Goal: Task Accomplishment & Management: Complete application form

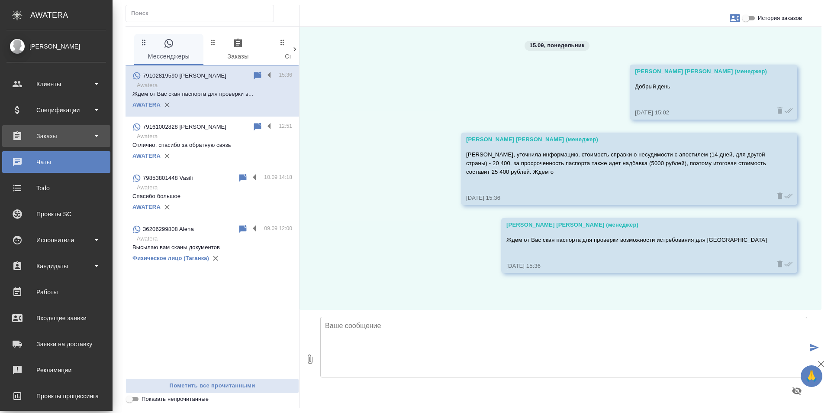
click at [75, 139] on div "Заказы" at bounding box center [56, 135] width 100 height 13
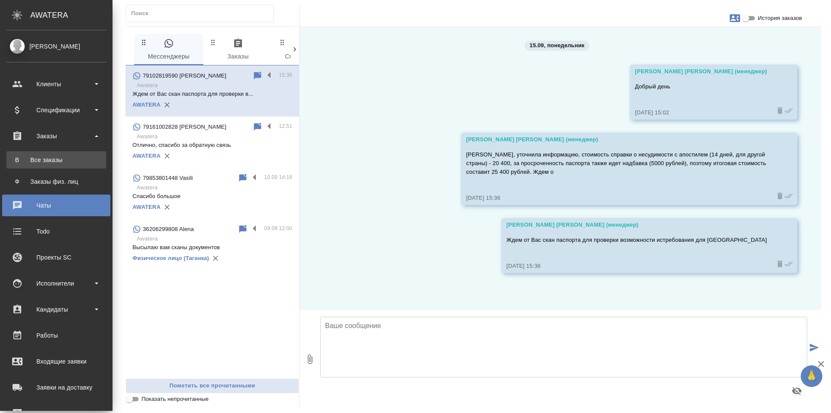
click at [90, 160] on div "Все заказы" at bounding box center [56, 159] width 91 height 9
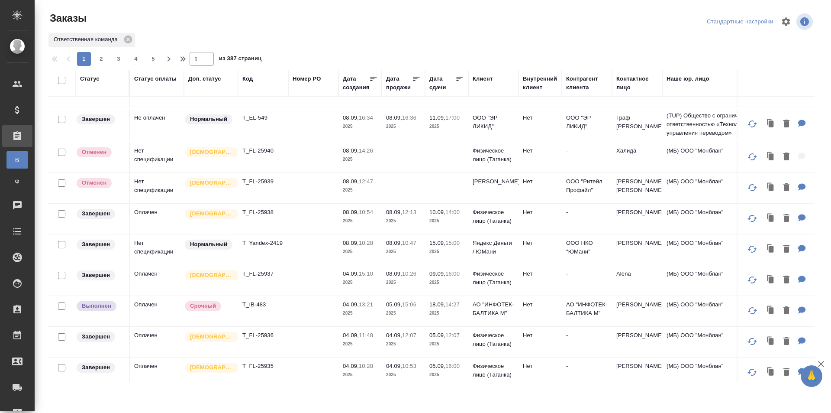
scroll to position [346, 0]
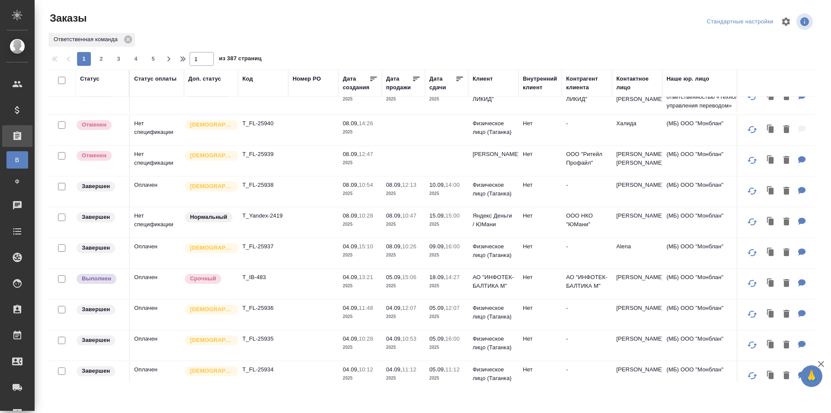
click at [599, 207] on td "-" at bounding box center [587, 191] width 50 height 30
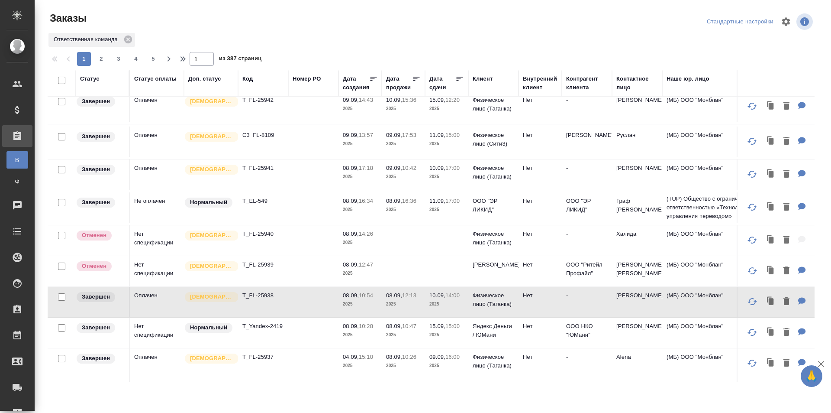
scroll to position [130, 0]
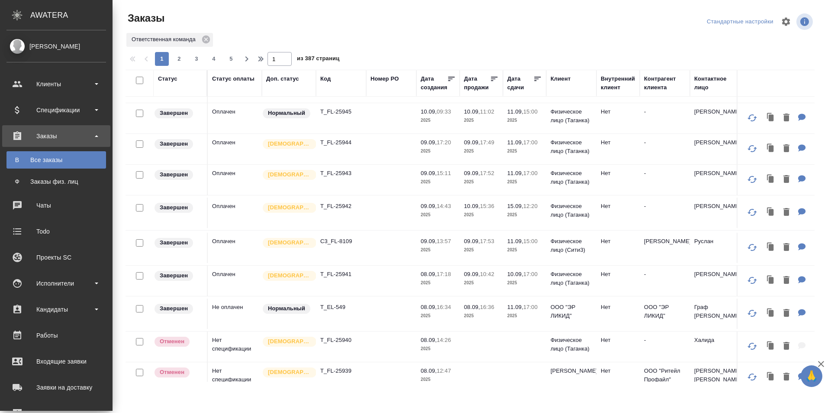
click at [62, 134] on div "Заказы" at bounding box center [56, 135] width 100 height 13
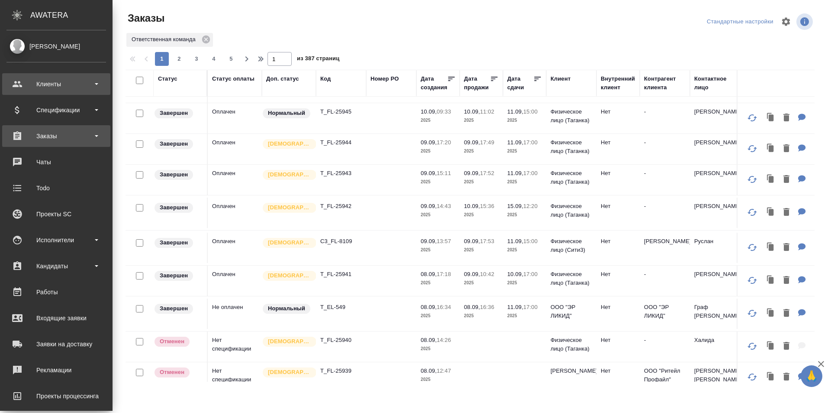
click at [94, 85] on div "Клиенты" at bounding box center [56, 83] width 100 height 13
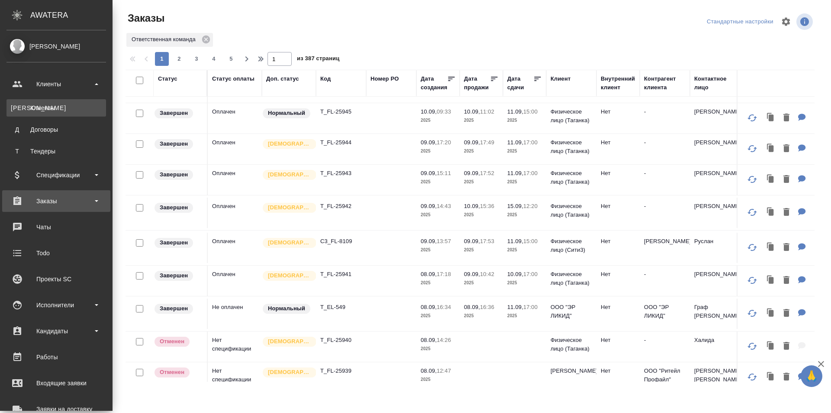
click at [83, 115] on link "К Клиенты" at bounding box center [56, 107] width 100 height 17
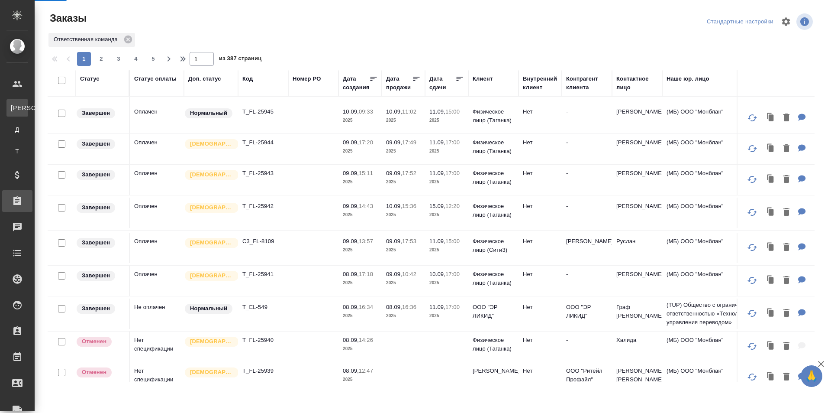
select select "RU"
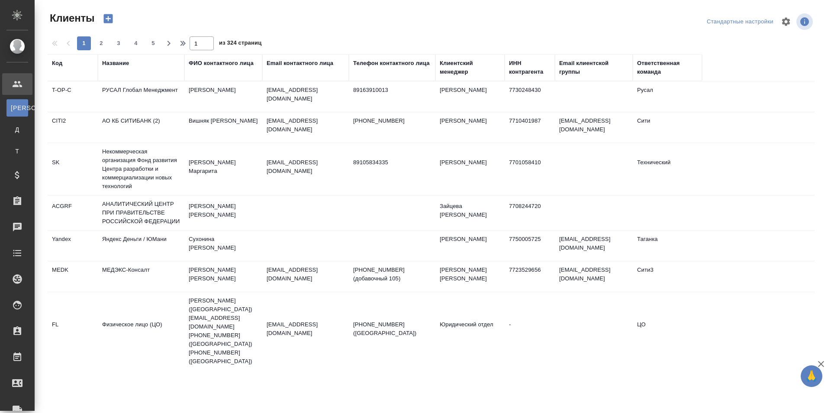
click at [383, 73] on div "Телефон контактного лица" at bounding box center [392, 67] width 78 height 17
click at [383, 67] on div "Телефон контактного лица" at bounding box center [391, 63] width 77 height 9
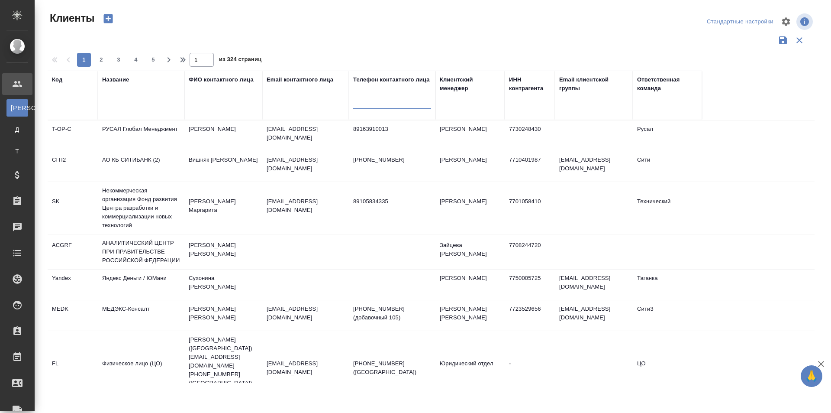
click at [383, 103] on input "text" at bounding box center [392, 103] width 78 height 11
paste input "+79152058449"
type input "+79152058449"
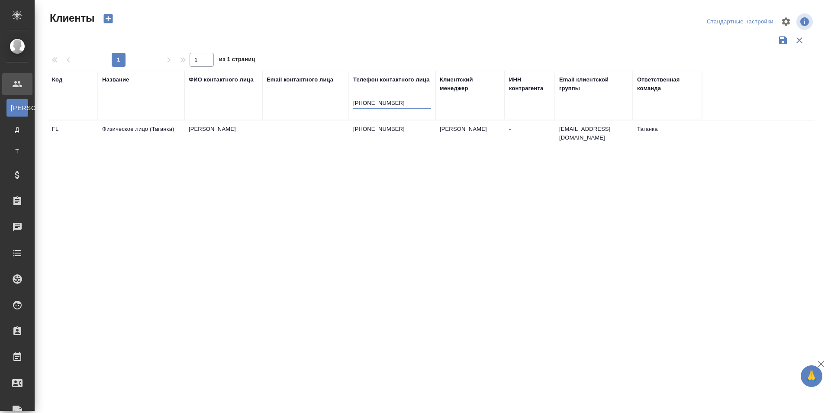
click at [408, 145] on td "+79152058449" at bounding box center [392, 135] width 87 height 30
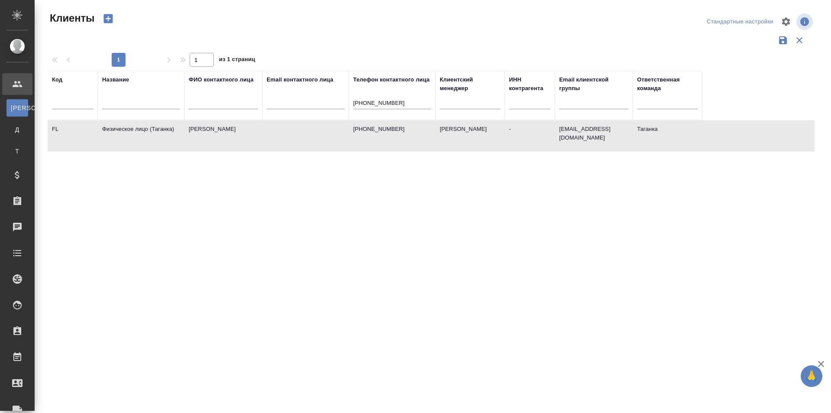
click at [408, 145] on td "+79152058449" at bounding box center [392, 135] width 87 height 30
click at [233, 105] on input "text" at bounding box center [223, 103] width 69 height 11
click at [183, 129] on td "Физическое лицо (Таганка)" at bounding box center [141, 135] width 87 height 30
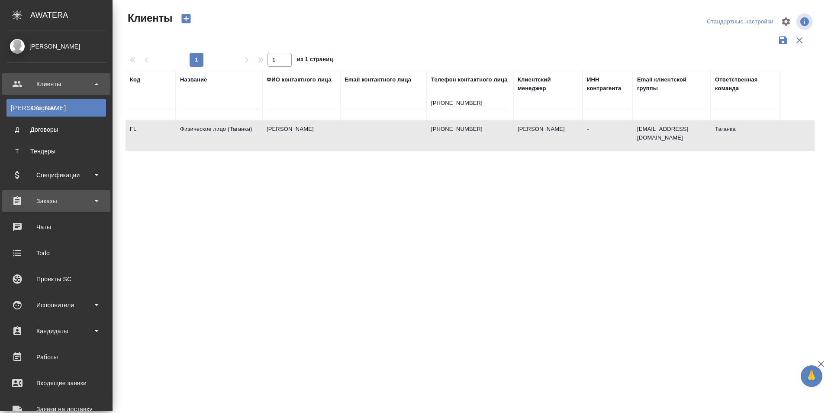
click at [65, 202] on div "Заказы" at bounding box center [56, 200] width 100 height 13
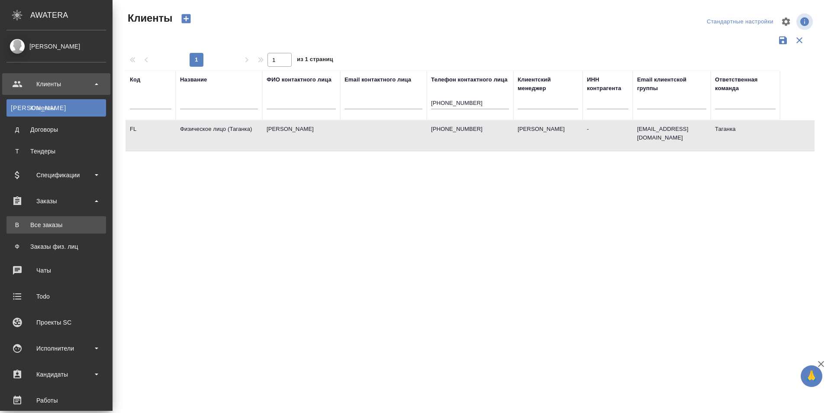
click at [74, 221] on link "В Все заказы" at bounding box center [56, 224] width 100 height 17
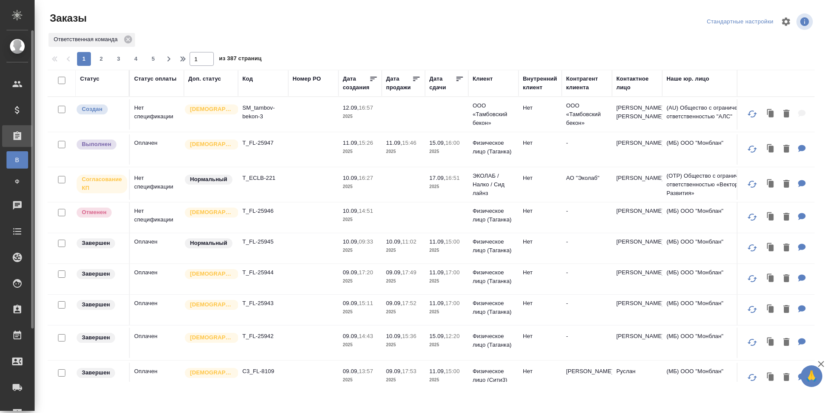
click at [16, 136] on div "Заказы" at bounding box center [7, 135] width 22 height 13
click at [17, 143] on div "Заказы" at bounding box center [17, 136] width 30 height 22
click at [20, 174] on link "Ф Заказы физ. лиц" at bounding box center [17, 181] width 22 height 17
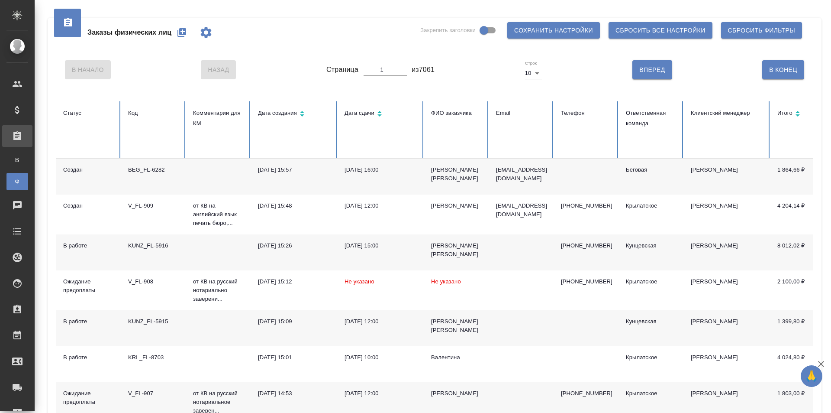
click at [186, 35] on icon "button" at bounding box center [182, 32] width 10 height 10
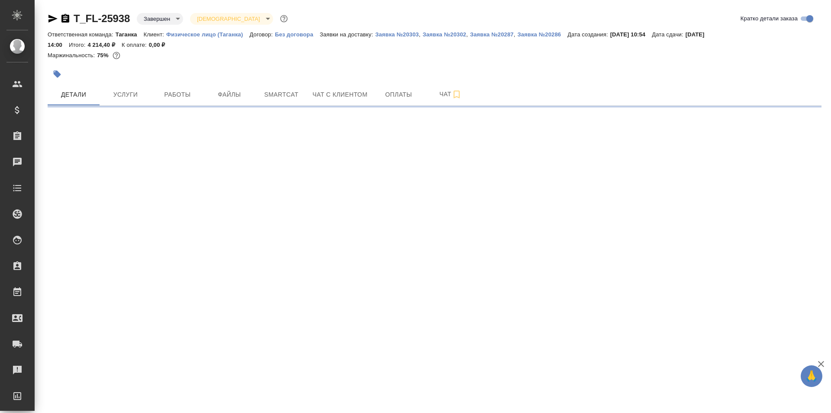
select select "RU"
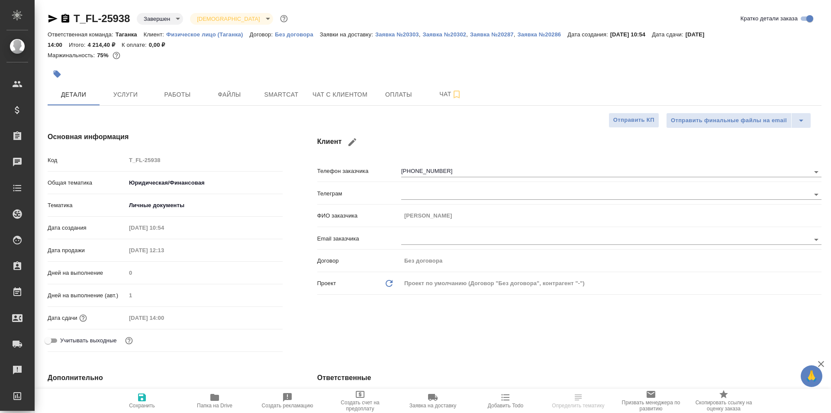
type textarea "x"
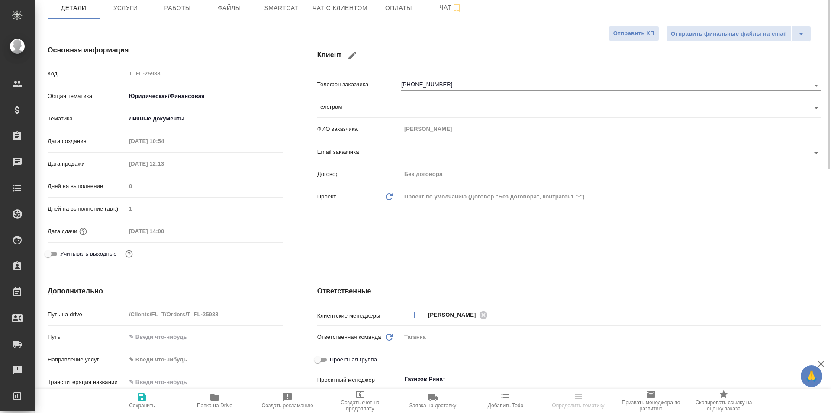
scroll to position [43, 0]
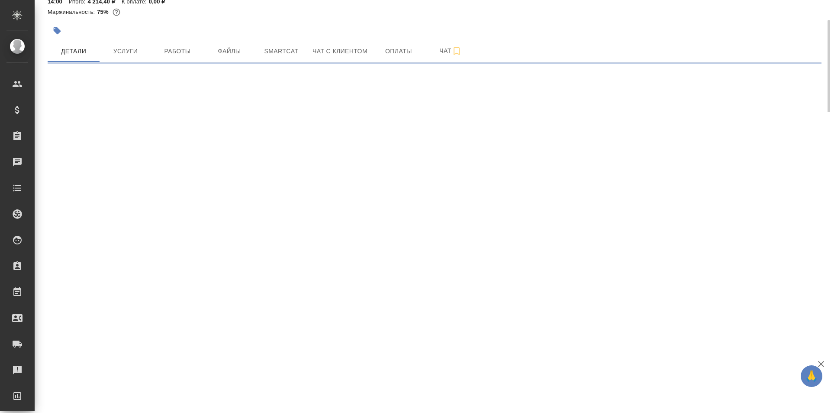
select select "RU"
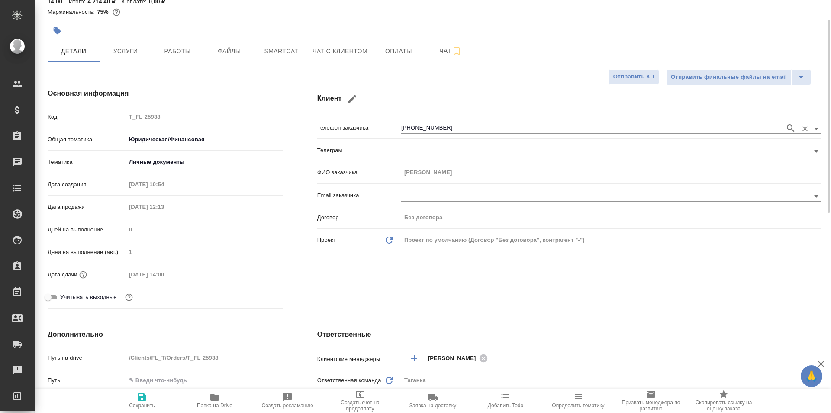
type textarea "x"
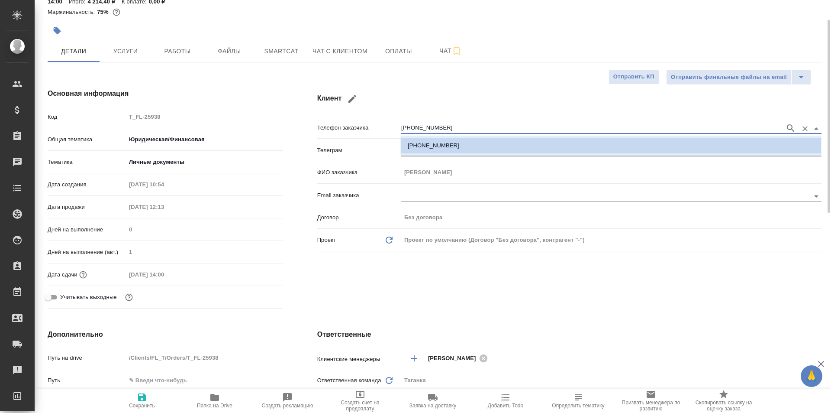
drag, startPoint x: 446, startPoint y: 128, endPoint x: 395, endPoint y: 128, distance: 51.5
click at [395, 128] on div "Телефон заказчика +79152058449" at bounding box center [569, 126] width 504 height 15
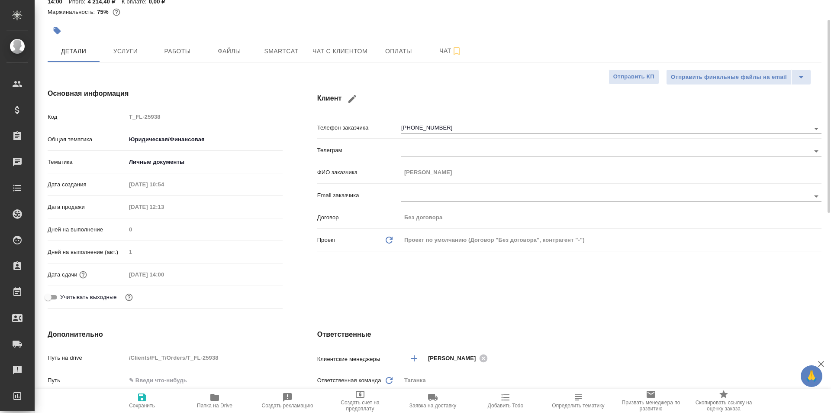
click at [309, 163] on div "Клиент Телефон заказчика +79152058449 Телеграм ФИО заказчика Светлана Email зак…" at bounding box center [569, 200] width 539 height 258
type textarea "x"
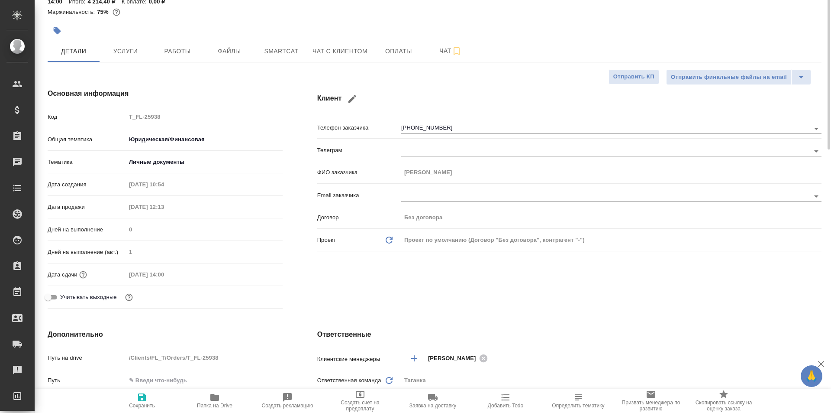
type textarea "x"
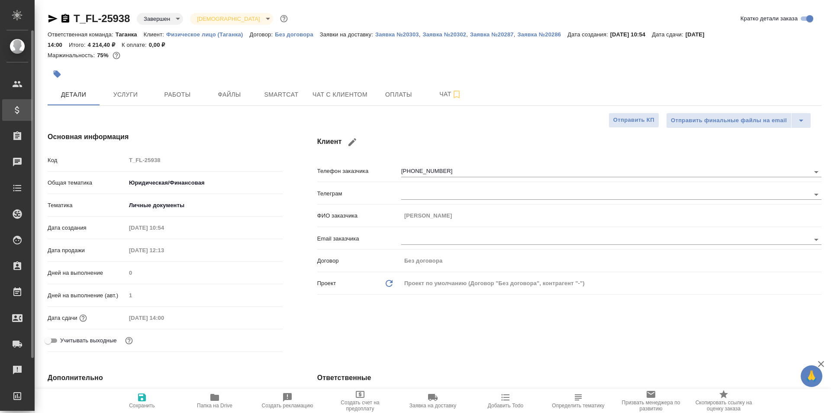
type textarea "x"
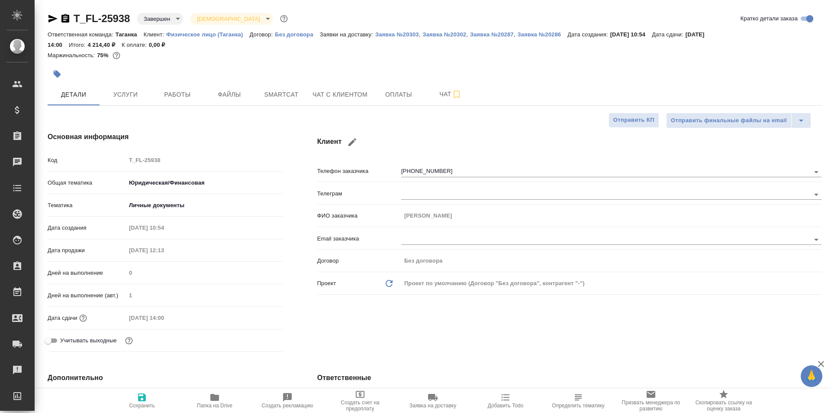
type textarea "x"
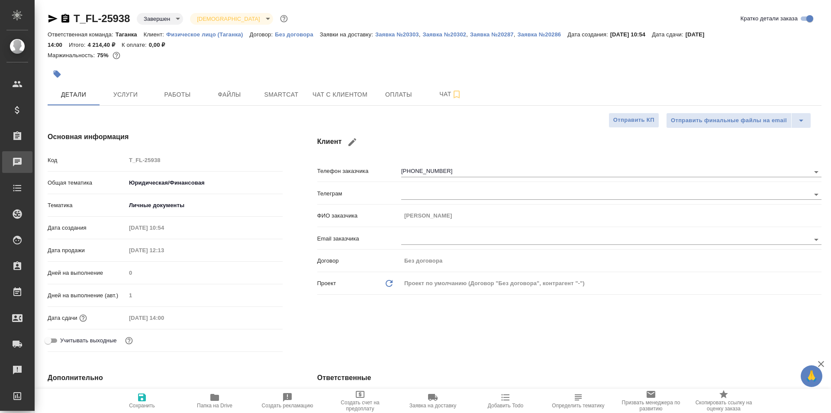
type textarea "x"
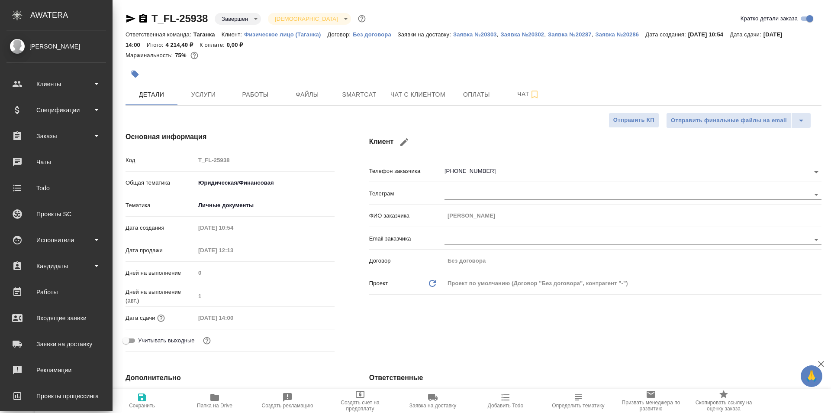
type textarea "x"
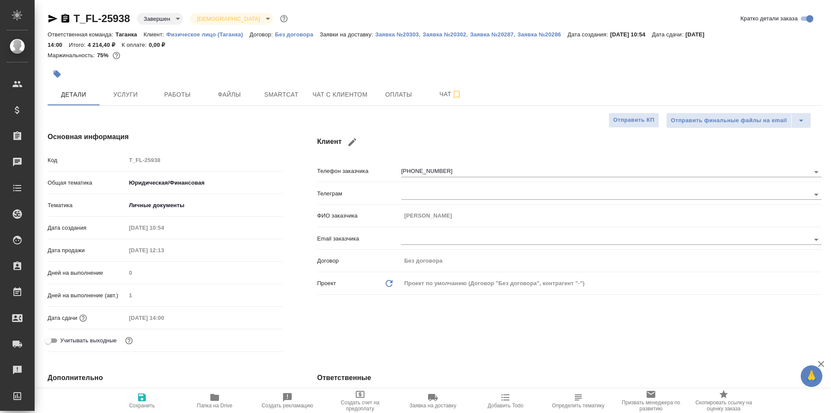
type textarea "x"
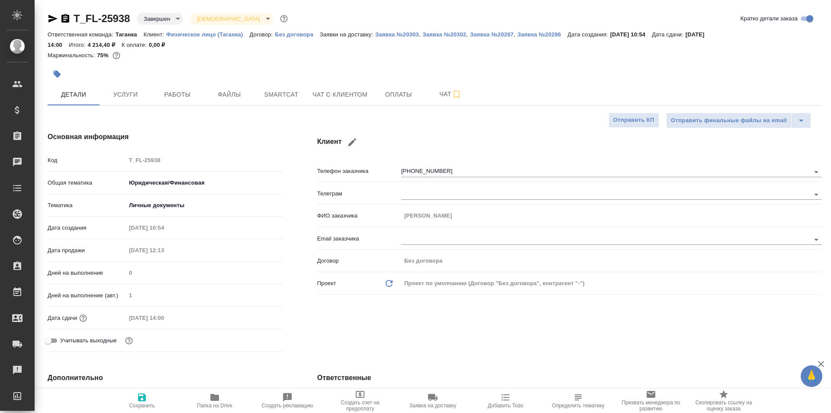
type textarea "x"
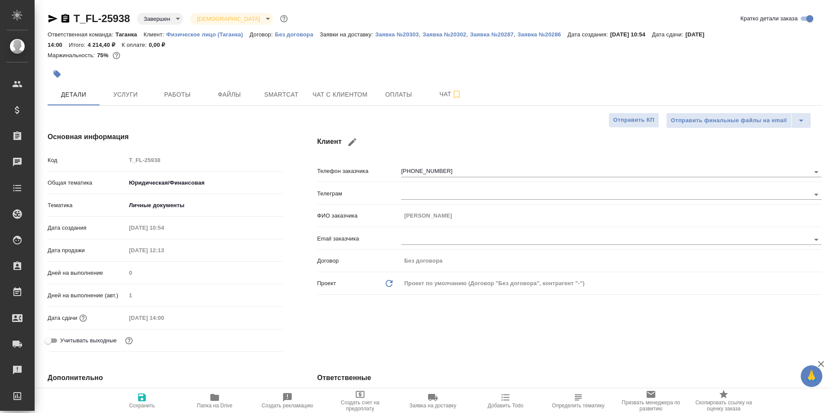
type textarea "x"
click at [132, 94] on span "Услуги" at bounding box center [126, 94] width 42 height 11
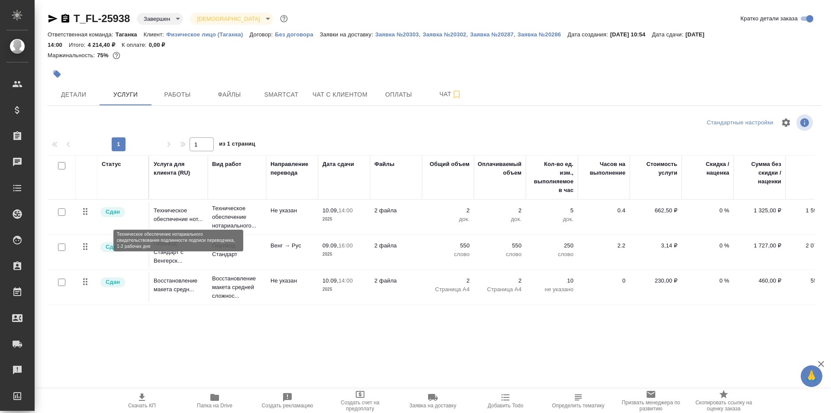
click at [195, 223] on p "Техническое обеспечение нот..." at bounding box center [179, 214] width 50 height 17
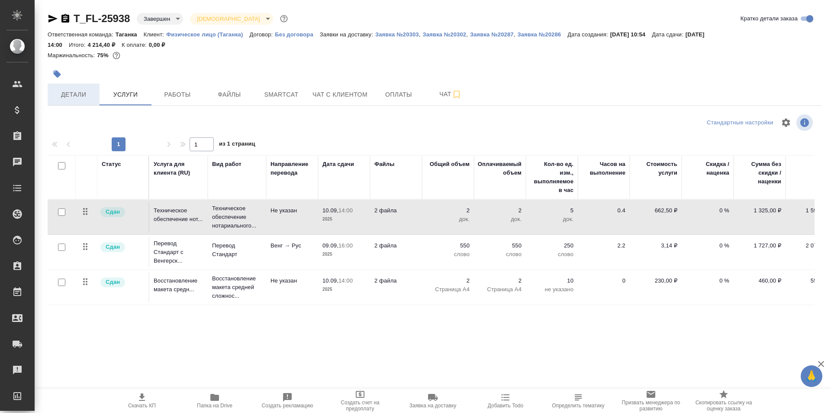
click at [61, 94] on span "Детали" at bounding box center [74, 94] width 42 height 11
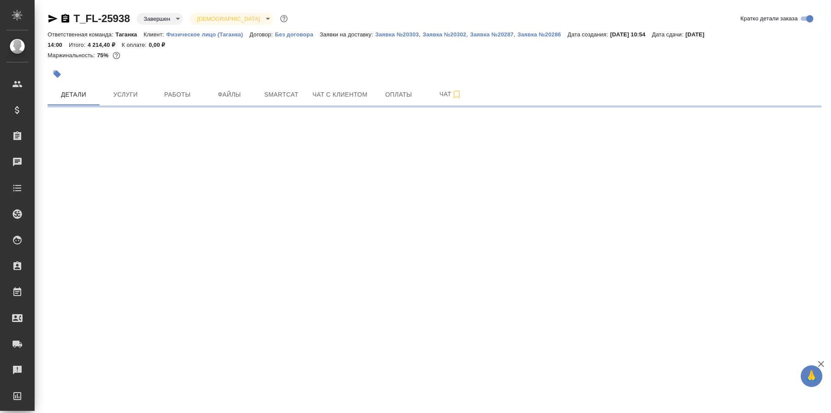
select select "RU"
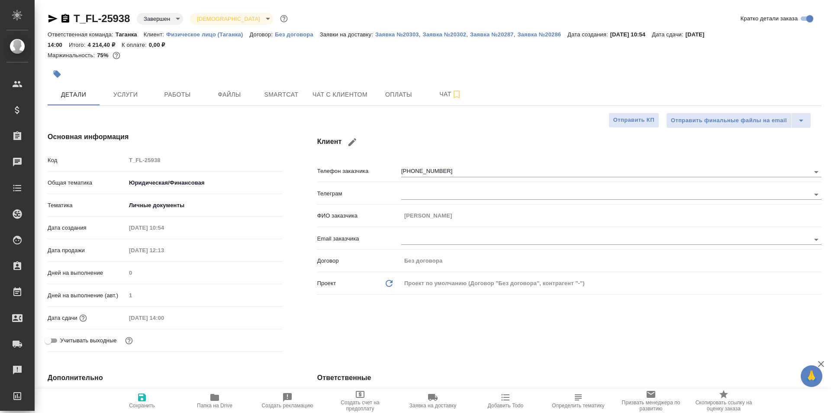
type textarea "x"
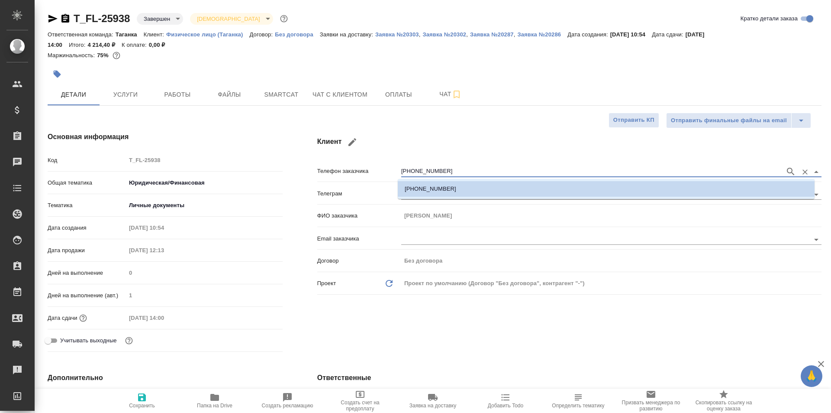
drag, startPoint x: 449, startPoint y: 171, endPoint x: 376, endPoint y: 168, distance: 72.3
click at [376, 168] on div "Телефон заказчика +79152058449" at bounding box center [569, 170] width 504 height 15
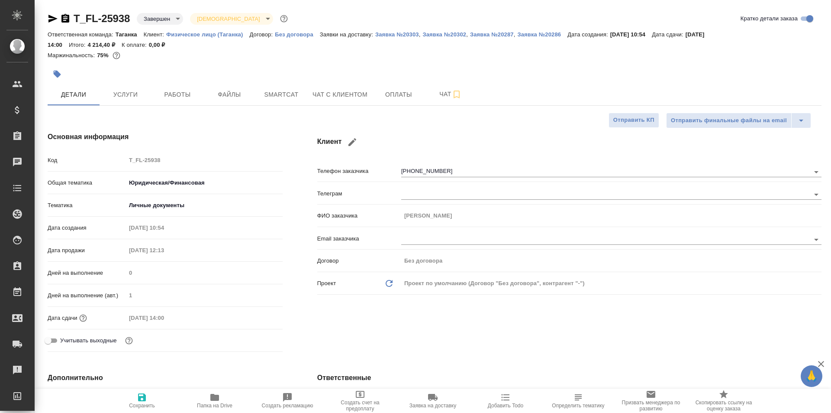
type textarea "x"
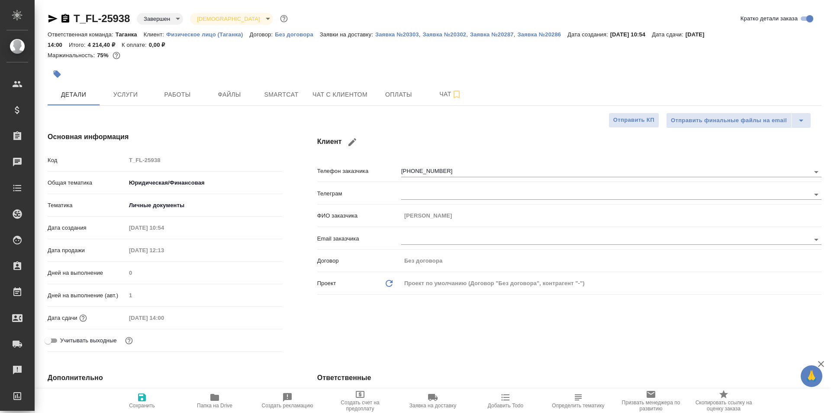
type textarea "x"
click at [117, 97] on span "Услуги" at bounding box center [126, 94] width 42 height 11
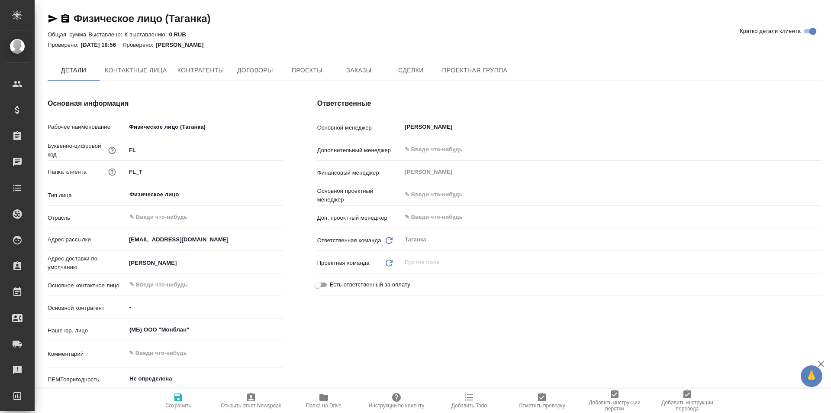
type textarea "x"
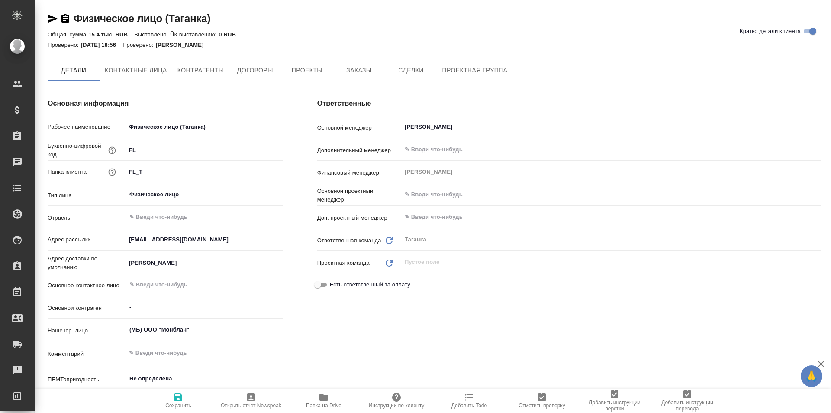
type textarea "x"
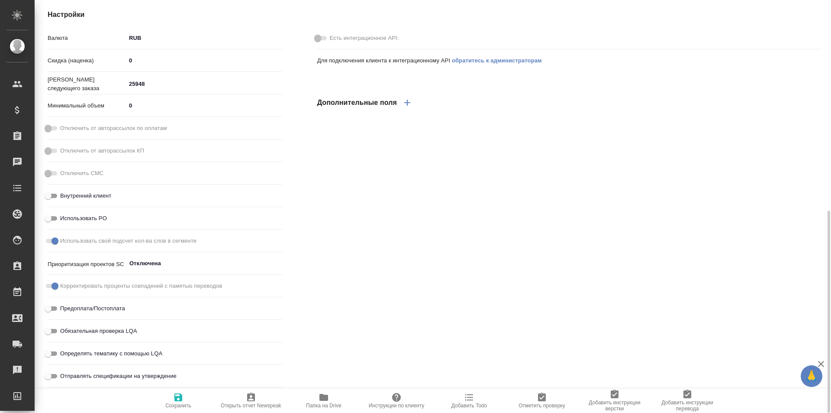
type textarea "x"
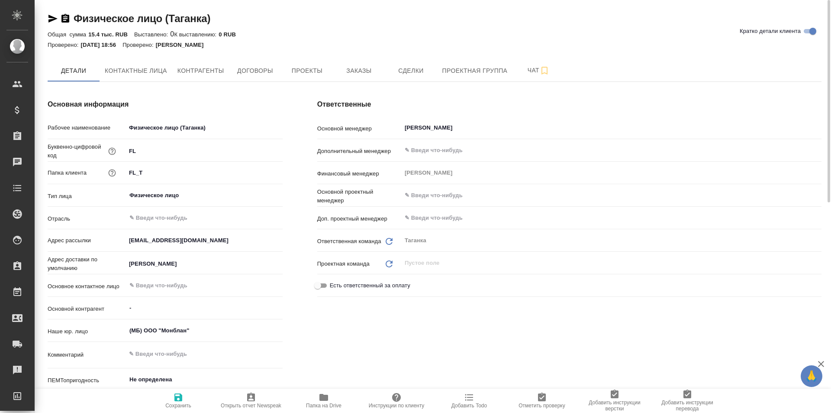
type textarea "x"
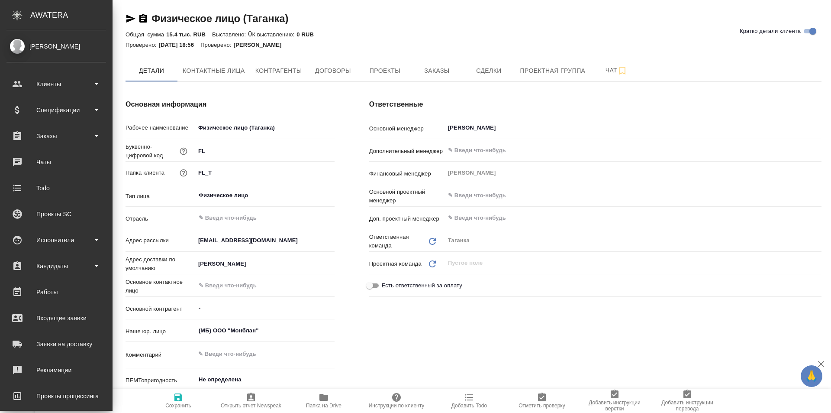
type textarea "x"
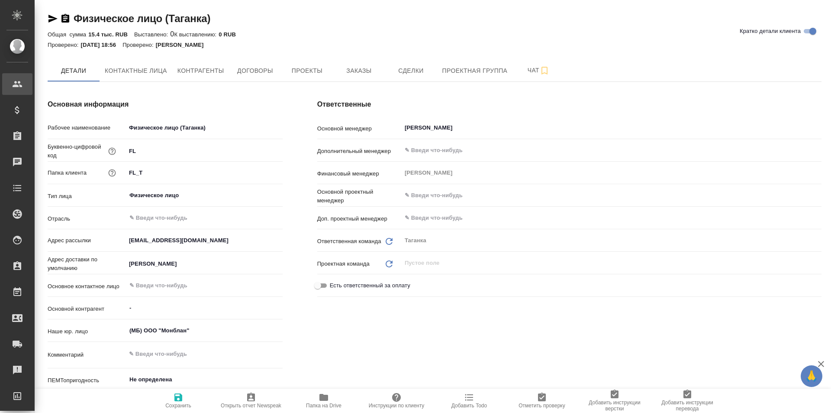
type textarea "x"
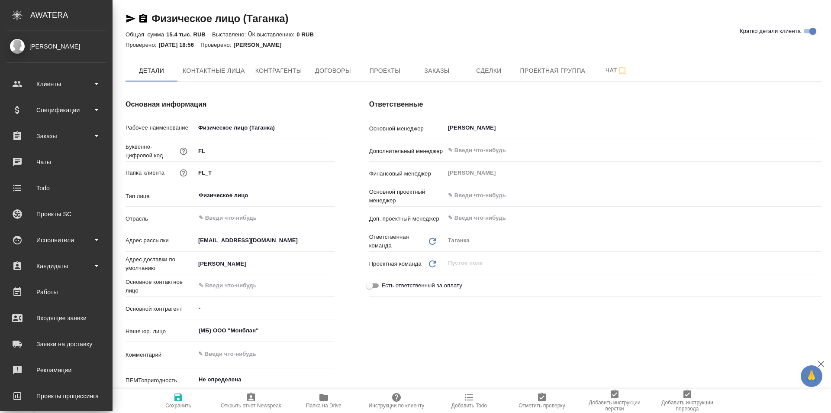
type textarea "x"
click at [87, 140] on div "Заказы" at bounding box center [56, 135] width 100 height 13
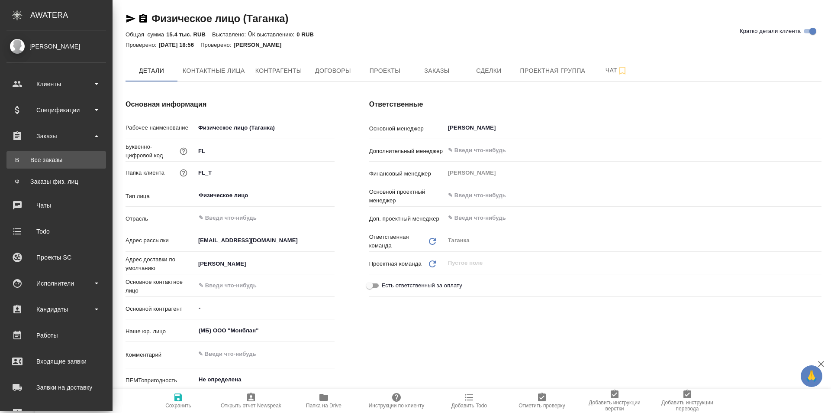
type textarea "x"
click at [82, 157] on div "Все заказы" at bounding box center [56, 159] width 91 height 9
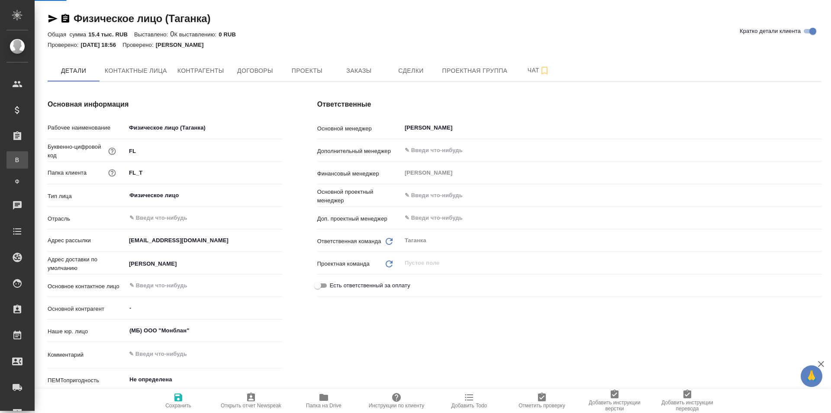
type textarea "x"
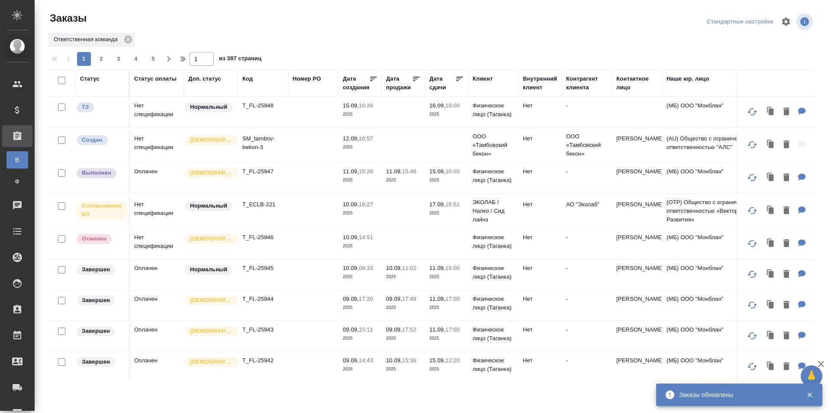
click at [812, 398] on icon "button" at bounding box center [810, 394] width 8 height 8
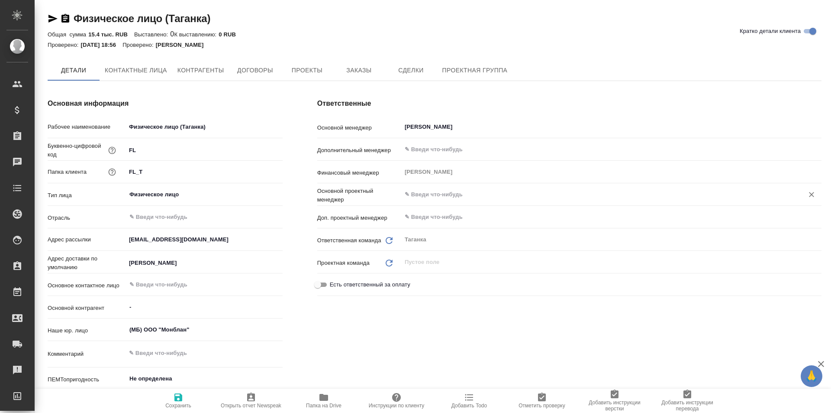
type textarea "x"
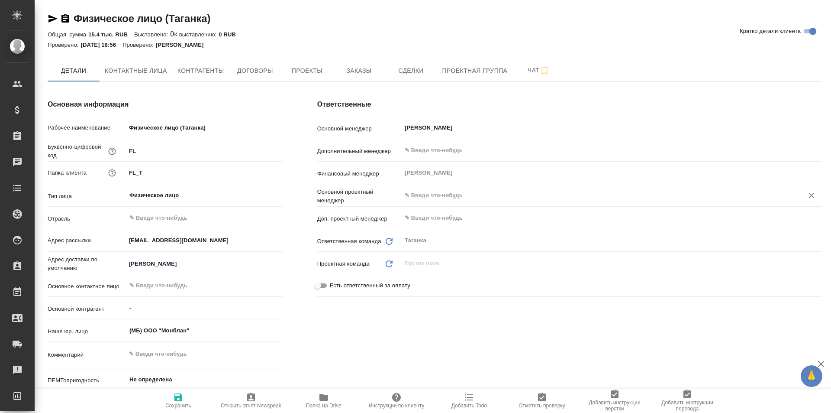
type textarea "x"
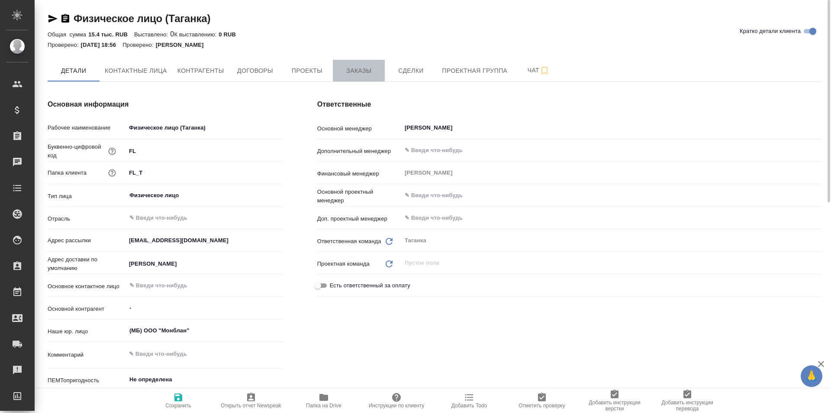
click at [366, 70] on span "Заказы" at bounding box center [359, 70] width 42 height 11
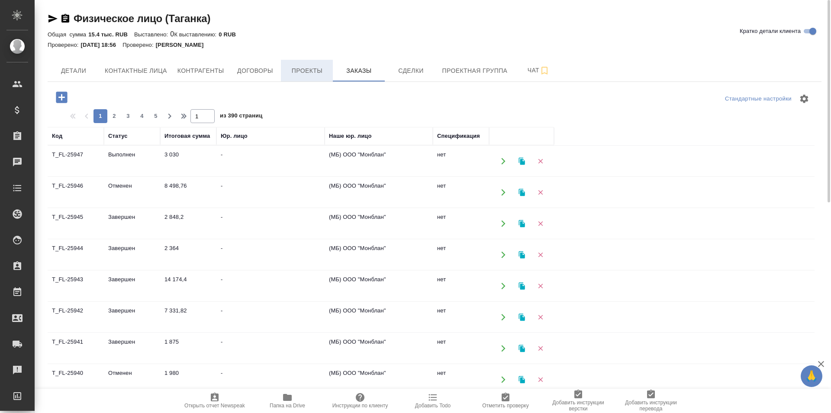
click at [308, 69] on span "Проекты" at bounding box center [307, 70] width 42 height 11
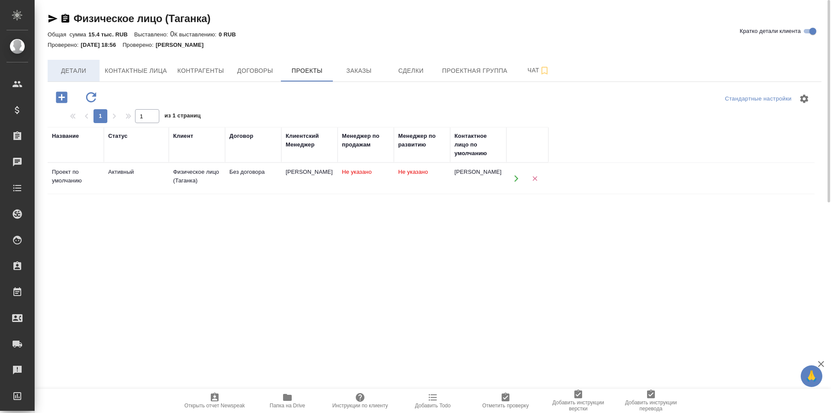
click at [79, 68] on span "Детали" at bounding box center [74, 70] width 42 height 11
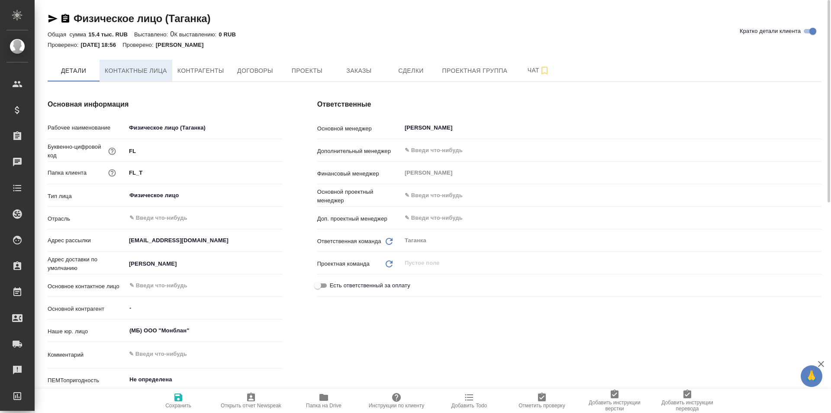
click at [158, 73] on span "Контактные лица" at bounding box center [136, 70] width 62 height 11
select select "RU"
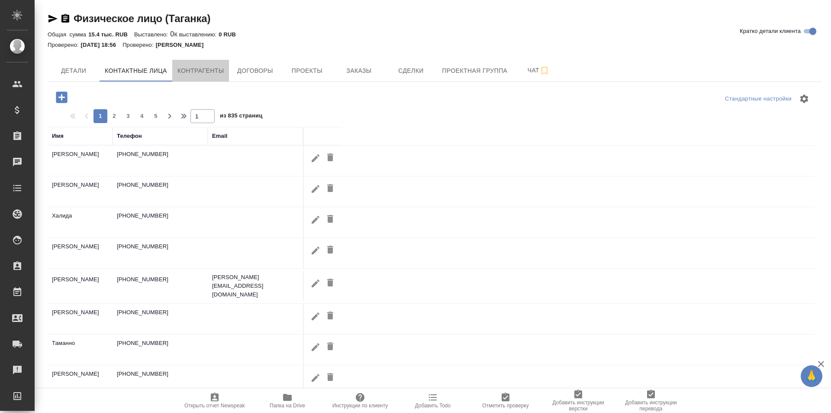
click at [204, 71] on span "Контрагенты" at bounding box center [200, 70] width 47 height 11
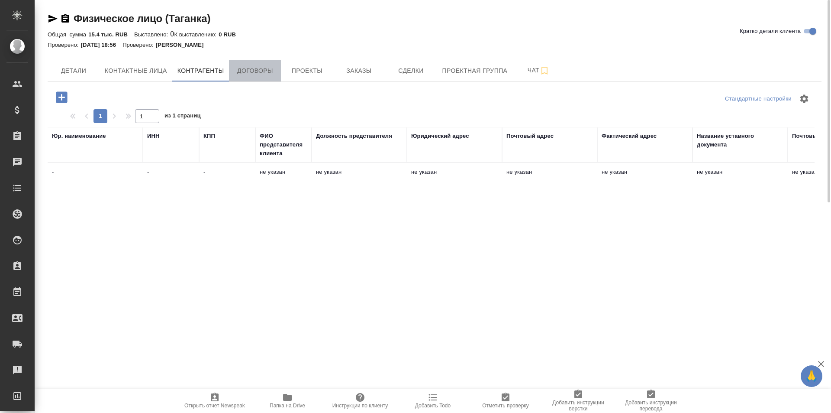
click at [257, 72] on span "Договоры" at bounding box center [255, 70] width 42 height 11
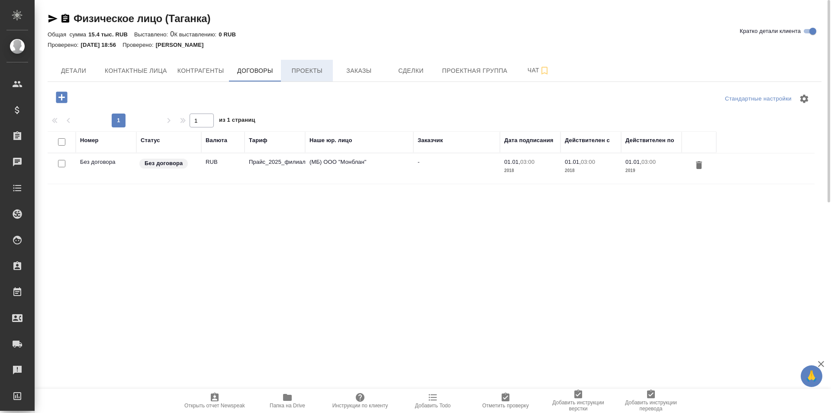
click at [305, 75] on span "Проекты" at bounding box center [307, 70] width 42 height 11
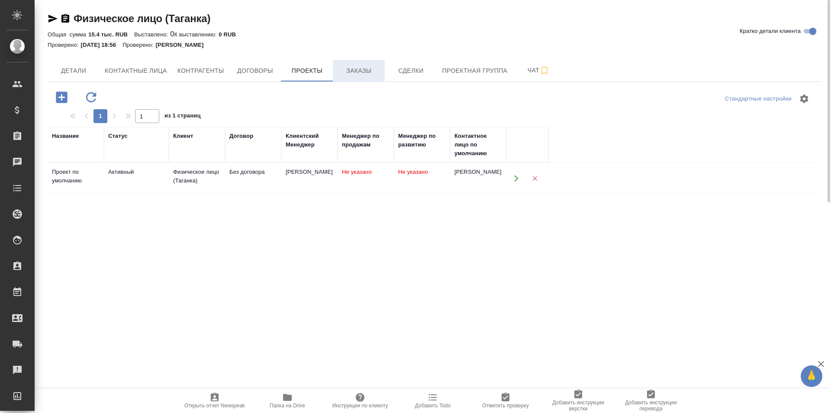
click at [366, 68] on span "Заказы" at bounding box center [359, 70] width 42 height 11
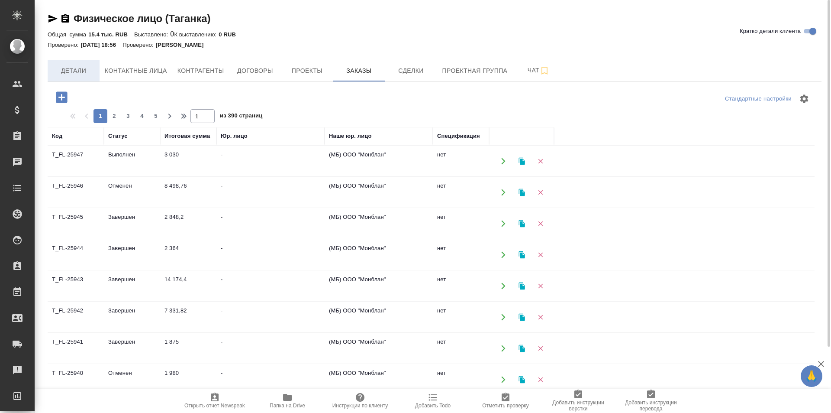
click at [68, 70] on span "Детали" at bounding box center [74, 70] width 42 height 11
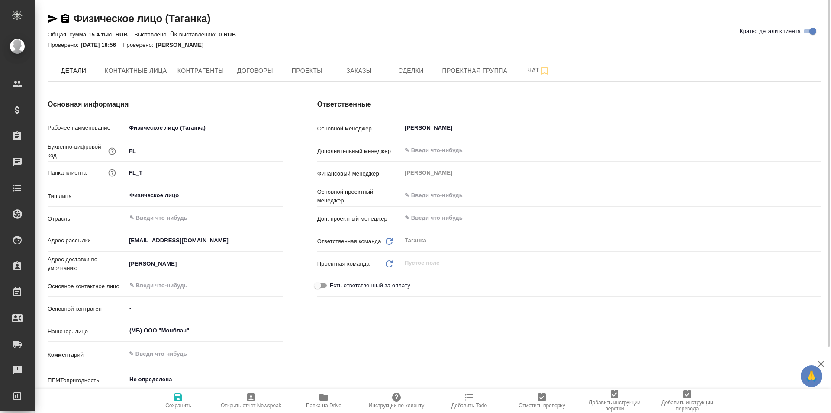
type textarea "x"
click at [132, 63] on button "Контактные лица" at bounding box center [136, 71] width 73 height 22
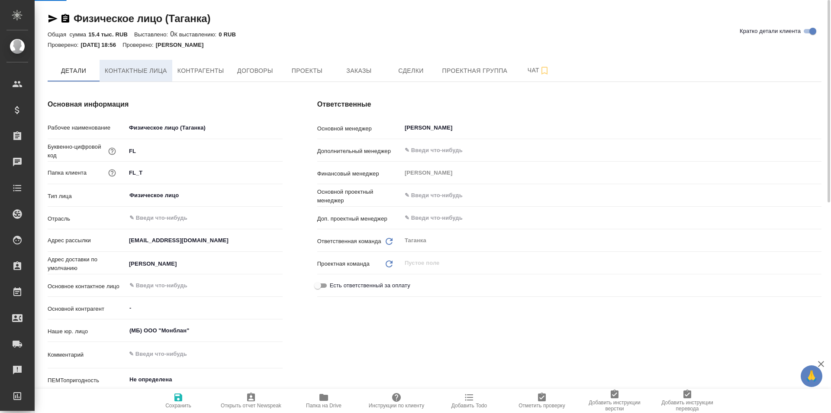
select select "RU"
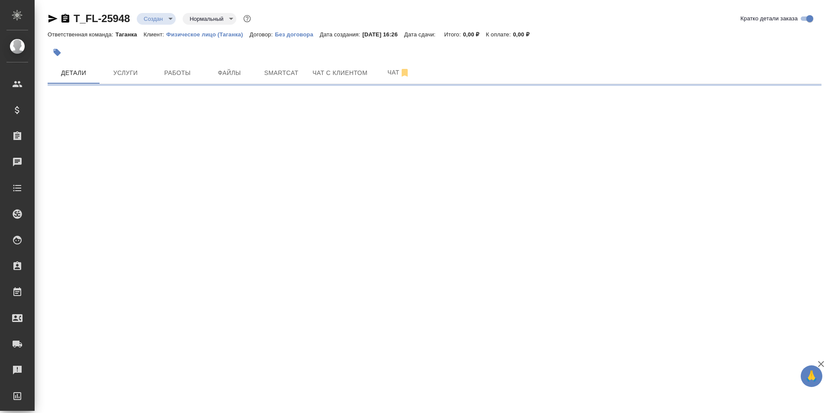
select select "RU"
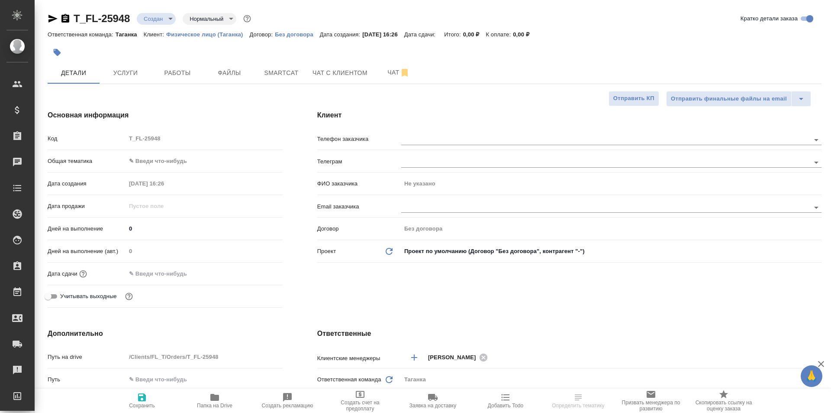
type textarea "x"
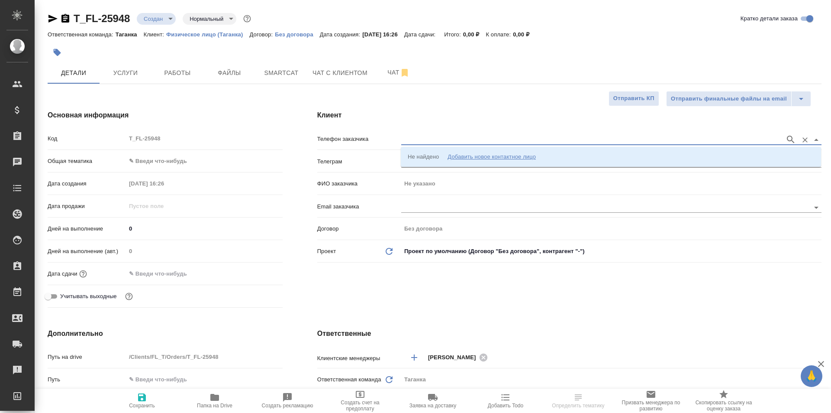
click at [420, 136] on input "text" at bounding box center [591, 139] width 380 height 10
paste input "[PHONE_NUMBER]"
type input "[PHONE_NUMBER]"
click at [477, 158] on li "[PHONE_NUMBER] [PERSON_NAME]" at bounding box center [611, 157] width 420 height 16
type input "[PHONE_NUMBER] [PERSON_NAME]"
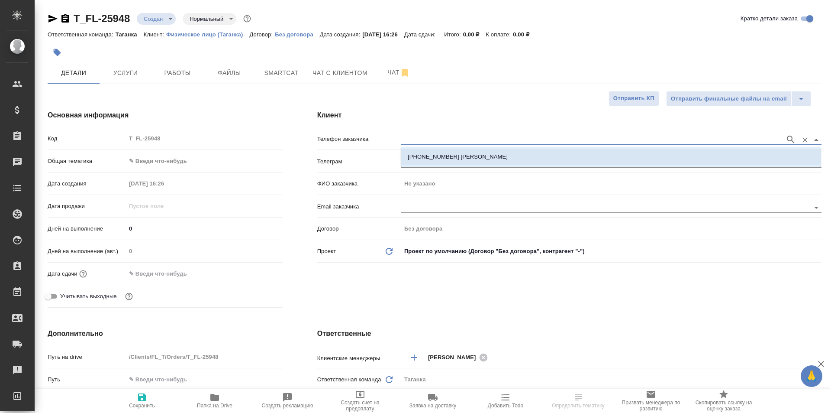
type input "[PERSON_NAME]"
type textarea "x"
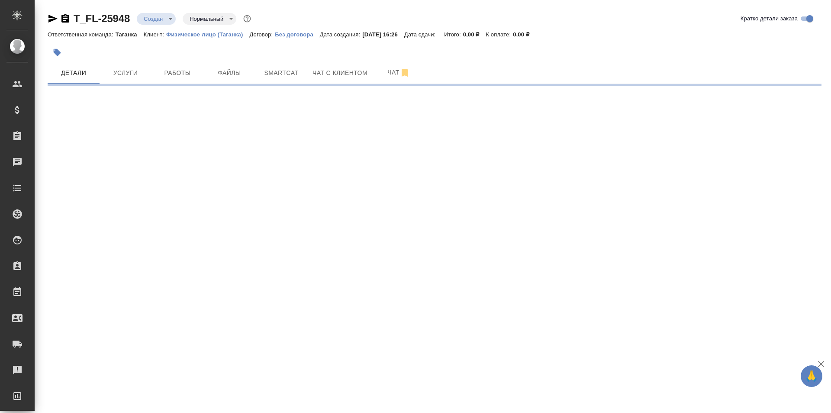
select select "RU"
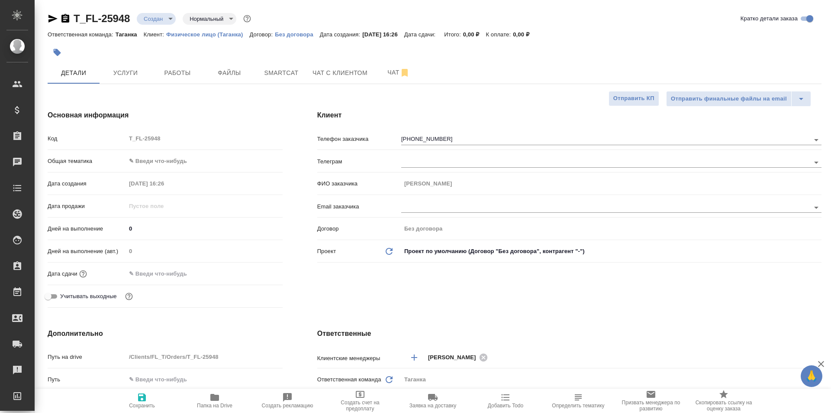
type textarea "x"
click at [141, 221] on div "Дней на выполнение 0" at bounding box center [165, 228] width 235 height 15
click at [141, 229] on input "0" at bounding box center [204, 228] width 157 height 13
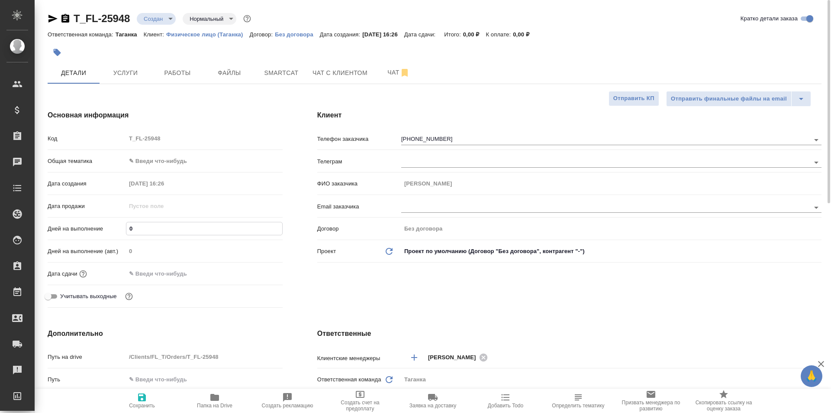
type textarea "x"
type input "1"
type textarea "x"
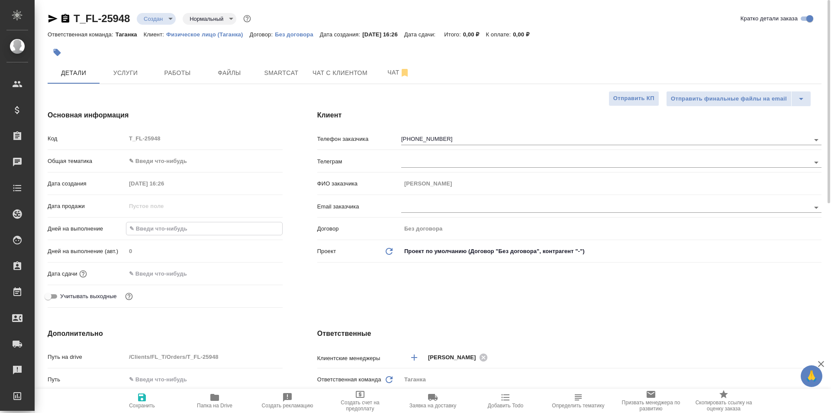
type textarea "x"
type input "1"
click at [174, 270] on input "text" at bounding box center [164, 273] width 76 height 13
click at [260, 268] on icon "button" at bounding box center [257, 273] width 10 height 10
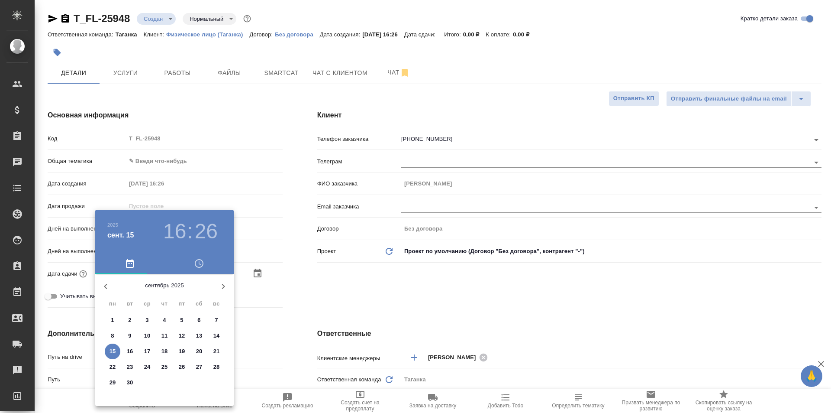
click at [127, 352] on p "16" at bounding box center [130, 351] width 6 height 9
type input "16.09.2025 16:26"
type textarea "x"
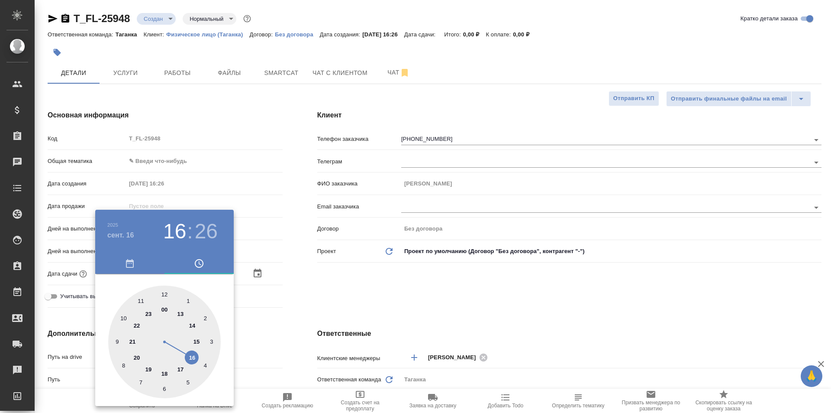
click at [167, 292] on div at bounding box center [164, 341] width 113 height 113
type input "16.09.2025 12:26"
type textarea "x"
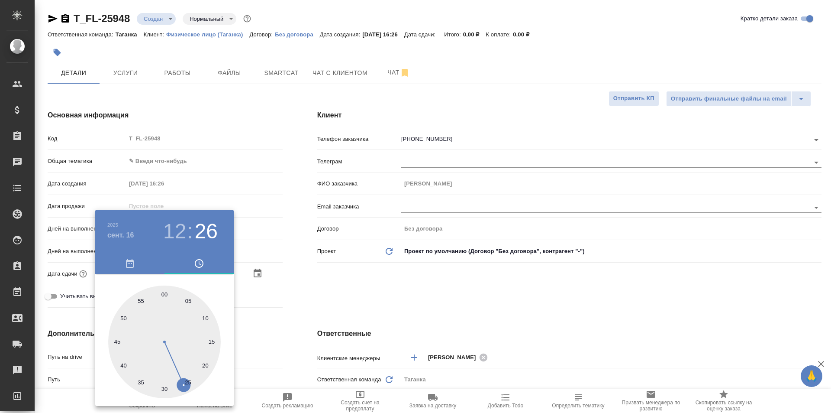
click at [163, 291] on div at bounding box center [164, 341] width 113 height 113
type input "16.09.2025 12:00"
type textarea "x"
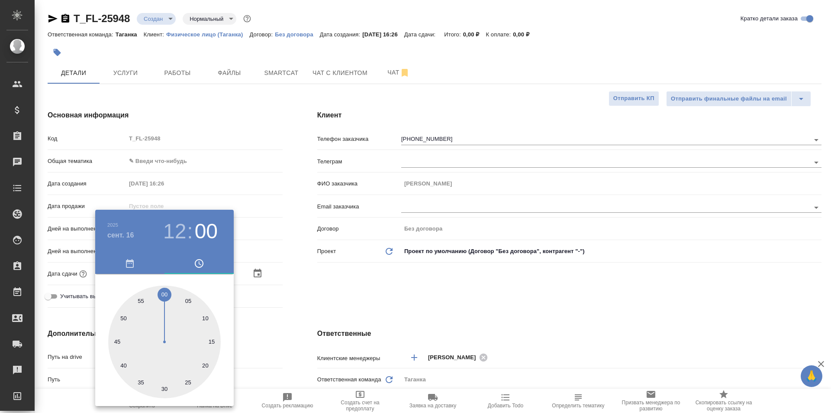
click at [291, 290] on div at bounding box center [415, 206] width 831 height 413
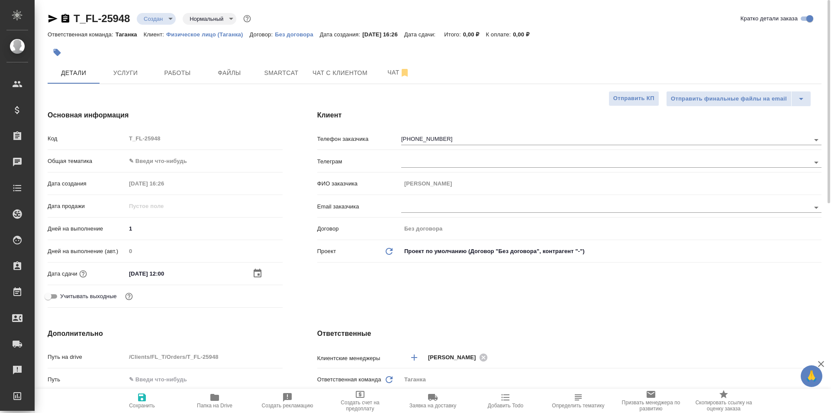
click at [256, 272] on icon "button" at bounding box center [257, 273] width 10 height 10
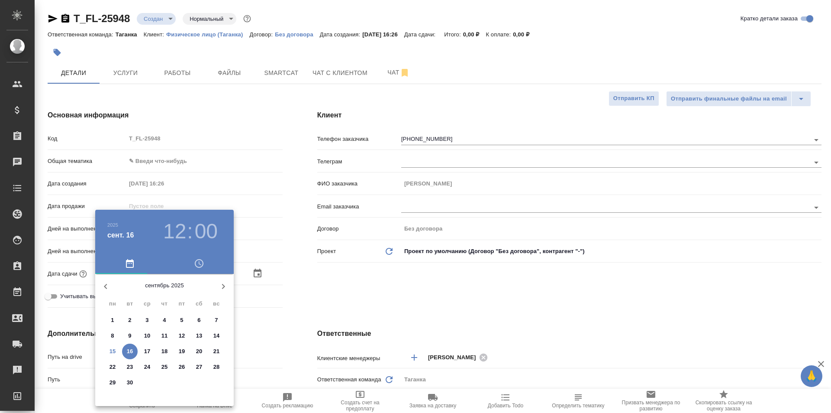
click at [161, 229] on div "12 : 00" at bounding box center [190, 231] width 62 height 24
click at [169, 229] on h3 "12" at bounding box center [174, 231] width 23 height 24
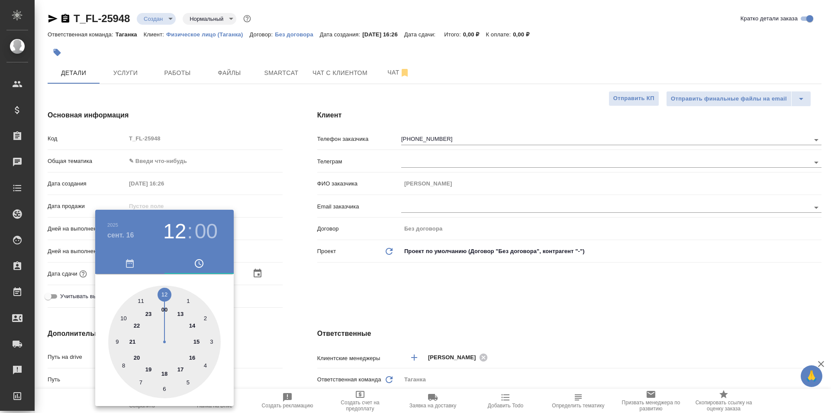
click at [163, 374] on div at bounding box center [164, 341] width 113 height 113
type input "[DATE] 18:00"
type textarea "x"
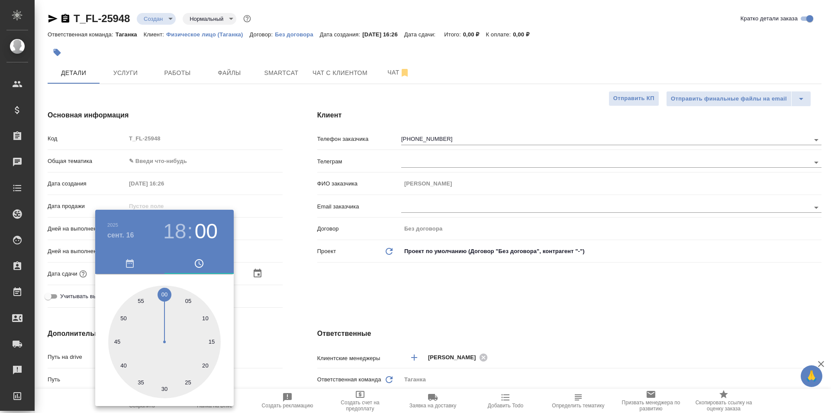
click at [303, 300] on div at bounding box center [415, 206] width 831 height 413
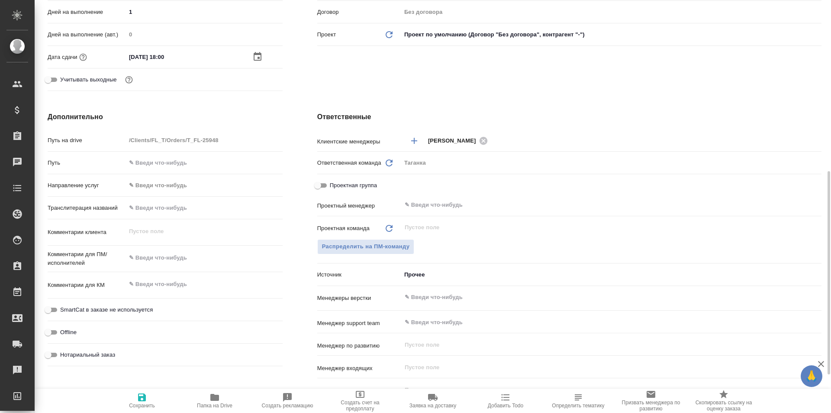
scroll to position [260, 0]
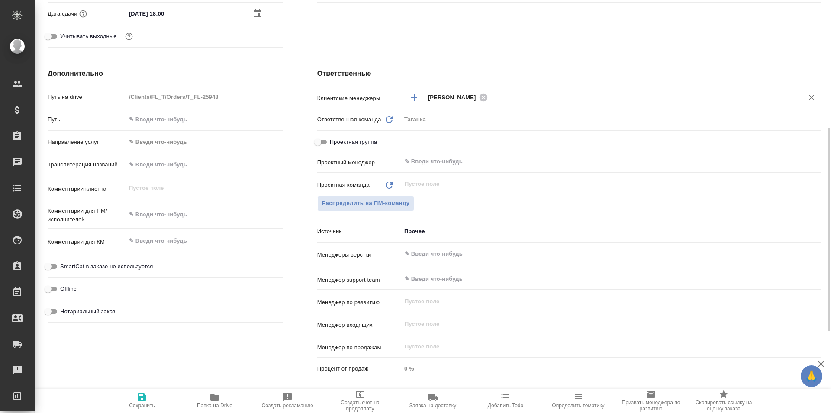
click at [413, 93] on icon "Добавить менеджера" at bounding box center [414, 97] width 10 height 10
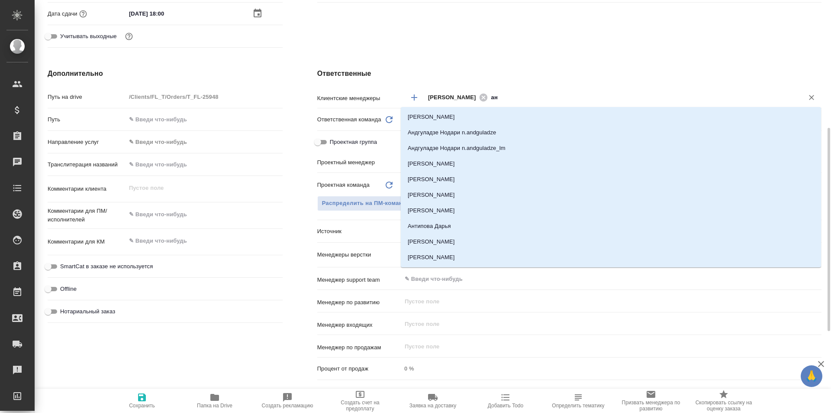
type input "а"
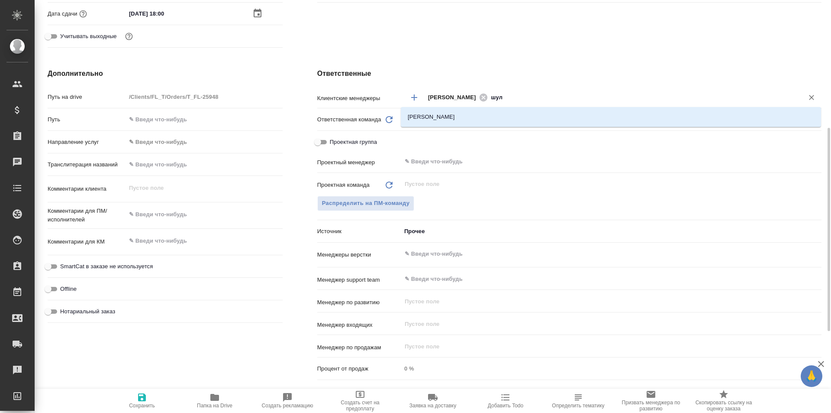
type input "шуль"
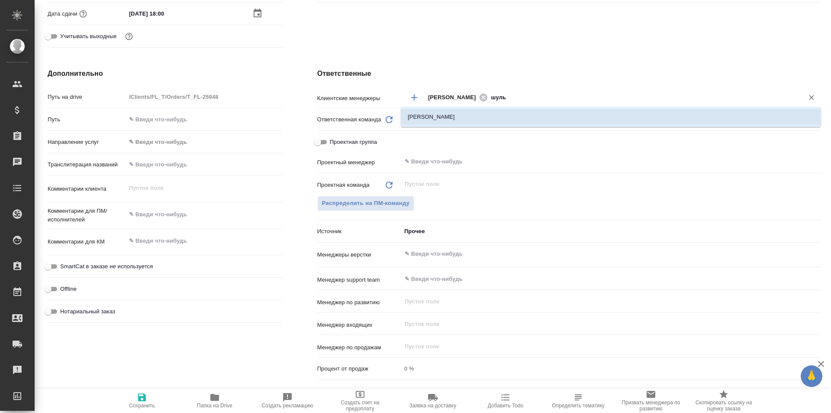
click at [535, 120] on li "[PERSON_NAME]" at bounding box center [611, 117] width 420 height 16
type textarea "x"
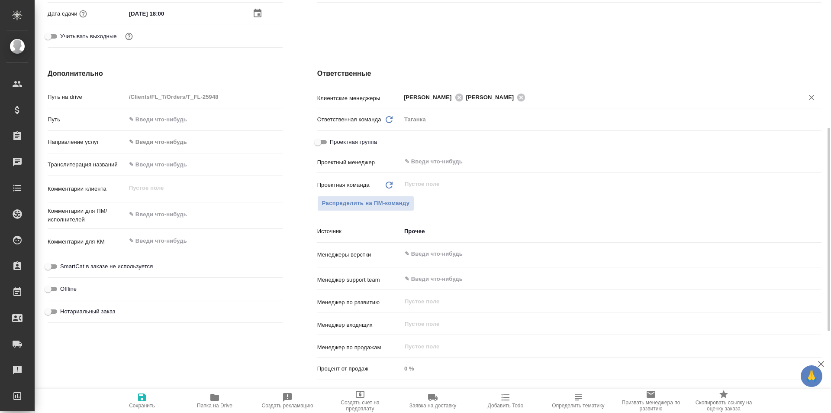
type textarea "x"
click at [159, 217] on textarea at bounding box center [204, 214] width 157 height 15
type textarea "x"
type textarea "п"
type textarea "x"
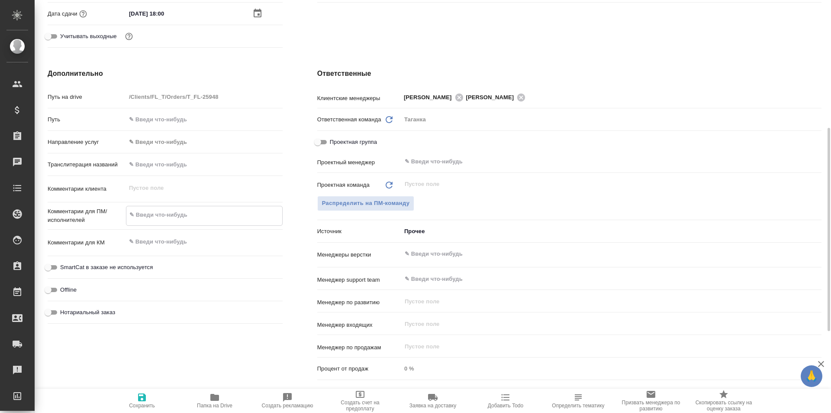
type textarea "x"
type textarea "пе"
type textarea "x"
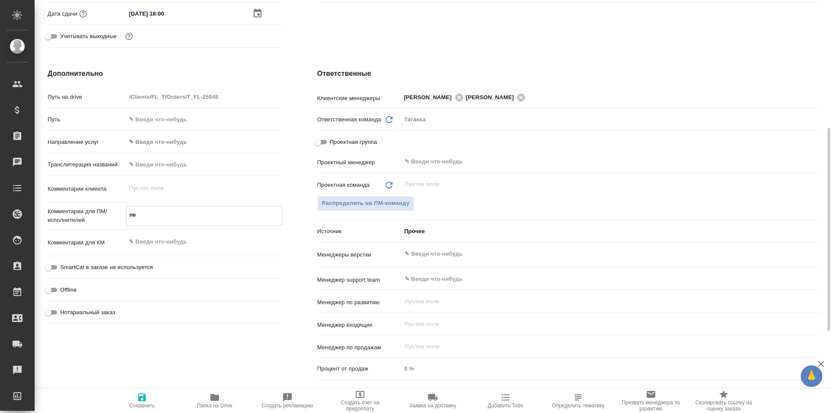
type textarea "x"
type textarea "пер"
type textarea "x"
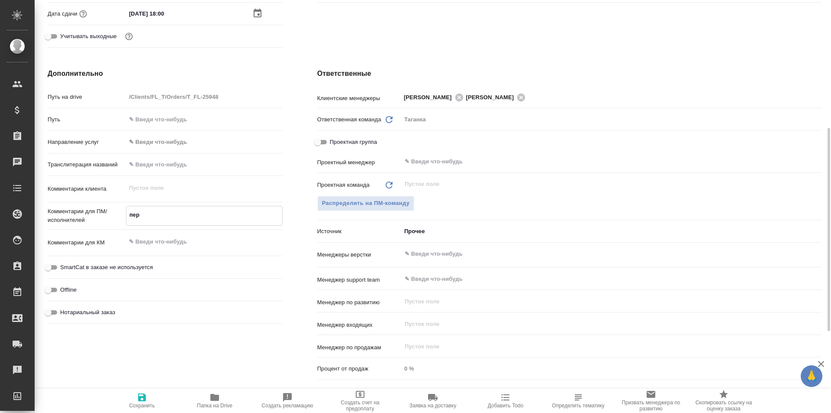
type textarea "пере"
type textarea "x"
type textarea "перев"
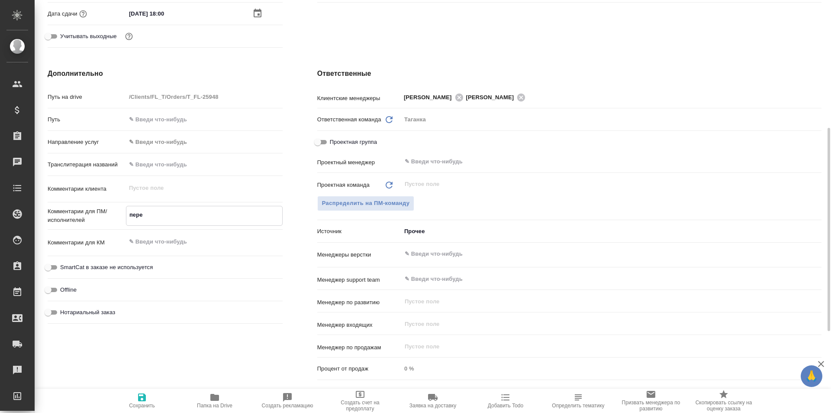
type textarea "x"
type textarea "перево"
type textarea "x"
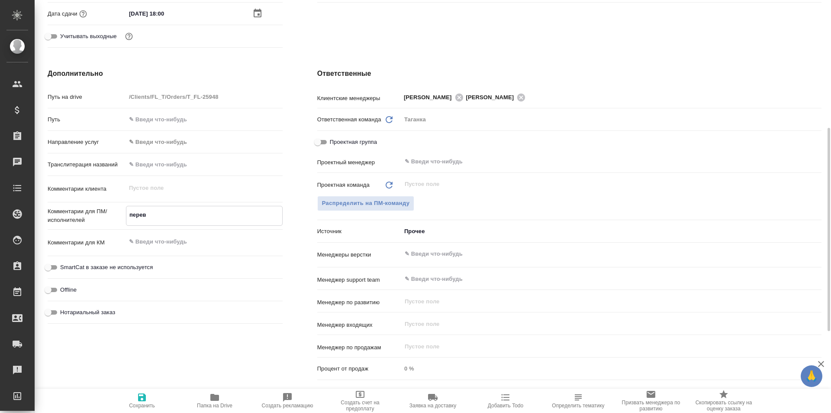
type textarea "x"
type textarea "перевод"
type textarea "x"
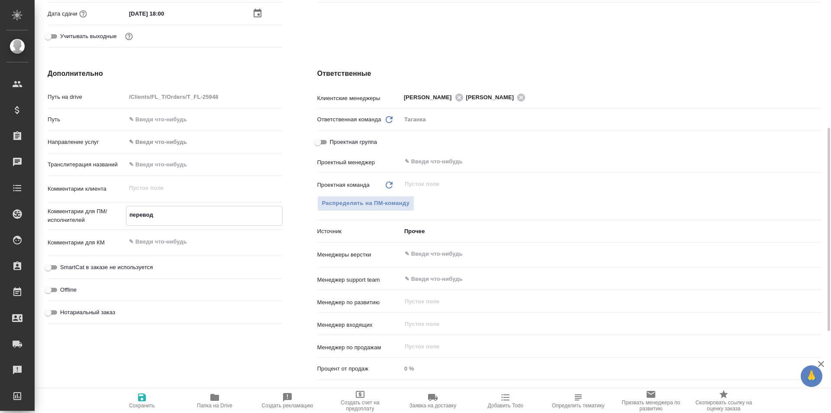
type textarea "x"
type textarea "перевод"
type textarea "x"
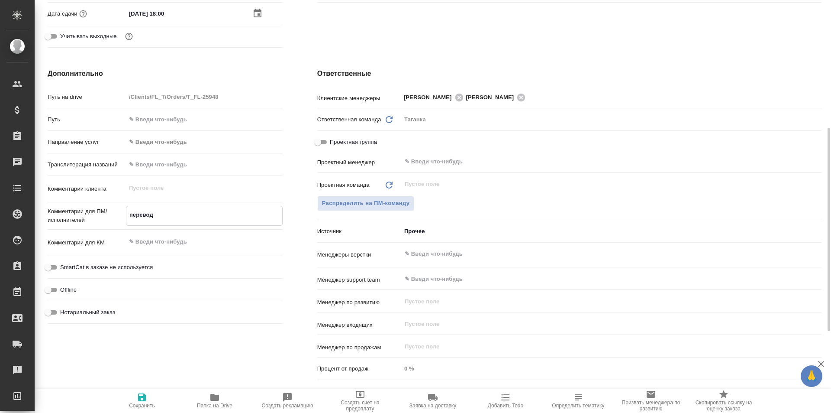
type textarea "перевод"
type textarea "x"
type textarea "перевод с"
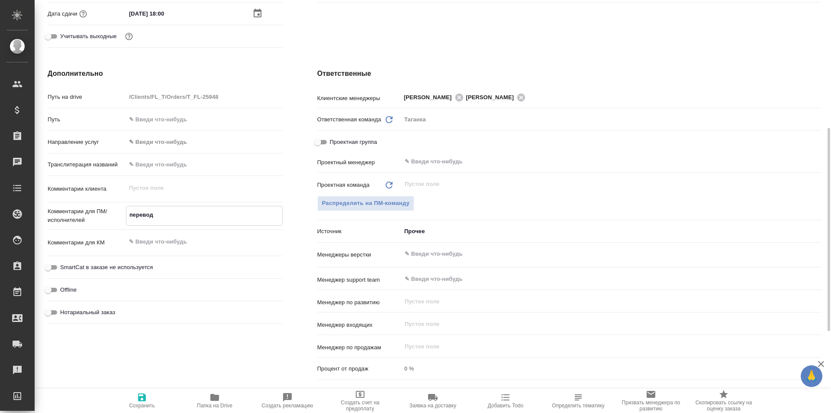
type textarea "x"
type textarea "перевод с"
type textarea "x"
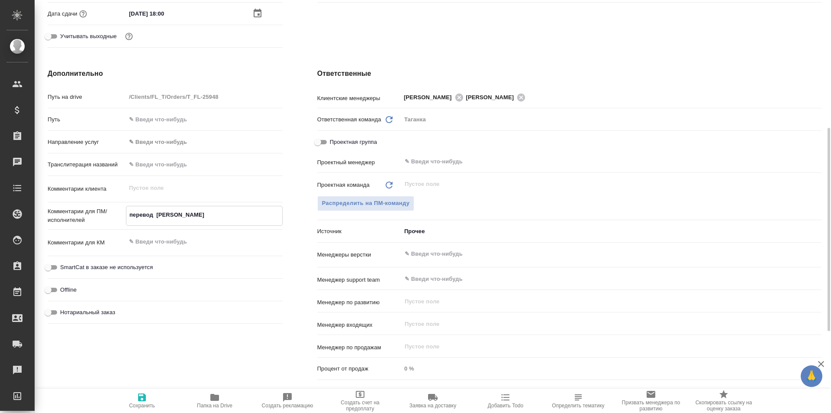
type textarea "x"
type textarea "перевод с"
type textarea "x"
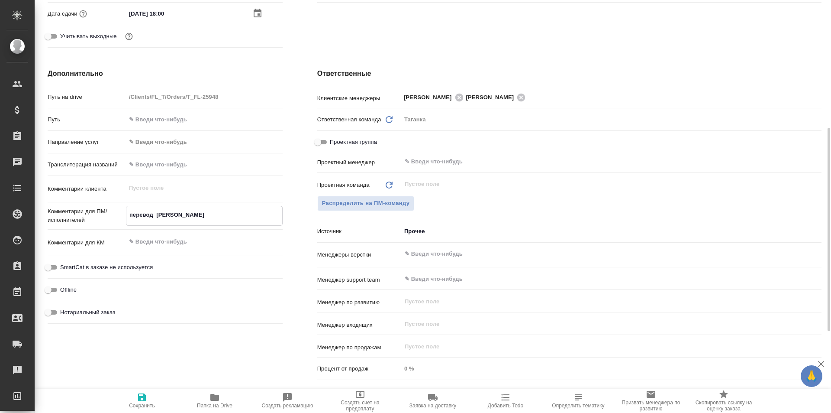
type textarea "x"
type textarea "перевод"
type textarea "x"
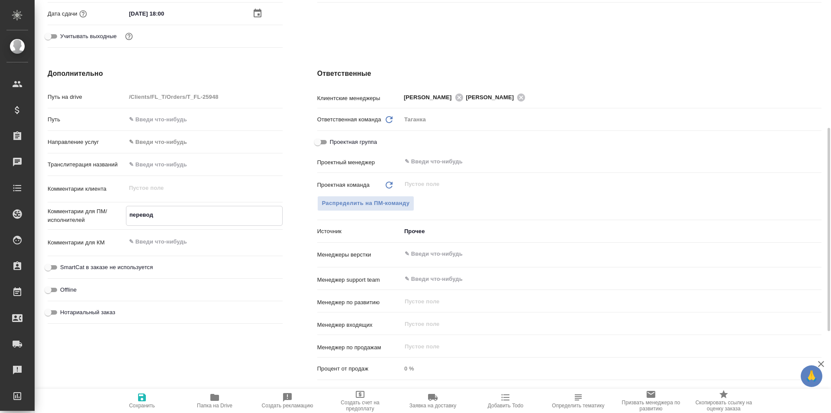
type textarea "перевод"
type textarea "x"
type textarea "перевод р"
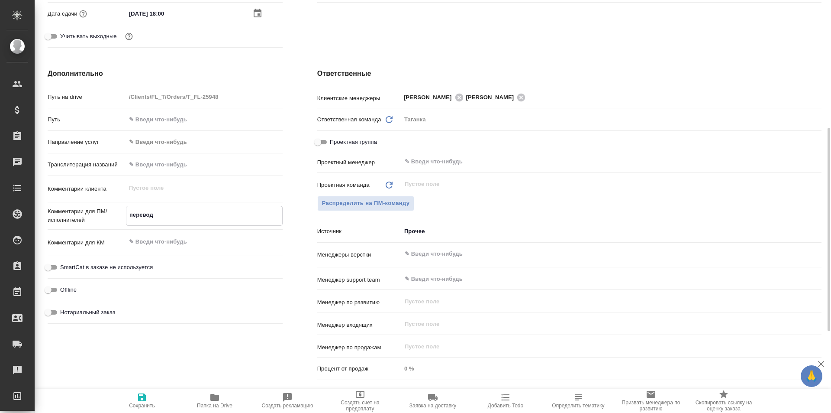
type textarea "x"
type textarea "перевод ру"
type textarea "x"
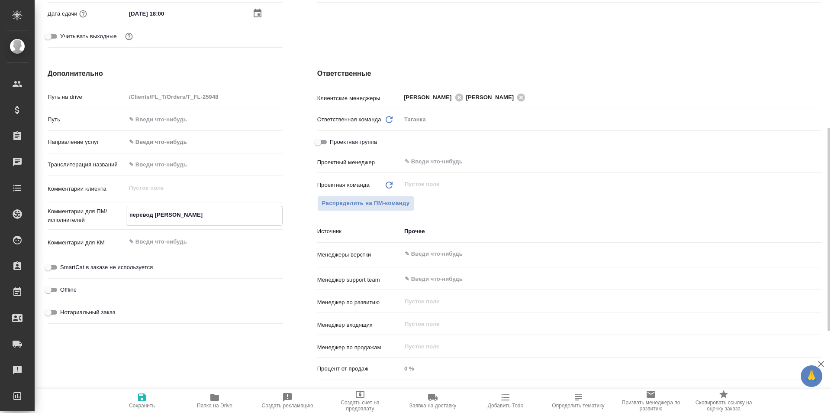
type textarea "x"
type textarea "перевод рус"
type textarea "x"
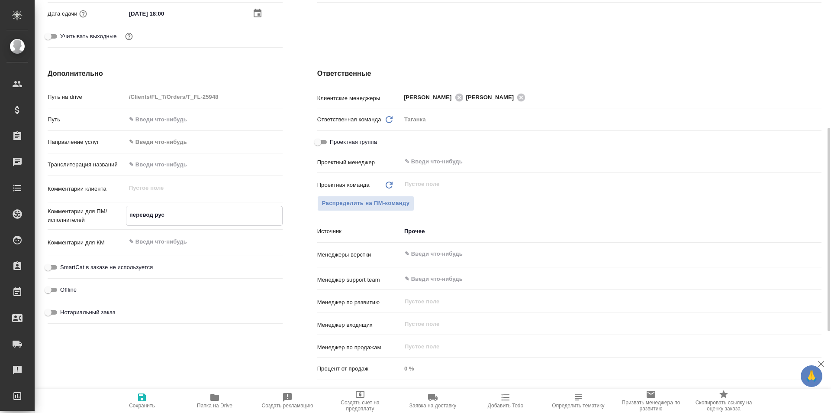
type textarea "x"
type textarea "перевод рус-"
type textarea "x"
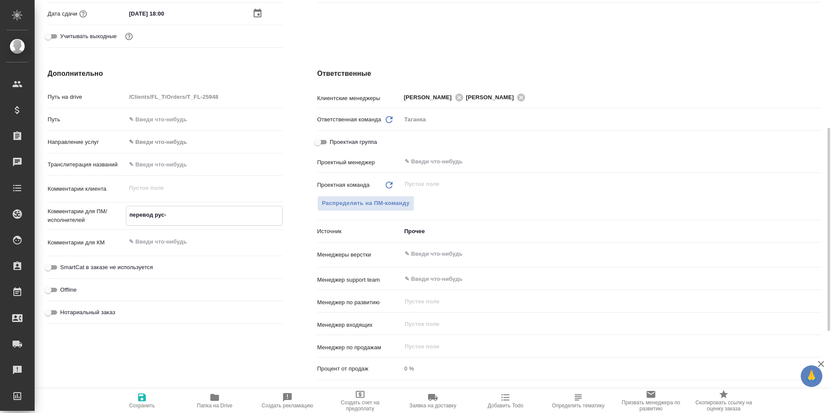
type textarea "перевод рус-в"
type textarea "x"
type textarea "перевод рус-ве"
type textarea "x"
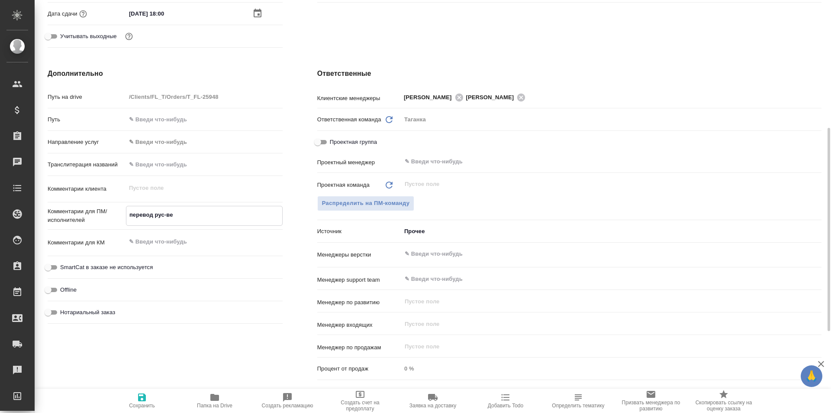
type textarea "x"
type textarea "перевод рус-вен"
type textarea "x"
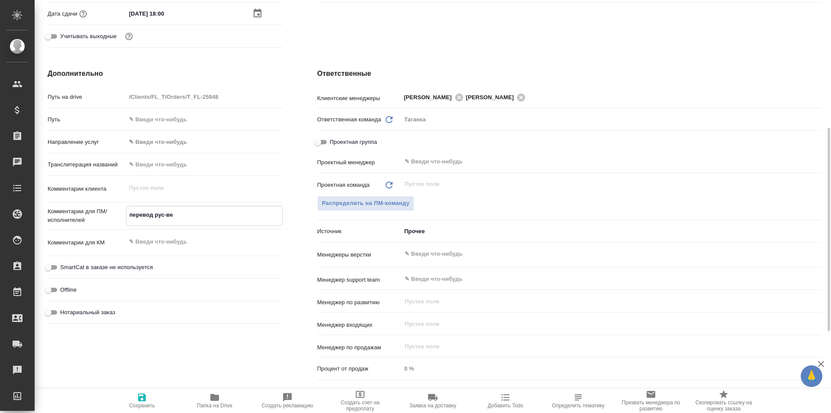
type textarea "x"
type textarea "перевод рус-венг"
type textarea "x"
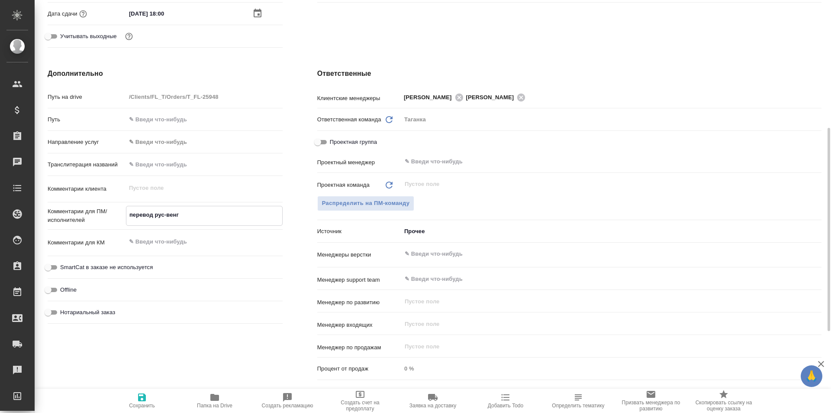
type textarea "x"
type textarea "перевод рус-венг"
type textarea "x"
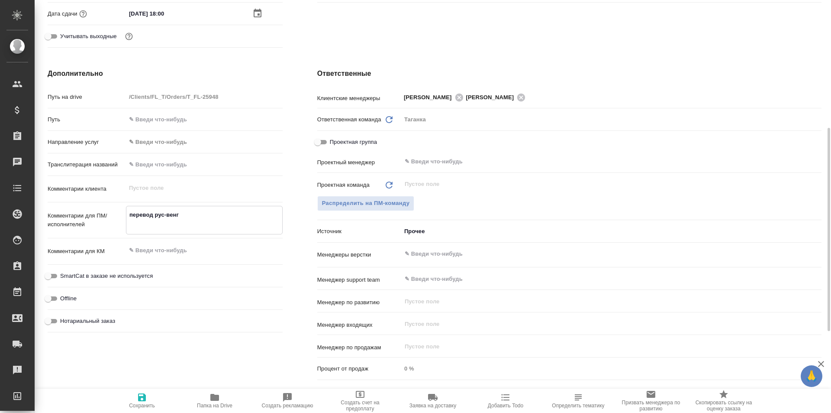
type textarea "x"
type textarea "перевод рус-венг"
type textarea "x"
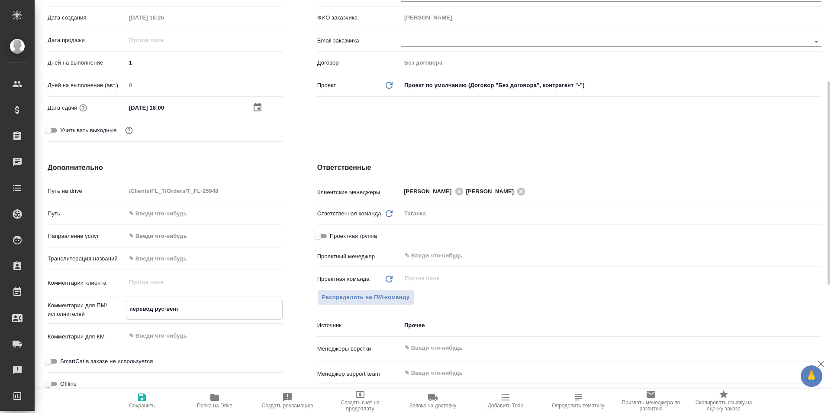
scroll to position [0, 0]
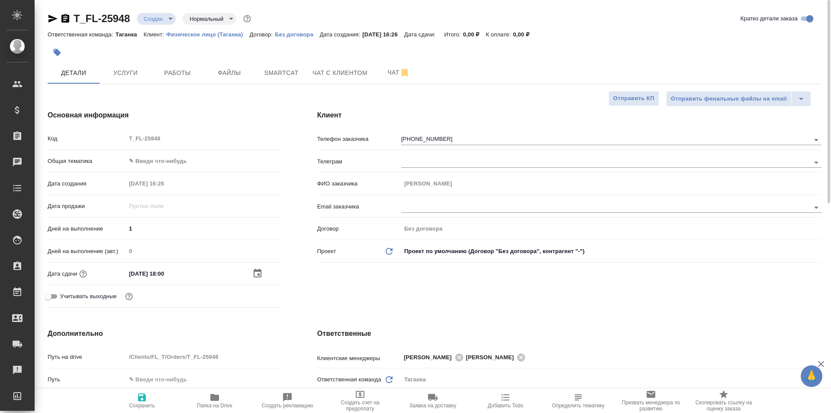
type textarea "перевод рус-венг"
type textarea "x"
click at [185, 155] on body "🙏 .cls-1 fill:#fff; AWATERA Galisheva Mariya Клиенты Спецификации Заказы 0 Чаты…" at bounding box center [415, 206] width 831 height 413
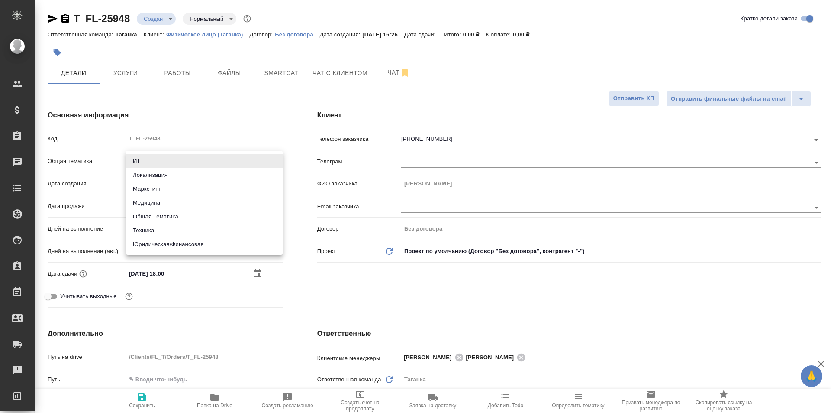
click at [218, 214] on li "Общая Тематика" at bounding box center [204, 217] width 157 height 14
type input "obtem"
type textarea "x"
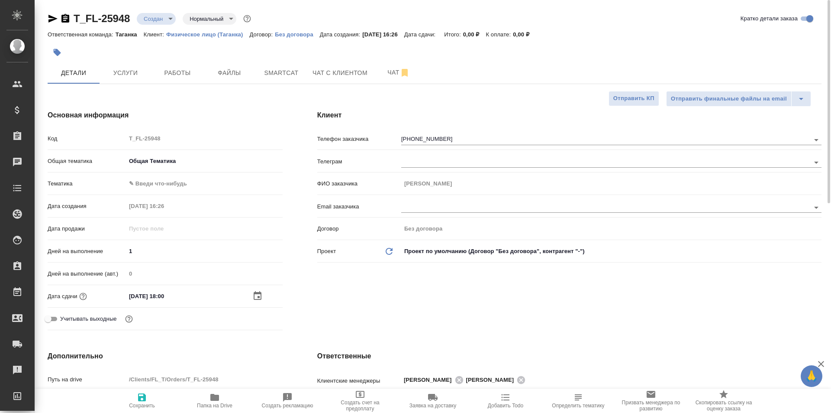
click at [184, 182] on body "🙏 .cls-1 fill:#fff; AWATERA Galisheva Mariya Клиенты Спецификации Заказы 0 Чаты…" at bounding box center [415, 206] width 831 height 413
click at [197, 161] on div at bounding box center [415, 206] width 831 height 413
click at [184, 160] on body "🙏 .cls-1 fill:#fff; AWATERA Galisheva Mariya Клиенты Спецификации Заказы 0 Чаты…" at bounding box center [415, 206] width 831 height 413
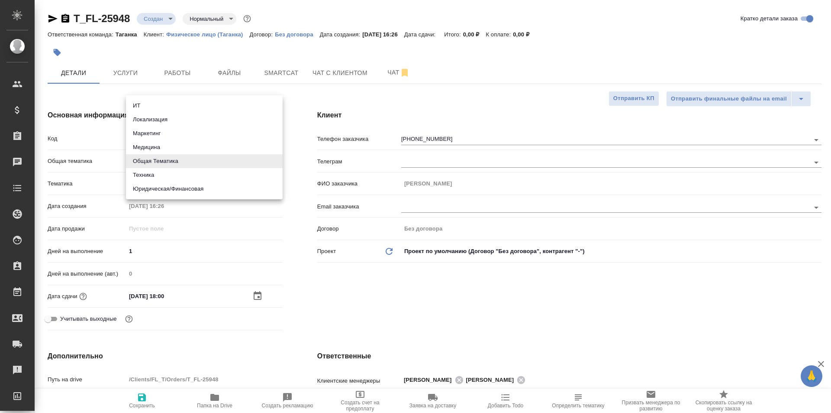
click at [281, 218] on div at bounding box center [415, 206] width 831 height 413
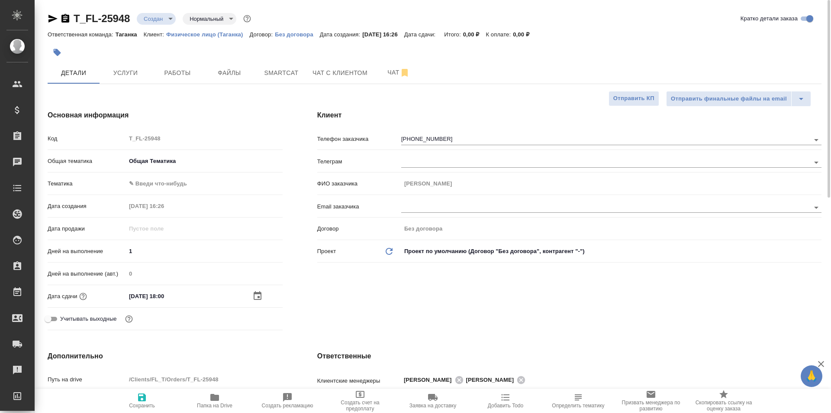
click at [145, 396] on icon "button" at bounding box center [142, 397] width 8 height 8
type textarea "x"
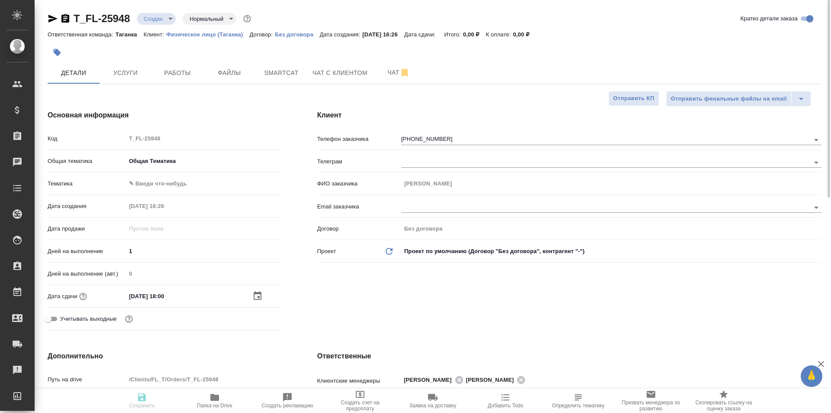
type textarea "x"
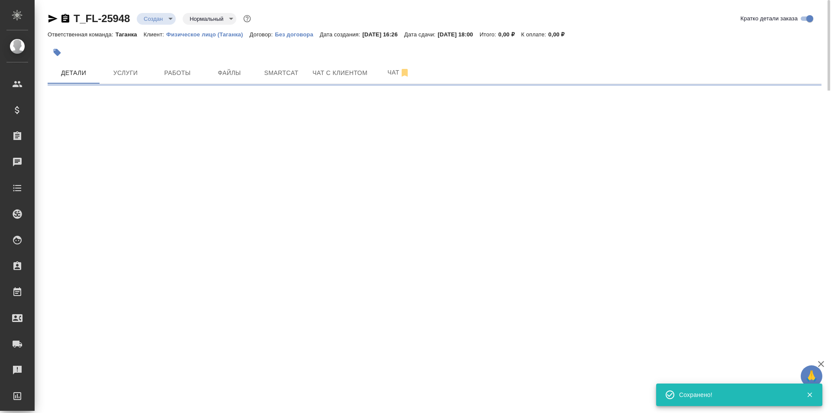
click at [333, 57] on div at bounding box center [306, 52] width 516 height 19
click at [54, 17] on icon "button" at bounding box center [52, 19] width 9 height 8
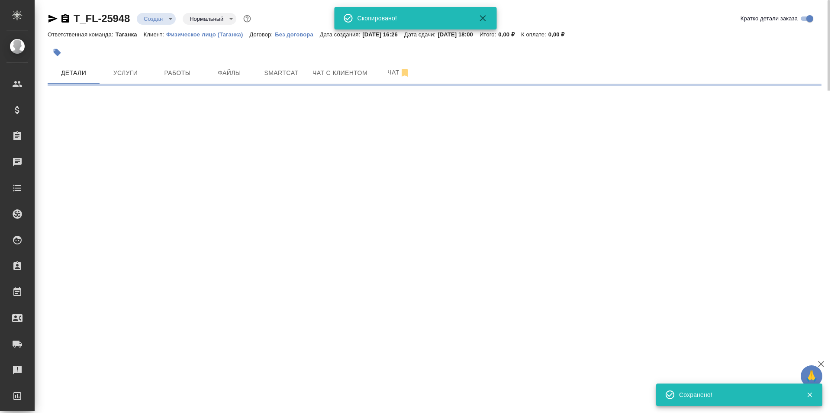
select select "RU"
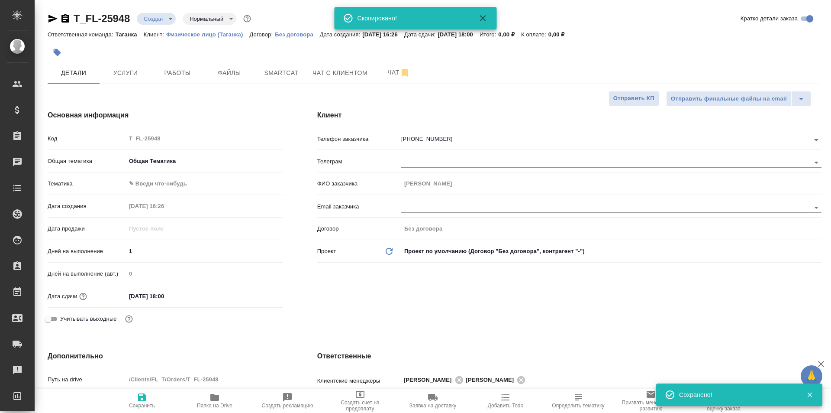
type textarea "x"
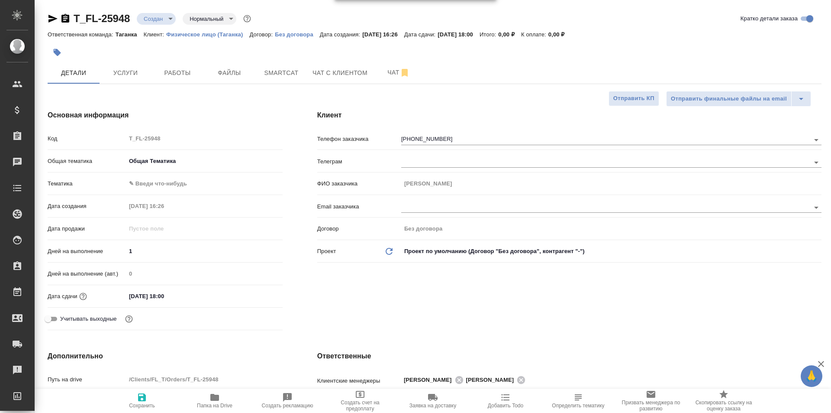
type textarea "x"
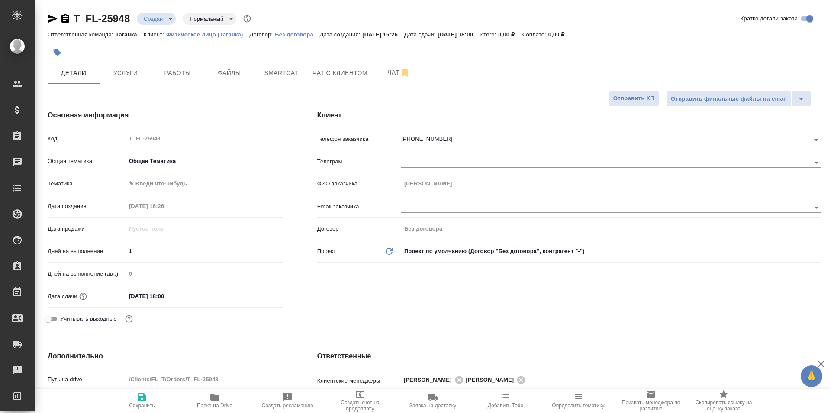
type textarea "x"
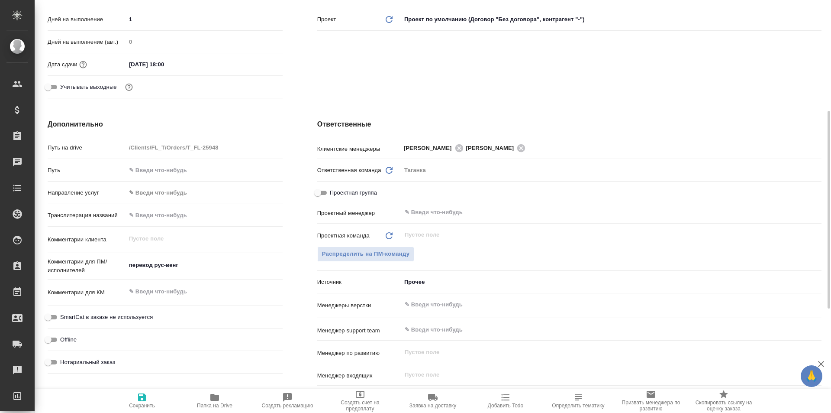
scroll to position [15, 0]
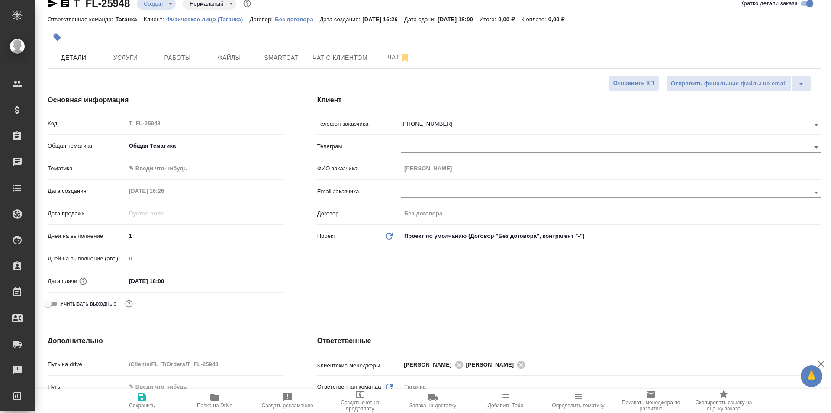
type textarea "x"
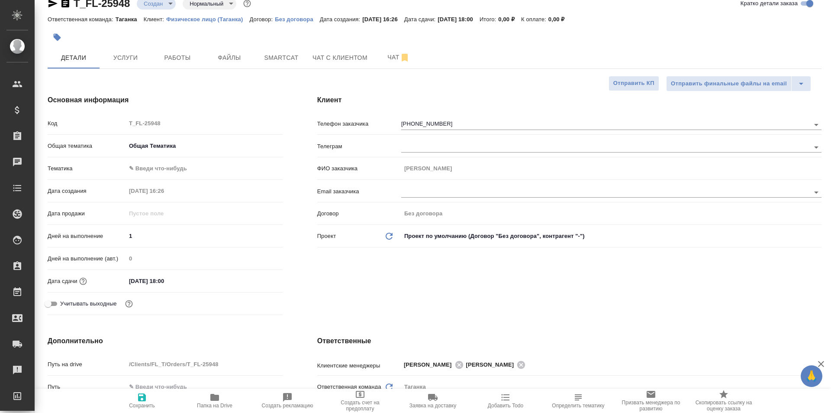
type textarea "x"
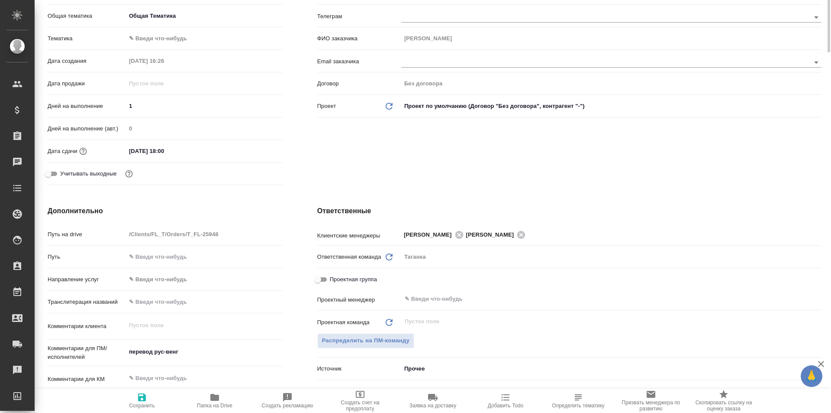
scroll to position [0, 0]
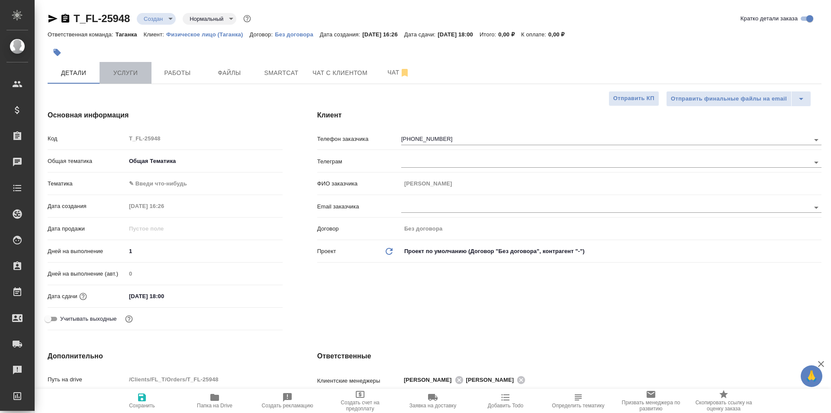
click at [141, 69] on span "Услуги" at bounding box center [126, 73] width 42 height 11
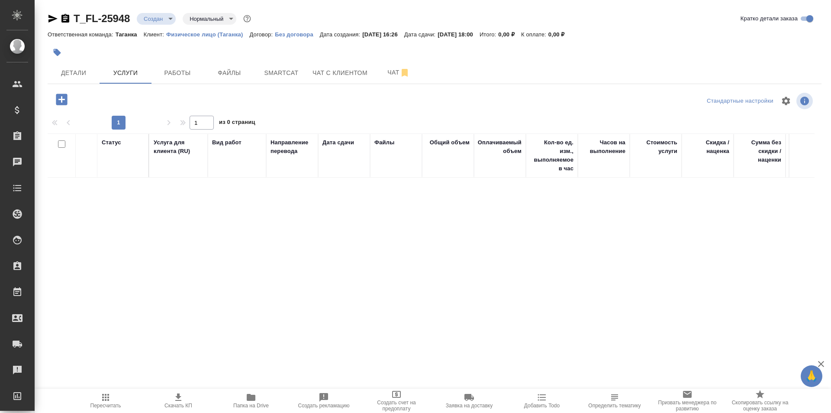
click at [66, 97] on icon "button" at bounding box center [61, 99] width 11 height 11
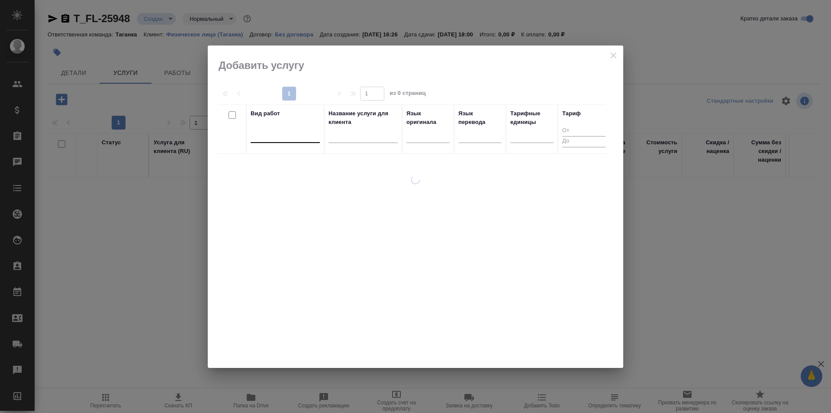
click at [302, 137] on div at bounding box center [285, 134] width 69 height 13
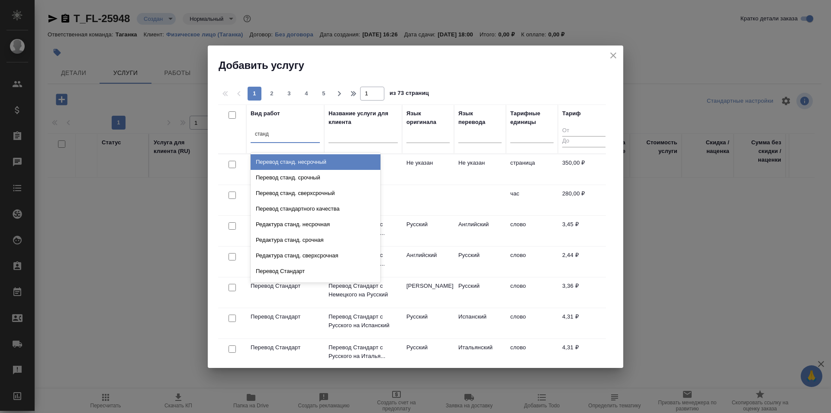
type input "станда"
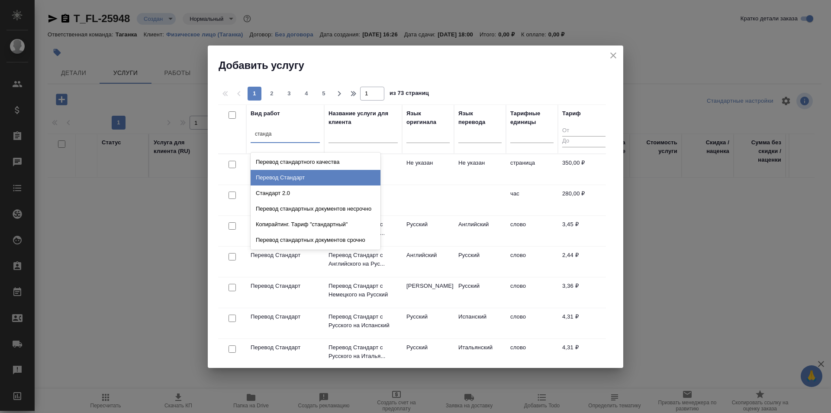
click at [338, 177] on div "Перевод Стандарт" at bounding box center [316, 178] width 130 height 16
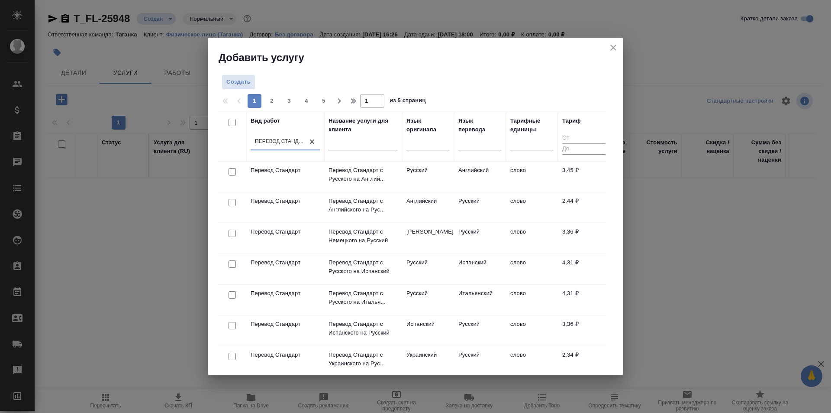
click at [381, 145] on input "text" at bounding box center [363, 144] width 69 height 11
type input "р"
click at [477, 143] on div at bounding box center [479, 141] width 43 height 13
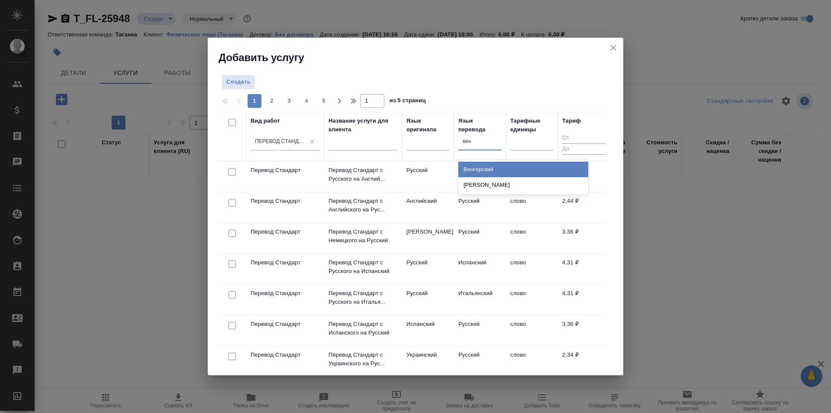
type input "венг"
click at [494, 163] on div "Венгерский" at bounding box center [523, 169] width 130 height 16
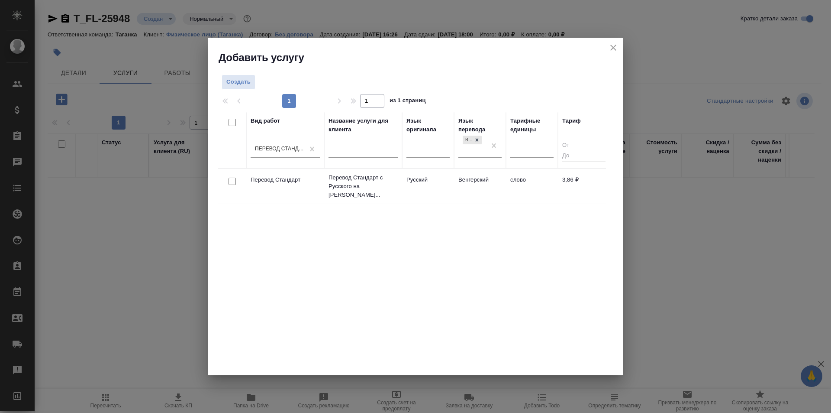
click at [230, 177] on input "checkbox" at bounding box center [232, 180] width 7 height 7
checkbox input "true"
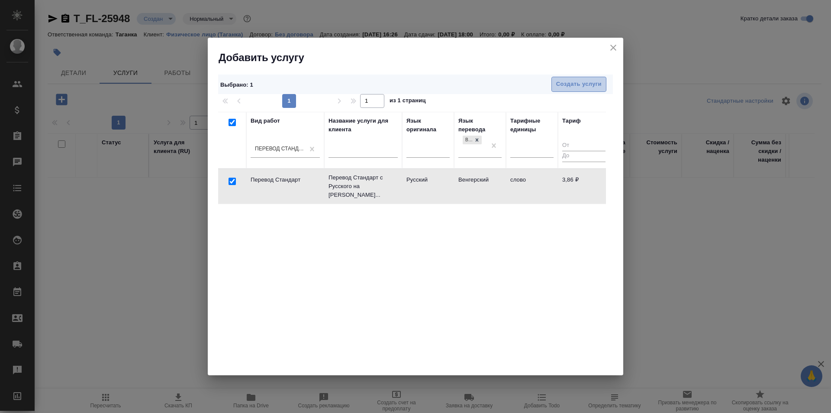
click at [579, 80] on span "Создать услуги" at bounding box center [578, 84] width 45 height 10
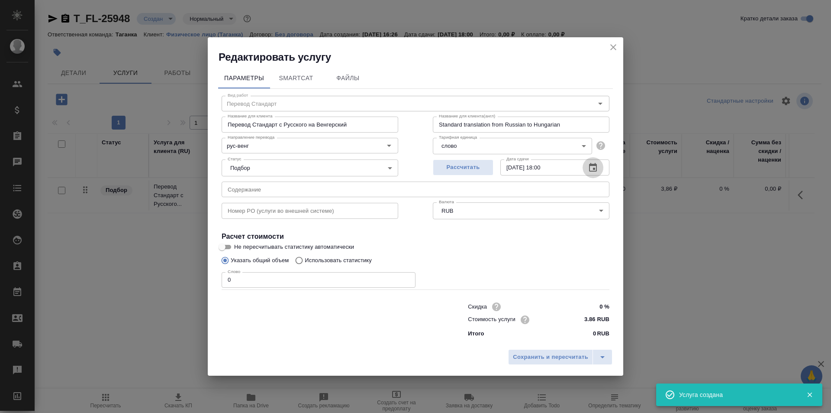
click at [595, 171] on icon "button" at bounding box center [593, 167] width 8 height 9
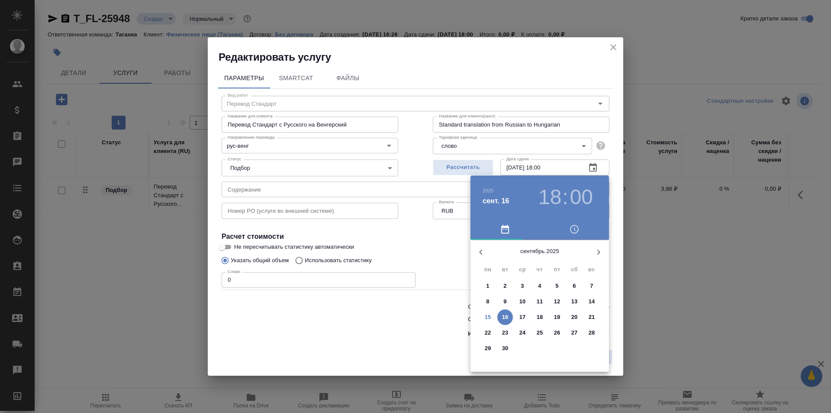
click at [559, 192] on h3 "18" at bounding box center [550, 197] width 23 height 24
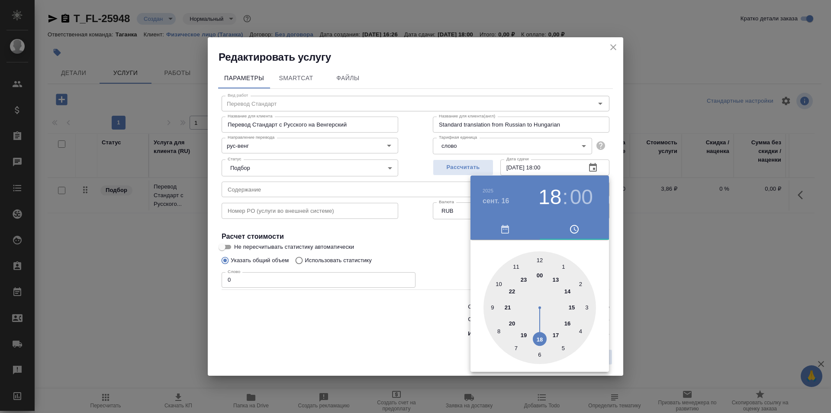
click at [574, 303] on div at bounding box center [540, 307] width 113 height 113
type input "16.09.2025 15:00"
click at [618, 215] on div at bounding box center [415, 206] width 831 height 413
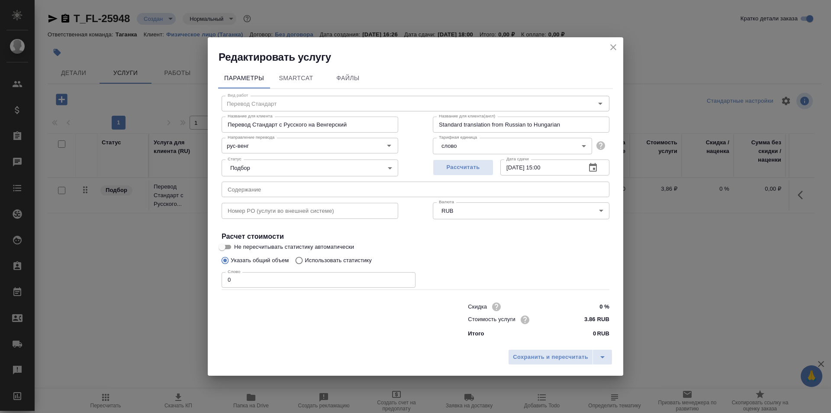
click at [288, 280] on input "0" at bounding box center [319, 280] width 194 height 16
type input "250"
click at [422, 254] on div "Указать общий объем Использовать статистику" at bounding box center [416, 260] width 388 height 16
click at [561, 358] on span "Сохранить и пересчитать" at bounding box center [550, 357] width 75 height 10
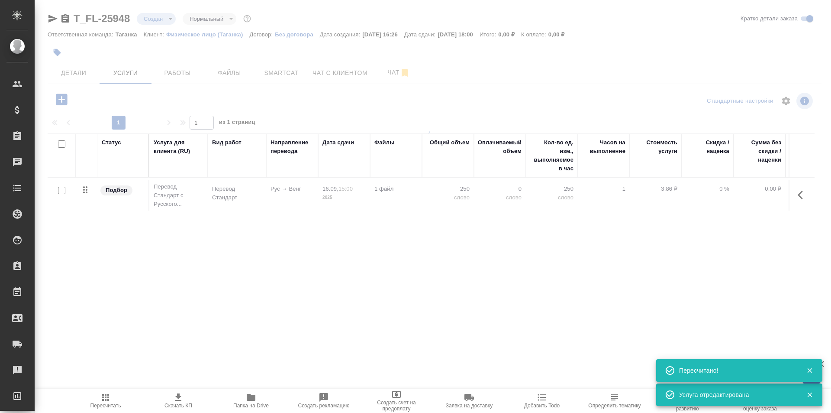
type input "tz"
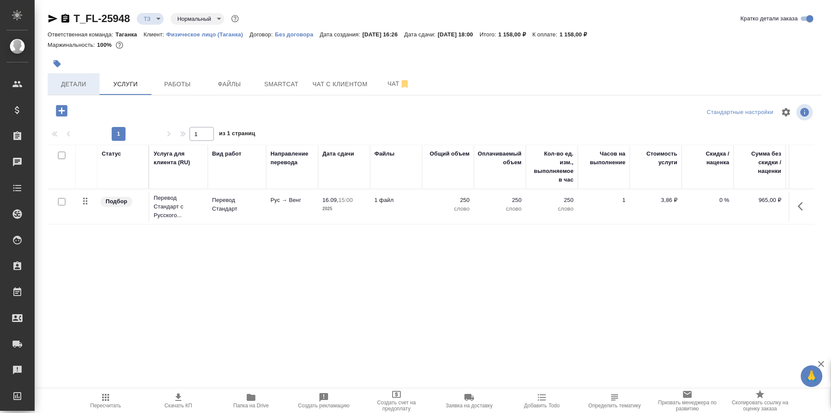
click at [91, 81] on span "Детали" at bounding box center [74, 84] width 42 height 11
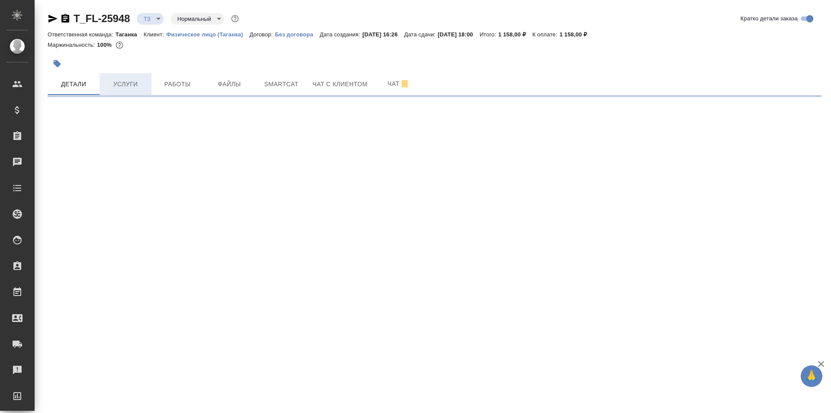
select select "RU"
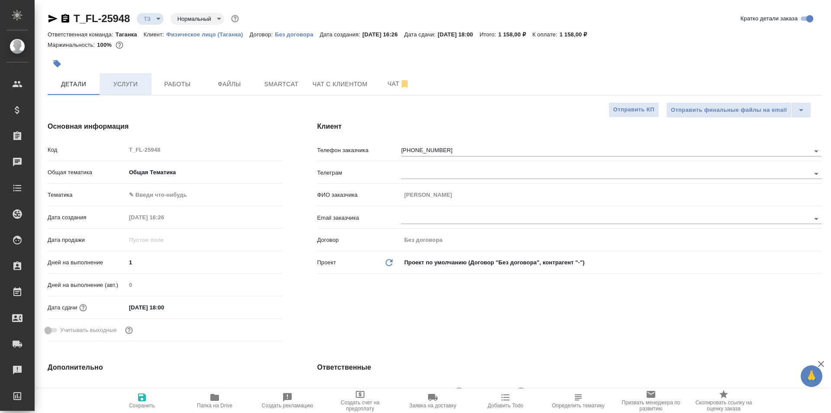
type textarea "x"
click at [130, 78] on button "Услуги" at bounding box center [126, 84] width 52 height 22
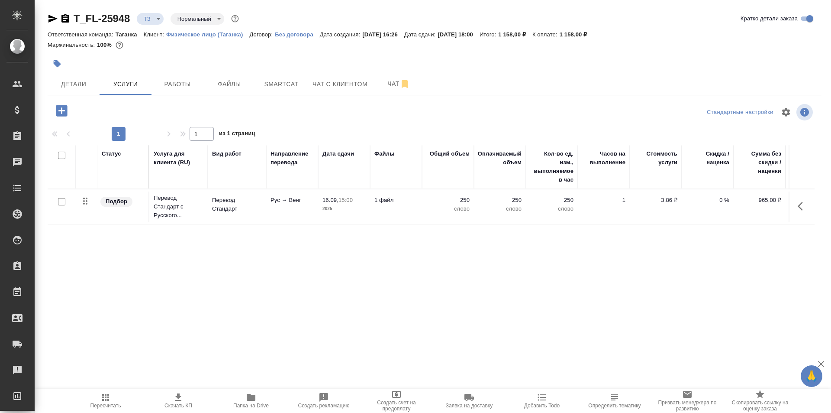
click at [60, 103] on icon "button" at bounding box center [61, 110] width 15 height 15
click at [61, 106] on icon "button" at bounding box center [61, 110] width 11 height 11
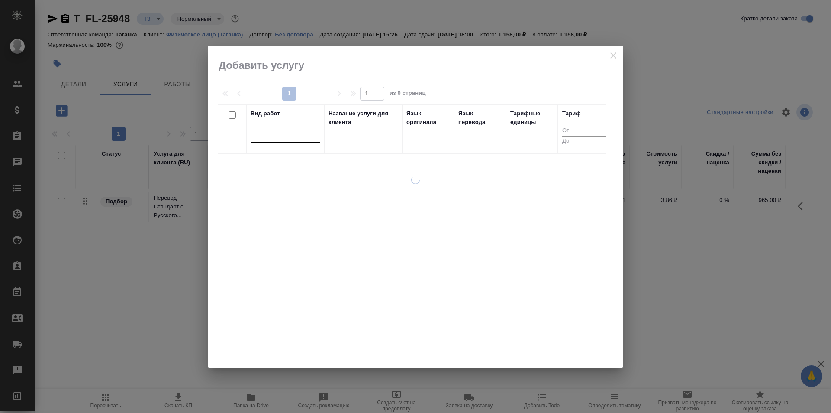
click at [277, 132] on div at bounding box center [285, 134] width 69 height 13
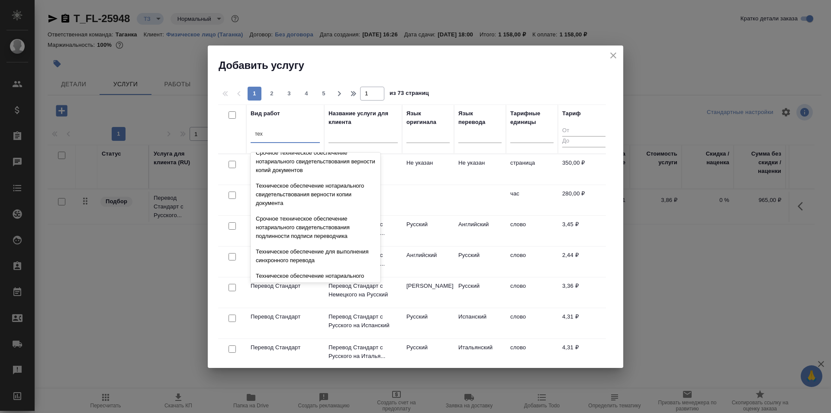
scroll to position [216, 0]
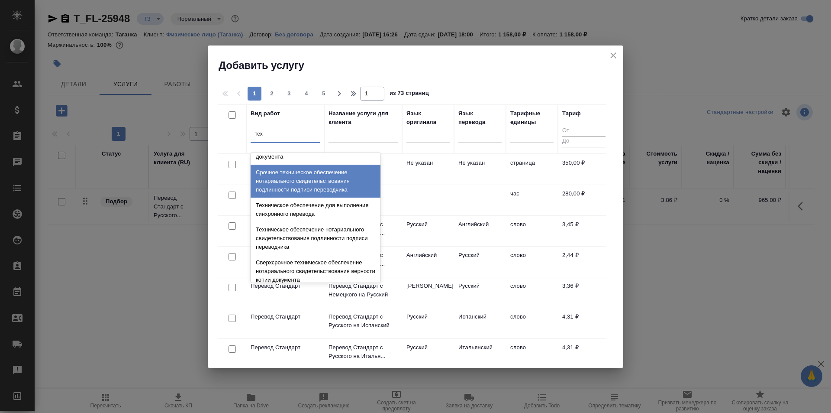
type input "тех"
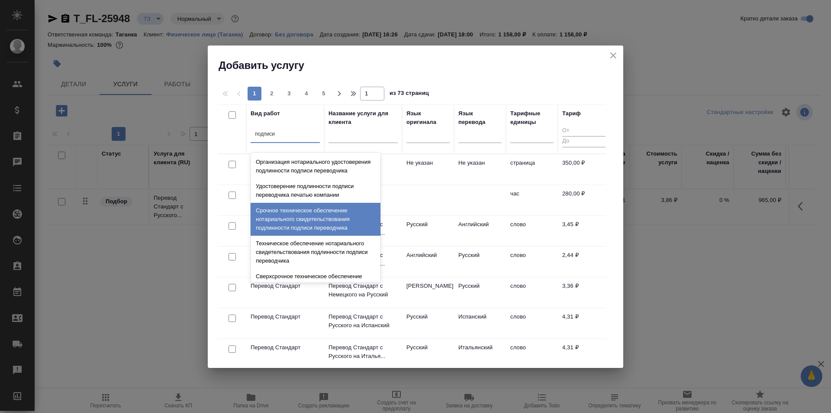
scroll to position [43, 0]
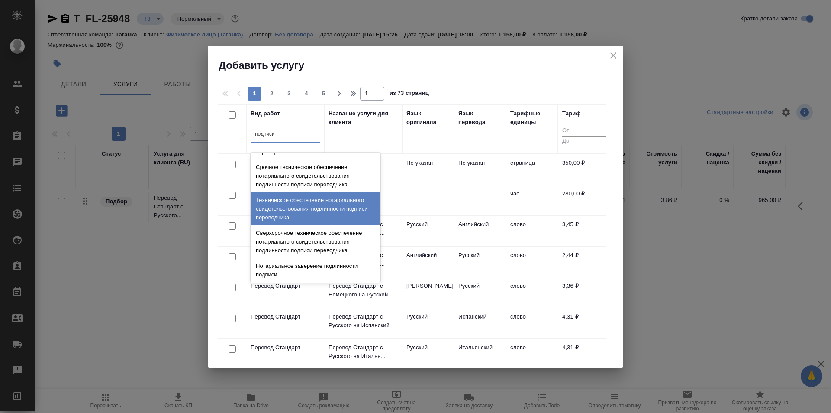
type input "подписи"
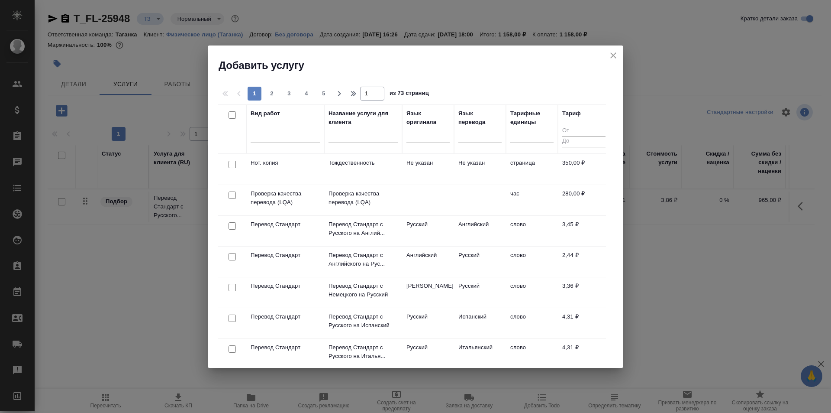
click at [617, 57] on icon "close" at bounding box center [613, 55] width 10 height 10
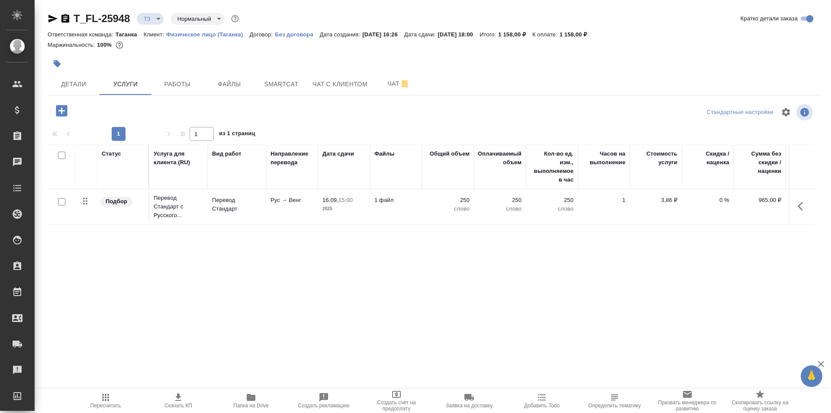
click at [614, 55] on div at bounding box center [435, 63] width 774 height 19
click at [384, 83] on span "Чат" at bounding box center [399, 83] width 42 height 11
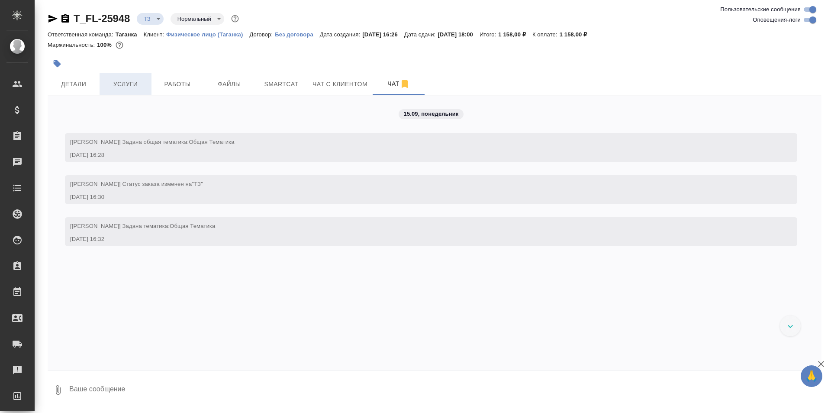
click at [136, 86] on span "Услуги" at bounding box center [126, 84] width 42 height 11
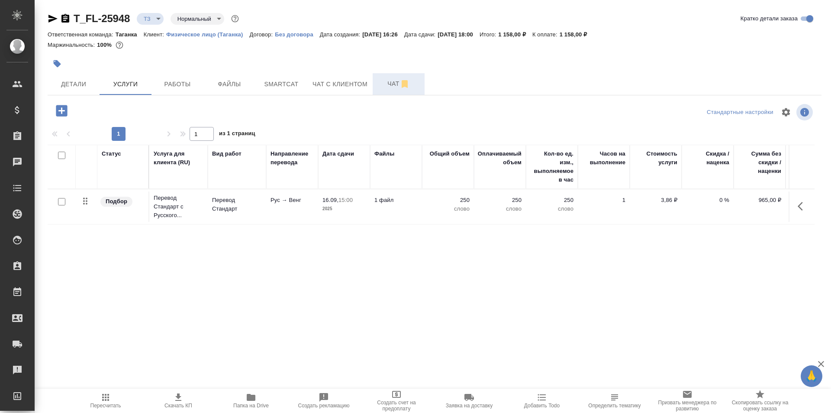
click at [386, 80] on span "Чат" at bounding box center [399, 83] width 42 height 11
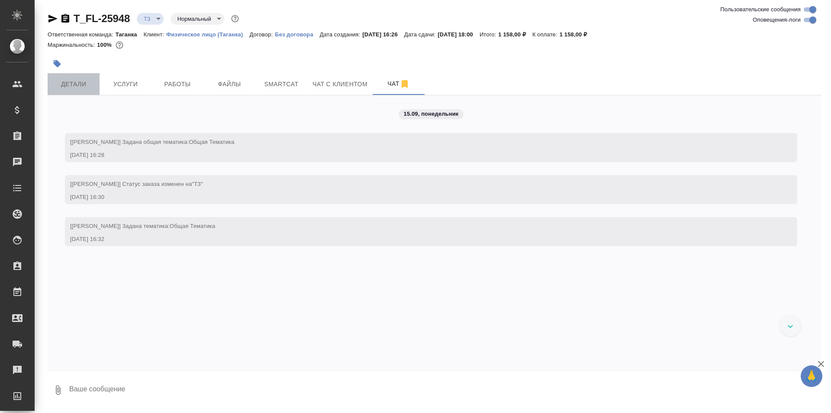
click at [90, 77] on button "Детали" at bounding box center [74, 84] width 52 height 22
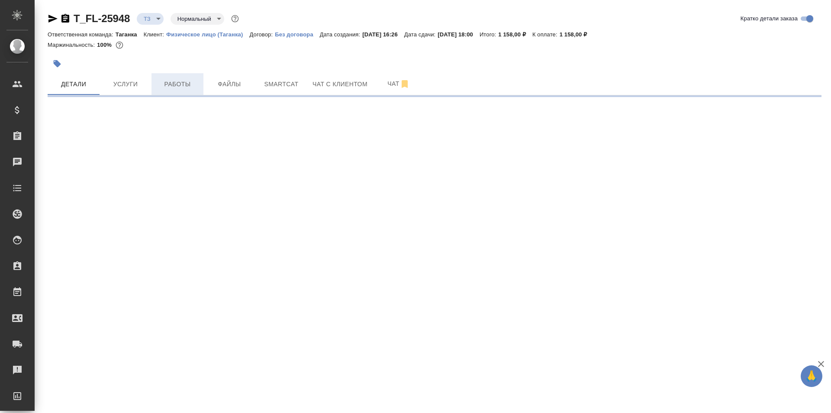
select select "RU"
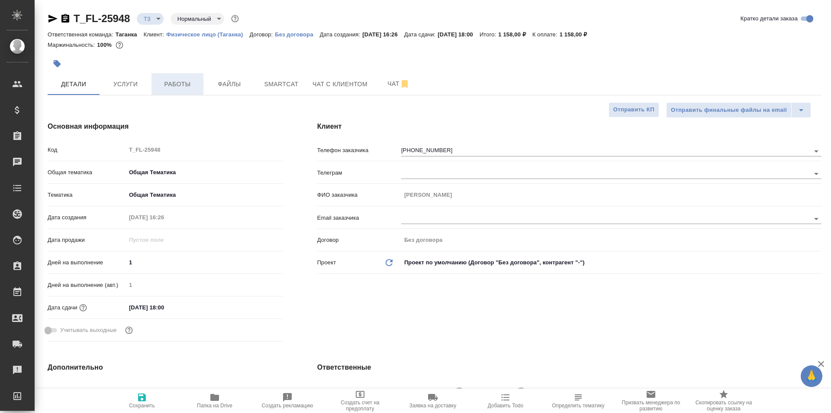
type textarea "x"
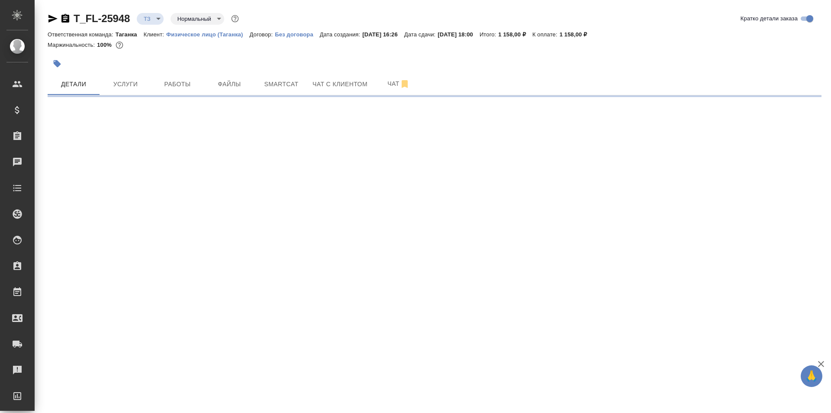
select select "RU"
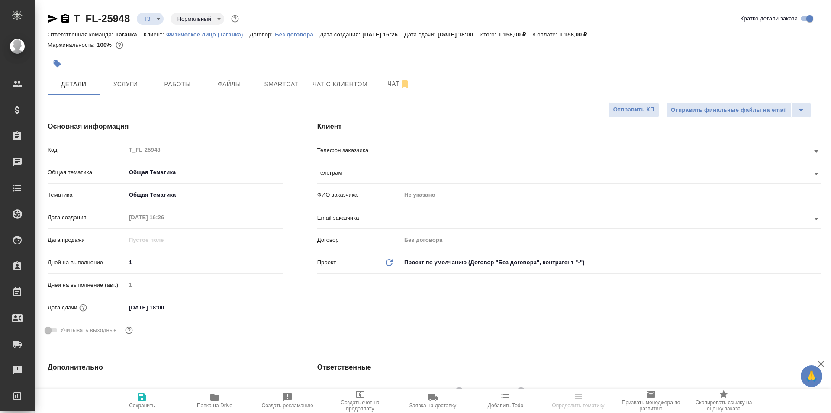
type textarea "x"
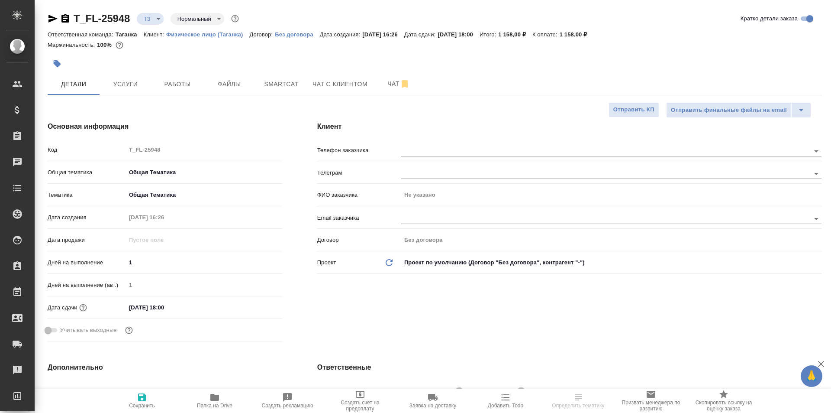
type textarea "x"
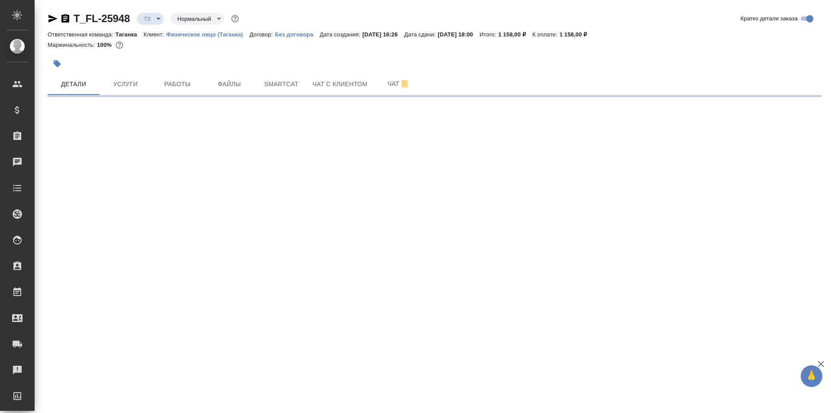
select select "RU"
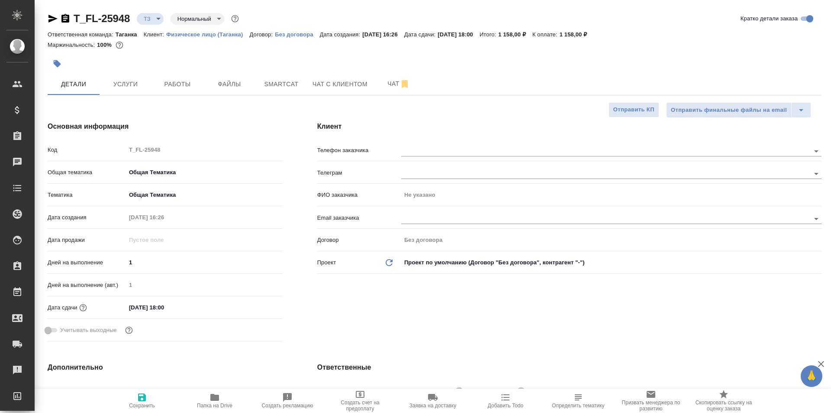
type textarea "x"
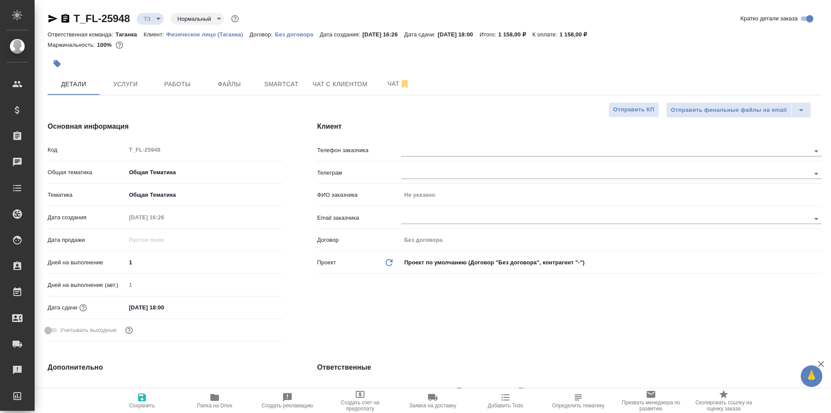
type textarea "x"
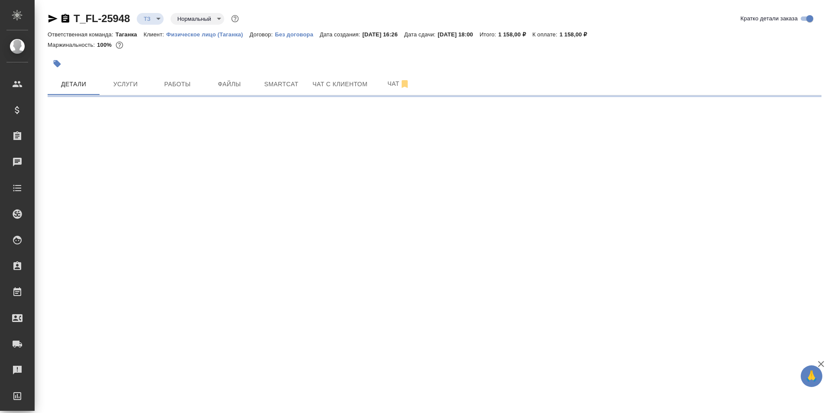
select select "RU"
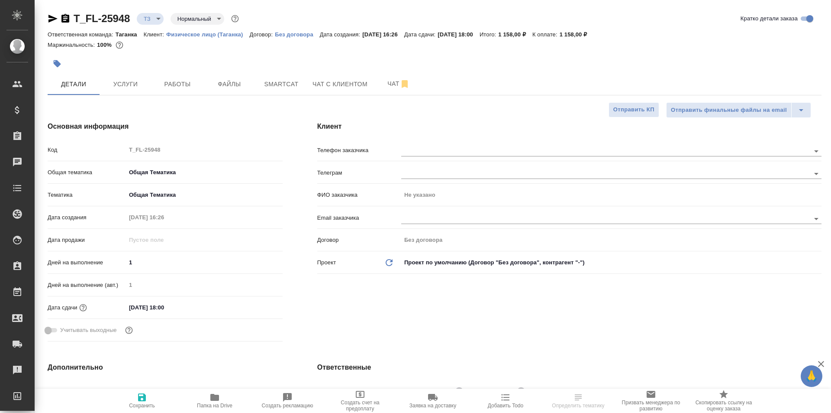
type textarea "x"
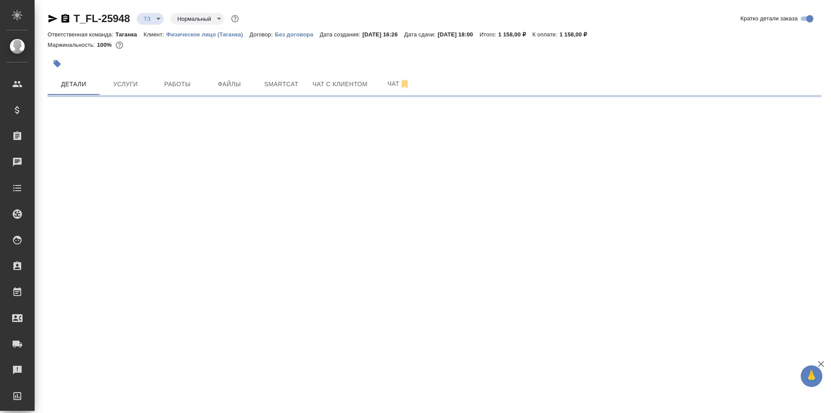
select select "RU"
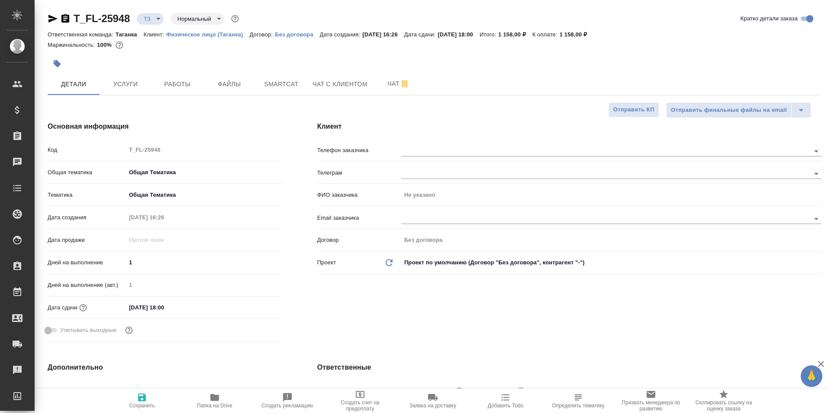
type textarea "x"
click at [449, 153] on input "text" at bounding box center [591, 150] width 380 height 10
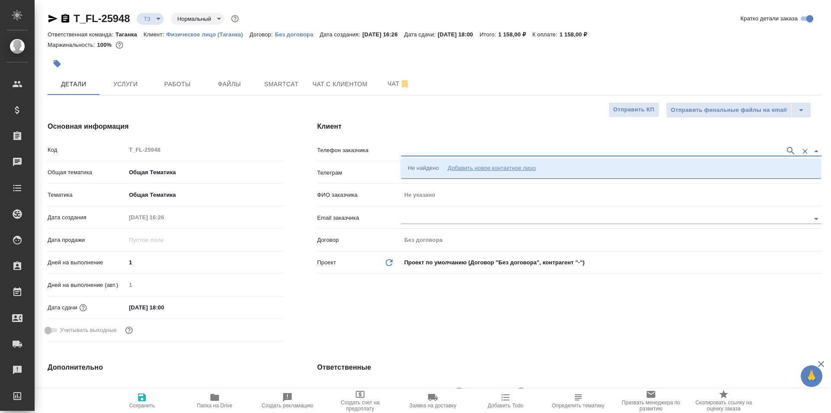
paste input "**[T_FL-25948]([URL][DOMAIN_NAME]"
type input "**[T_FL-25948]([URL][DOMAIN_NAME]"
drag, startPoint x: 618, startPoint y: 150, endPoint x: 359, endPoint y: 152, distance: 258.9
click at [359, 152] on div "Телефон заказчика **[T_FL-25948]([URL][DOMAIN_NAME]" at bounding box center [569, 149] width 504 height 15
click at [317, 303] on div "Клиент Телефон заказчика Телеграм ФИО заказчика Не указано Email заказчика Дого…" at bounding box center [569, 233] width 539 height 258
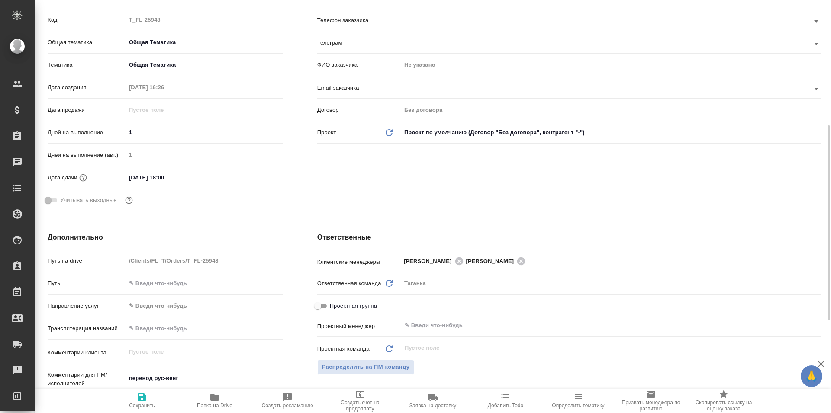
scroll to position [260, 0]
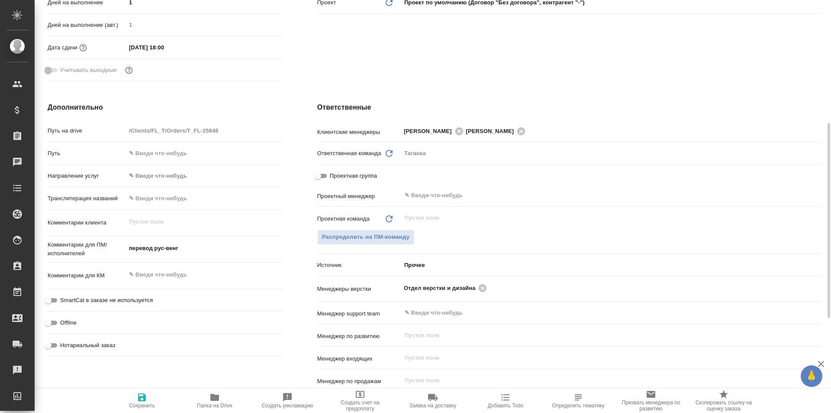
type textarea "x"
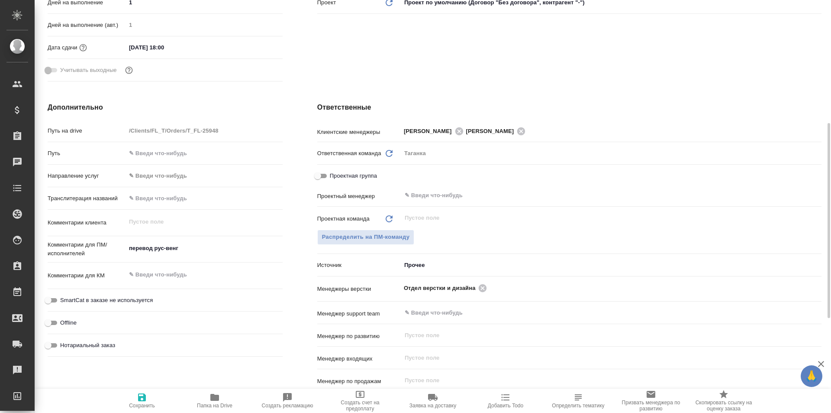
type textarea "x"
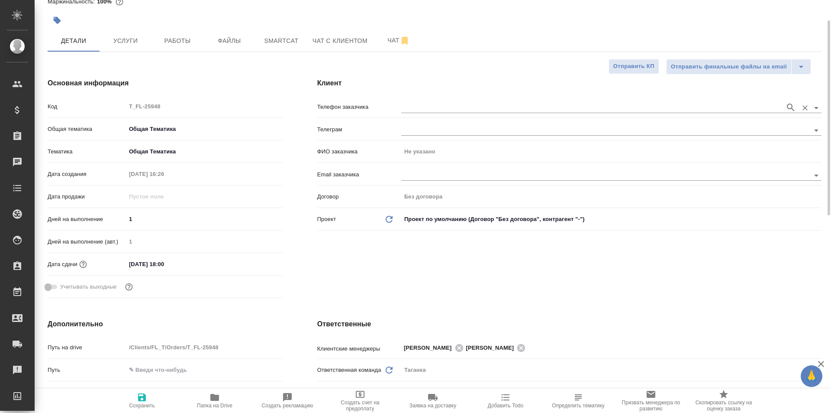
click at [423, 103] on input "text" at bounding box center [591, 107] width 380 height 10
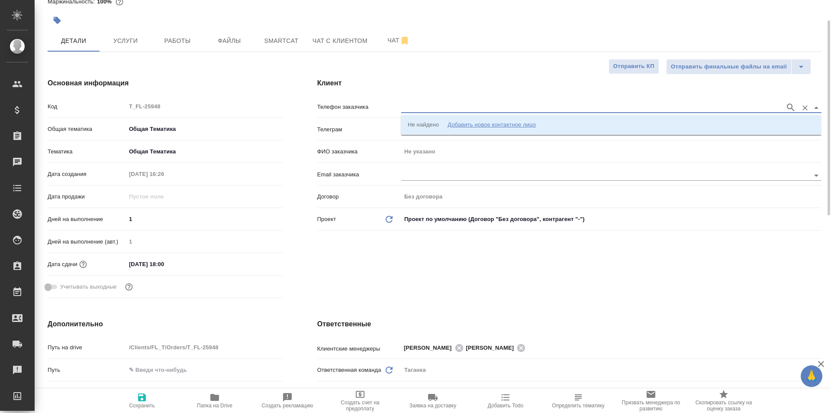
paste input "[PHONE_NUMBER]"
type input "[PHONE_NUMBER]"
click at [467, 126] on p "+79152058449 Светлана" at bounding box center [458, 124] width 100 height 9
type input "+79152058449 Светлана"
type input "[PERSON_NAME]"
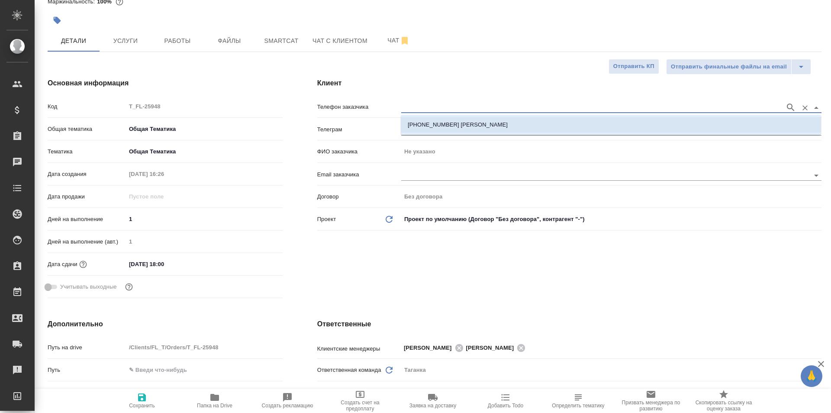
type textarea "x"
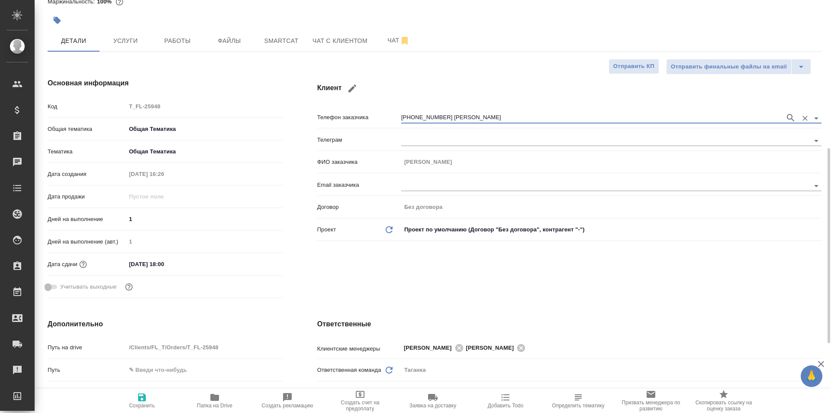
scroll to position [173, 0]
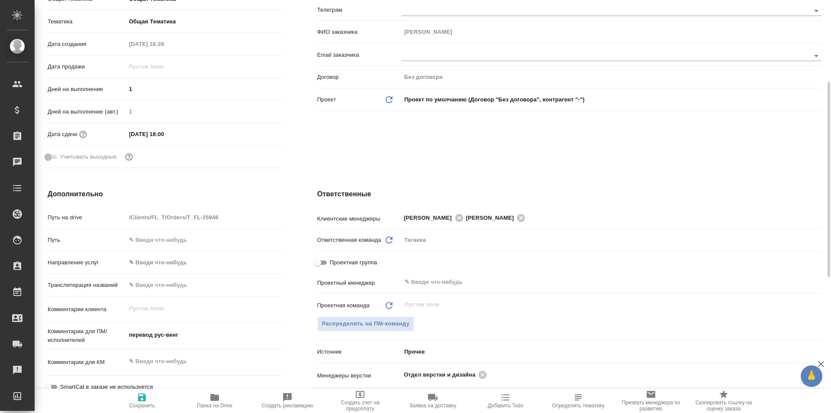
click at [145, 396] on icon "button" at bounding box center [142, 397] width 8 height 8
type textarea "x"
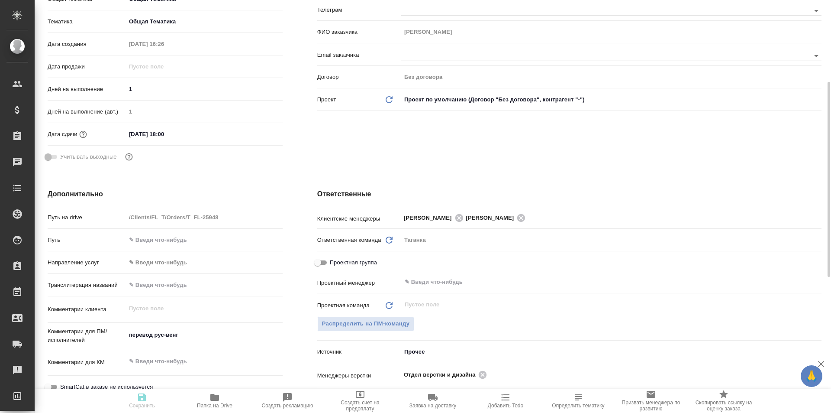
type textarea "x"
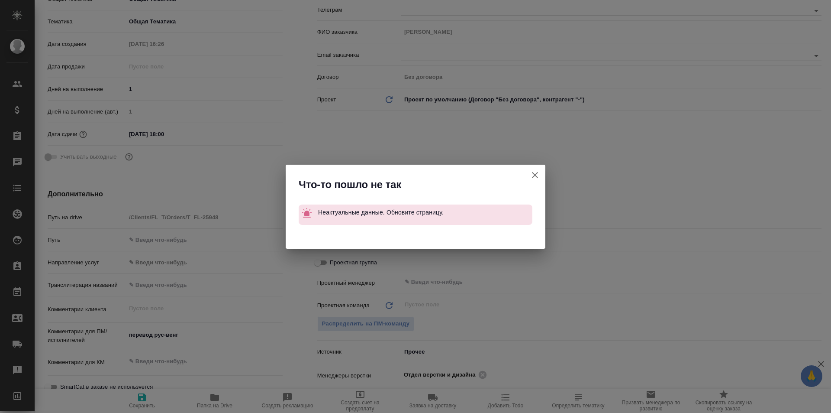
click at [538, 177] on icon "button" at bounding box center [535, 175] width 6 height 6
type textarea "x"
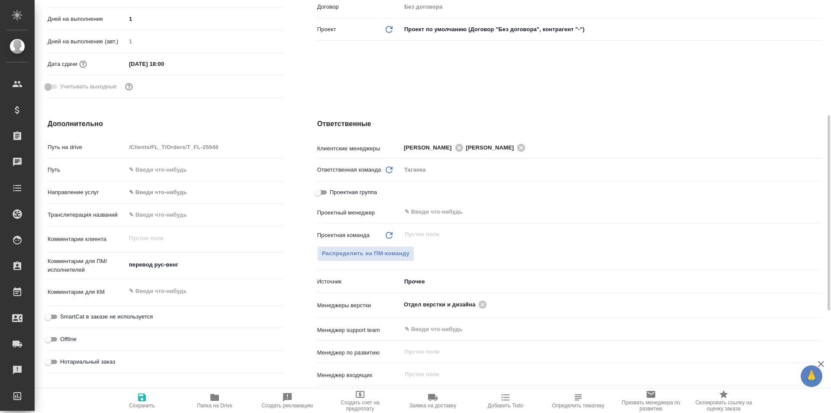
scroll to position [0, 0]
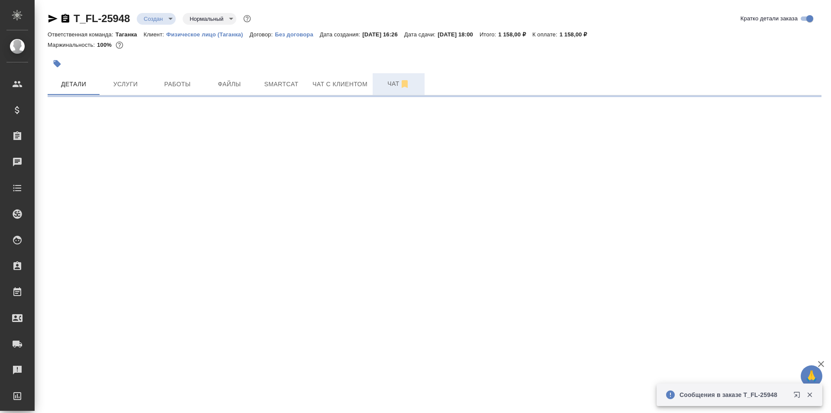
select select "RU"
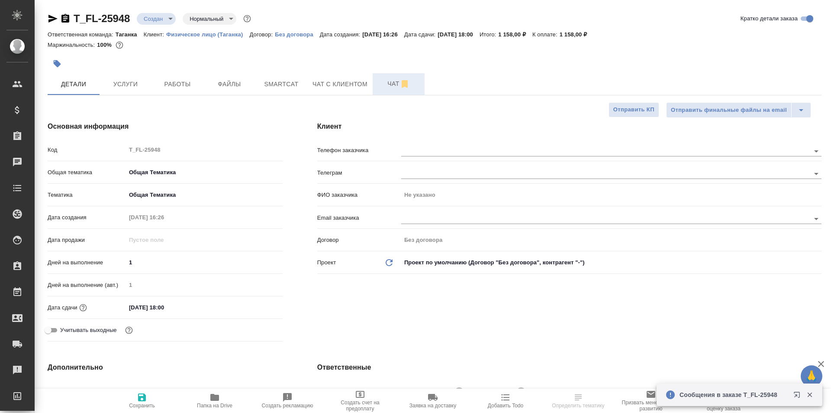
type textarea "x"
click at [386, 87] on span "Чат" at bounding box center [399, 83] width 42 height 11
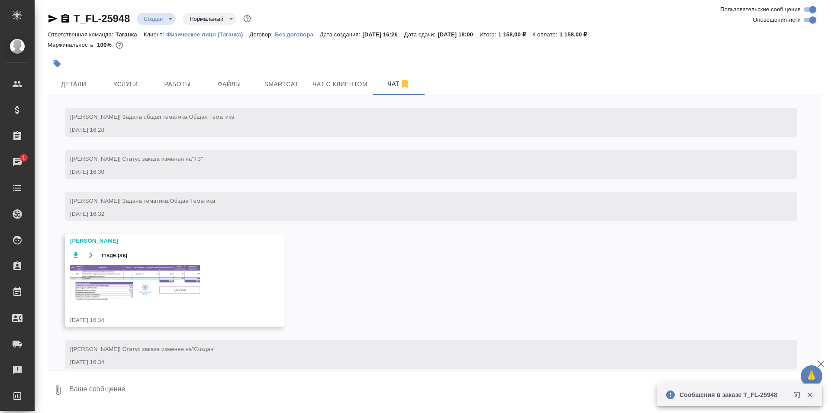
scroll to position [37, 0]
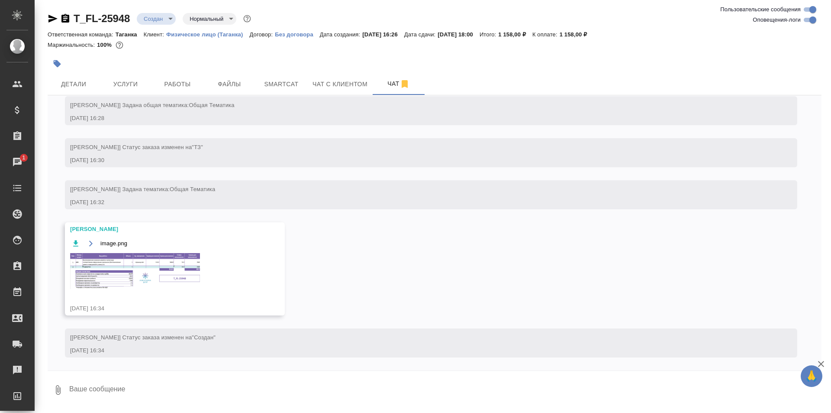
click at [139, 273] on img at bounding box center [135, 271] width 130 height 36
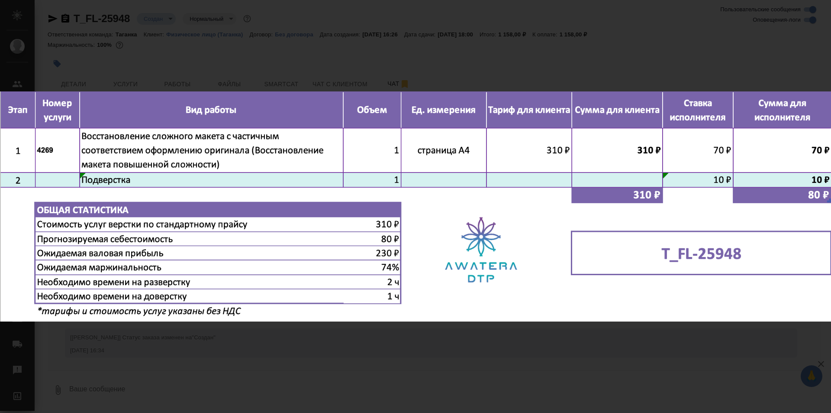
click at [464, 68] on div "image.png 1 of 1" at bounding box center [415, 206] width 831 height 413
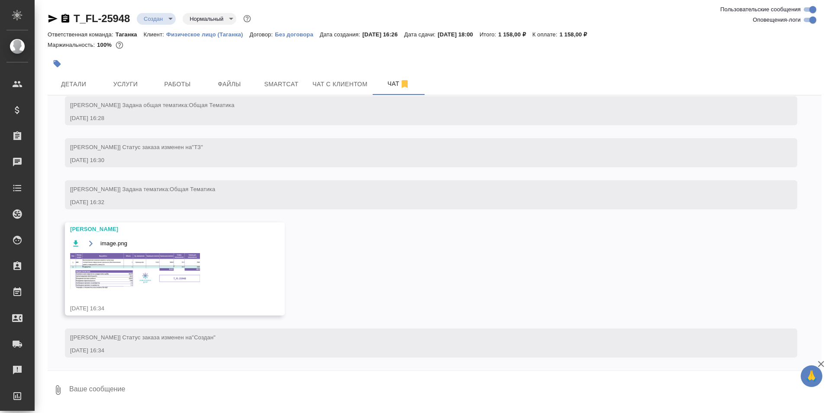
click at [140, 269] on img at bounding box center [135, 271] width 130 height 36
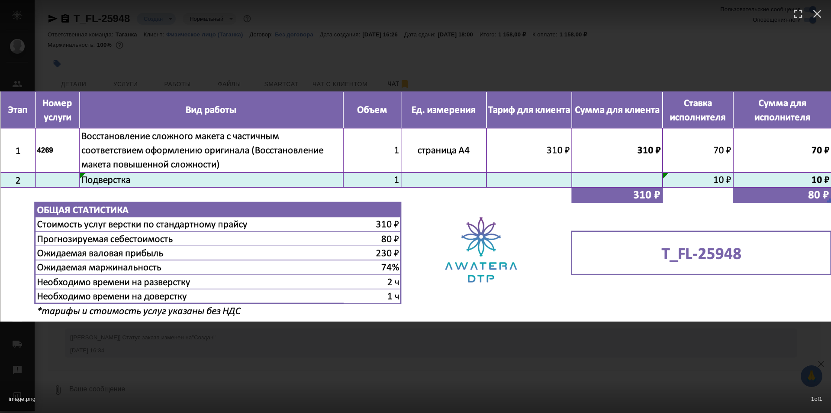
click at [319, 16] on div at bounding box center [415, 16] width 831 height 32
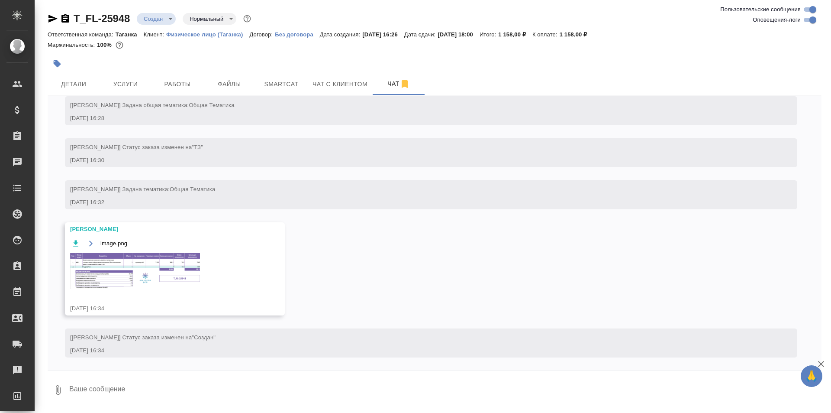
click at [97, 243] on div "image.png" at bounding box center [162, 243] width 184 height 11
click at [92, 244] on icon "button" at bounding box center [90, 243] width 3 height 6
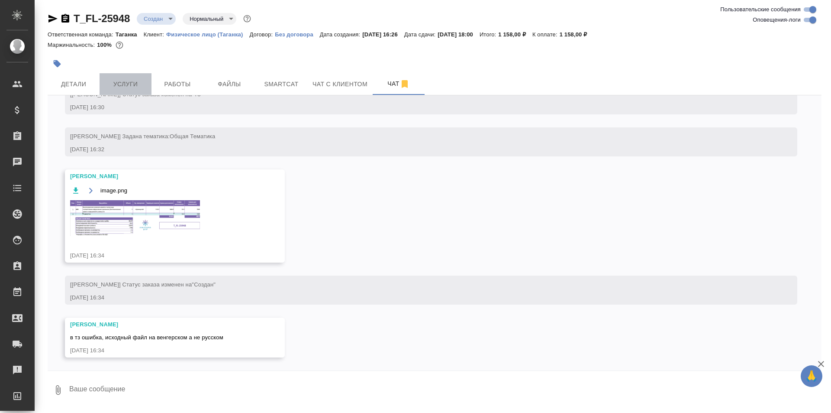
click at [138, 79] on span "Услуги" at bounding box center [126, 84] width 42 height 11
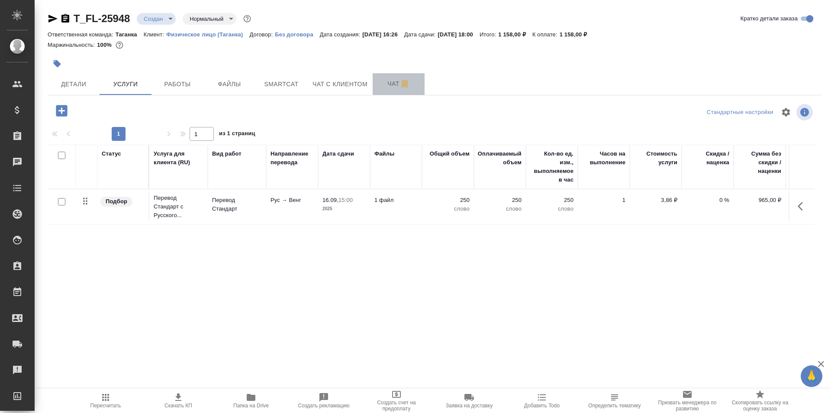
click at [394, 80] on span "Чат" at bounding box center [399, 83] width 42 height 11
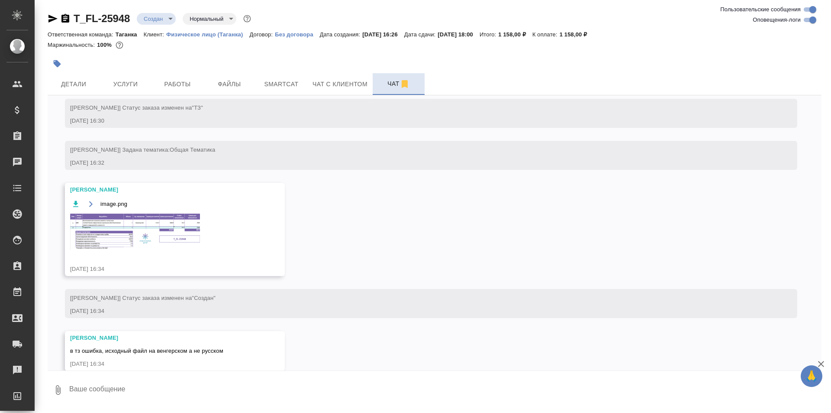
scroll to position [90, 0]
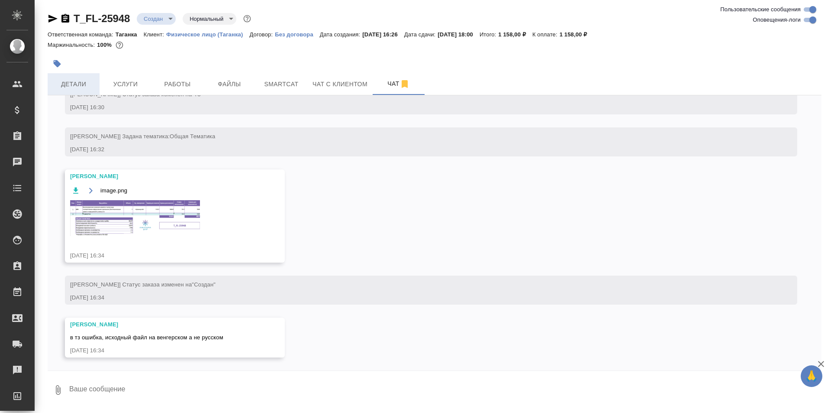
click at [93, 83] on span "Детали" at bounding box center [74, 84] width 42 height 11
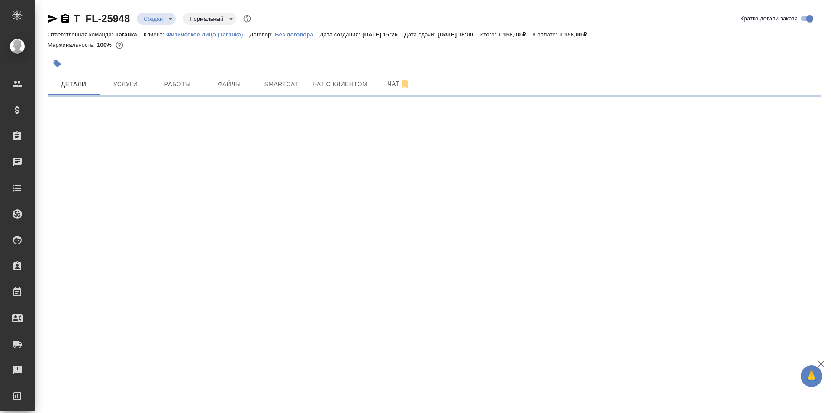
select select "RU"
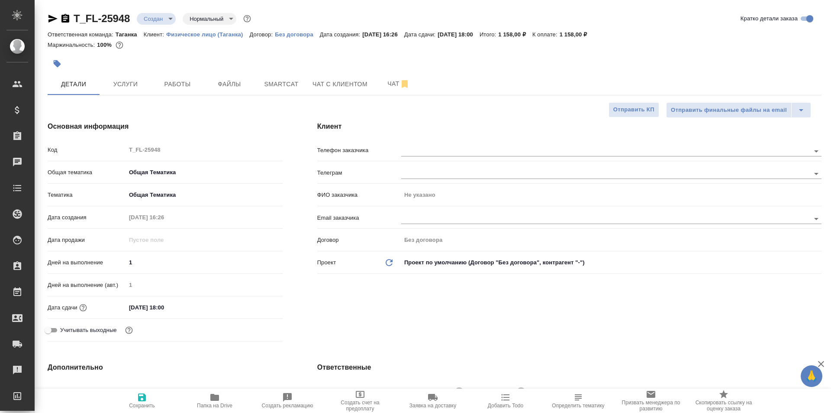
type textarea "x"
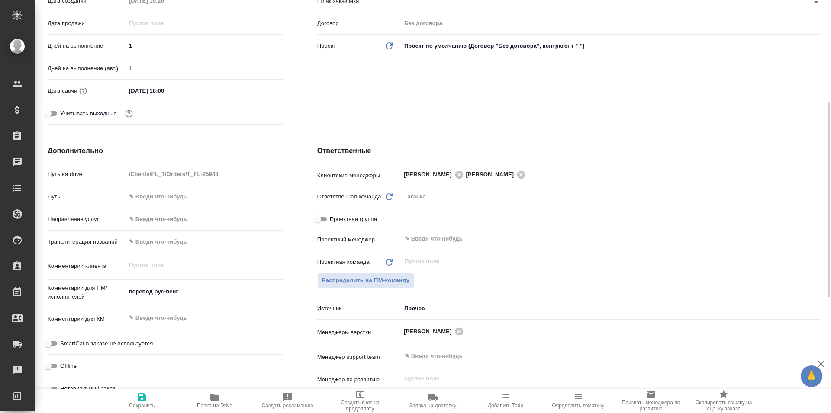
scroll to position [346, 0]
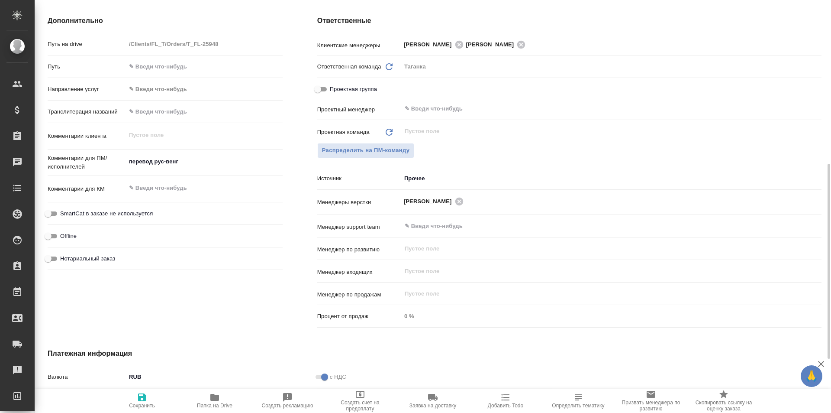
type textarea "x"
click at [185, 163] on textarea "перевод рус-венг" at bounding box center [204, 161] width 157 height 15
type textarea "x"
type textarea "перевод рус-венг-"
type textarea "x"
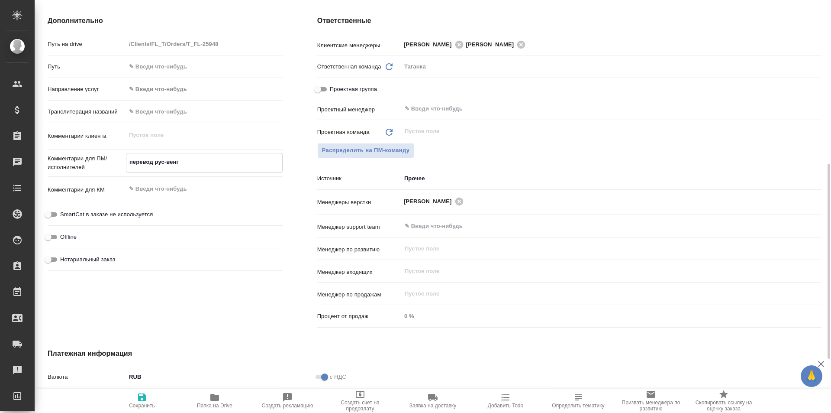
type textarea "x"
type textarea "перевод рус-венг-р"
type textarea "x"
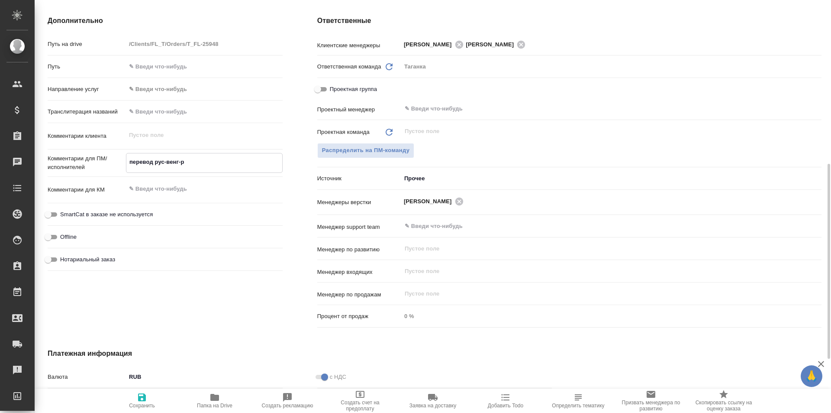
type textarea "x"
type textarea "перевод рус-венг-ру"
type textarea "x"
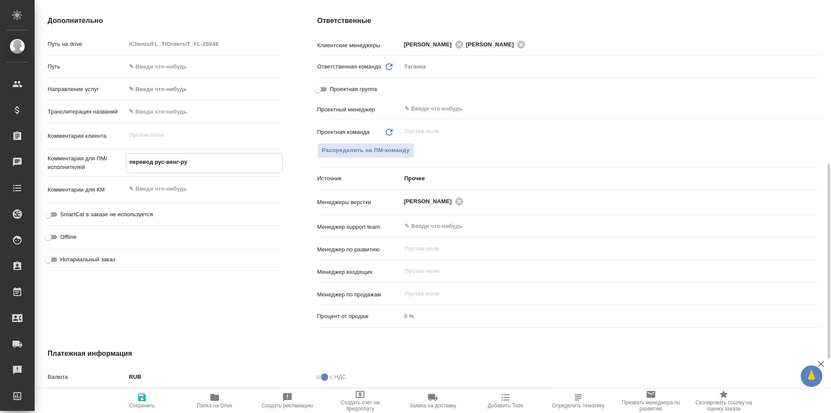
type textarea "перевод рус-венг-рус"
type textarea "x"
click at [166, 163] on textarea "перевод рус-венг-рус" at bounding box center [204, 162] width 156 height 15
type textarea "x"
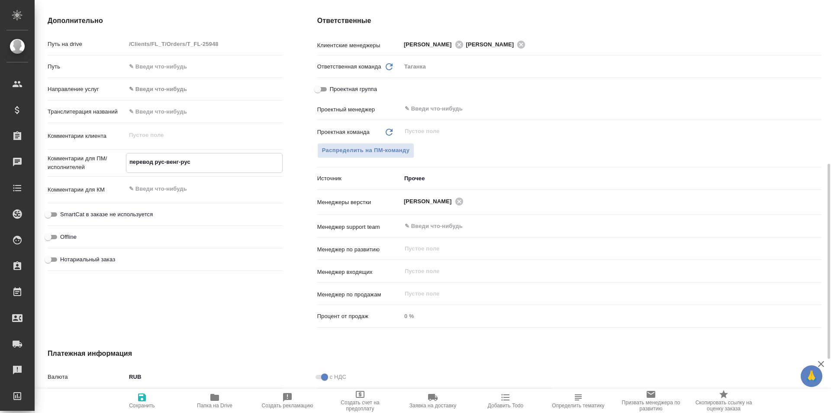
type textarea "перевод русвенг-рус"
type textarea "x"
type textarea "перевод рувенг-рус"
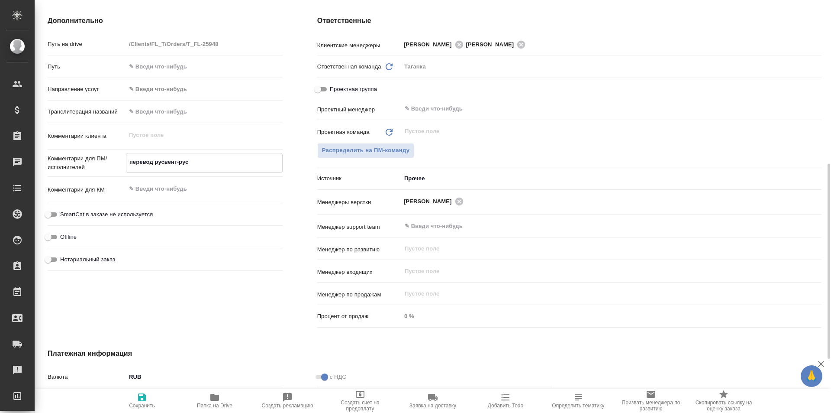
type textarea "x"
type textarea "перевод рвенг-рус"
type textarea "x"
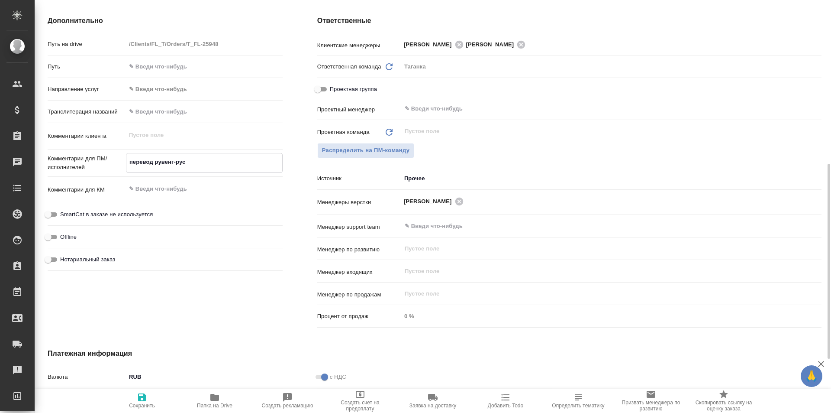
type textarea "x"
type textarea "перевод венг-рус"
type textarea "x"
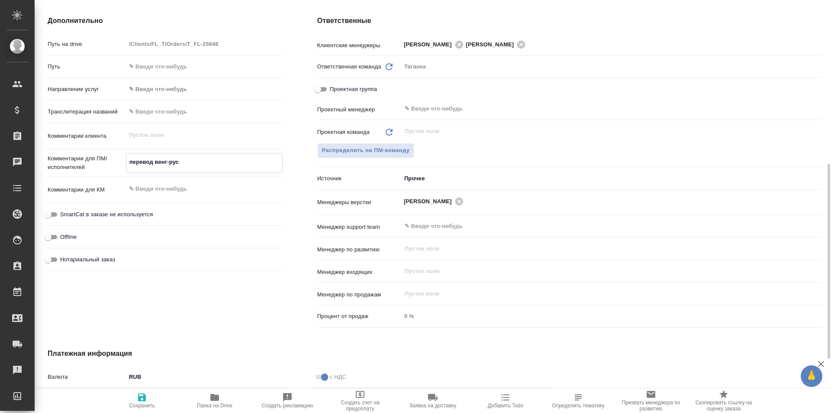
type textarea "перевод венг-рус"
type textarea "x"
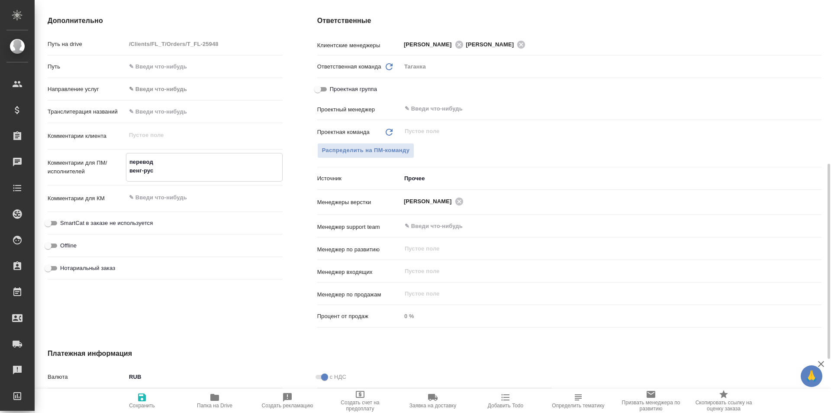
type textarea "x"
type textarea "перевод венг-рус"
type textarea "x"
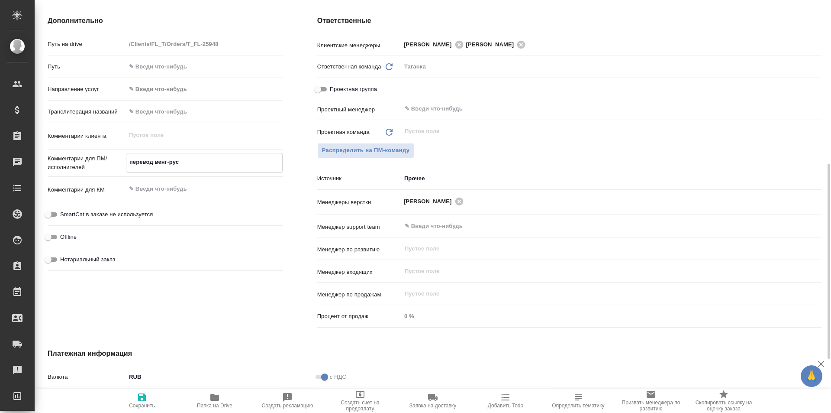
scroll to position [460, 0]
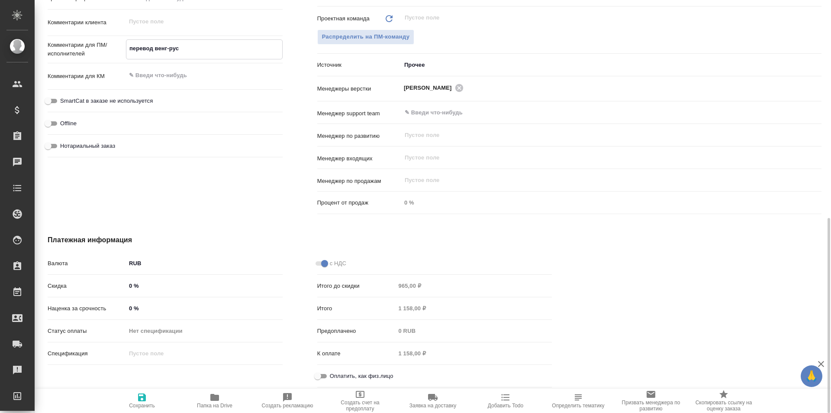
type textarea "перевод венг-рус"
type textarea "x"
click at [146, 396] on icon "button" at bounding box center [142, 397] width 10 height 10
type textarea "x"
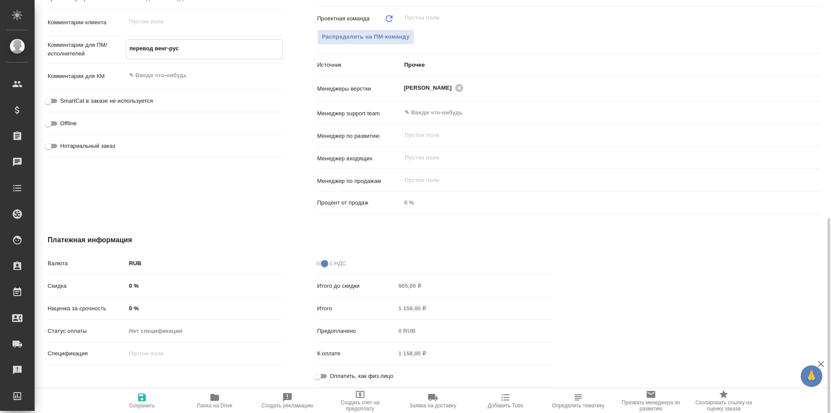
type textarea "x"
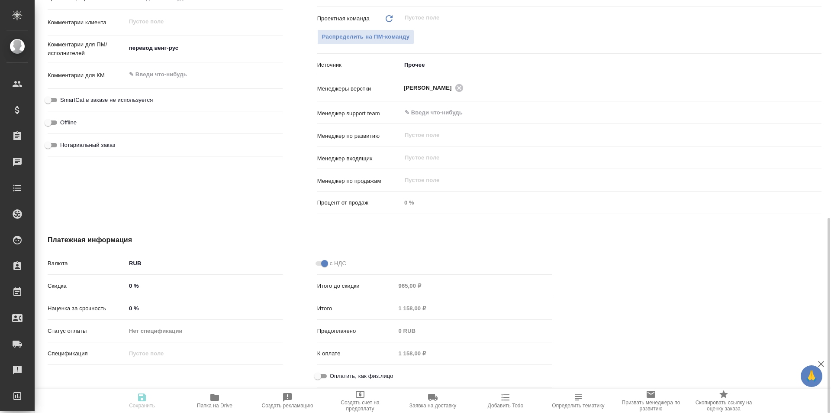
type textarea "x"
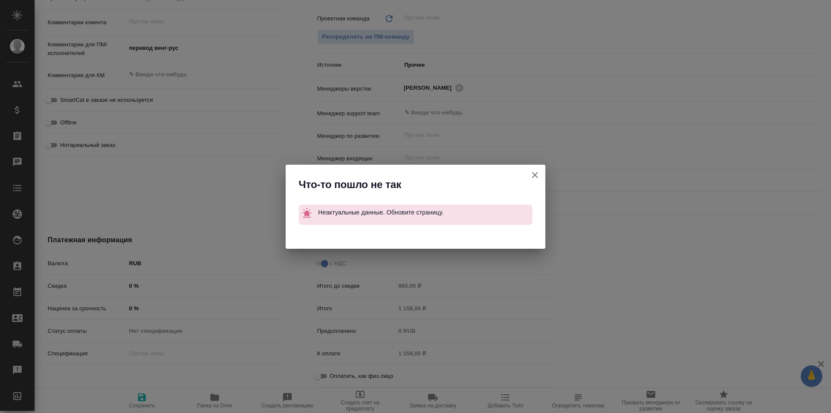
click at [536, 174] on icon "button" at bounding box center [535, 175] width 10 height 10
type textarea "x"
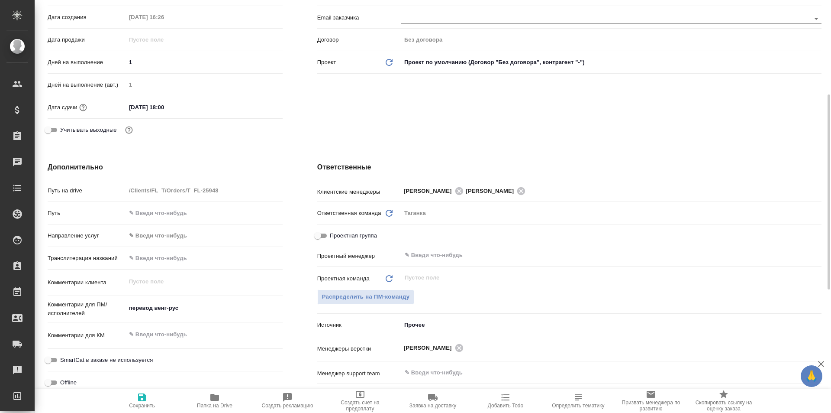
scroll to position [0, 0]
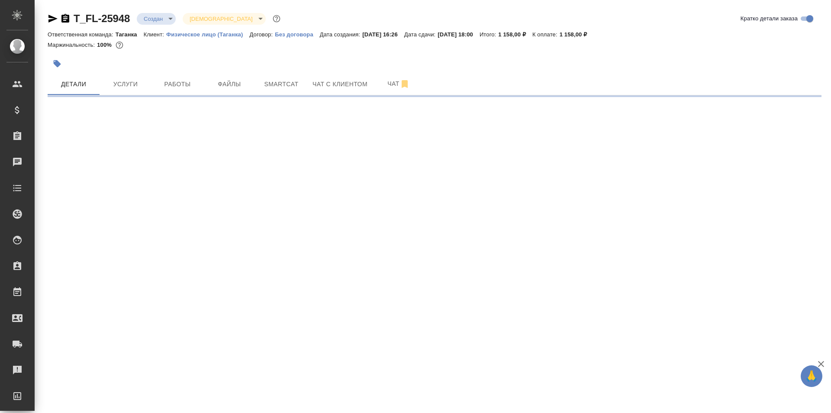
select select "RU"
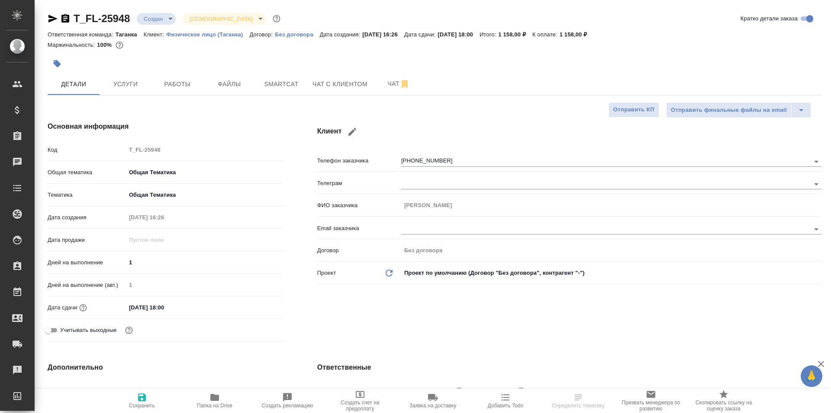
type textarea "x"
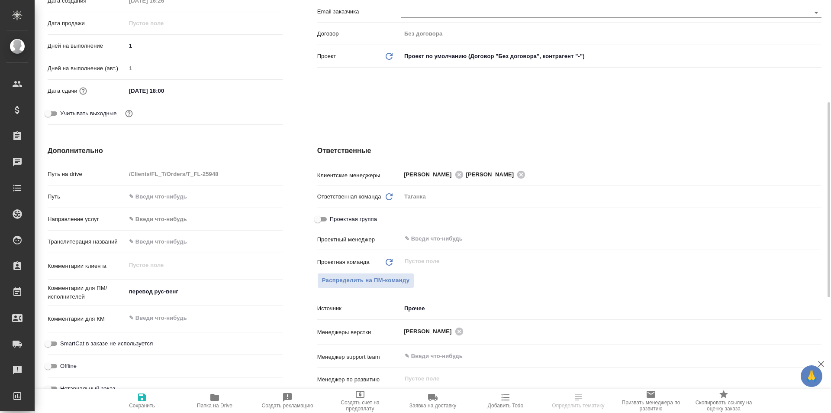
scroll to position [346, 0]
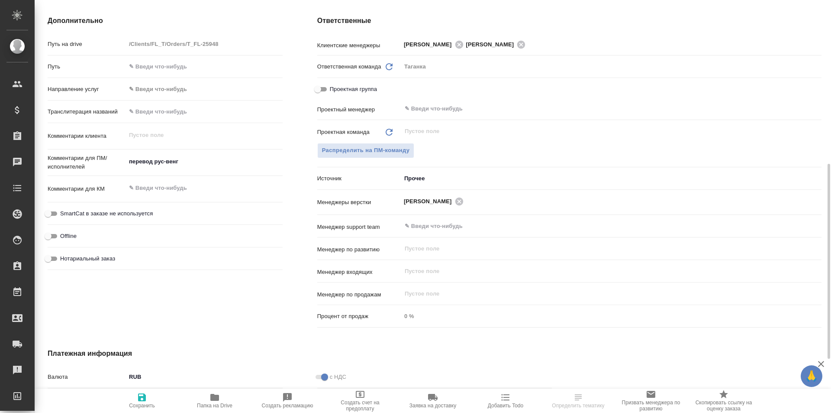
type textarea "x"
click at [198, 161] on textarea "перевод рус-венг" at bounding box center [204, 162] width 156 height 15
type textarea "x"
type textarea "перевод рус-вен"
type textarea "x"
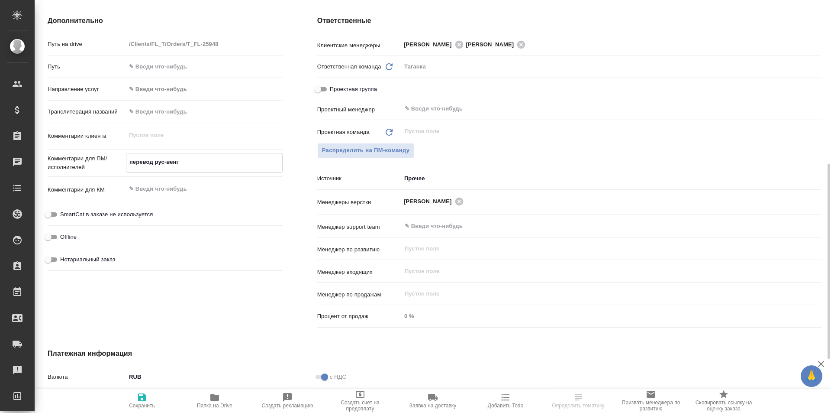
type textarea "x"
type textarea "перевод рус-ве"
type textarea "x"
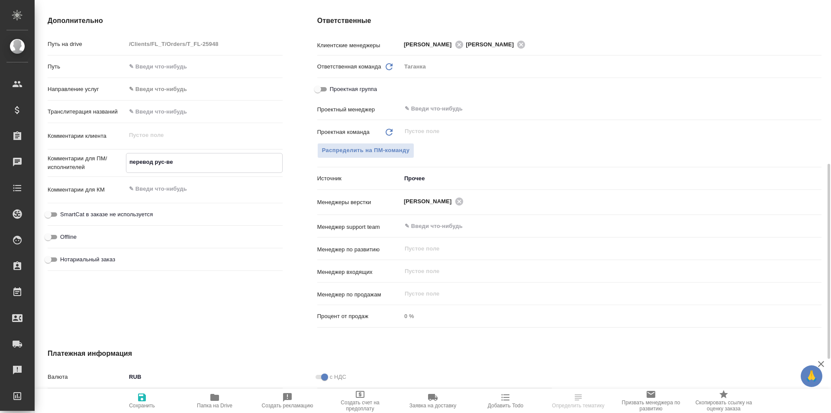
type textarea "x"
type textarea "перевод рус-в"
type textarea "x"
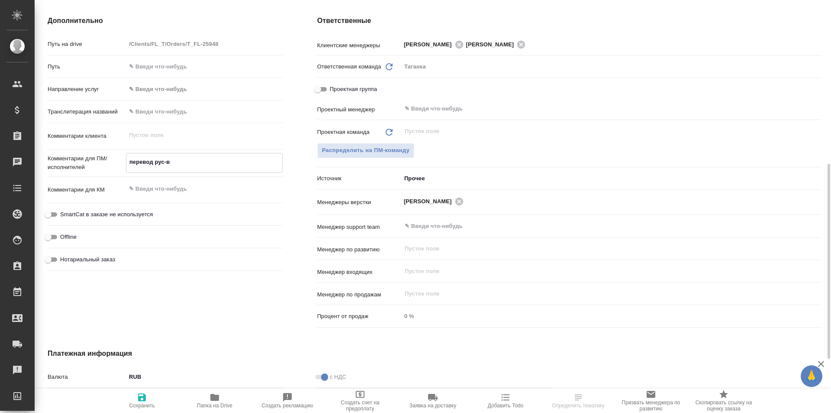
type textarea "перевод рус-"
type textarea "x"
type textarea "перевод рус"
type textarea "x"
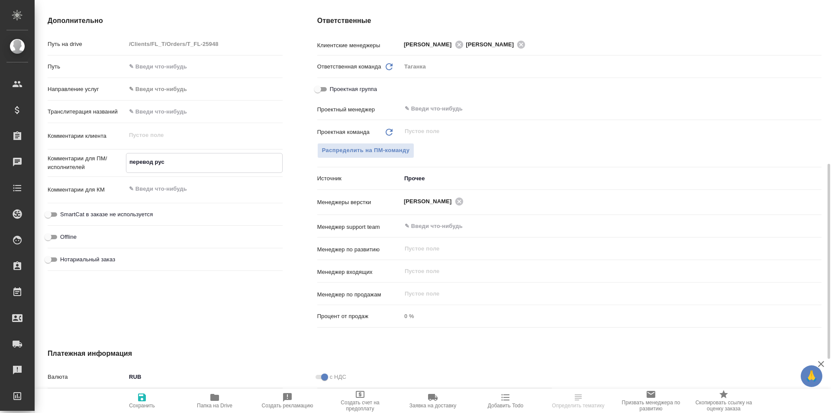
type textarea "x"
type textarea "перевод ру"
type textarea "x"
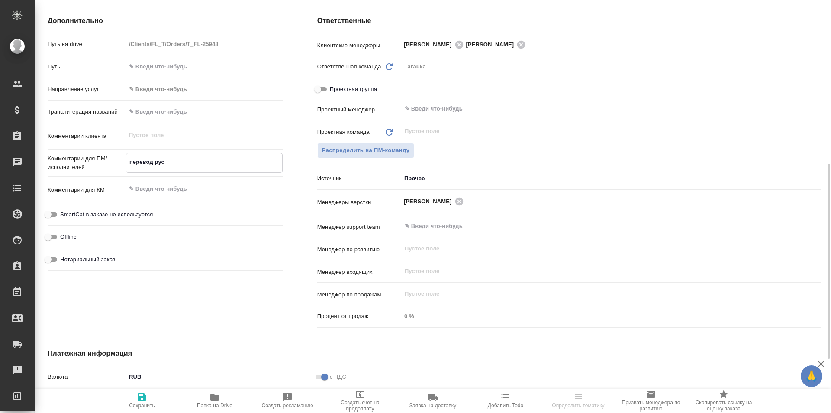
type textarea "x"
type textarea "перевод [PERSON_NAME]"
type textarea "x"
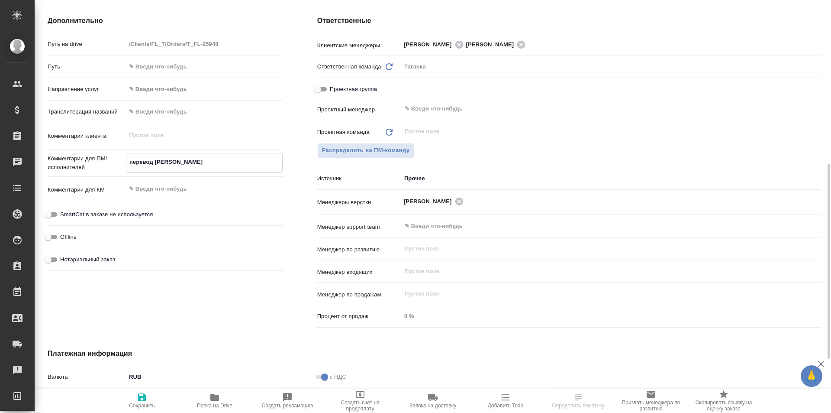
type textarea "x"
type textarea "перевод"
type textarea "x"
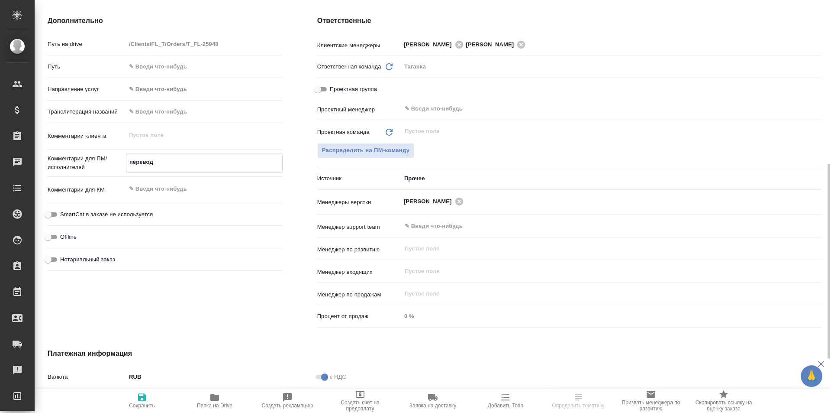
type textarea "перевод [PERSON_NAME]"
type textarea "x"
type textarea "перевод ве"
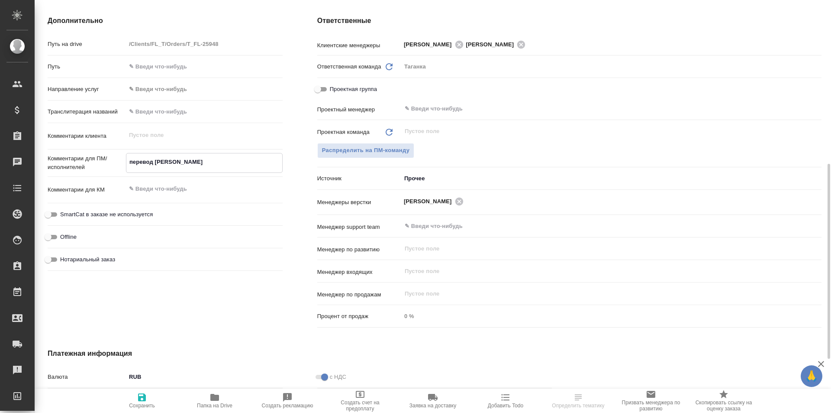
type textarea "x"
type textarea "перевод [PERSON_NAME]"
type textarea "x"
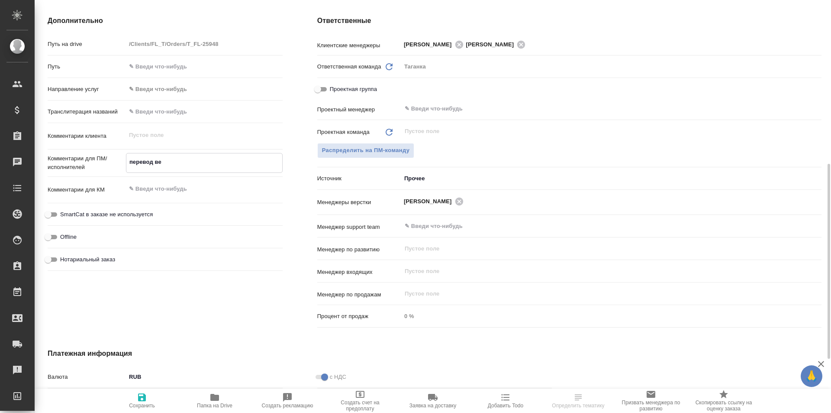
type textarea "x"
type textarea "перевод [PERSON_NAME]"
type textarea "x"
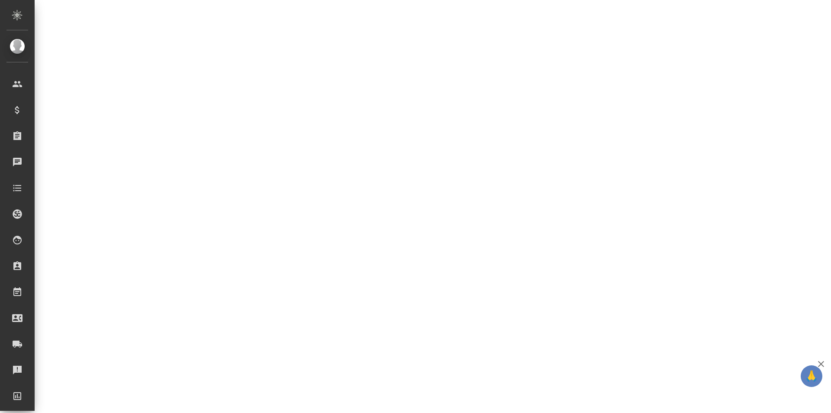
select select "RU"
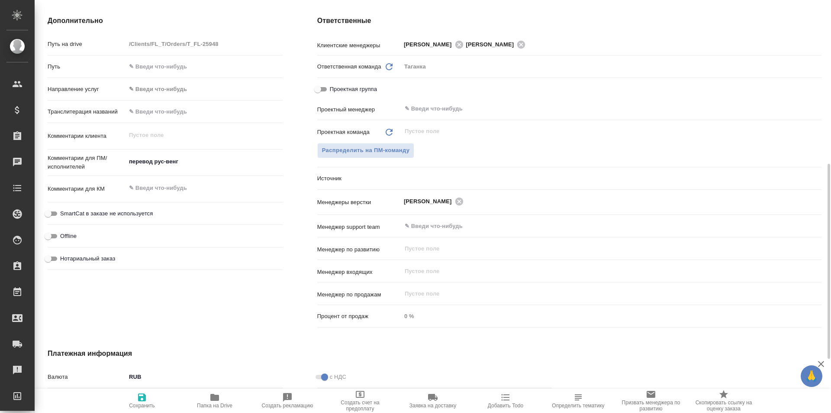
type textarea "x"
click at [198, 159] on textarea "перевод рус-венг" at bounding box center [204, 162] width 156 height 15
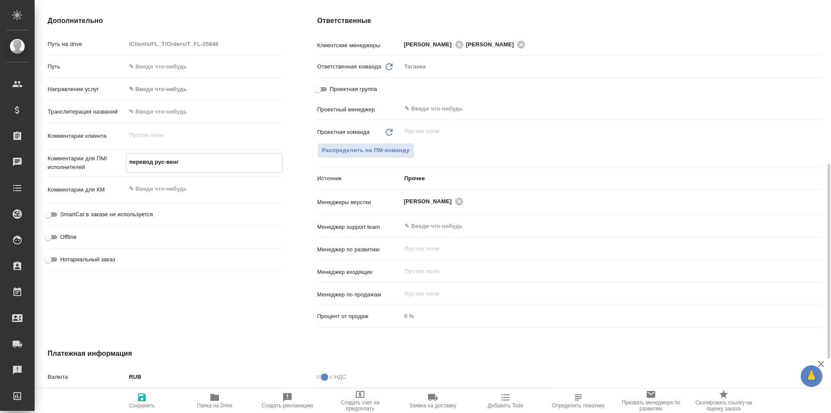
type textarea "x"
type textarea "перевод рус-вен"
type textarea "x"
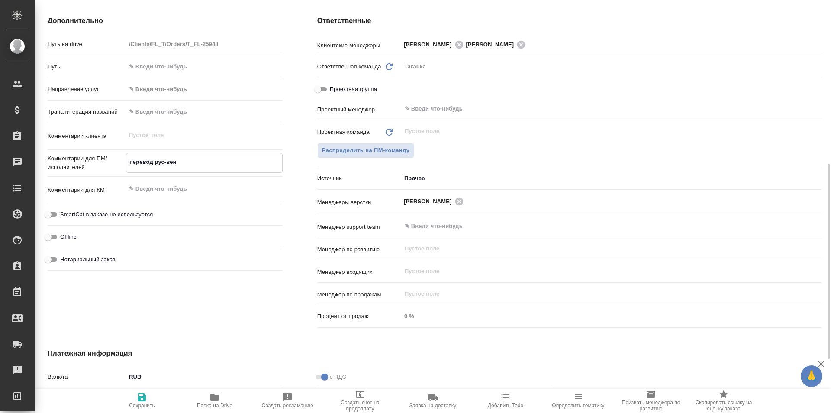
type textarea "перевод рус-ве"
type textarea "x"
type textarea "перевод рус-в"
type textarea "x"
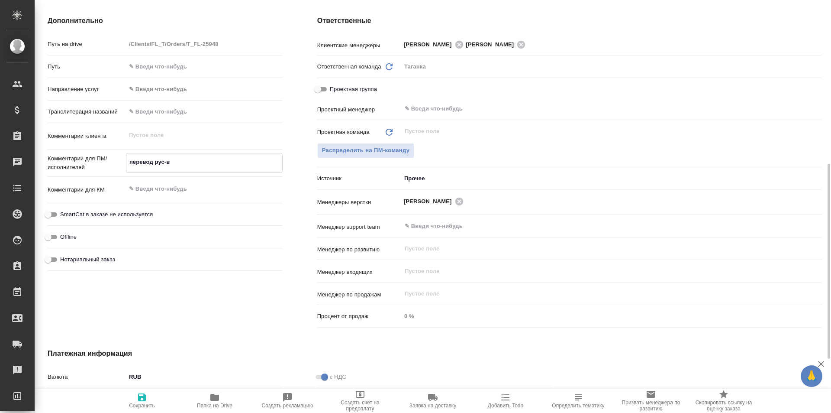
type textarea "x"
type textarea "перевод рус-"
type textarea "x"
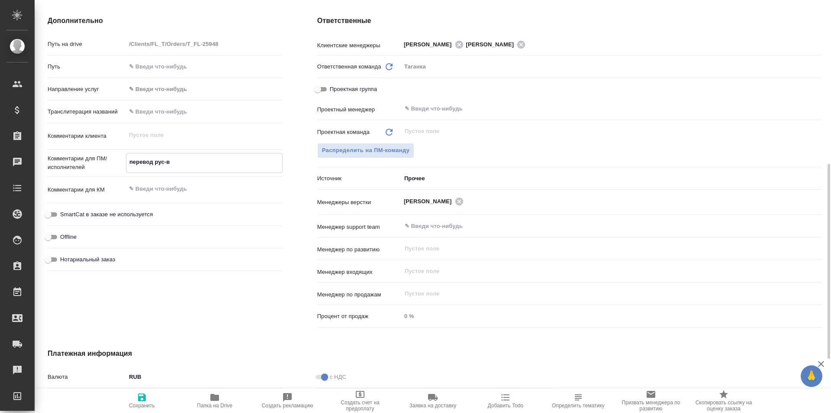
type textarea "x"
type textarea "перевод рус"
type textarea "x"
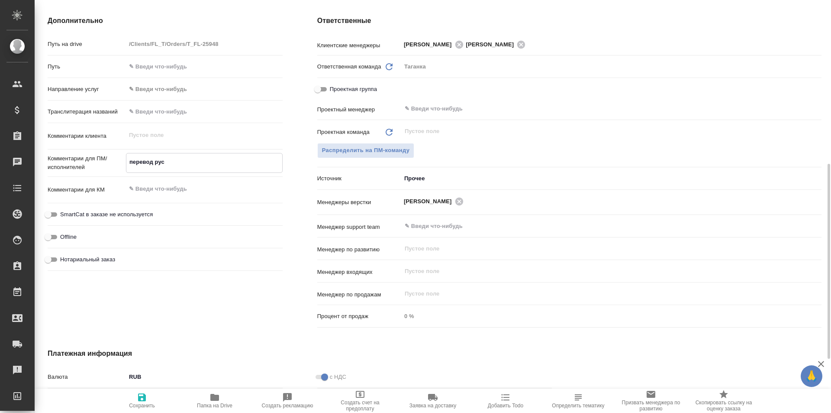
type textarea "перевод ру"
type textarea "x"
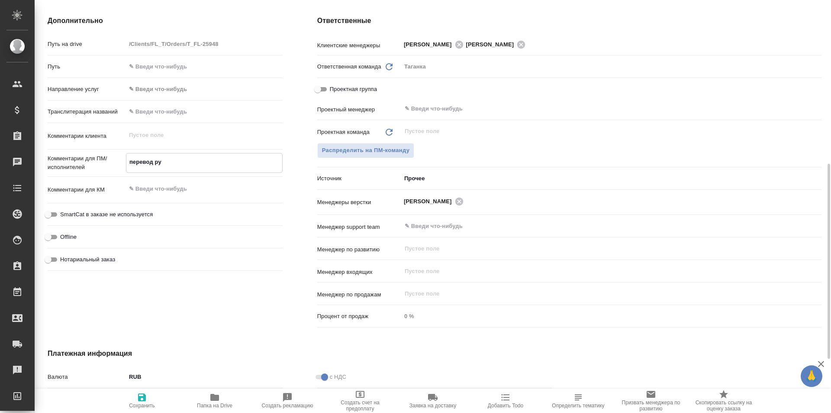
type textarea "перевод [PERSON_NAME]"
type textarea "x"
type textarea "перевод"
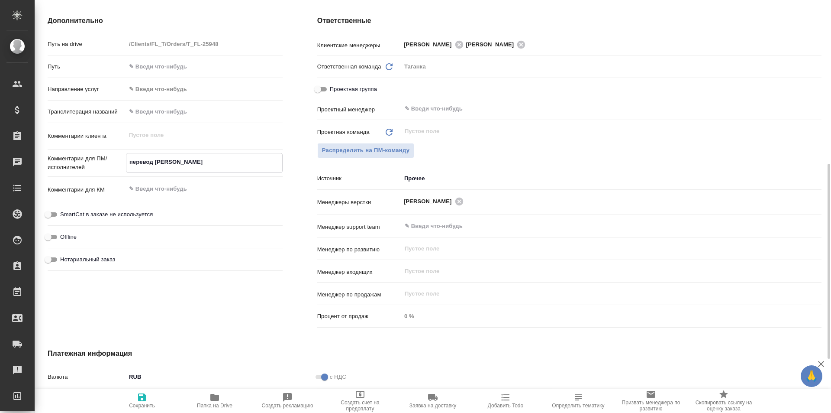
type textarea "x"
type textarea "перевод [PERSON_NAME]"
type textarea "x"
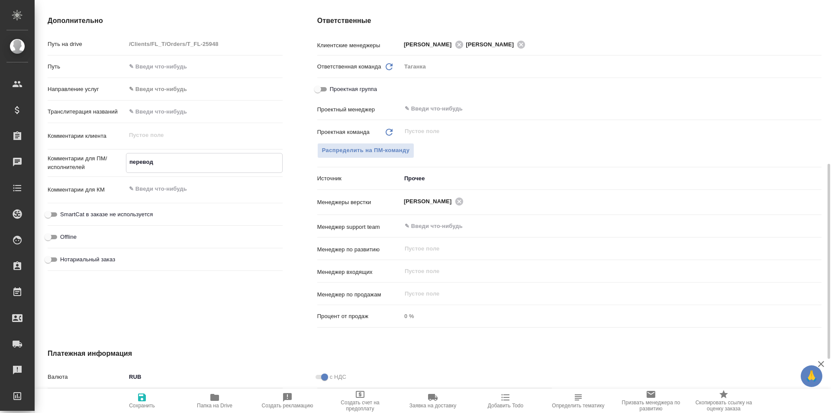
type textarea "x"
type textarea "перевод ве"
type textarea "x"
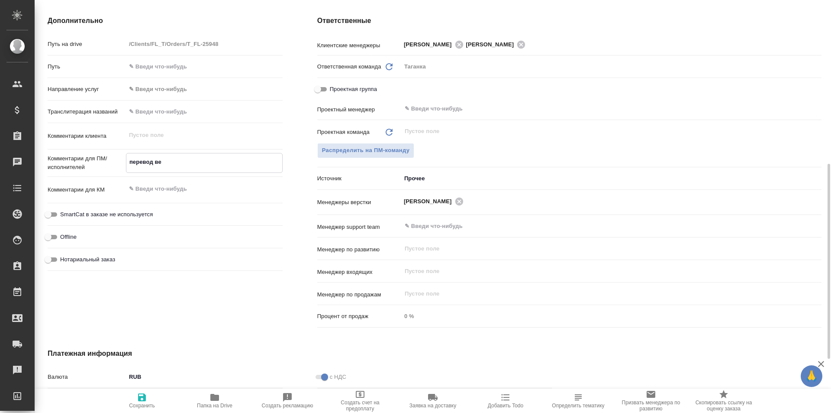
type textarea "x"
type textarea "перевод [PERSON_NAME]"
type textarea "x"
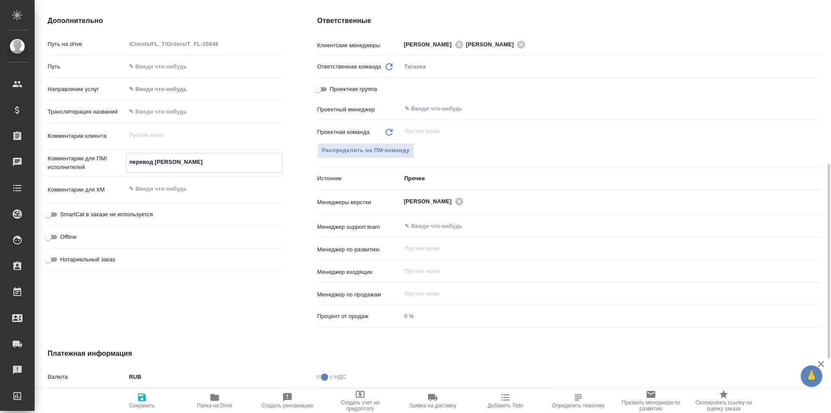
type textarea "перевод [PERSON_NAME]"
type textarea "x"
type textarea "перевод венг-"
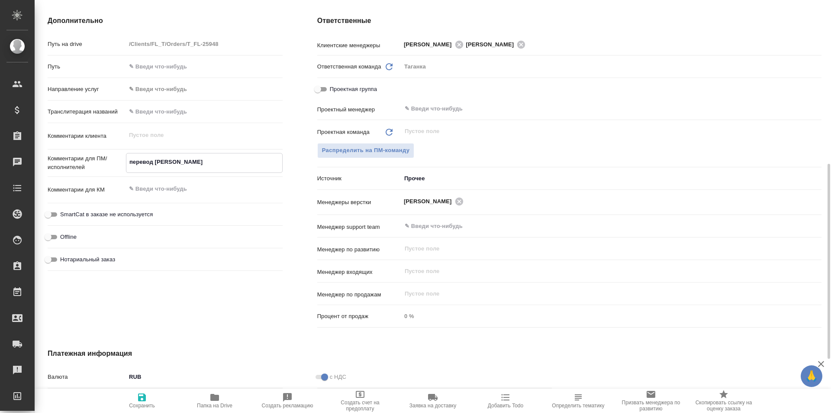
type textarea "x"
type textarea "перевод венг-р"
type textarea "x"
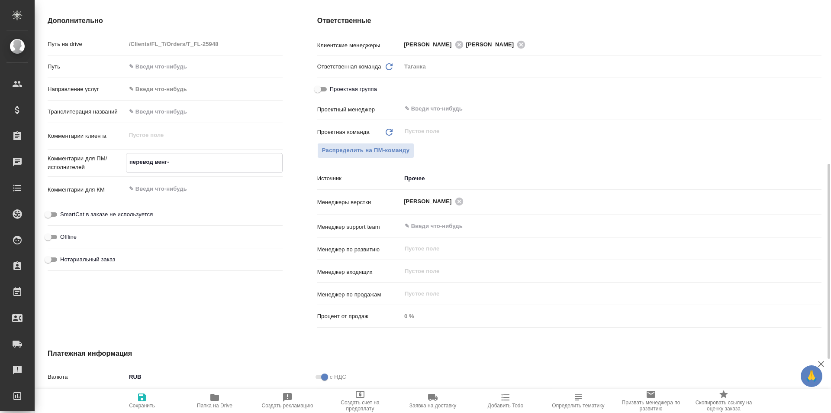
type textarea "x"
type textarea "перевод венг-ру"
type textarea "x"
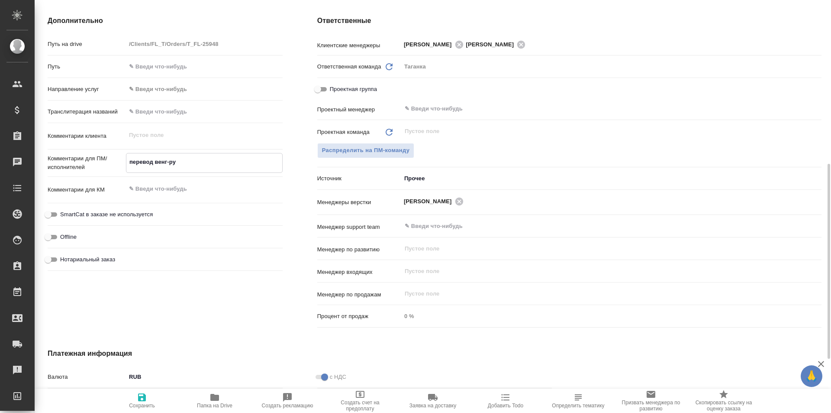
type textarea "x"
type textarea "перевод венг-рус"
type textarea "x"
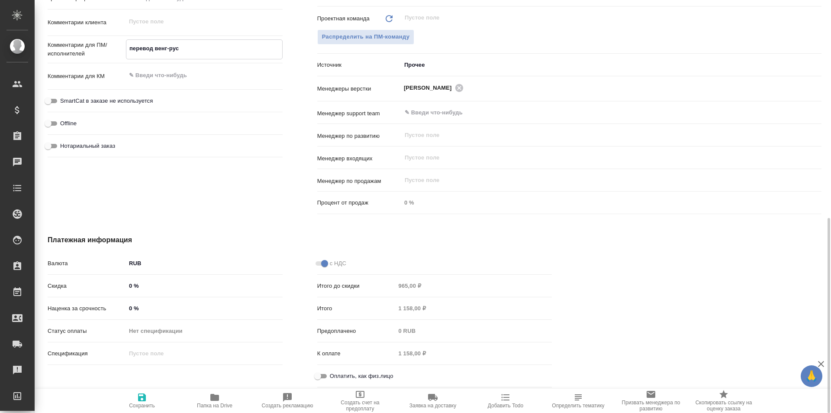
type textarea "перевод венг-рус"
type textarea "x"
click at [137, 397] on icon "button" at bounding box center [142, 397] width 10 height 10
type textarea "x"
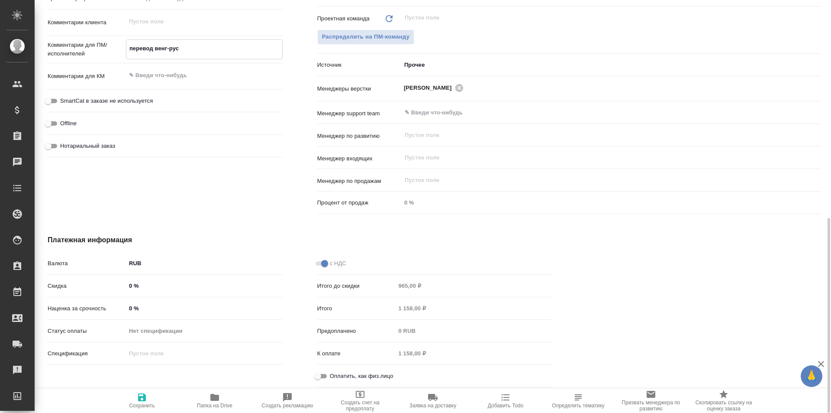
type textarea "x"
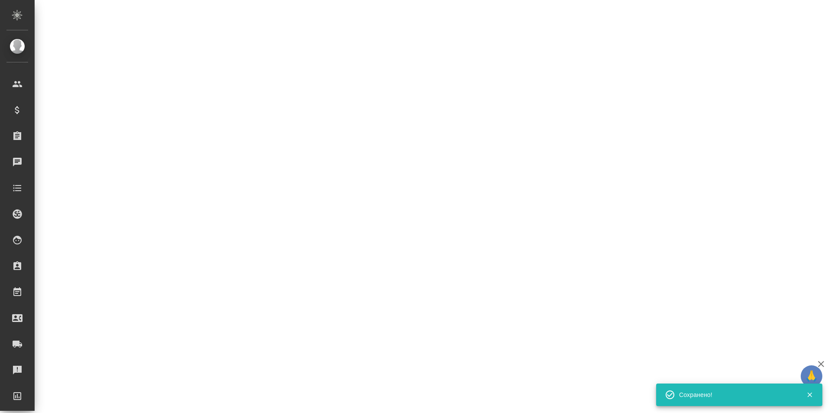
select select "RU"
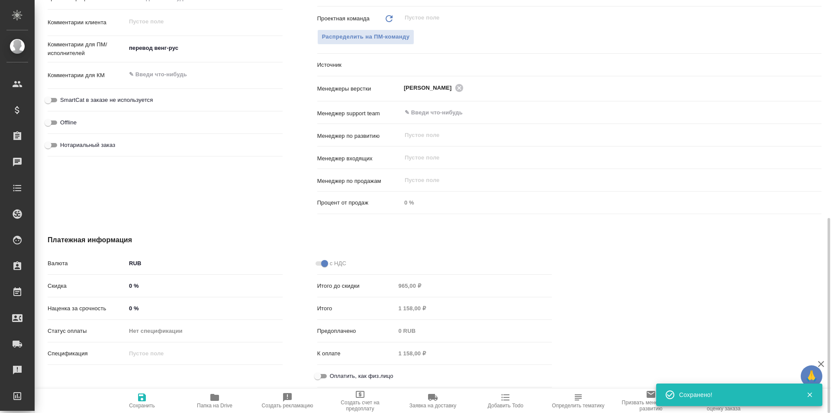
type textarea "x"
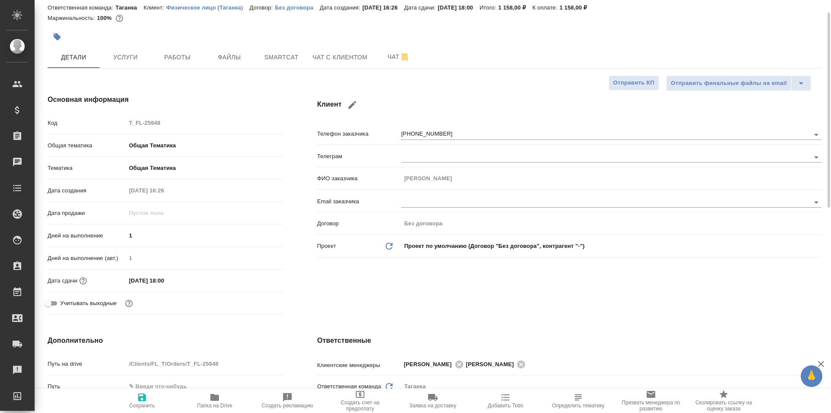
scroll to position [0, 0]
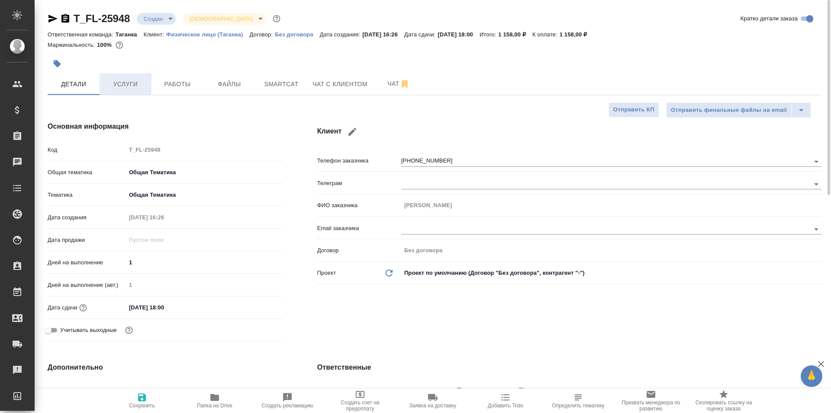
click at [135, 79] on span "Услуги" at bounding box center [126, 84] width 42 height 11
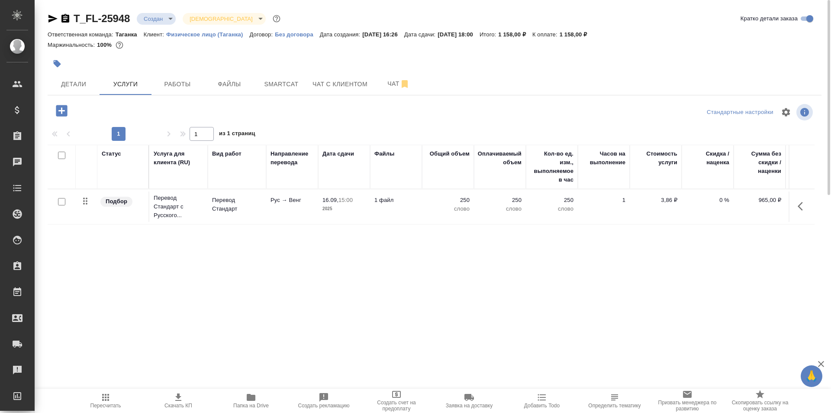
click at [274, 209] on td "Рус → Венг" at bounding box center [292, 206] width 52 height 30
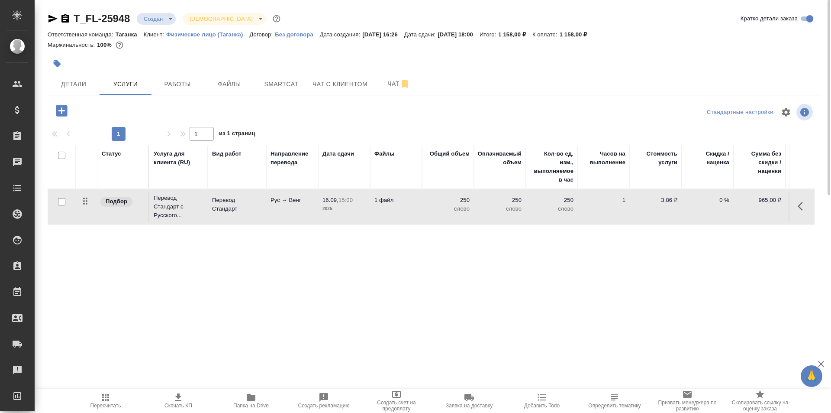
click at [61, 201] on input "checkbox" at bounding box center [61, 201] width 7 height 7
checkbox input "true"
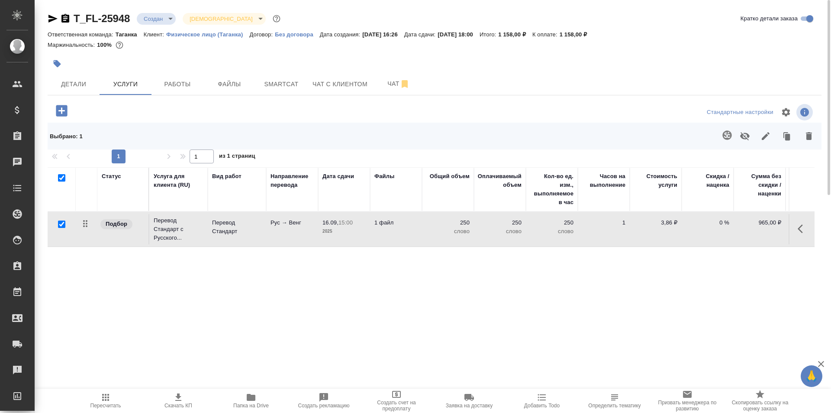
click at [397, 238] on td "1 файл" at bounding box center [396, 229] width 52 height 30
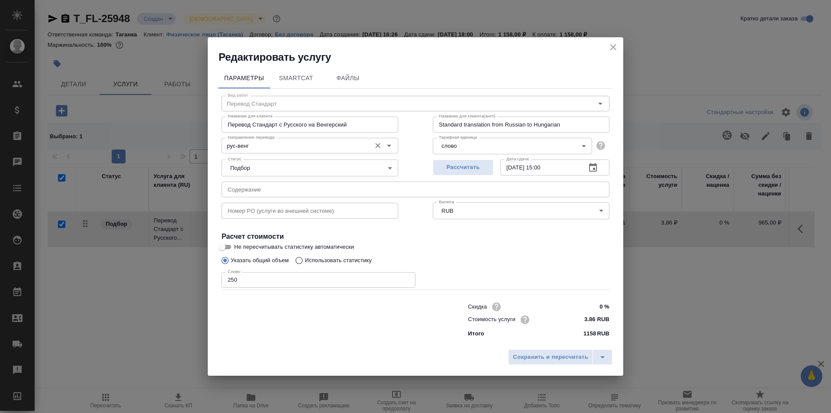
click at [373, 148] on button "Очистить" at bounding box center [378, 145] width 12 height 12
click at [394, 144] on icon "Open" at bounding box center [389, 145] width 10 height 10
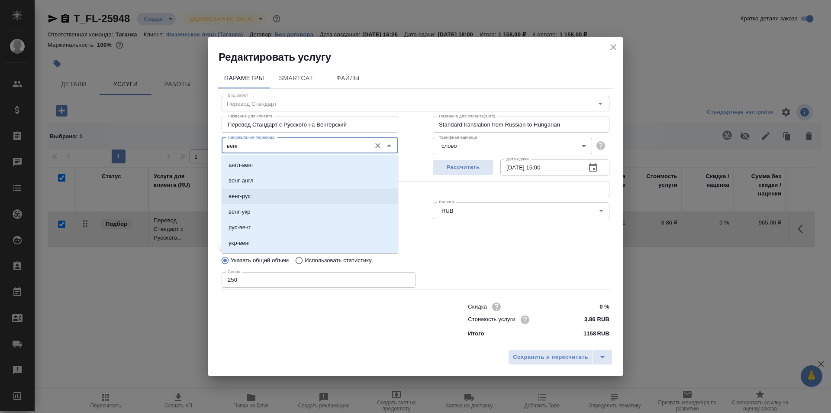
click at [323, 195] on li "венг-рус" at bounding box center [310, 196] width 177 height 16
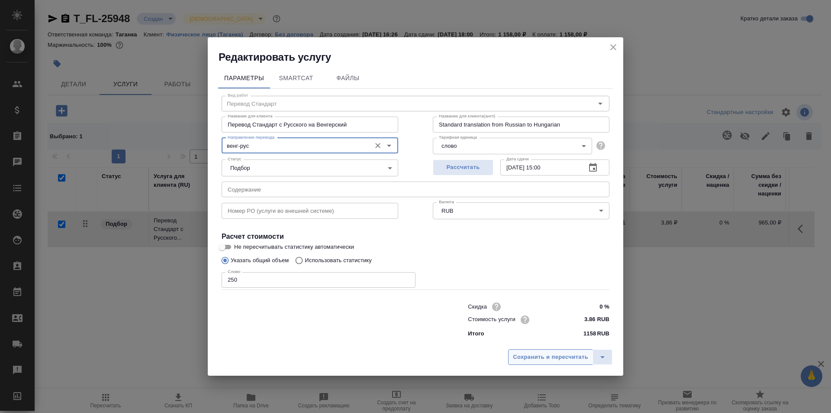
type input "венг-рус"
click at [557, 356] on span "Сохранить и пересчитать" at bounding box center [550, 357] width 75 height 10
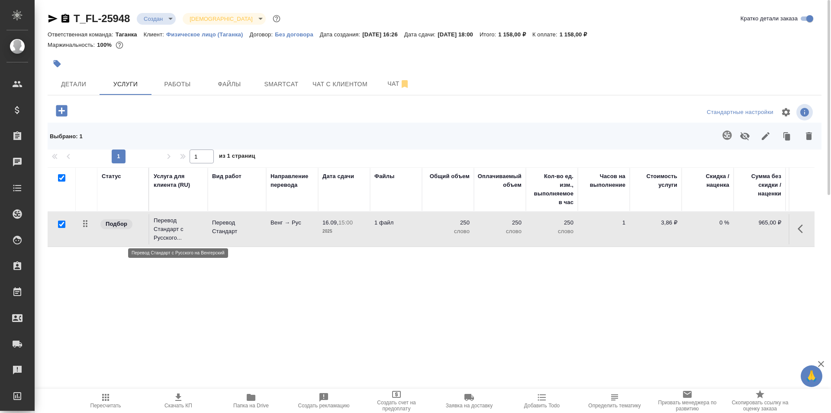
click at [171, 229] on p "Перевод Стандарт с Русского..." at bounding box center [179, 229] width 50 height 26
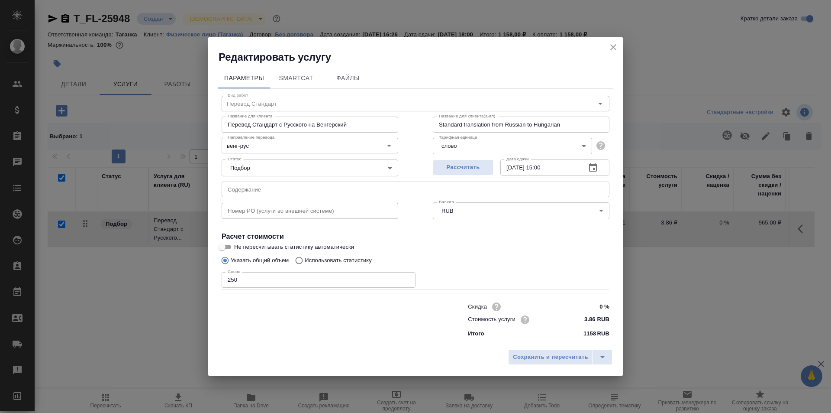
click at [345, 125] on input "Перевод Стандарт с Русского на Венгерский" at bounding box center [310, 124] width 177 height 16
click at [363, 125] on input "Перевод Стандарт с Русского на Венгерский" at bounding box center [310, 124] width 177 height 16
drag, startPoint x: 363, startPoint y: 125, endPoint x: 290, endPoint y: 122, distance: 73.2
click at [290, 122] on input "Перевод Стандарт с Русского на Венгерский" at bounding box center [310, 124] width 177 height 16
type input "Перевод Стандарт с Венгерского на Русский"
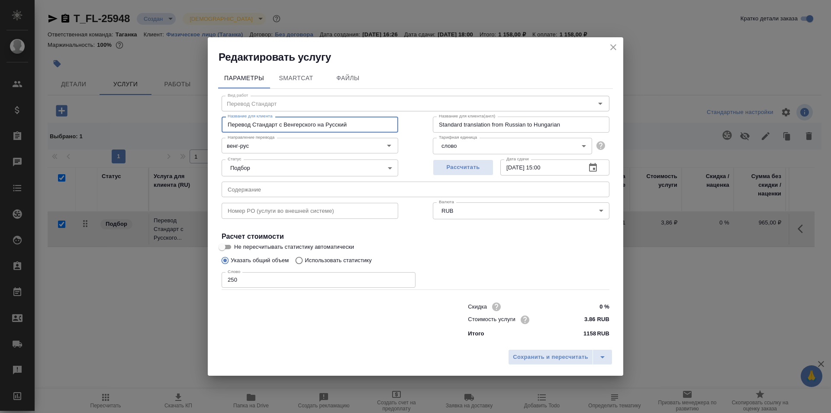
click at [569, 116] on input "Standard translation from Russian to Hungarian" at bounding box center [521, 124] width 177 height 16
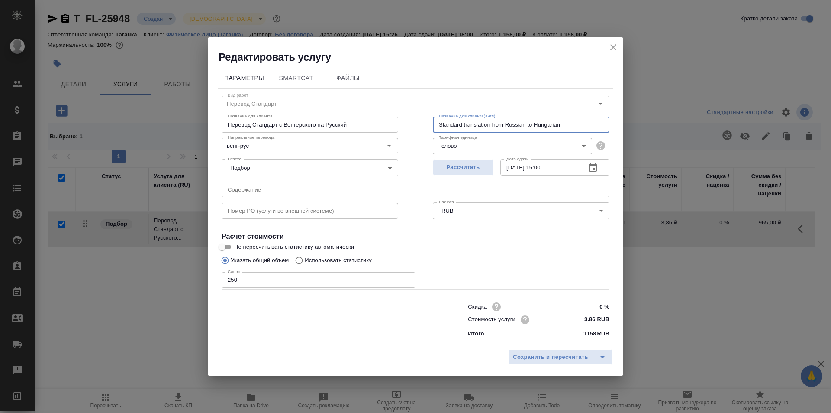
click at [570, 126] on input "Standard translation from Russian to Hungarian" at bounding box center [521, 124] width 177 height 16
click at [543, 122] on input "Standard translation from Russian to Hungarian" at bounding box center [521, 124] width 177 height 16
click at [510, 125] on input "Standard translation from Russian to Hungarian" at bounding box center [521, 124] width 177 height 16
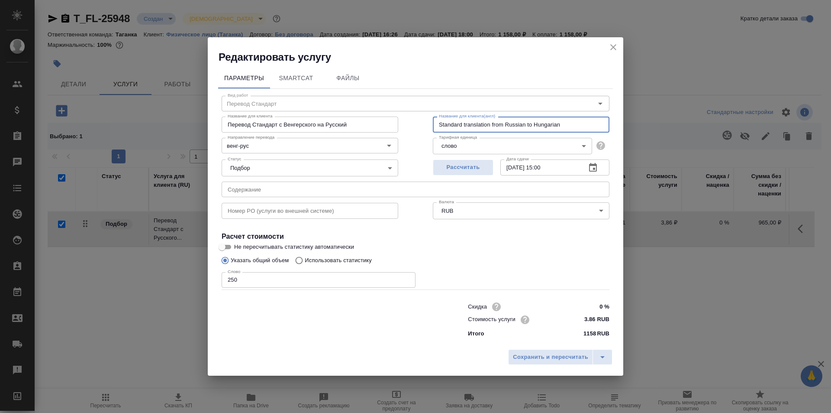
paste input "Hungarian"
click at [551, 121] on input "Standard translation from Hungarian to Hungarian" at bounding box center [521, 124] width 177 height 16
type input "Standard translation from Hungarian to Russian"
click at [561, 352] on span "Сохранить и пересчитать" at bounding box center [550, 357] width 75 height 10
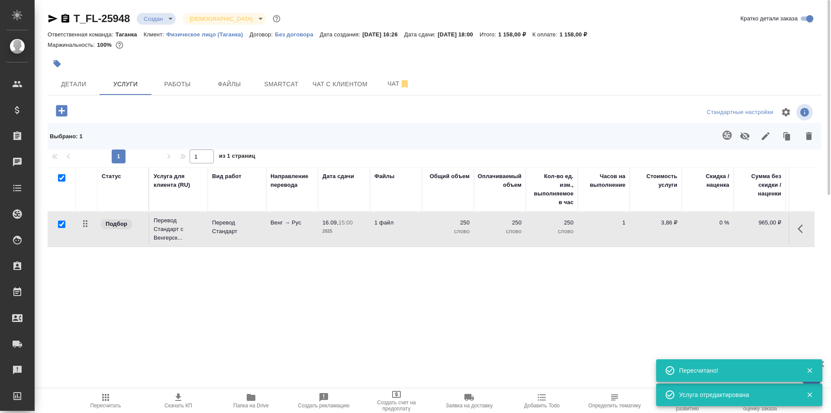
click at [401, 227] on td "1 файл" at bounding box center [396, 229] width 52 height 30
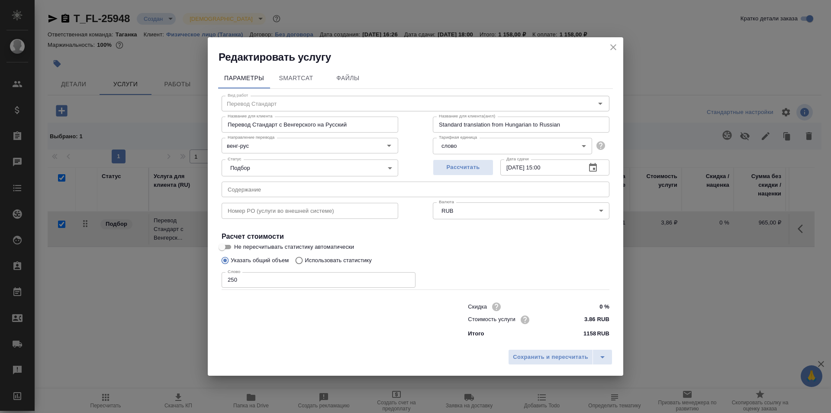
click at [345, 108] on div "Название для клиента Перевод Стандарт с Венгерского на Русский Название для кли…" at bounding box center [309, 123] width 211 height 55
click at [319, 103] on div "Название для клиента Перевод Стандарт с Венгерского на Русский Название для кли…" at bounding box center [309, 123] width 211 height 55
click at [603, 101] on div "Название для клиента(англ) Standard translation from Hungarian to Russian Назва…" at bounding box center [521, 123] width 211 height 55
click at [599, 104] on div "Название для клиента(англ) Standard translation from Hungarian to Russian Назва…" at bounding box center [521, 123] width 211 height 55
click at [615, 51] on icon "close" at bounding box center [613, 47] width 10 height 10
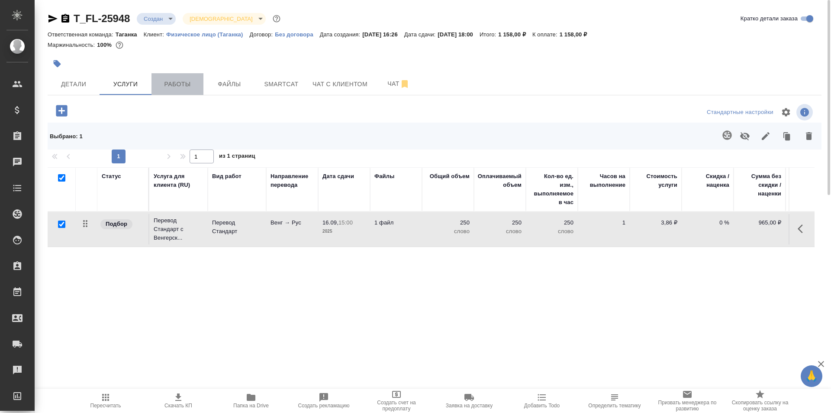
click at [184, 81] on span "Работы" at bounding box center [178, 84] width 42 height 11
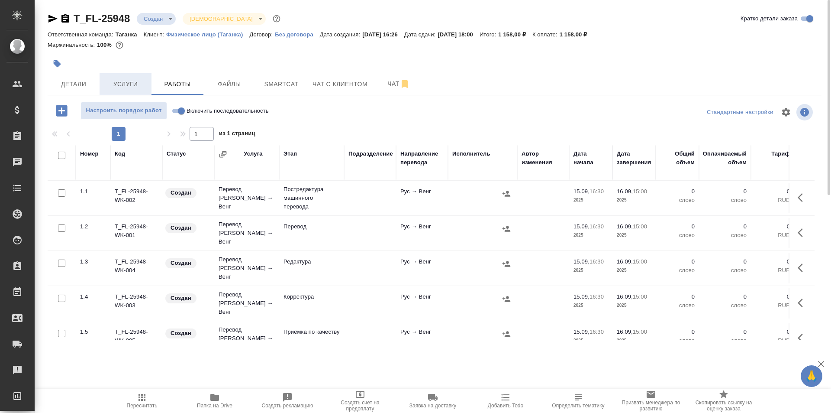
click at [132, 81] on span "Услуги" at bounding box center [126, 84] width 42 height 11
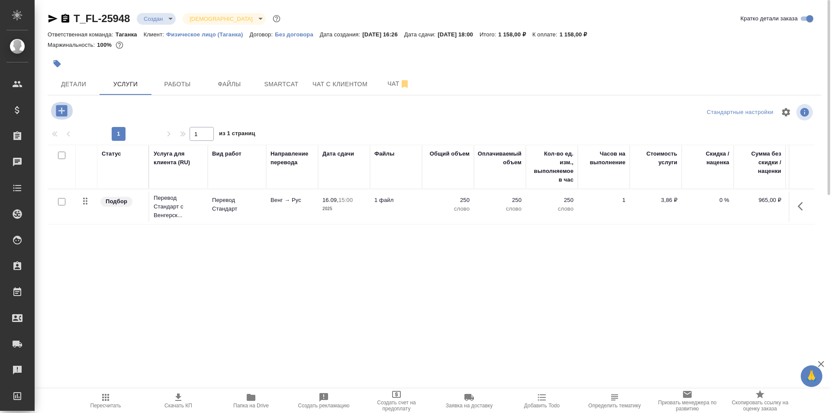
click at [62, 110] on icon "button" at bounding box center [61, 110] width 15 height 15
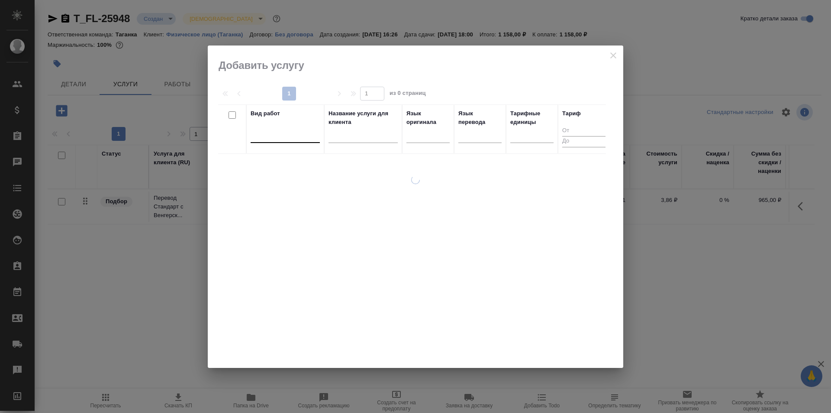
click at [297, 135] on div at bounding box center [285, 134] width 69 height 13
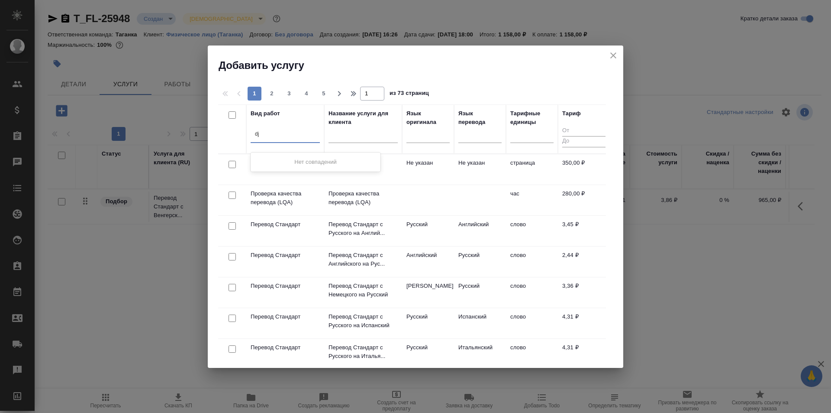
type input "d"
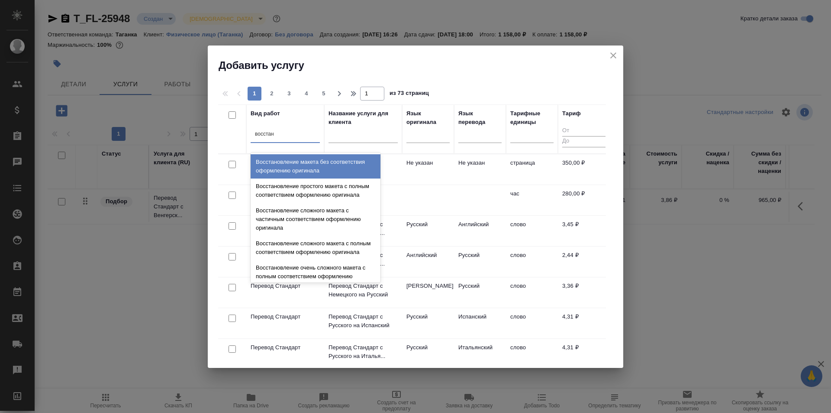
type input "восстано"
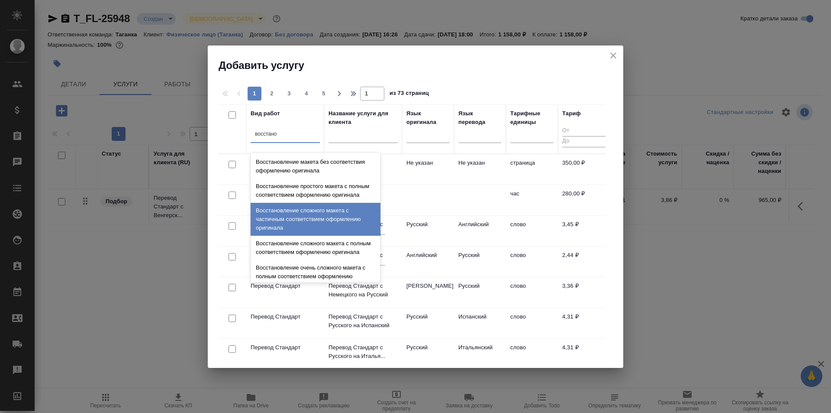
click at [329, 226] on div "Восстановление сложного макета с частичным соответствием оформлению оригинала" at bounding box center [316, 219] width 130 height 33
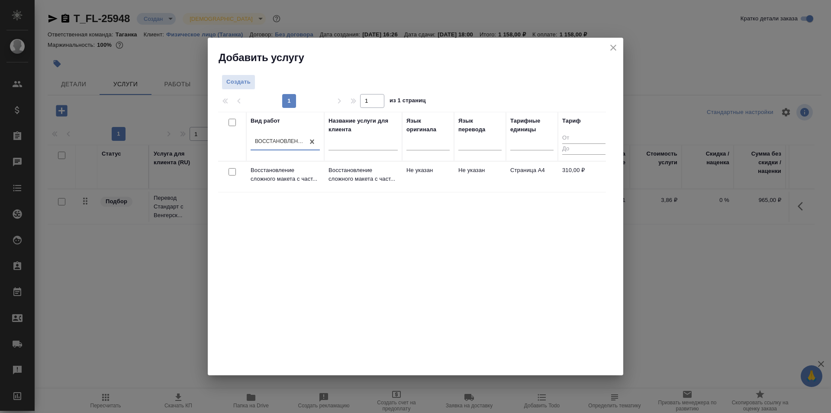
click at [410, 176] on td "Не указан" at bounding box center [428, 176] width 52 height 30
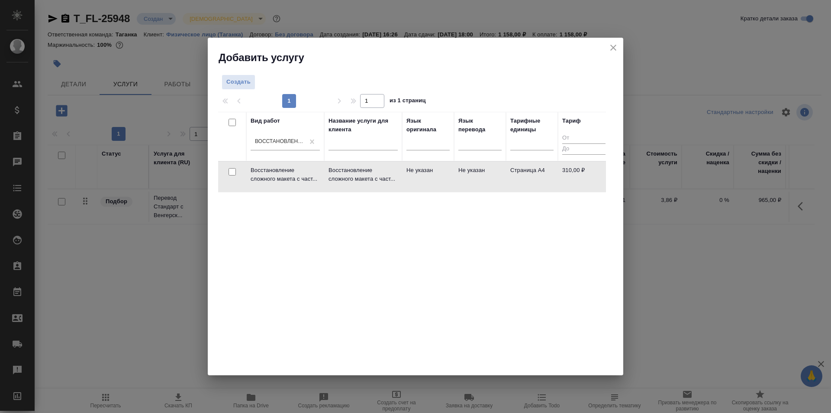
click at [410, 176] on td "Не указан" at bounding box center [428, 176] width 52 height 30
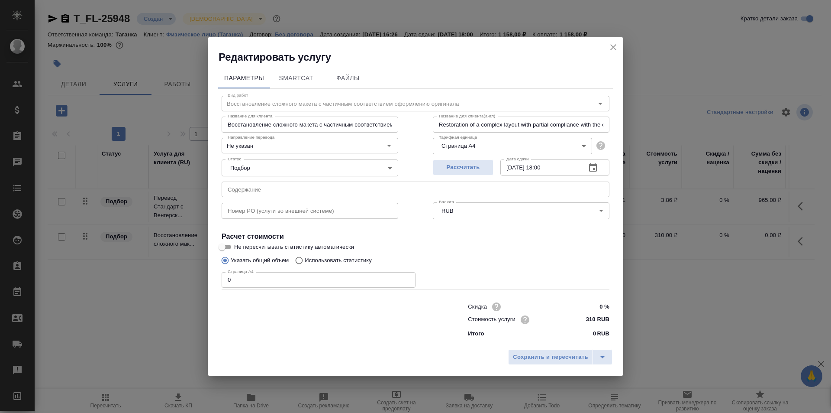
click at [593, 168] on icon "button" at bounding box center [593, 167] width 10 height 10
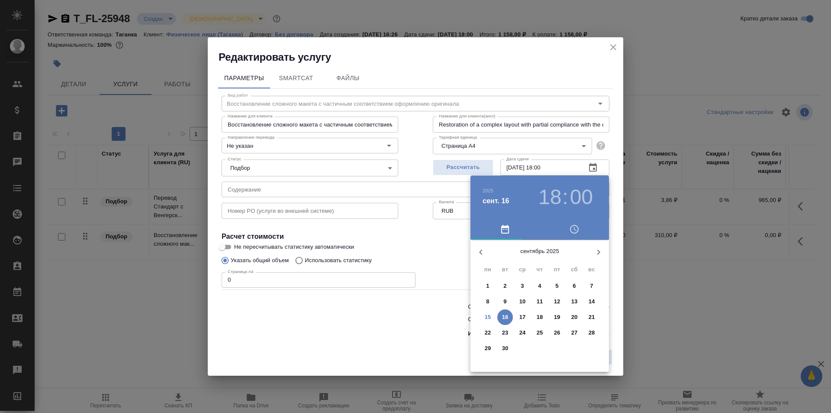
click at [555, 194] on h3 "18" at bounding box center [550, 197] width 23 height 24
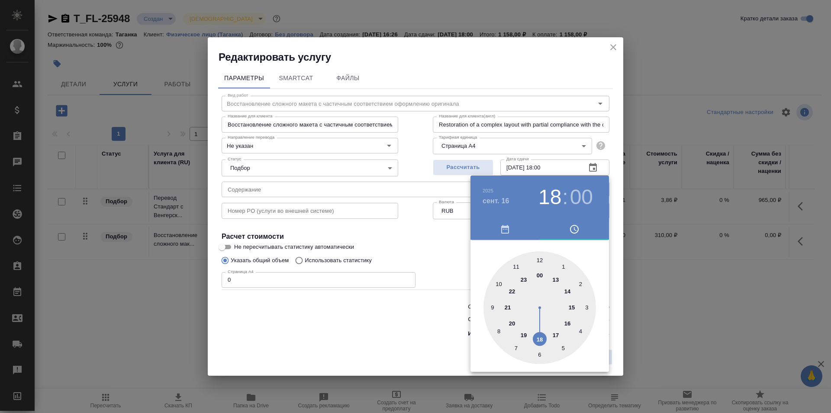
click at [566, 306] on div at bounding box center [540, 307] width 113 height 113
type input "[DATE] 15:00"
click at [443, 239] on div at bounding box center [415, 206] width 831 height 413
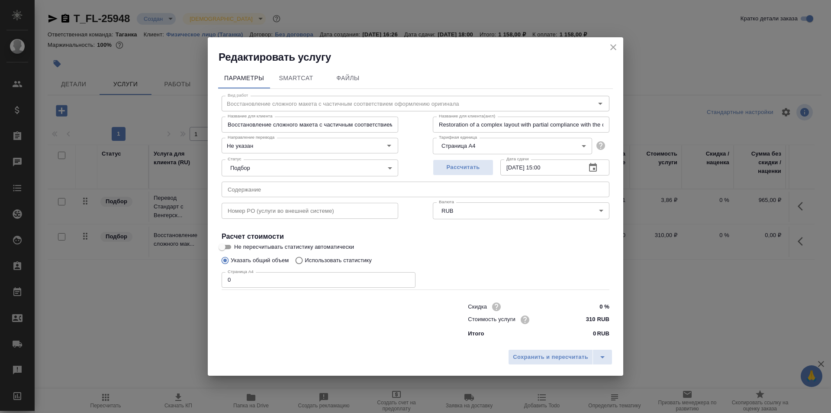
click at [287, 282] on input "0" at bounding box center [319, 280] width 194 height 16
type input "2"
type input "1"
click at [538, 355] on span "Сохранить и пересчитать" at bounding box center [550, 357] width 75 height 10
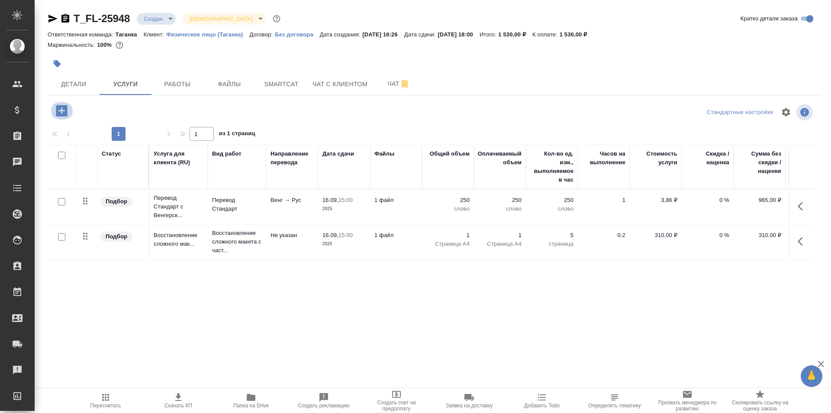
click at [65, 112] on icon "button" at bounding box center [61, 110] width 11 height 11
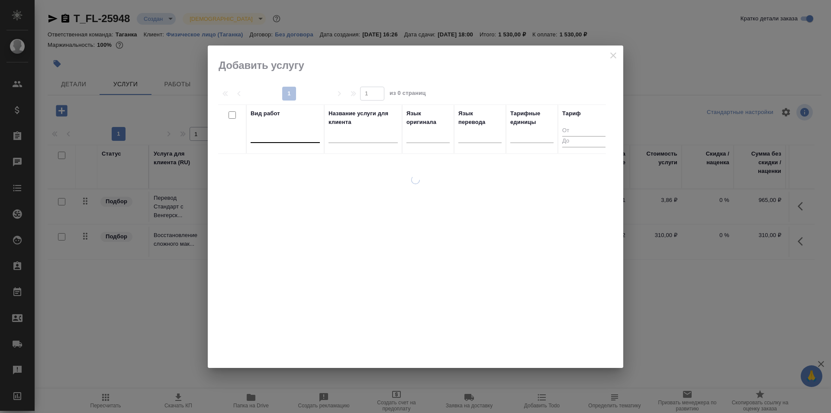
click at [280, 129] on div at bounding box center [285, 134] width 69 height 13
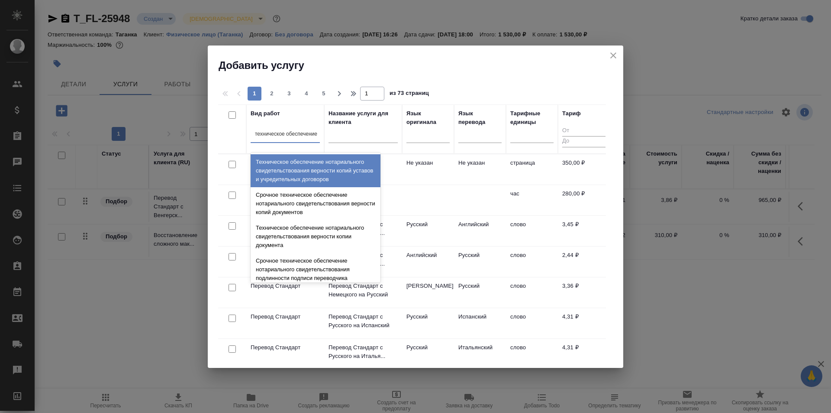
type input "техническое обеспечение"
type input "техническое обеспечение нотар"
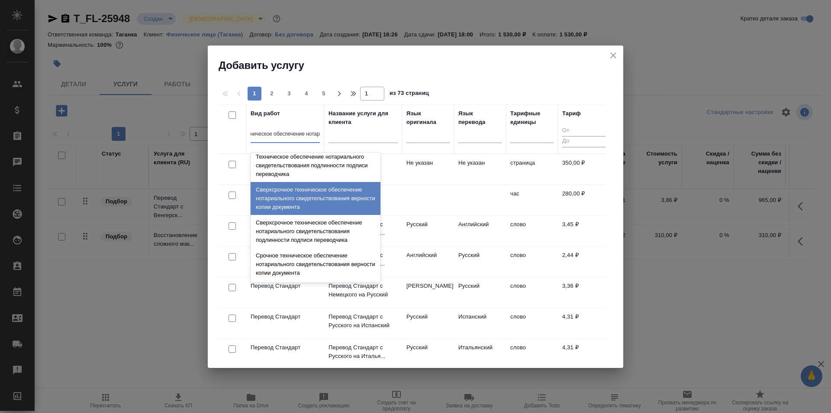
scroll to position [94, 0]
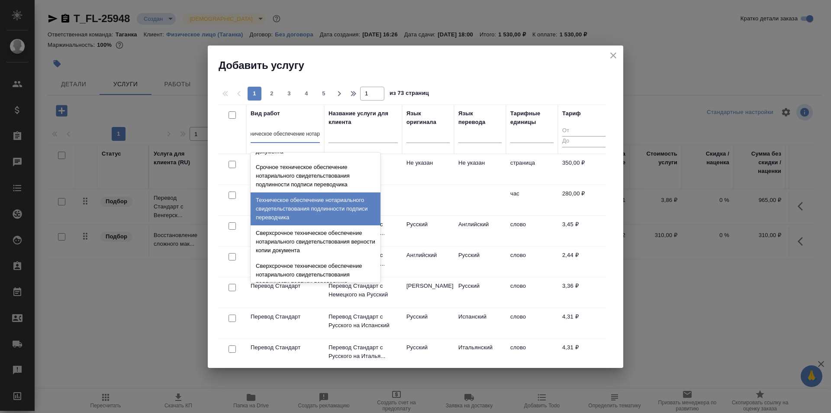
click at [353, 210] on div "Техническое обеспечение нотариального свидетельствования подлинности подписи пе…" at bounding box center [316, 208] width 130 height 33
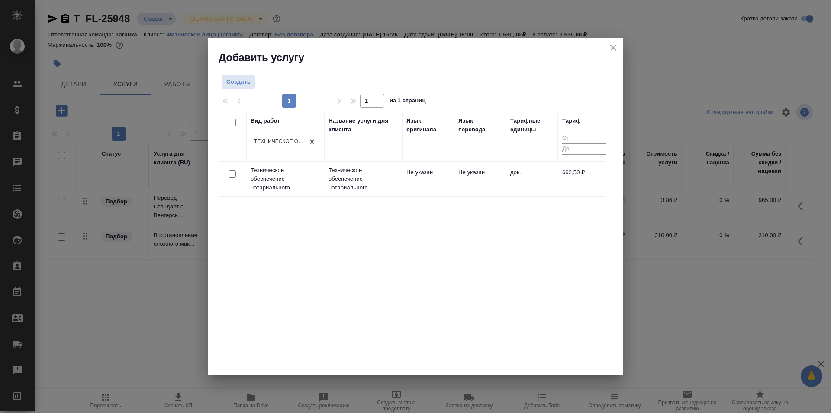
scroll to position [0, 1]
click at [232, 171] on input "checkbox" at bounding box center [232, 173] width 7 height 7
checkbox input "true"
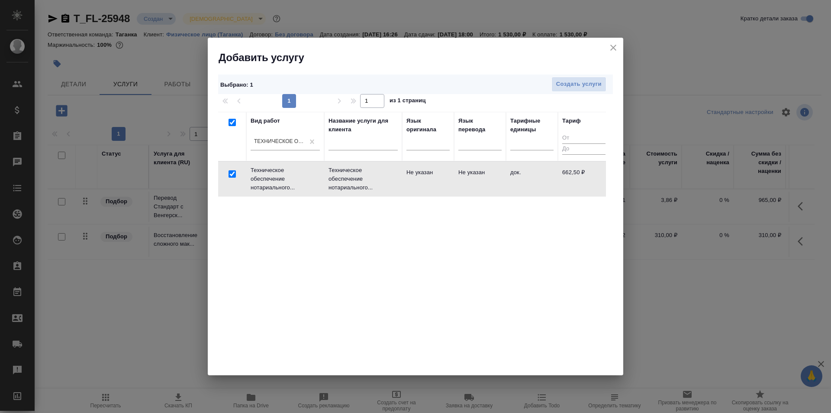
click at [430, 179] on td "Не указан" at bounding box center [428, 179] width 52 height 30
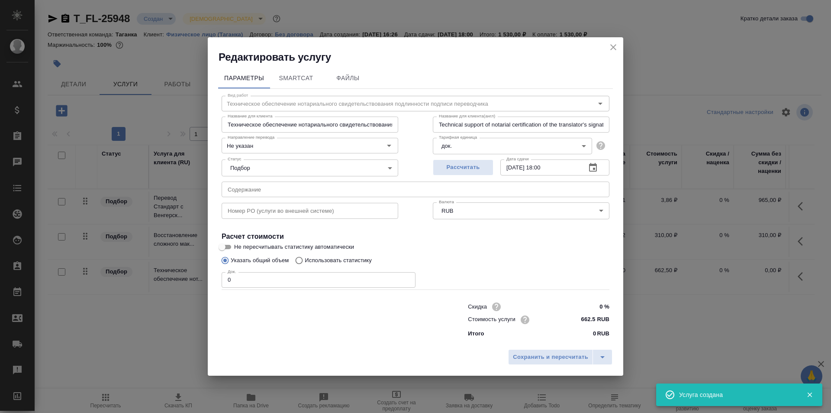
click at [295, 274] on input "0" at bounding box center [319, 280] width 194 height 16
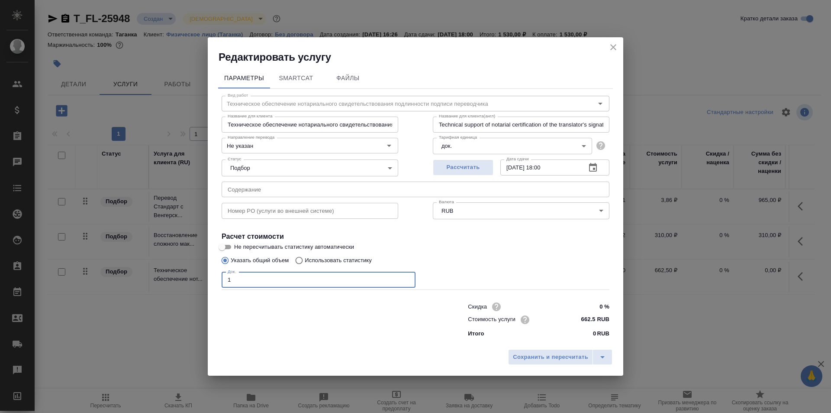
type input "1"
click at [592, 167] on icon "button" at bounding box center [593, 167] width 10 height 10
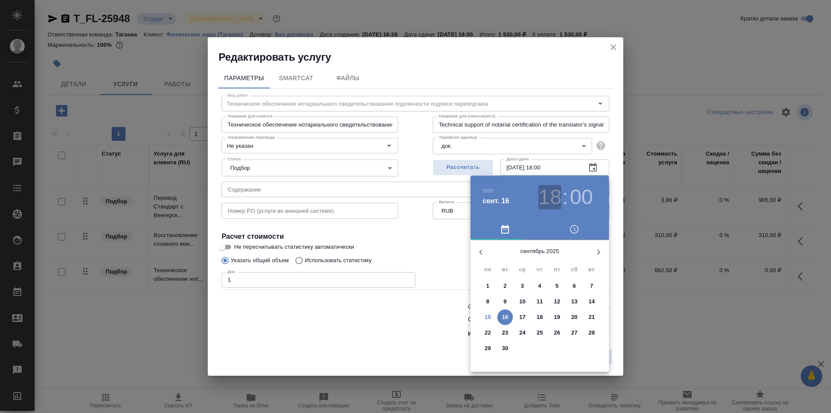
click at [558, 195] on h3 "18" at bounding box center [550, 197] width 23 height 24
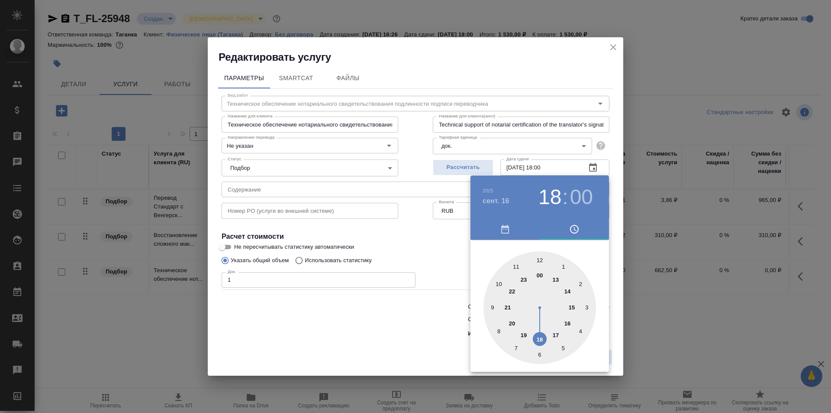
click at [555, 333] on div at bounding box center [540, 307] width 113 height 113
type input "16.09.2025 17:00"
click at [619, 236] on div at bounding box center [415, 206] width 831 height 413
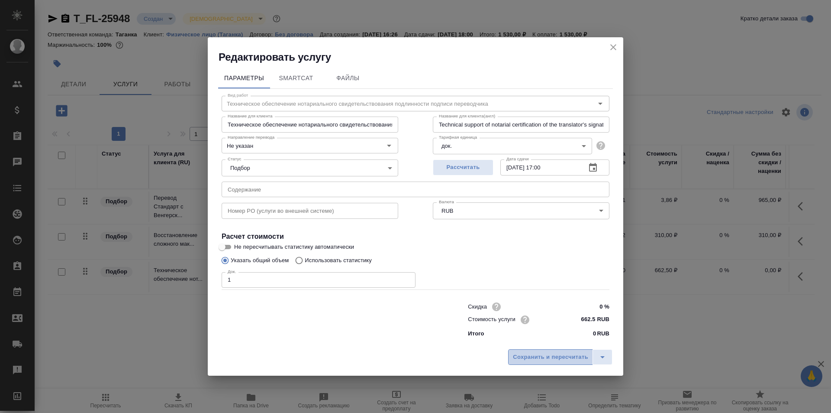
click at [534, 355] on span "Сохранить и пересчитать" at bounding box center [550, 357] width 75 height 10
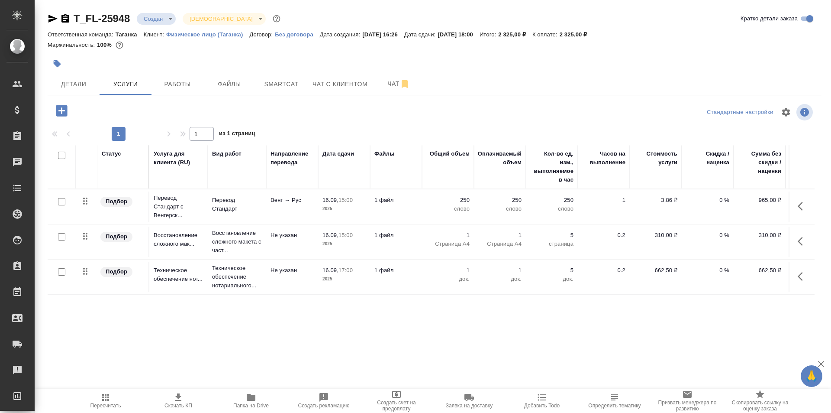
drag, startPoint x: 542, startPoint y: 109, endPoint x: 361, endPoint y: 309, distance: 270.0
click at [361, 309] on div "Статус Услуга для клиента (RU) Вид работ Направление перевода Дата сдачи Файлы …" at bounding box center [431, 238] width 767 height 186
click at [71, 77] on button "Детали" at bounding box center [74, 84] width 52 height 22
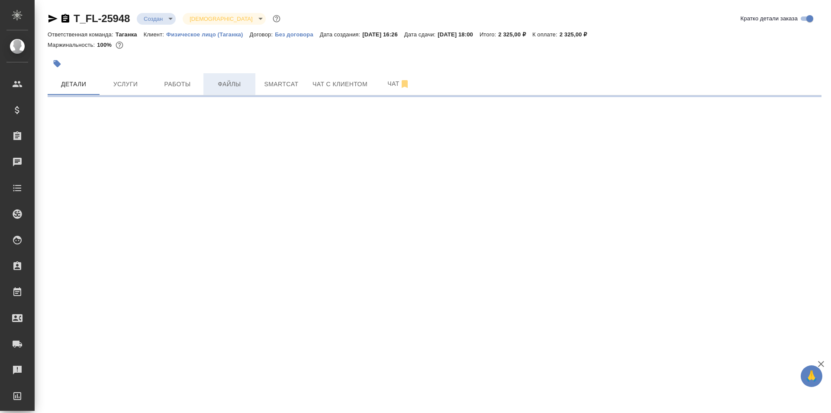
select select "RU"
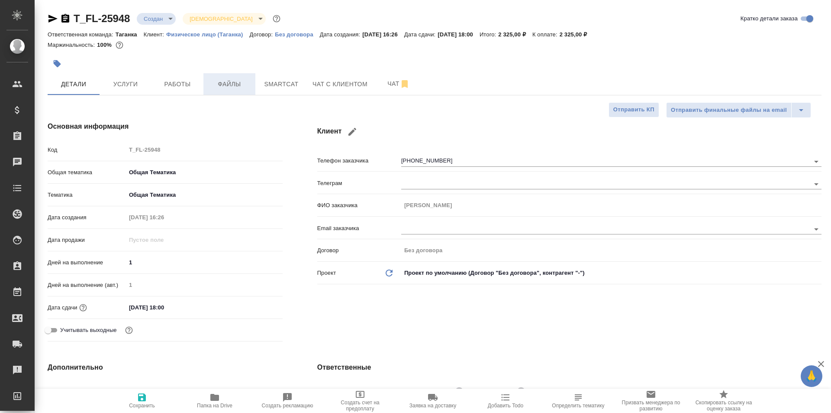
type textarea "x"
click at [235, 80] on span "Файлы" at bounding box center [230, 84] width 42 height 11
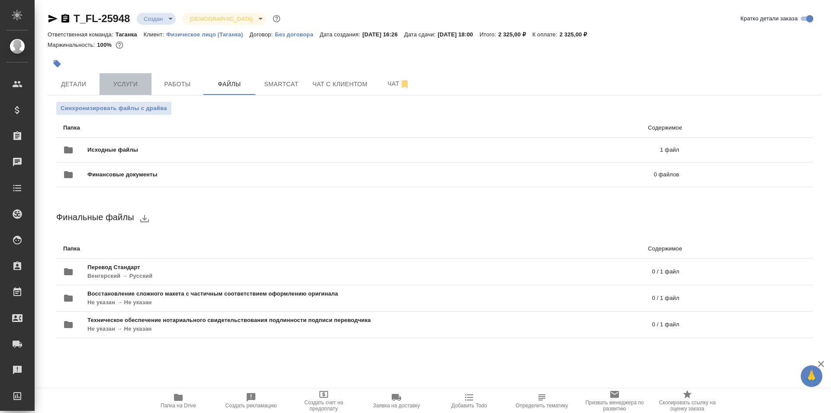
click at [122, 80] on span "Услуги" at bounding box center [126, 84] width 42 height 11
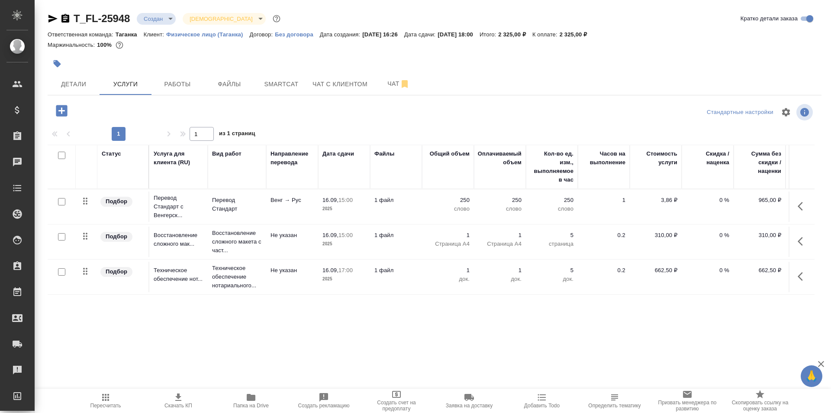
click at [396, 203] on p "1 файл" at bounding box center [395, 200] width 43 height 9
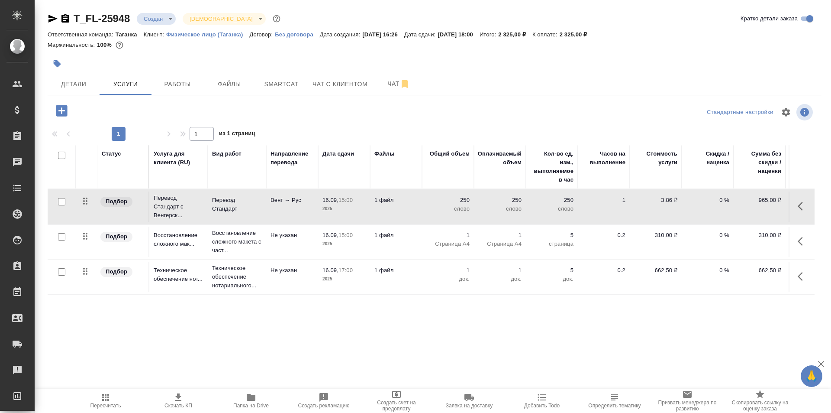
click at [396, 203] on p "1 файл" at bounding box center [395, 200] width 43 height 9
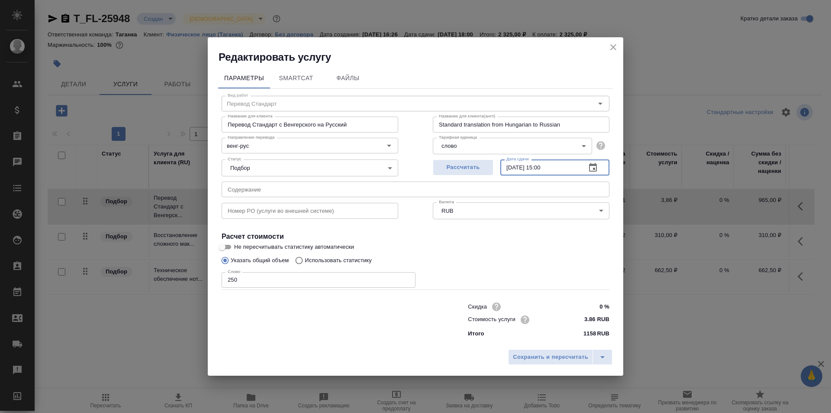
click at [558, 171] on input "[DATE] 15:00" at bounding box center [539, 167] width 79 height 16
click at [594, 171] on icon "button" at bounding box center [593, 167] width 8 height 9
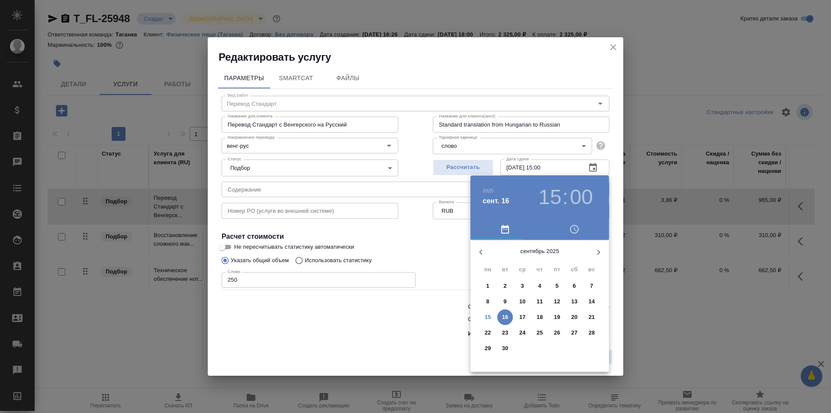
click at [559, 195] on h3 "15" at bounding box center [550, 197] width 23 height 24
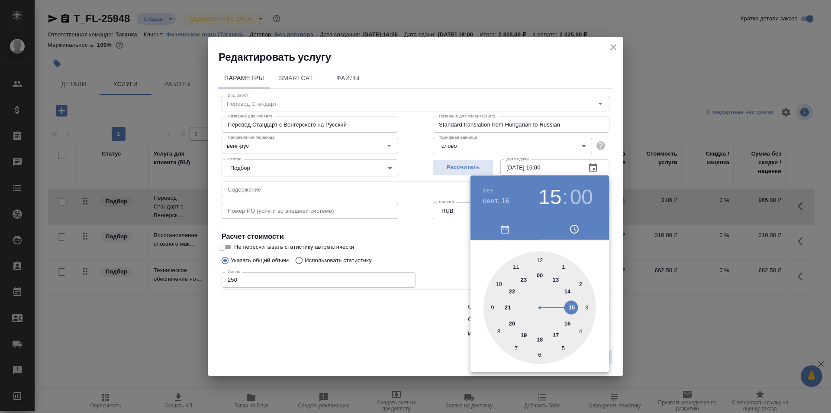
click at [553, 190] on h3 "15" at bounding box center [550, 197] width 23 height 24
click at [542, 278] on div at bounding box center [540, 307] width 113 height 113
click at [554, 192] on h3 "00" at bounding box center [550, 197] width 23 height 24
click at [549, 274] on div at bounding box center [540, 307] width 113 height 113
type input "[DATE] 13:00"
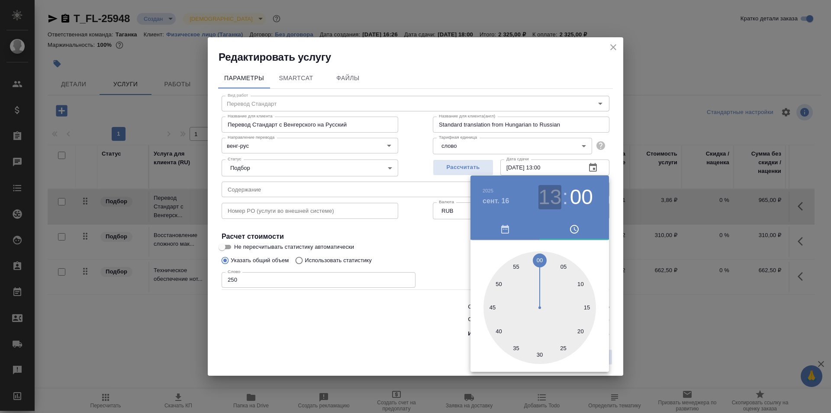
click at [552, 196] on h3 "13" at bounding box center [550, 197] width 23 height 24
click at [557, 199] on h3 "13" at bounding box center [550, 197] width 23 height 24
click at [500, 282] on div at bounding box center [540, 307] width 113 height 113
type input "[DATE] 10:00"
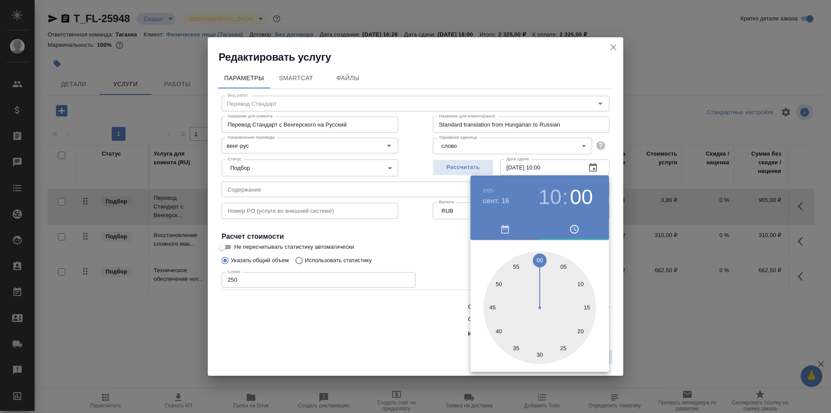
click at [600, 249] on div "00 05 10 15 20 25 30 35 40 45 50 55" at bounding box center [540, 305] width 139 height 132
click at [619, 244] on div at bounding box center [415, 206] width 831 height 413
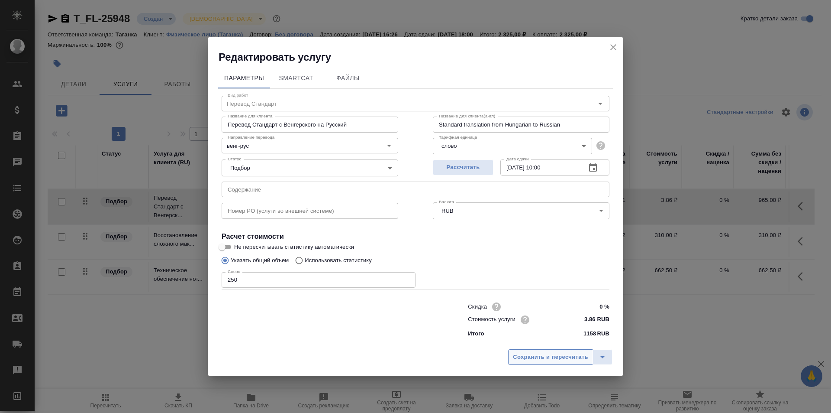
click at [558, 357] on span "Сохранить и пересчитать" at bounding box center [550, 357] width 75 height 10
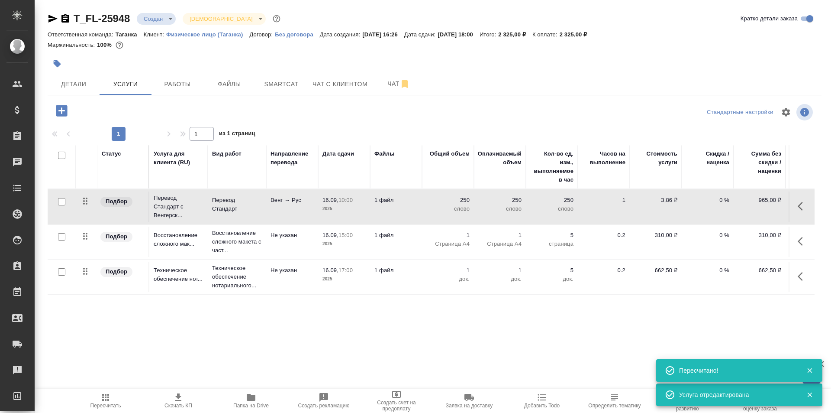
click at [410, 242] on td "1 файл" at bounding box center [396, 241] width 52 height 30
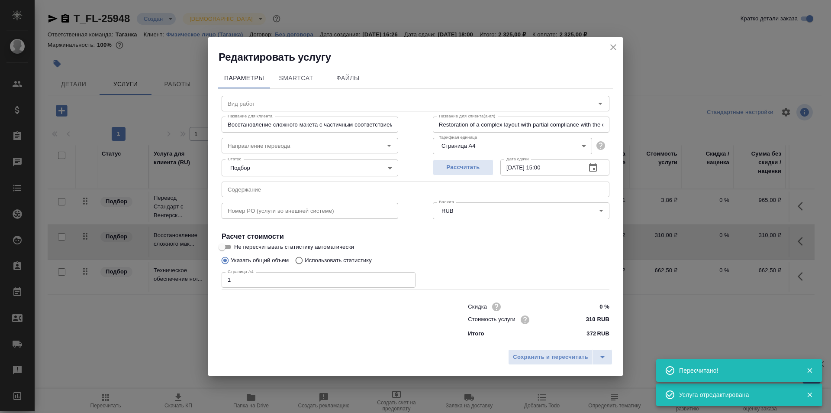
type input "Восстановление сложного макета с частичным соответствием оформлению оригинала"
type input "Не указан"
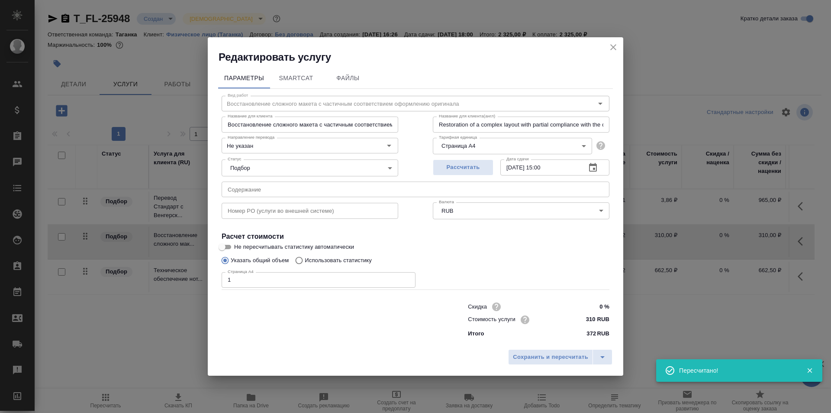
click at [597, 168] on icon "button" at bounding box center [593, 167] width 10 height 10
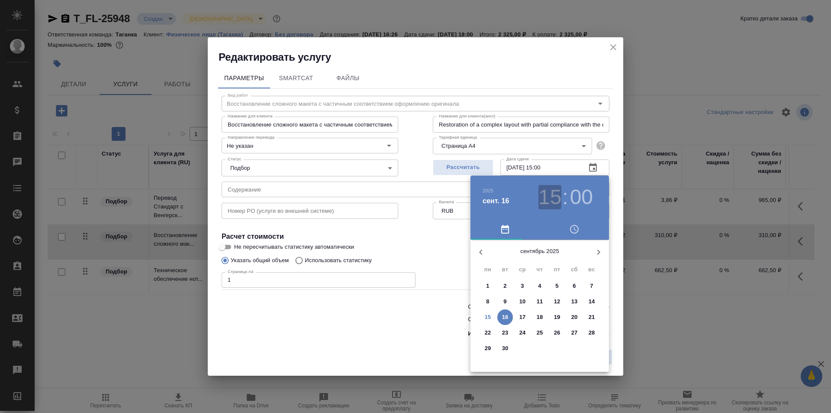
click at [544, 191] on h3 "15" at bounding box center [550, 197] width 23 height 24
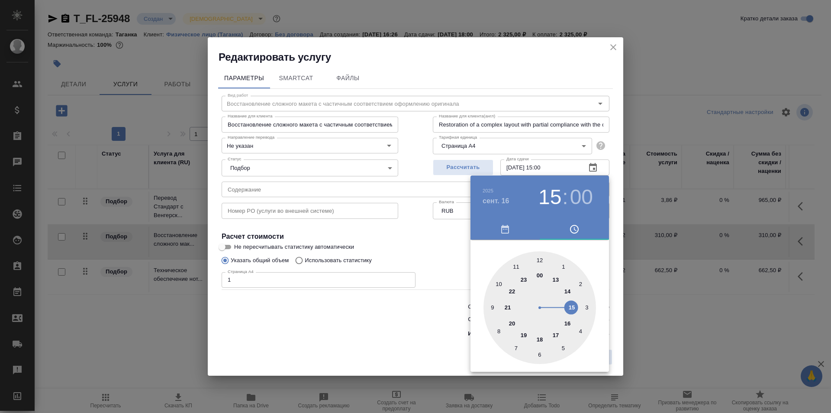
click at [495, 282] on div at bounding box center [540, 307] width 113 height 113
type input "[DATE] 10:00"
click at [455, 255] on div at bounding box center [415, 206] width 831 height 413
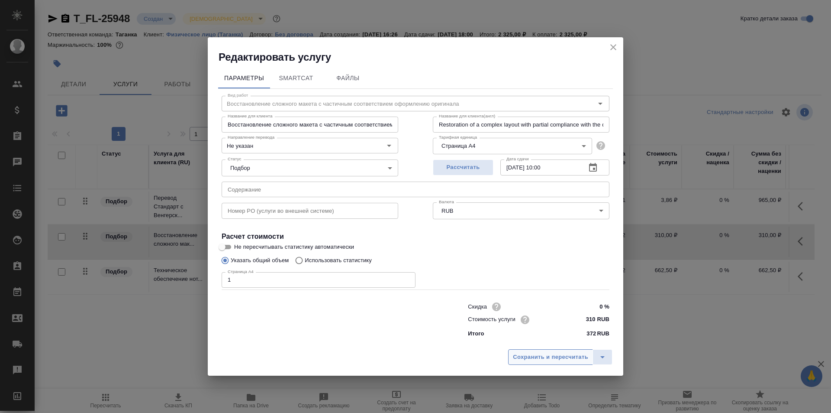
click at [537, 353] on span "Сохранить и пересчитать" at bounding box center [550, 357] width 75 height 10
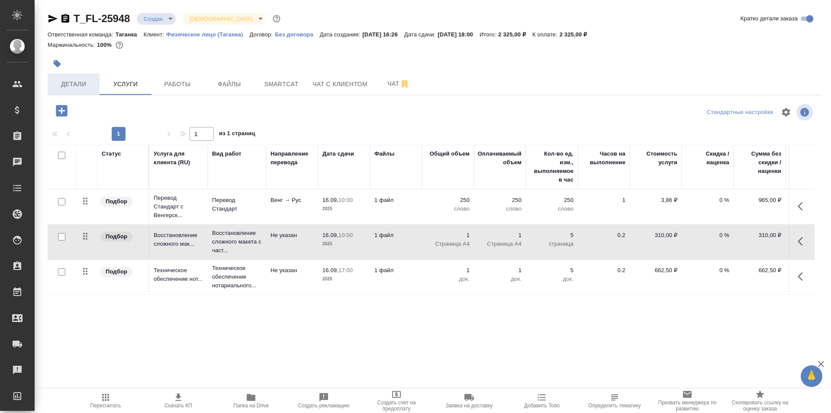
click at [68, 77] on button "Детали" at bounding box center [74, 84] width 52 height 22
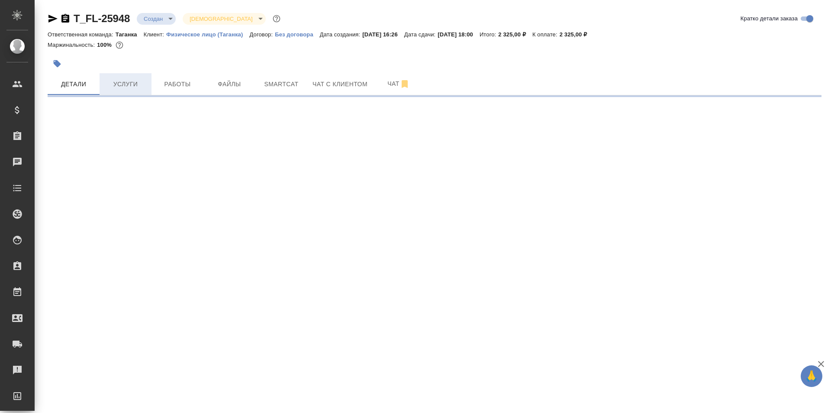
click at [142, 82] on span "Услуги" at bounding box center [126, 84] width 42 height 11
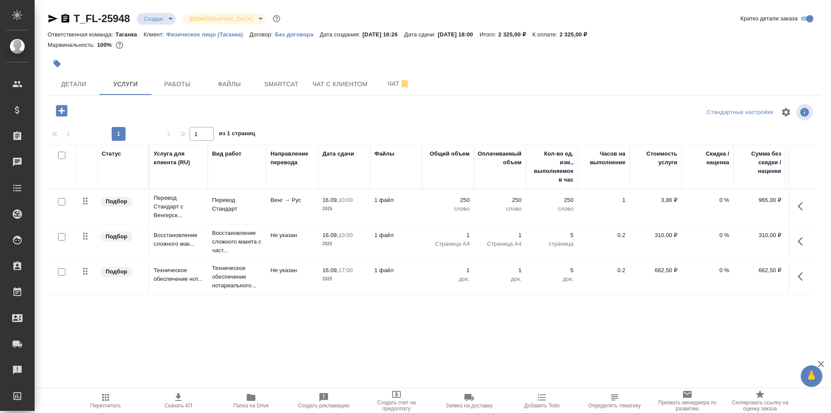
click at [64, 106] on icon "button" at bounding box center [61, 110] width 11 height 11
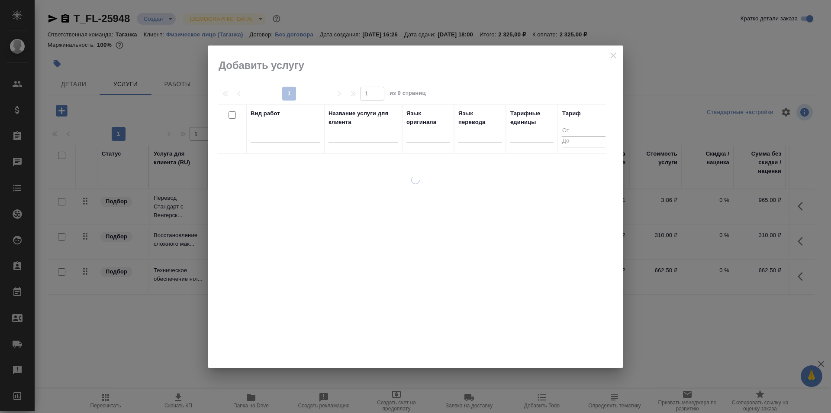
click at [610, 52] on div at bounding box center [416, 206] width 416 height 322
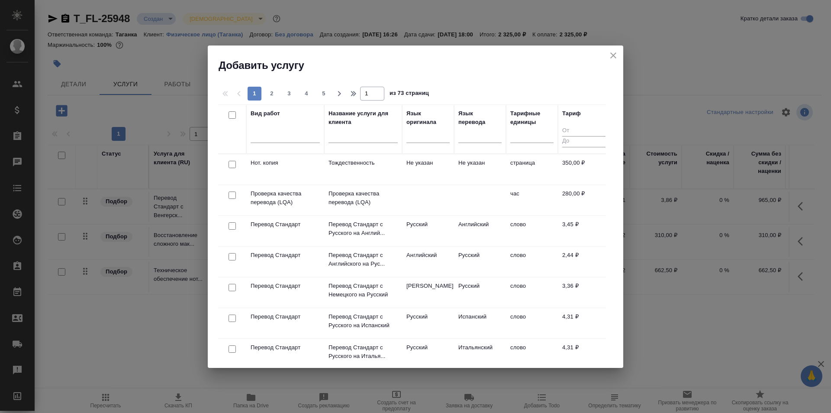
click at [616, 54] on icon "close" at bounding box center [613, 55] width 10 height 10
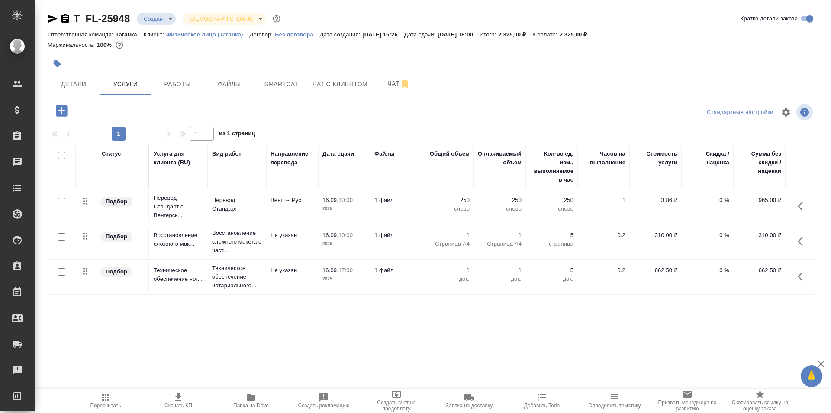
click at [62, 203] on input "checkbox" at bounding box center [61, 201] width 7 height 7
checkbox input "true"
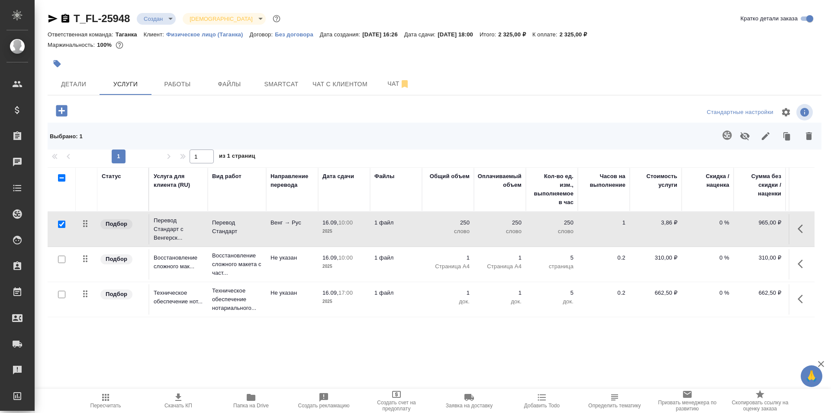
click at [723, 136] on icon "button" at bounding box center [727, 135] width 10 height 10
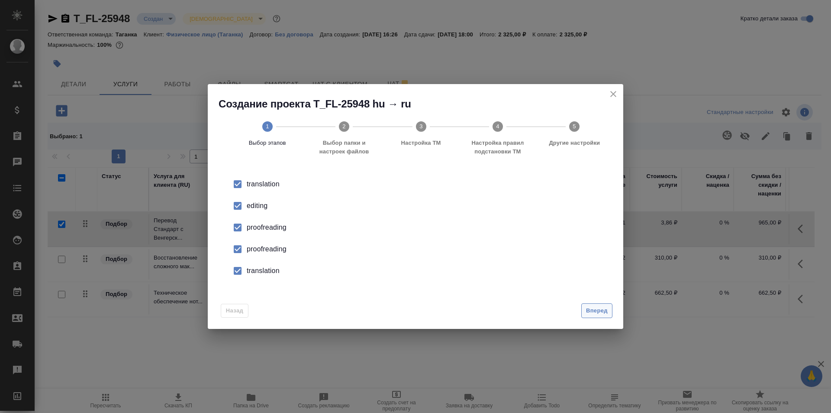
click at [587, 305] on button "Вперед" at bounding box center [596, 310] width 31 height 15
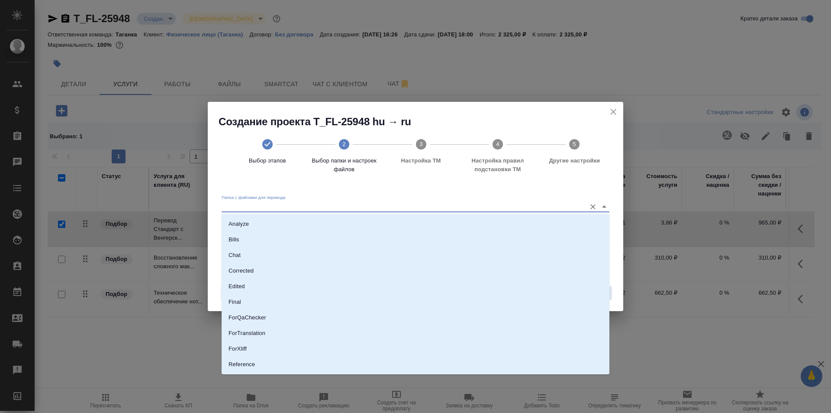
click at [411, 203] on input "Папка с файлами для перевода" at bounding box center [402, 206] width 360 height 10
click at [402, 333] on li "Source" at bounding box center [416, 335] width 388 height 16
type input "Source"
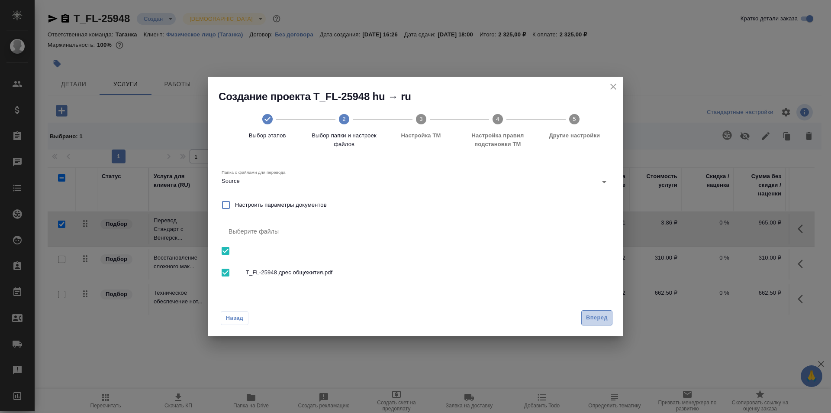
click at [606, 316] on span "Вперед" at bounding box center [597, 318] width 22 height 10
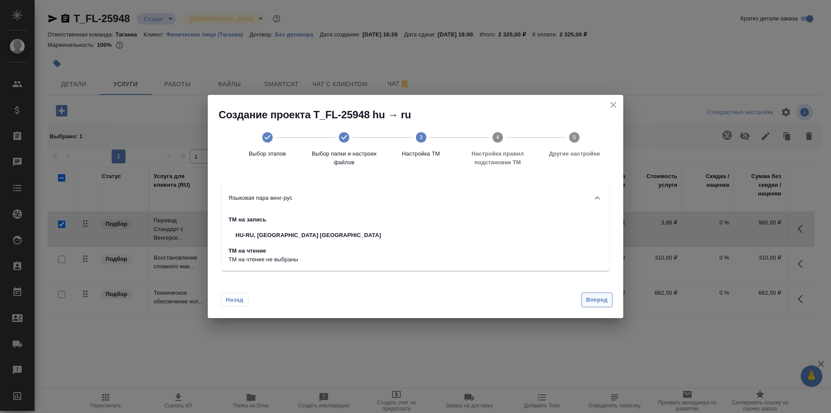
click at [592, 299] on span "Вперед" at bounding box center [597, 300] width 22 height 10
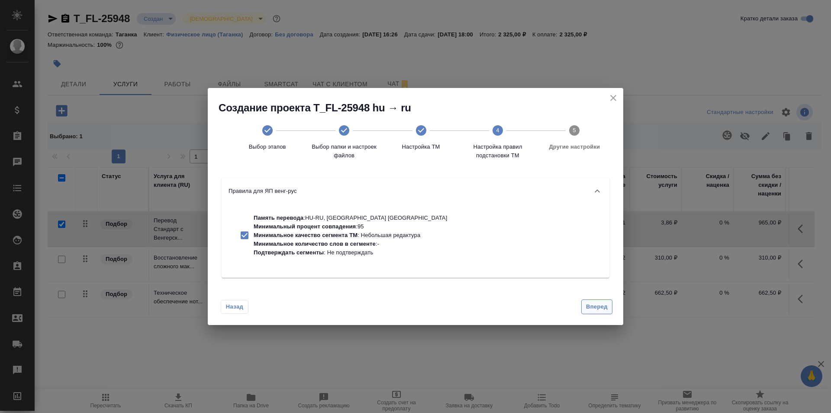
click at [594, 300] on button "Вперед" at bounding box center [596, 306] width 31 height 15
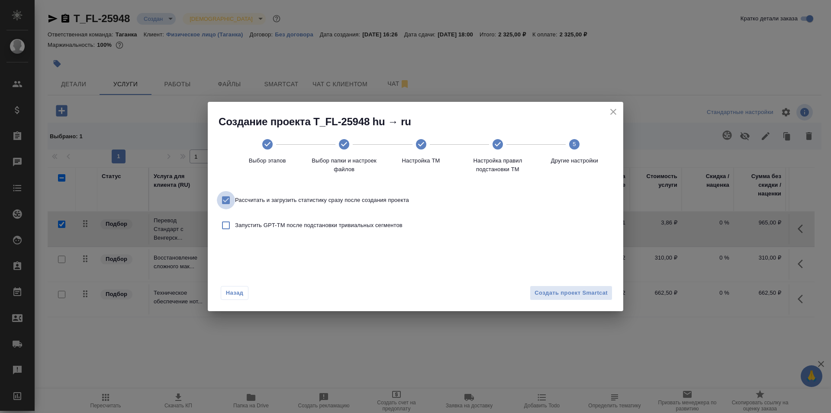
click at [225, 197] on input "Рассчитать и загрузить статистику сразу после создания проекта" at bounding box center [226, 200] width 18 height 18
checkbox input "false"
click at [565, 288] on span "Создать проект Smartcat" at bounding box center [571, 293] width 73 height 10
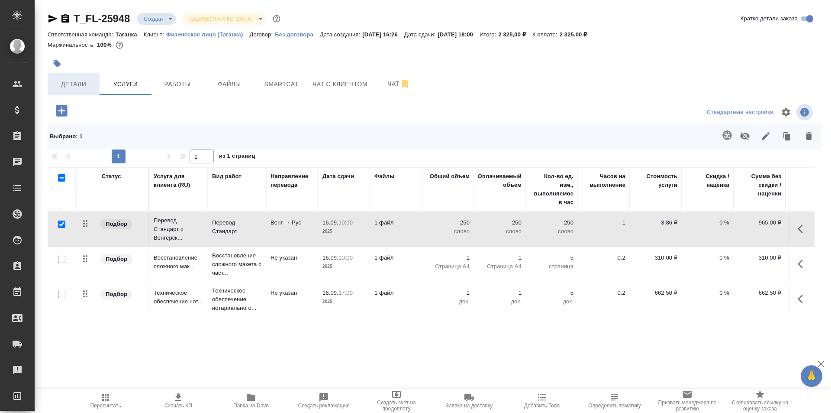
click at [89, 81] on span "Детали" at bounding box center [74, 84] width 42 height 11
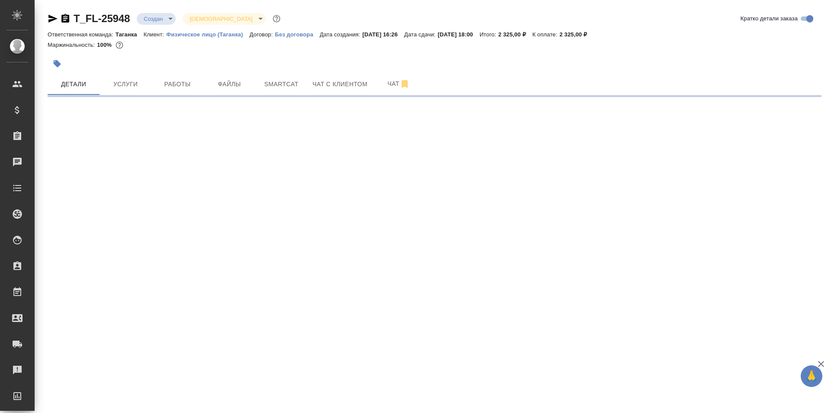
select select "RU"
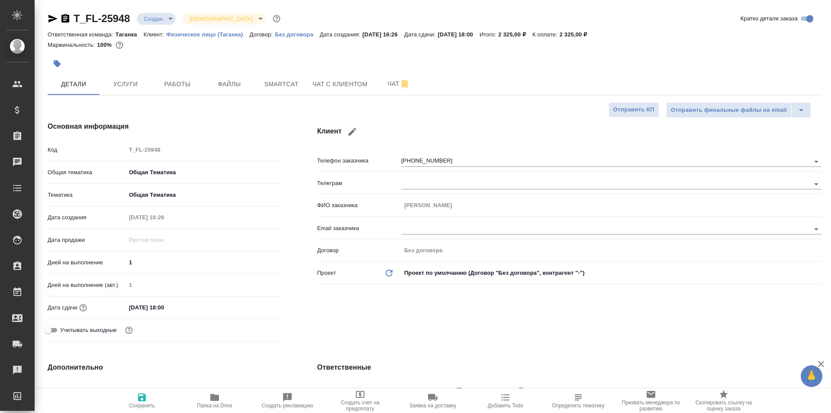
type textarea "x"
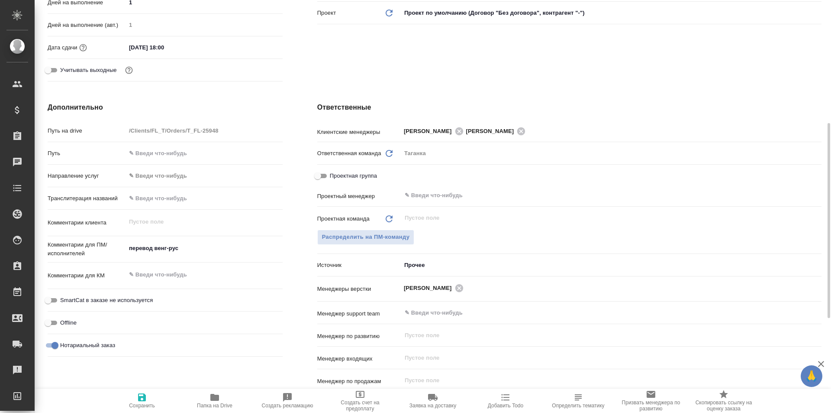
scroll to position [460, 0]
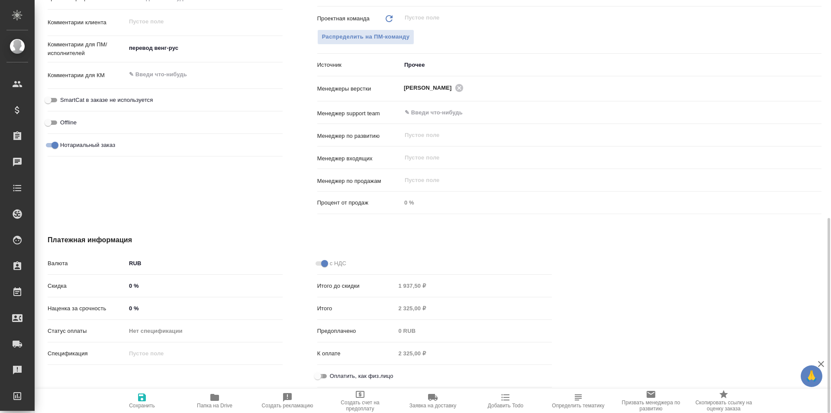
click at [325, 377] on input "Оплатить, как физ.лицо" at bounding box center [317, 376] width 31 height 10
checkbox input "true"
type textarea "x"
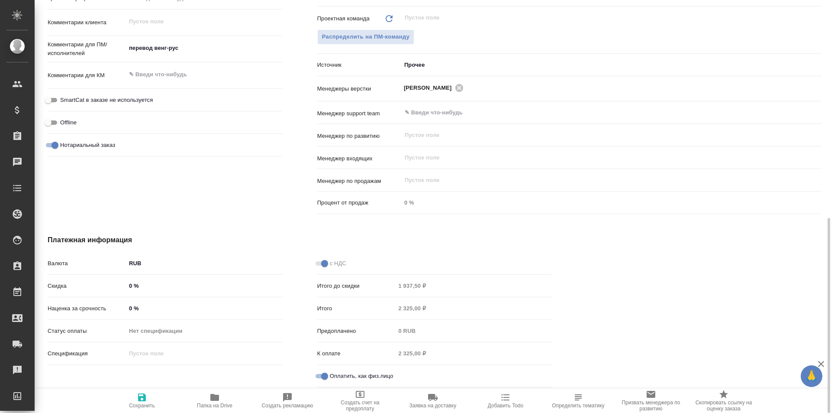
click at [148, 399] on span "Сохранить" at bounding box center [142, 400] width 62 height 16
type textarea "x"
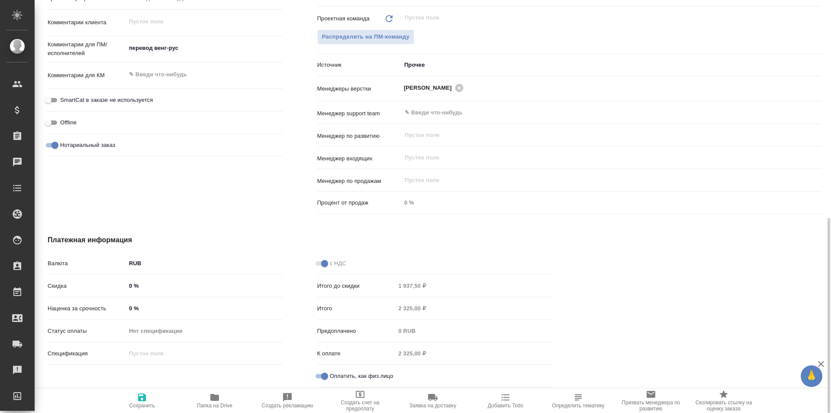
type textarea "x"
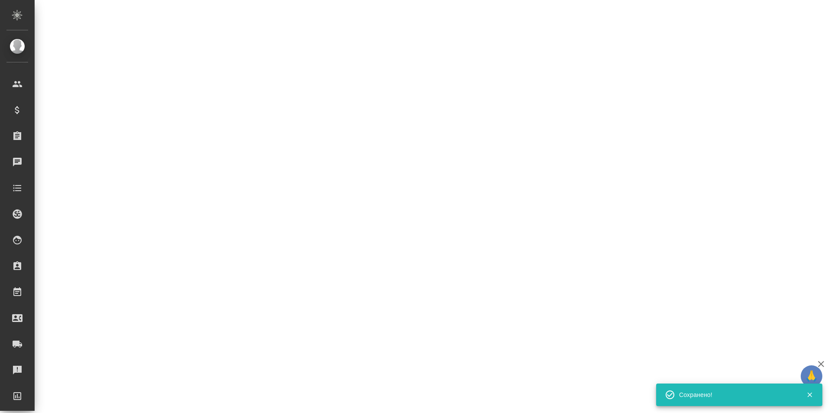
select select "RU"
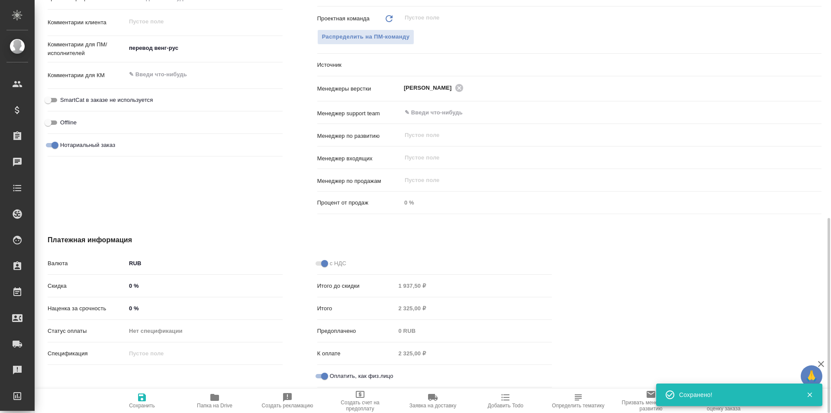
type textarea "x"
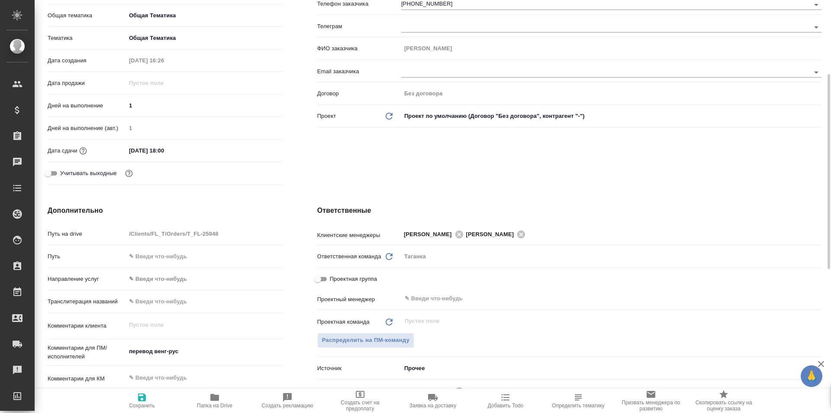
scroll to position [0, 0]
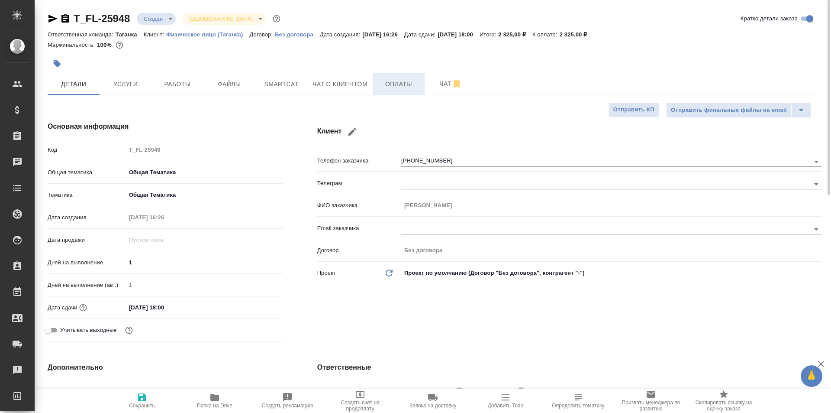
click at [393, 90] on button "Оплаты" at bounding box center [399, 84] width 52 height 22
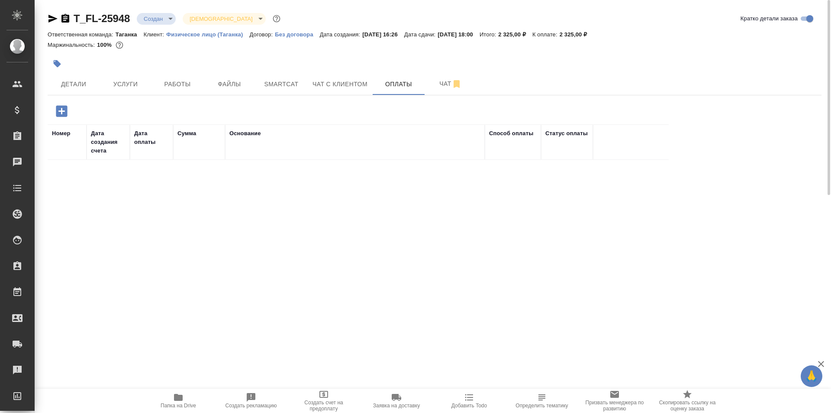
click at [63, 108] on icon "button" at bounding box center [61, 110] width 11 height 11
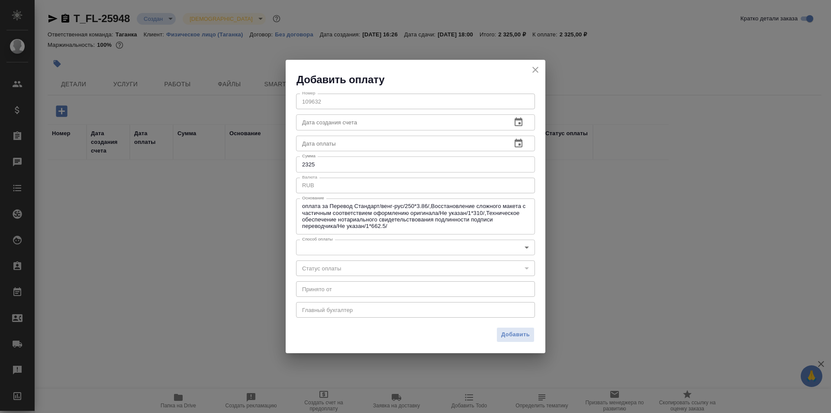
click at [387, 124] on input "text" at bounding box center [400, 122] width 209 height 16
click at [389, 249] on body "🙏 .cls-1 fill:#fff; AWATERA Galisheva Mariya Клиенты Спецификации Заказы 0 Чаты…" at bounding box center [415, 206] width 831 height 413
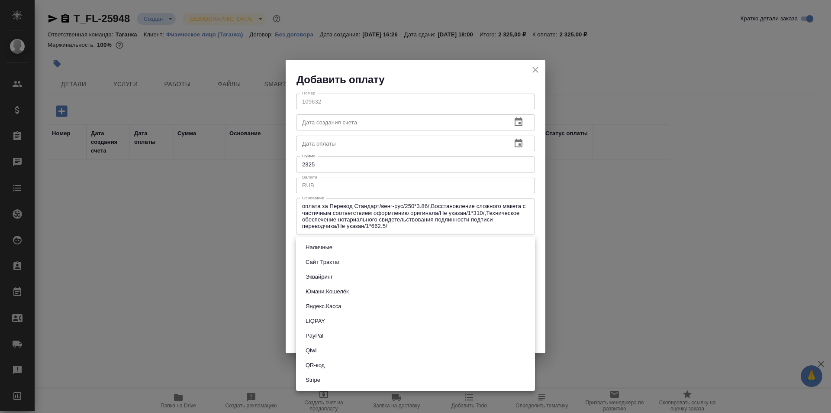
click at [391, 249] on li "Наличные" at bounding box center [415, 247] width 239 height 15
type input "cash"
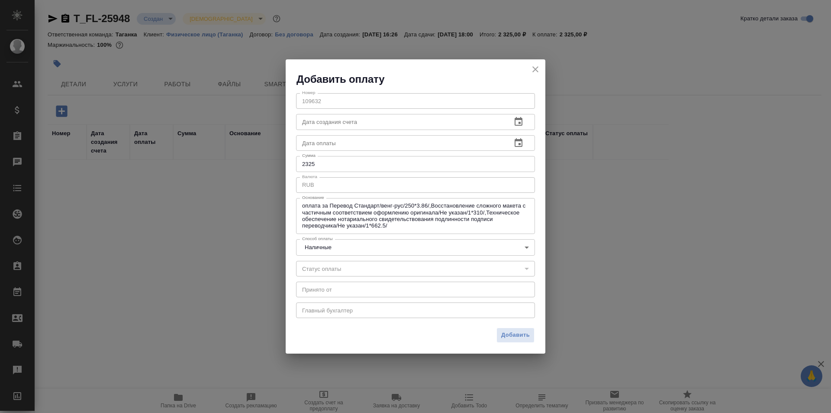
click at [509, 265] on div "​" at bounding box center [415, 269] width 239 height 16
click at [532, 269] on div "​" at bounding box center [415, 269] width 239 height 16
click at [513, 342] on button "Добавить" at bounding box center [516, 334] width 38 height 15
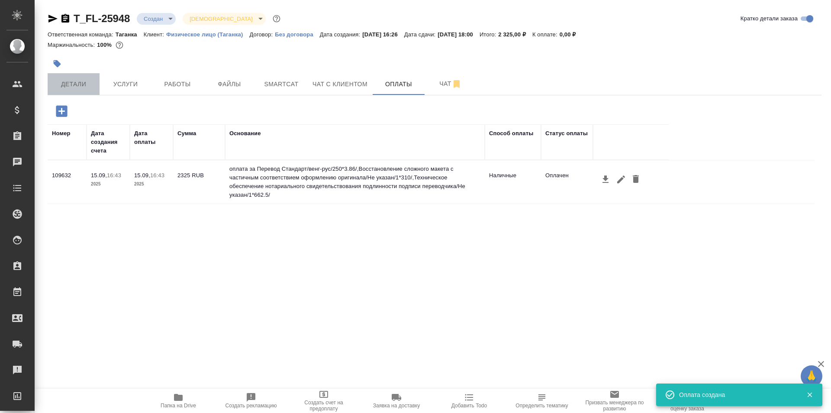
click at [96, 81] on button "Детали" at bounding box center [74, 84] width 52 height 22
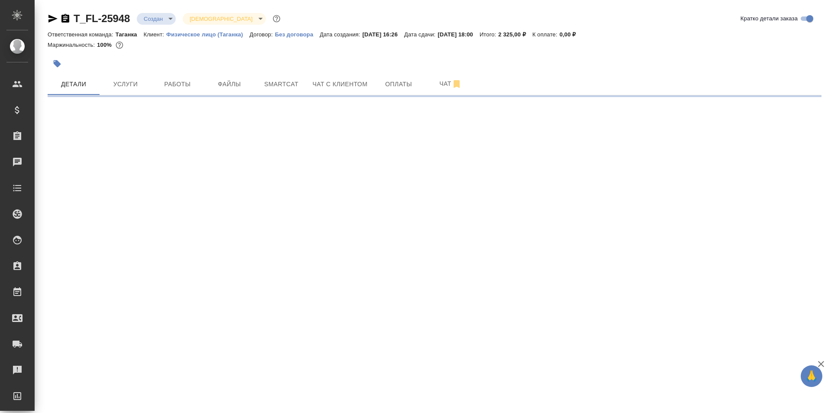
select select "RU"
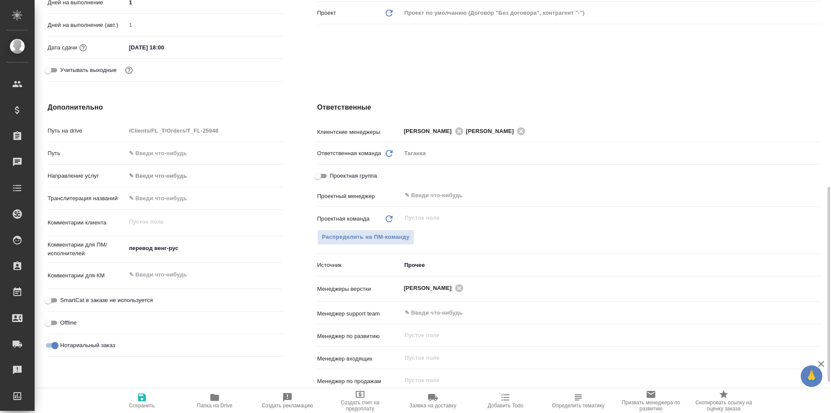
scroll to position [346, 0]
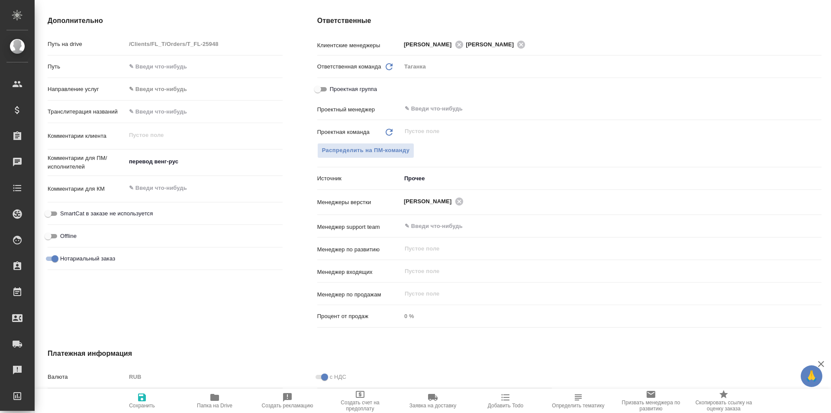
click at [209, 169] on div "перевод венг-рус x" at bounding box center [204, 162] width 157 height 19
type textarea "x"
click at [197, 161] on textarea "перевод венг-рус" at bounding box center [204, 162] width 156 height 15
type textarea "x"
type textarea "перевод венг-рус"
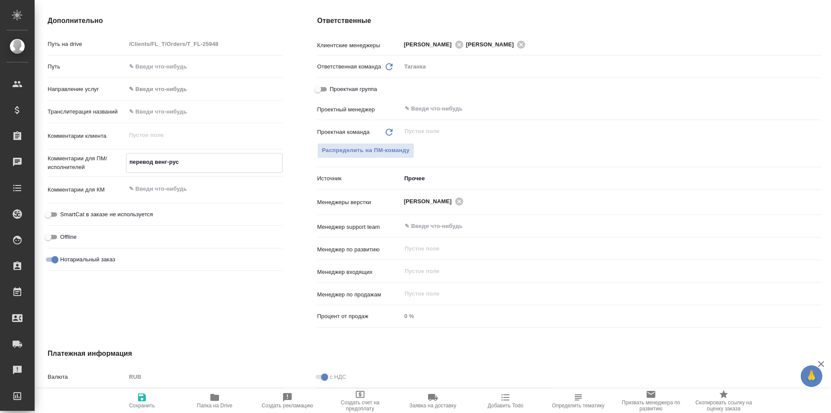
type textarea "x"
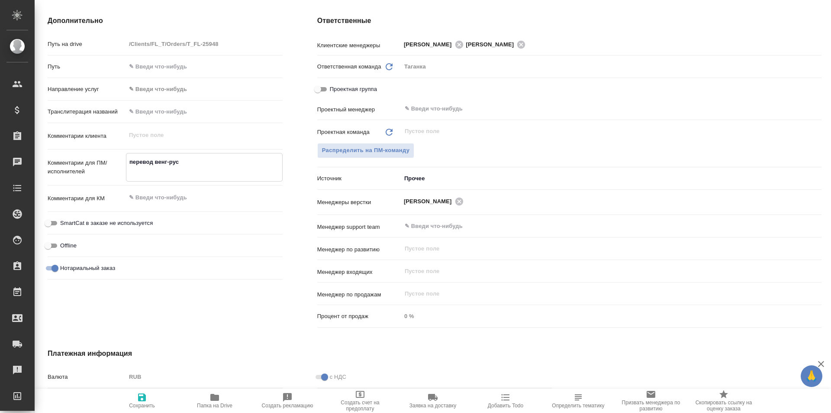
type textarea "x"
type textarea "перевод венг-рус а"
type textarea "x"
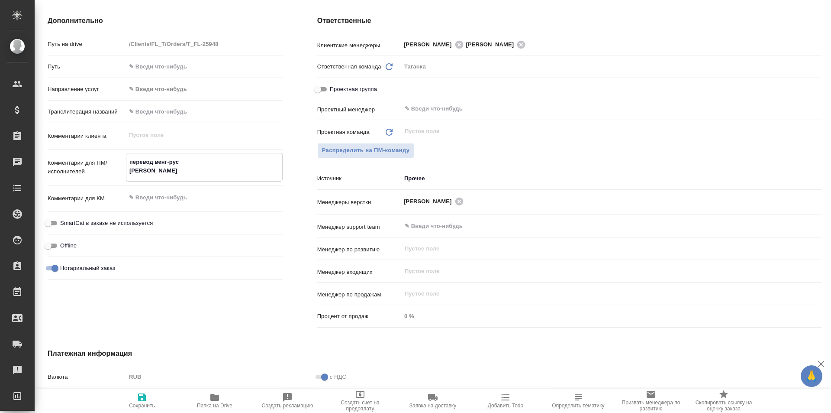
type textarea "перевод венг-рус ад"
type textarea "x"
type textarea "перевод венг-рус адр"
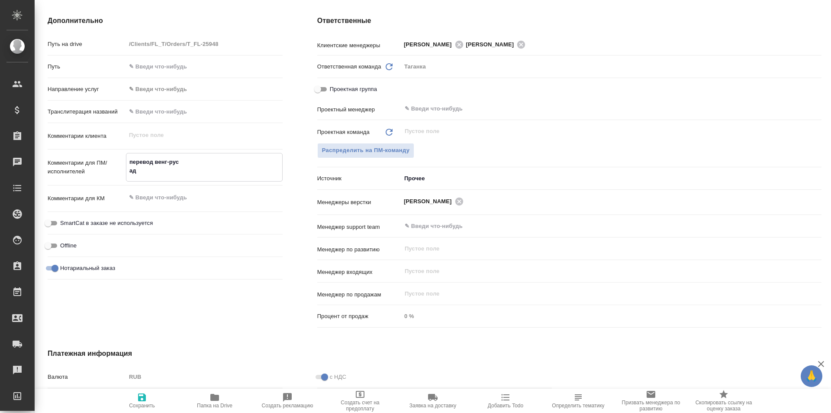
type textarea "x"
type textarea "перевод венг-рус адре"
type textarea "x"
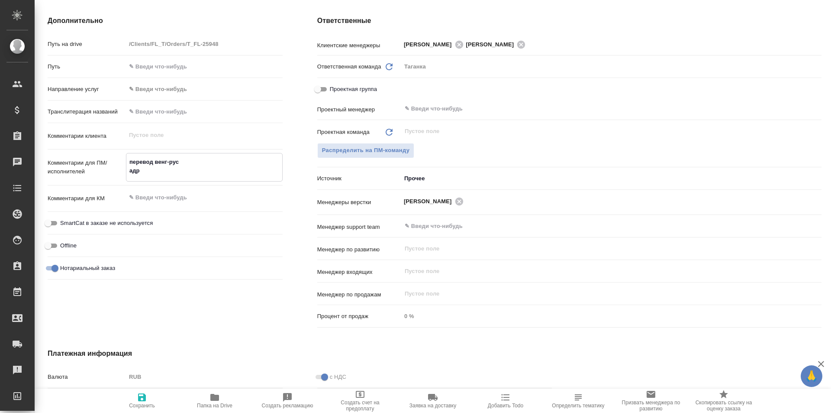
type textarea "x"
type textarea "перевод венг-рус адрес"
type textarea "x"
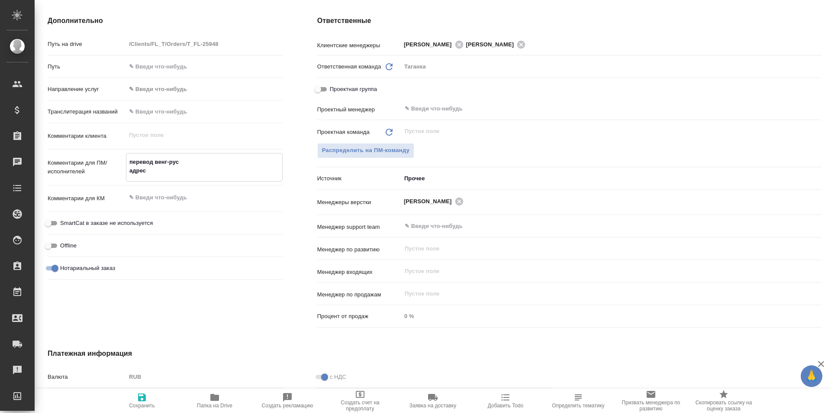
type textarea "x"
type textarea "перевод венг-рус адрес"
type textarea "x"
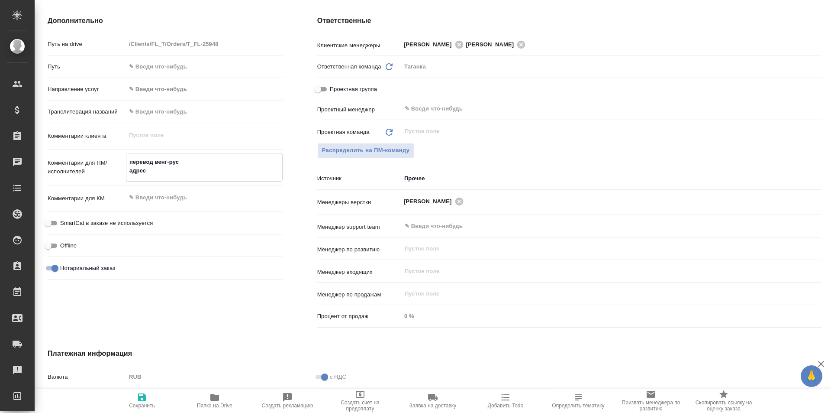
type textarea "перевод венг-рус адрес о"
type textarea "x"
type textarea "перевод венг-рус адрес об"
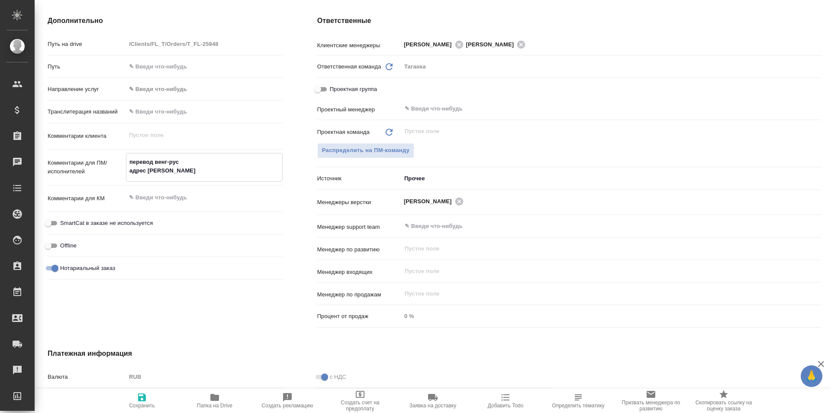
type textarea "x"
type textarea "перевод венг-рус адрес общ"
type textarea "x"
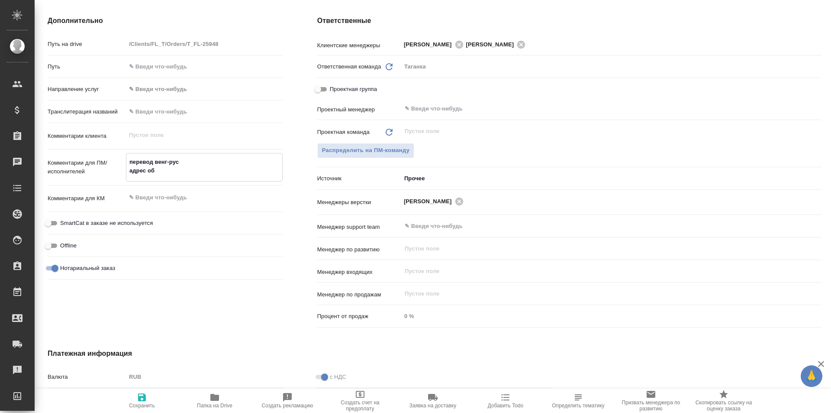
type textarea "x"
type textarea "перевод венг-рус адрес обще"
type textarea "x"
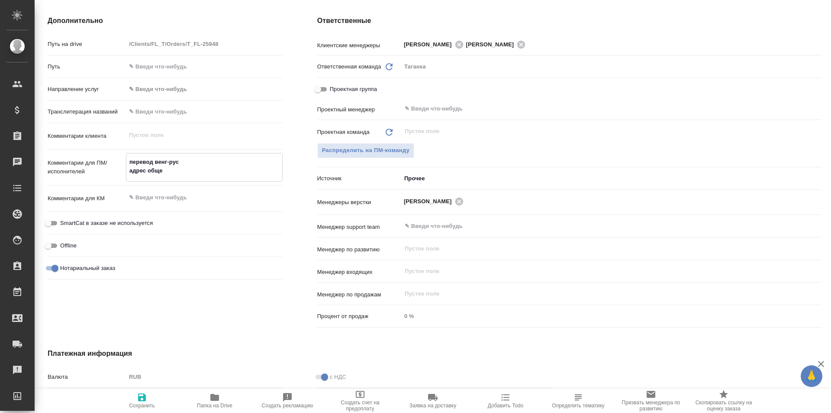
type textarea "x"
type textarea "перевод венг-рус адрес общеж"
type textarea "x"
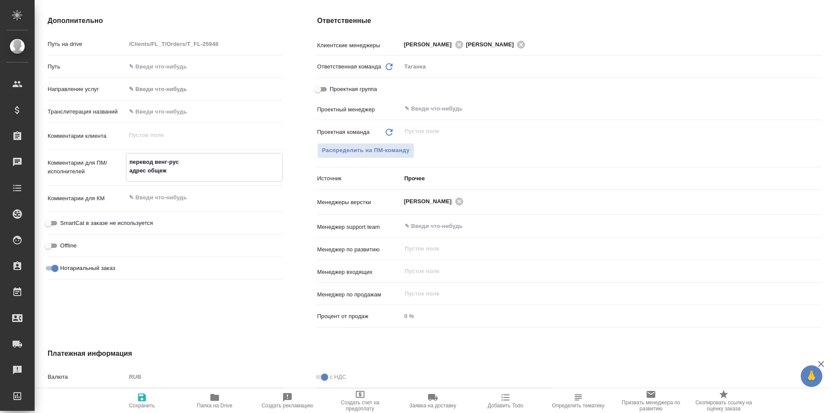
type textarea "перевод венг-рус адрес общежи"
type textarea "x"
type textarea "перевод венг-рус адрес общежит"
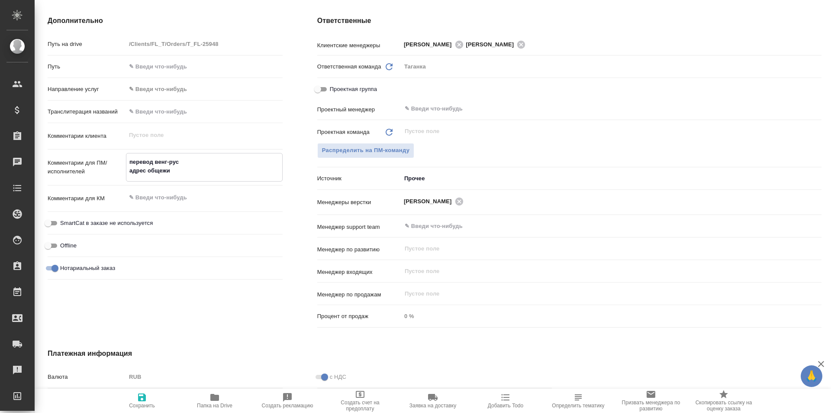
type textarea "x"
type textarea "перевод венг-рус адрес общежитис"
type textarea "x"
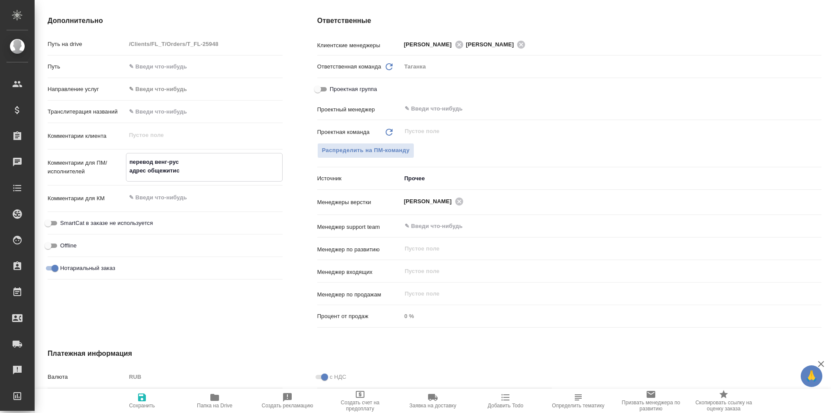
type textarea "x"
type textarea "перевод венг-рус адрес общежити"
type textarea "x"
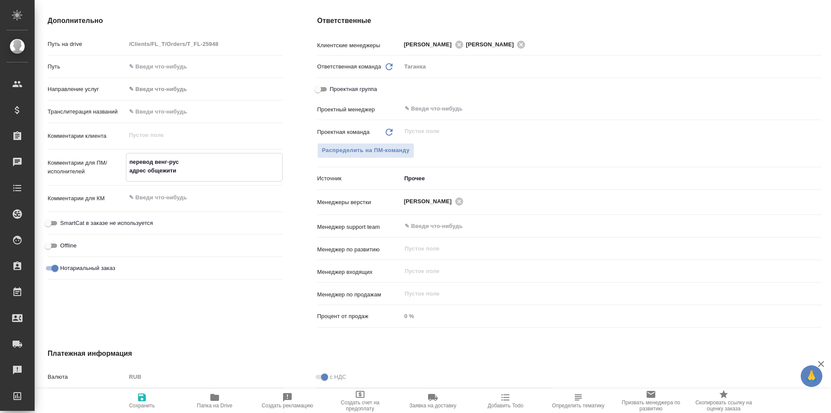
type textarea "x"
type textarea "перевод венг-рус адрес общежития"
type textarea "x"
type textarea "перевод венг-рус адрес общежития"
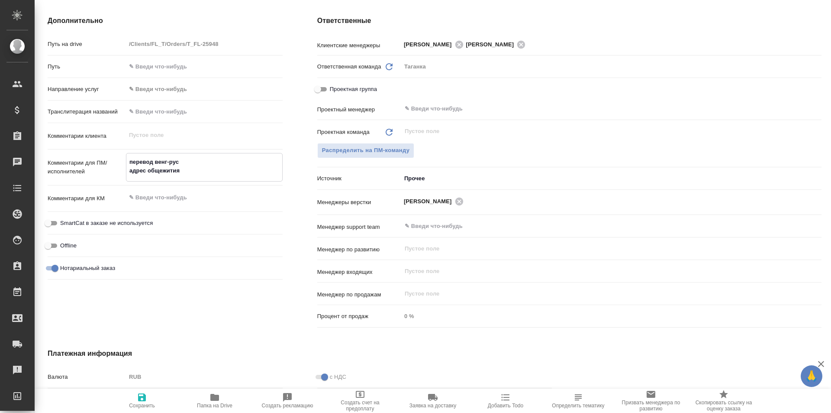
type textarea "x"
click at [229, 297] on div "Дополнительно Путь на drive /Clients/FL_T/Orders/T_FL-25948 Путь Направление ус…" at bounding box center [165, 173] width 270 height 350
click at [134, 396] on span "Сохранить" at bounding box center [142, 400] width 62 height 16
type textarea "x"
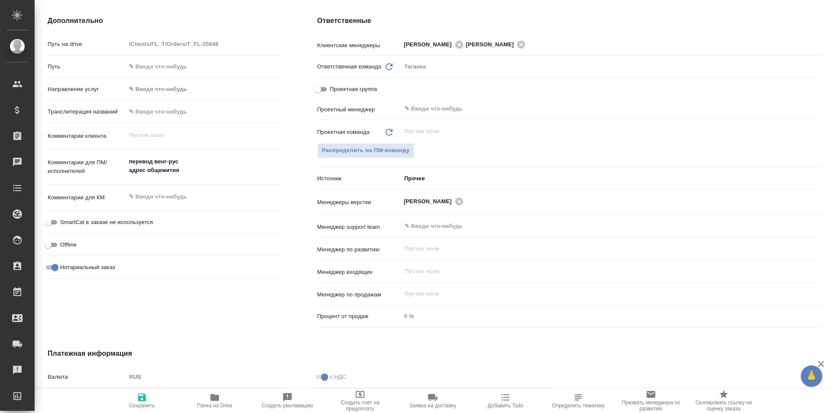
type textarea "x"
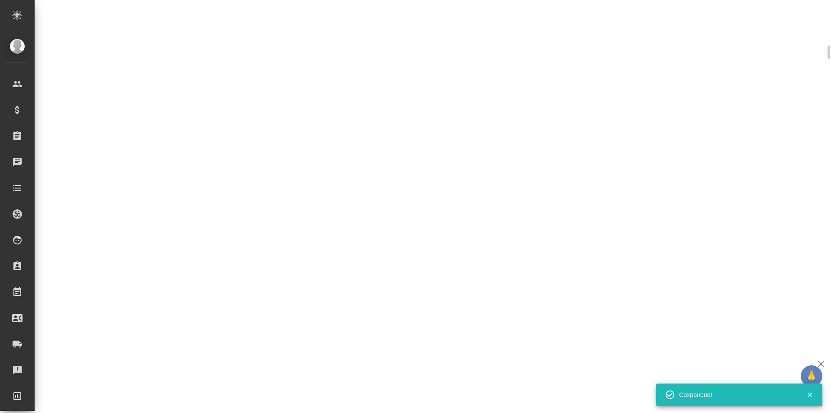
scroll to position [339, 0]
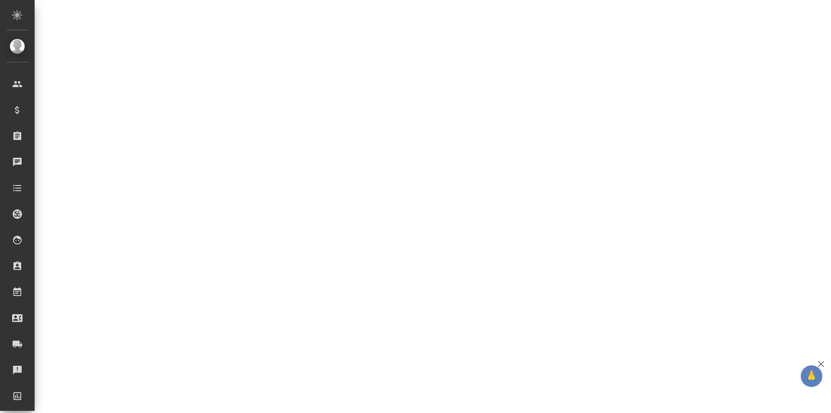
select select "RU"
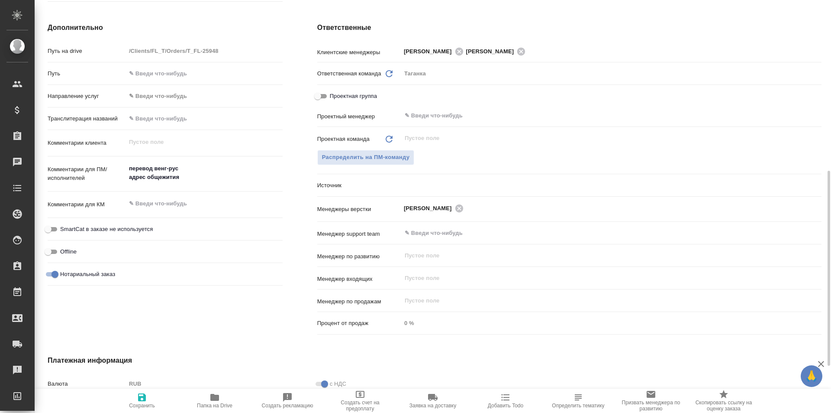
scroll to position [346, 0]
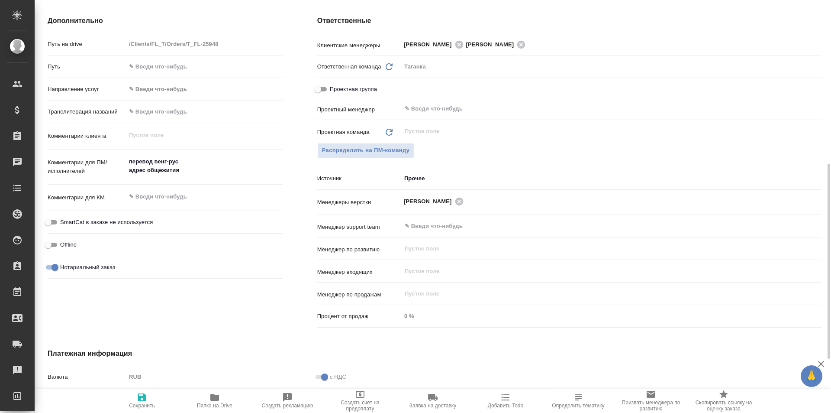
type textarea "x"
click at [361, 147] on span "Распределить на ПМ-команду" at bounding box center [366, 150] width 88 height 10
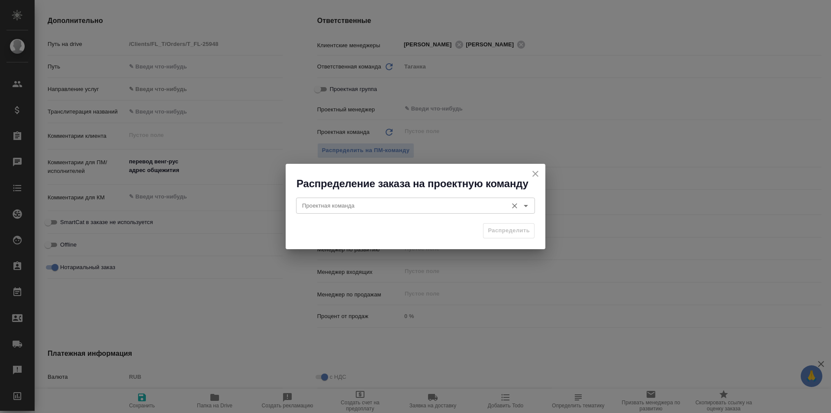
click at [410, 210] on input "Проектная команда" at bounding box center [401, 205] width 205 height 10
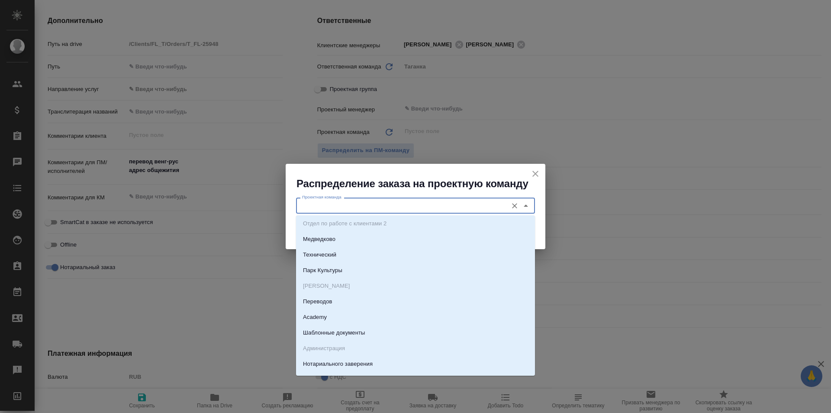
scroll to position [260, 0]
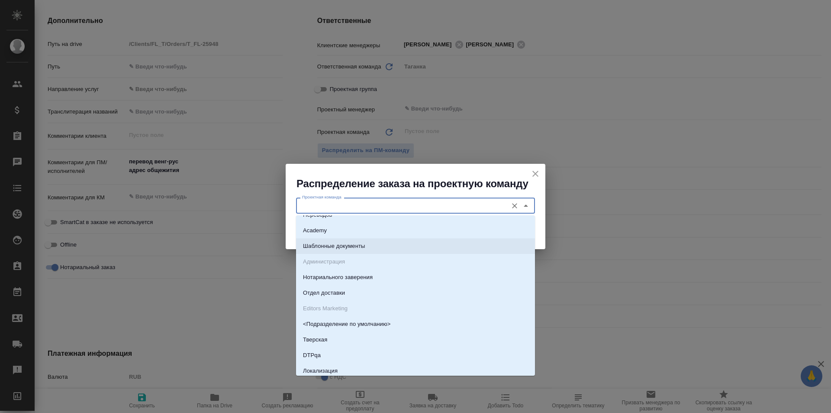
click at [415, 247] on li "Шаблонные документы" at bounding box center [415, 246] width 239 height 16
type input "Шаблонные документы"
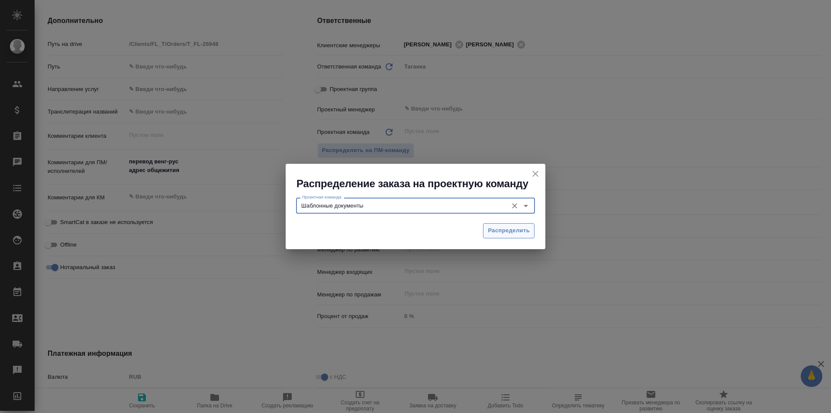
click at [507, 227] on span "Распределить" at bounding box center [509, 231] width 42 height 10
type textarea "x"
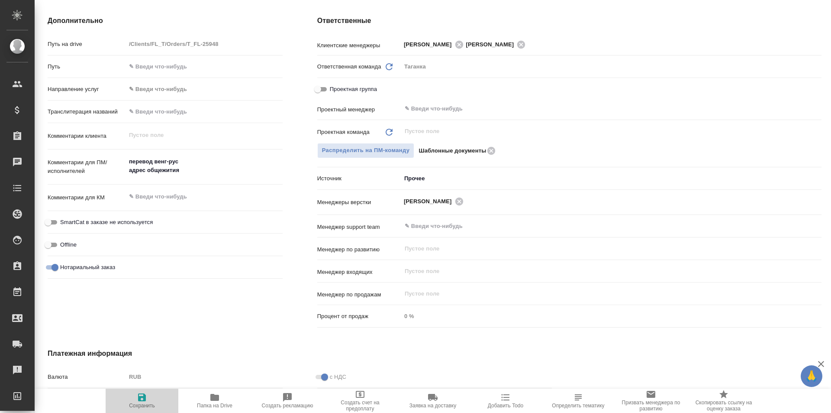
click at [142, 396] on icon "button" at bounding box center [142, 397] width 8 height 8
type textarea "x"
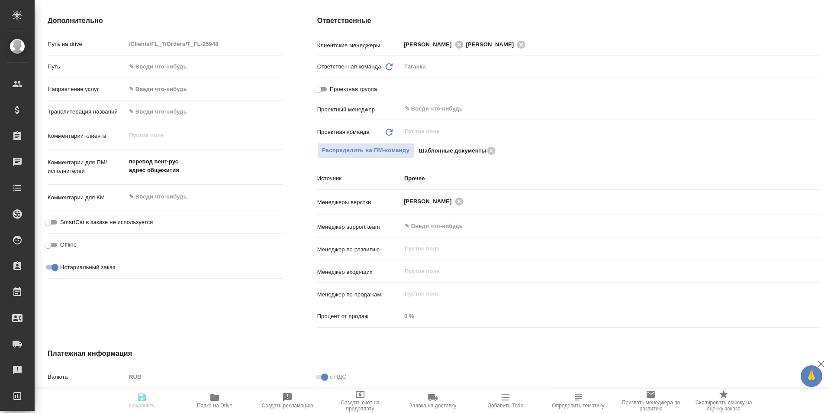
type textarea "x"
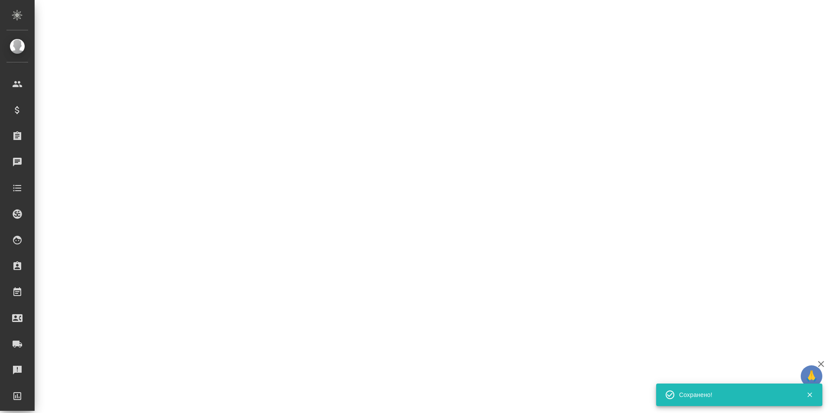
select select "RU"
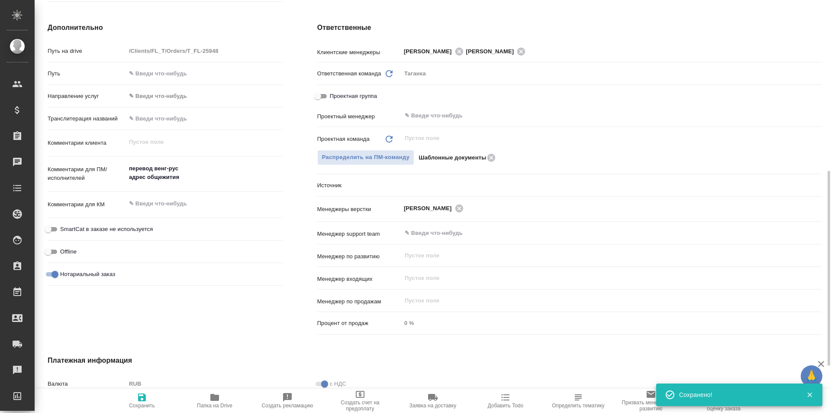
scroll to position [346, 0]
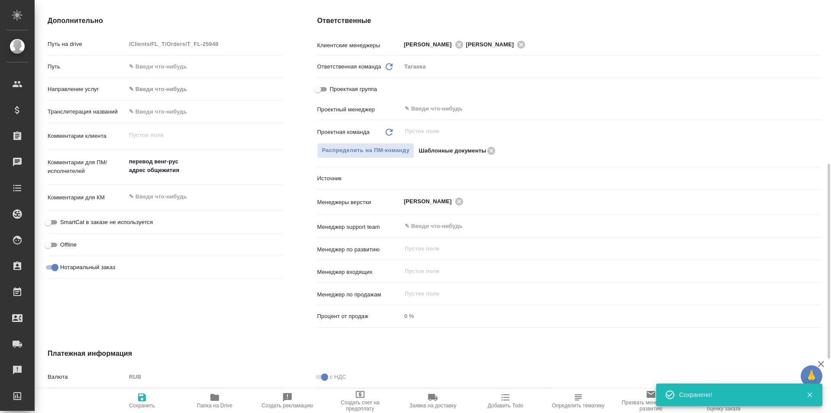
type textarea "x"
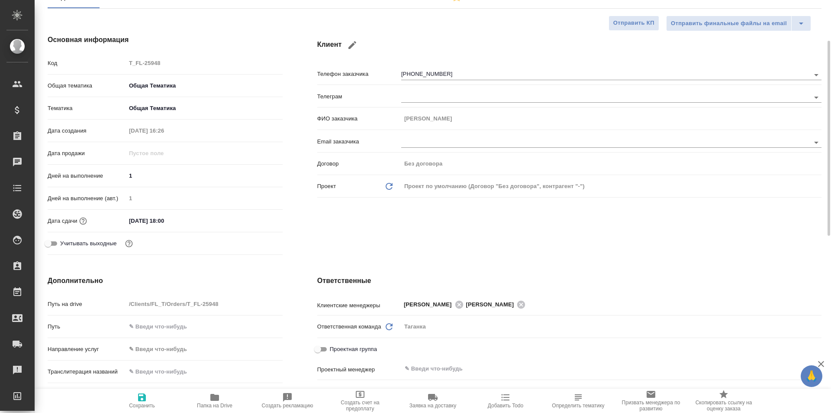
scroll to position [0, 0]
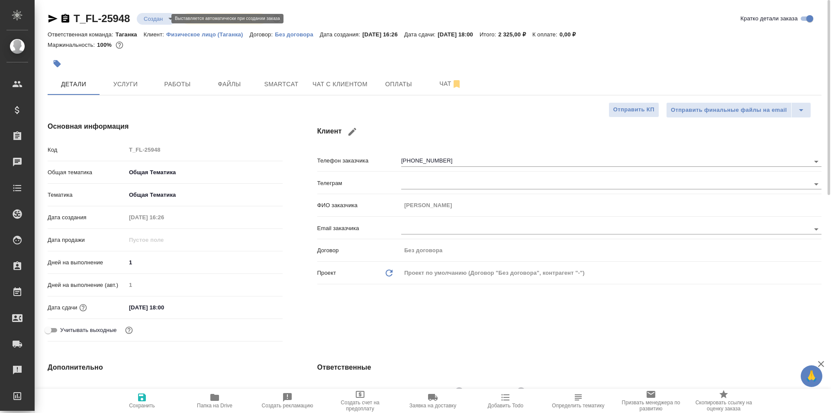
click at [151, 16] on body "🙏 .cls-1 fill:#fff; AWATERA Galisheva Mariya Клиенты Спецификации Заказы 0 Чаты…" at bounding box center [415, 206] width 831 height 413
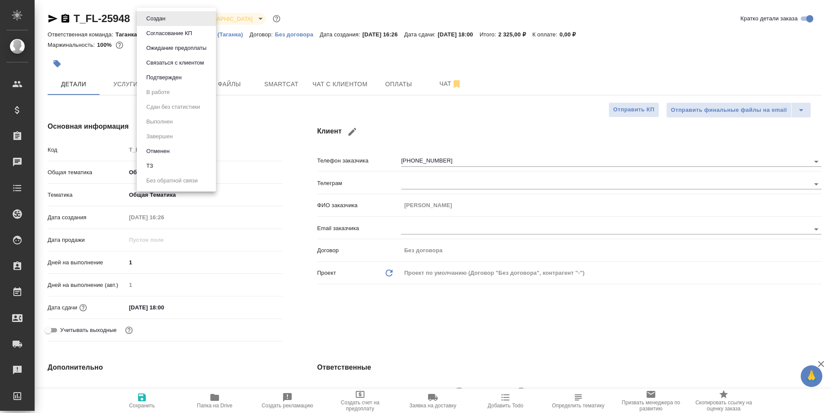
click at [194, 73] on li "Подтвержден" at bounding box center [176, 77] width 79 height 15
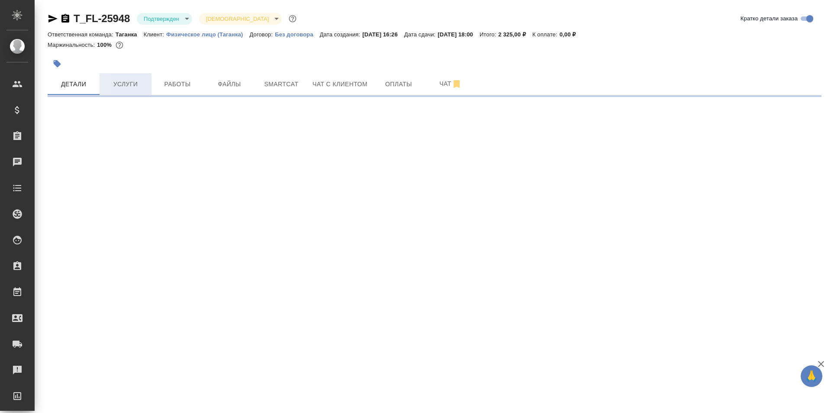
select select "RU"
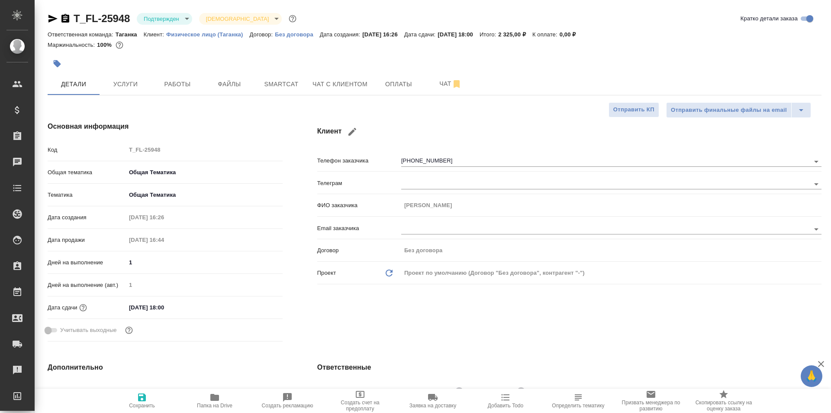
type textarea "x"
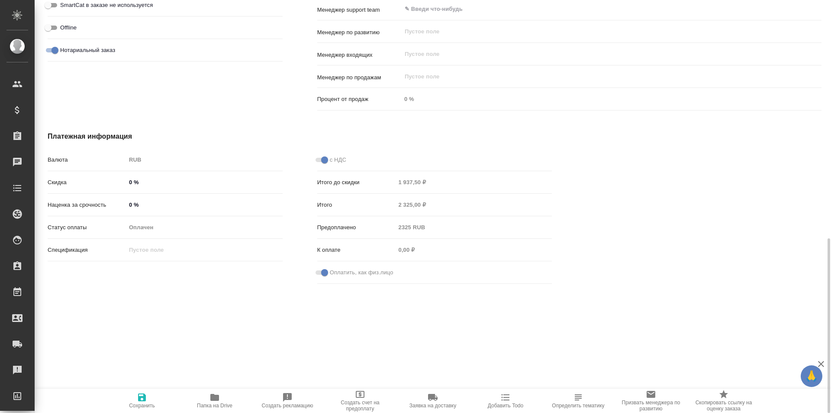
scroll to position [564, 0]
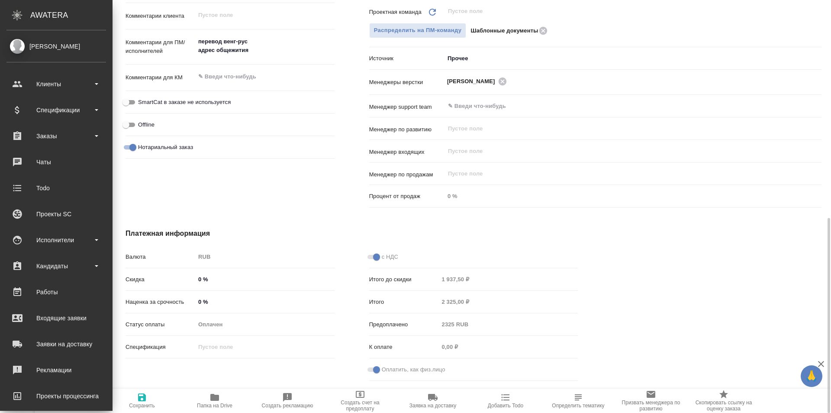
type textarea "x"
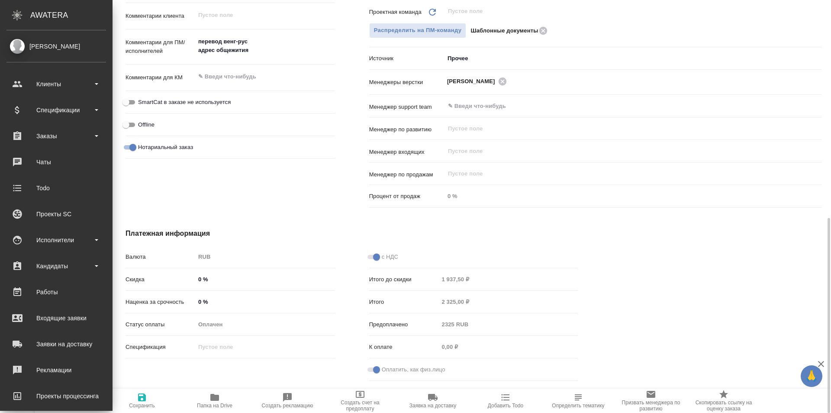
type textarea "x"
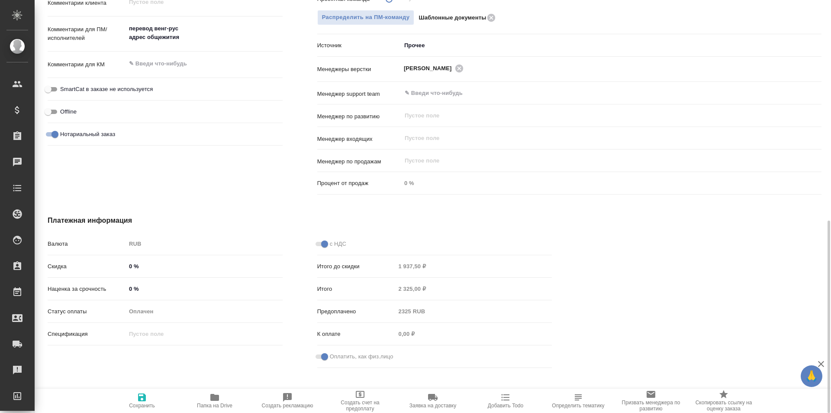
scroll to position [479, 0]
type textarea "x"
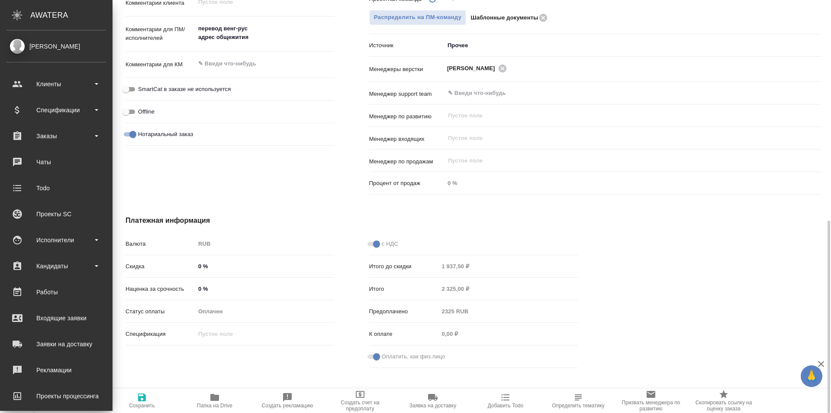
type textarea "x"
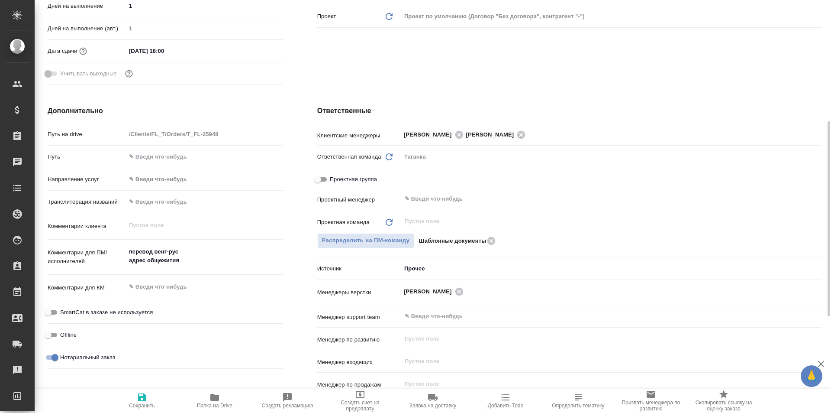
scroll to position [0, 0]
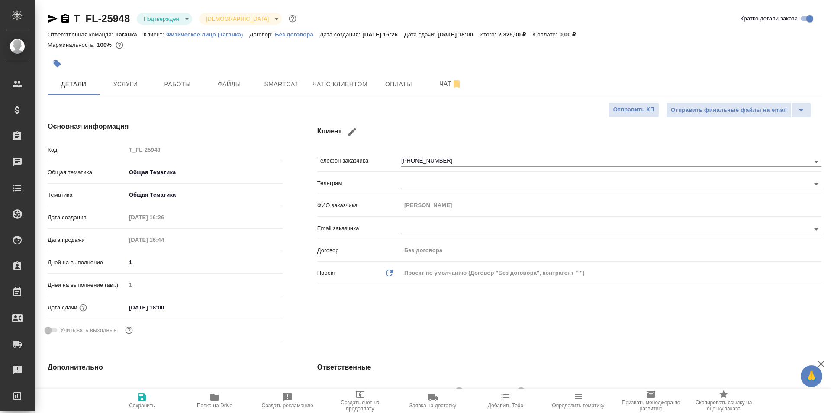
type textarea "x"
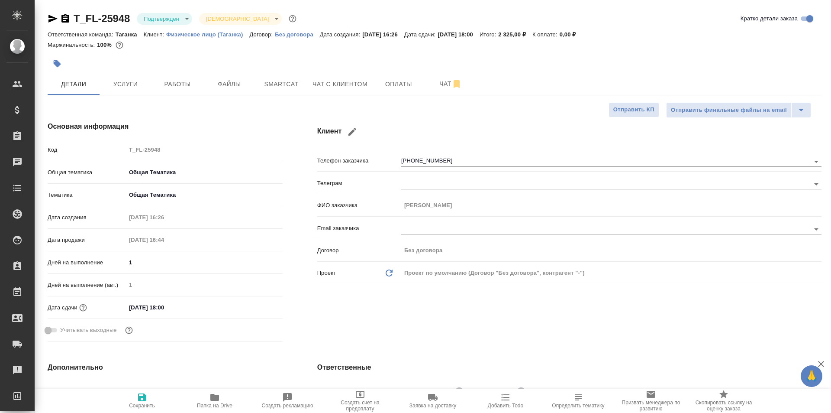
type textarea "x"
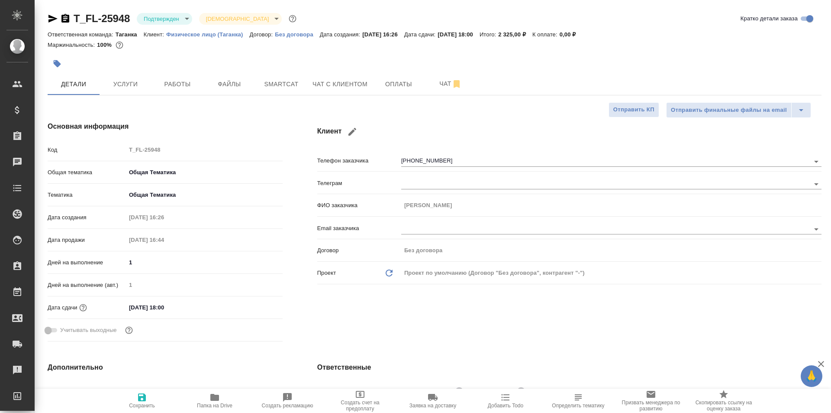
type textarea "x"
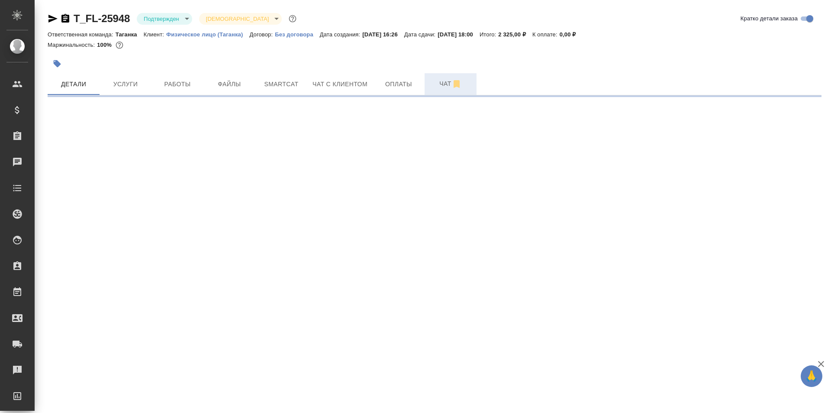
select select "RU"
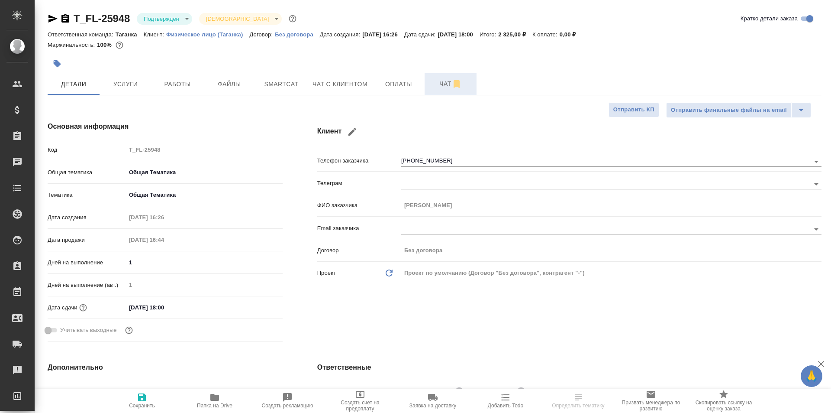
type textarea "x"
click at [436, 87] on span "Чат" at bounding box center [451, 83] width 42 height 11
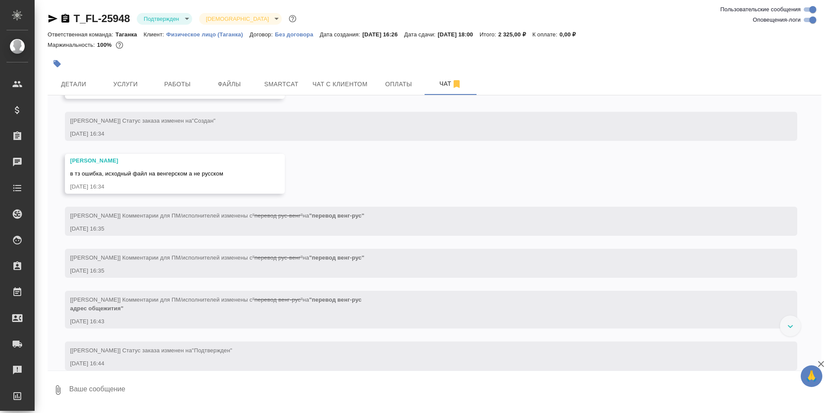
scroll to position [210, 0]
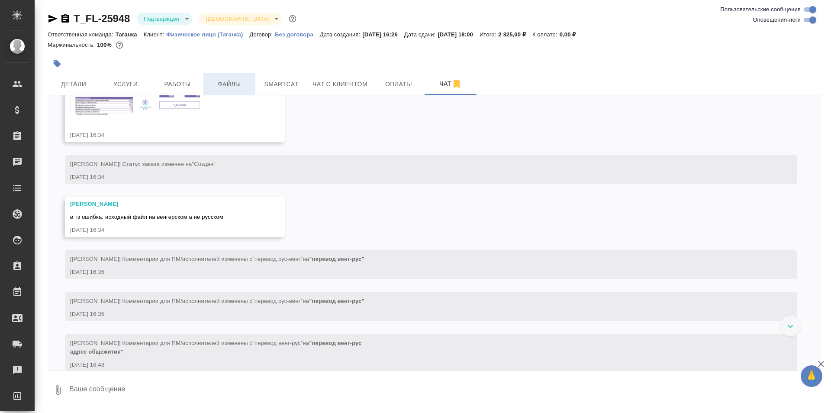
click at [219, 90] on button "Файлы" at bounding box center [229, 84] width 52 height 22
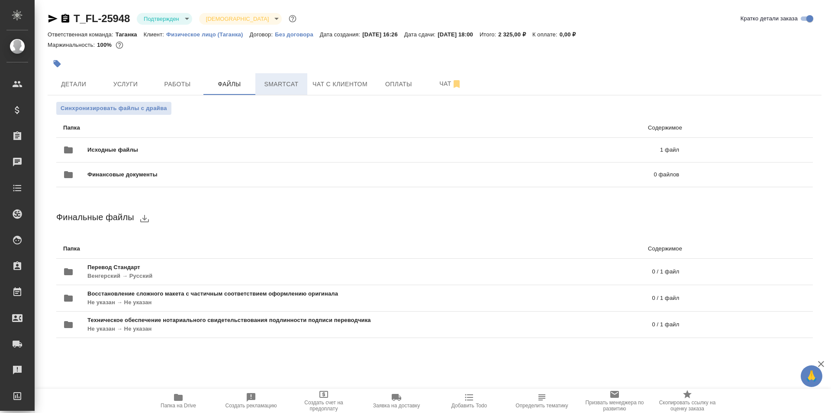
click at [271, 82] on span "Smartcat" at bounding box center [282, 84] width 42 height 11
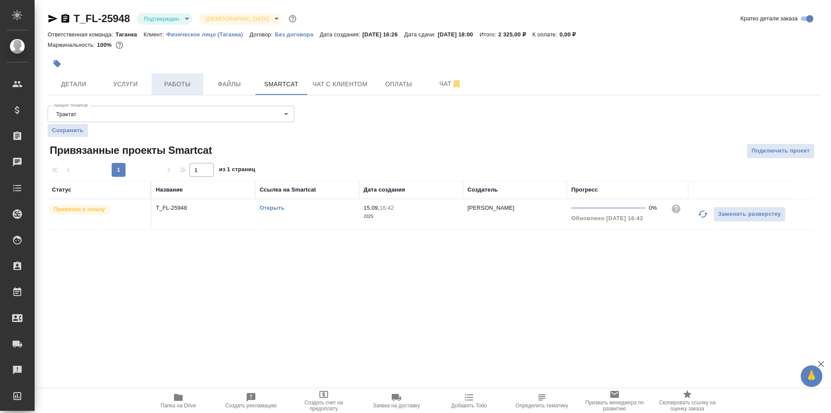
click at [175, 84] on span "Работы" at bounding box center [178, 84] width 42 height 11
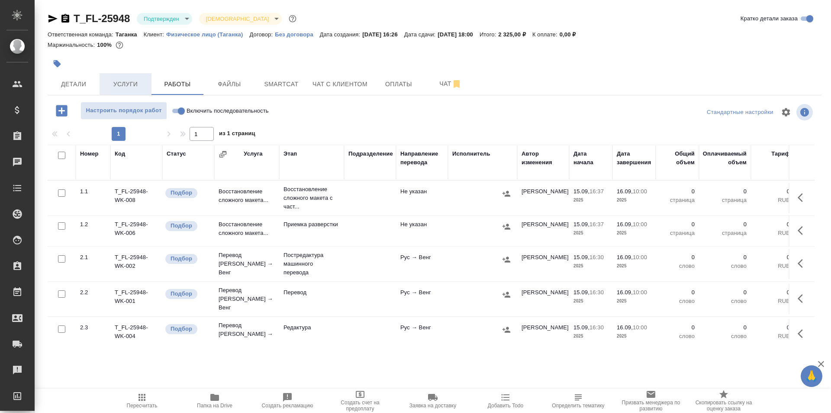
click at [144, 78] on button "Услуги" at bounding box center [126, 84] width 52 height 22
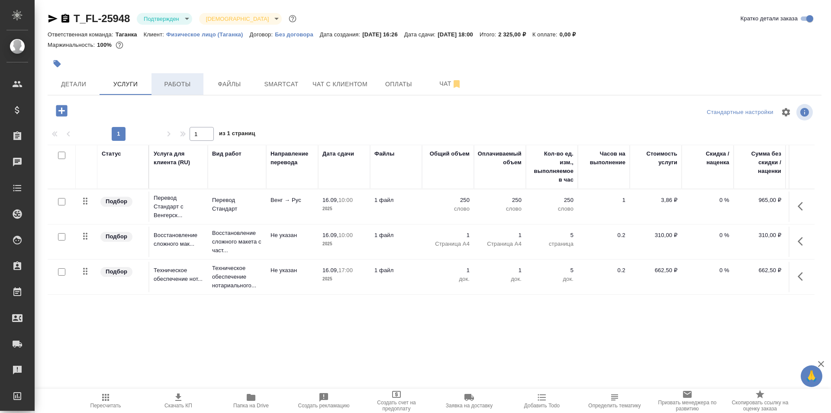
click at [184, 77] on button "Работы" at bounding box center [178, 84] width 52 height 22
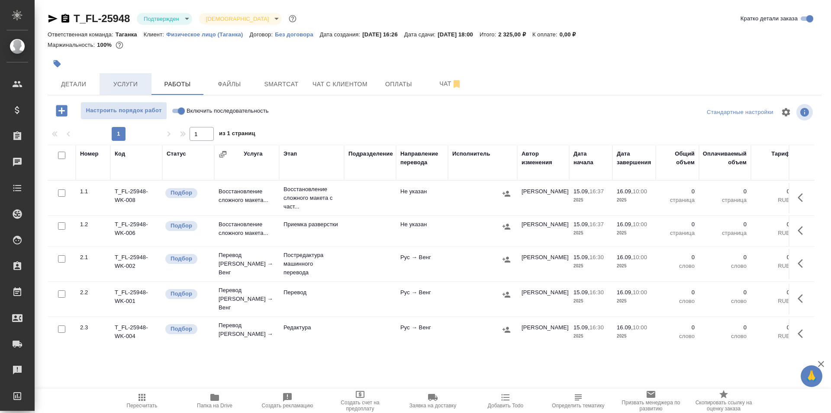
click at [143, 83] on span "Услуги" at bounding box center [126, 84] width 42 height 11
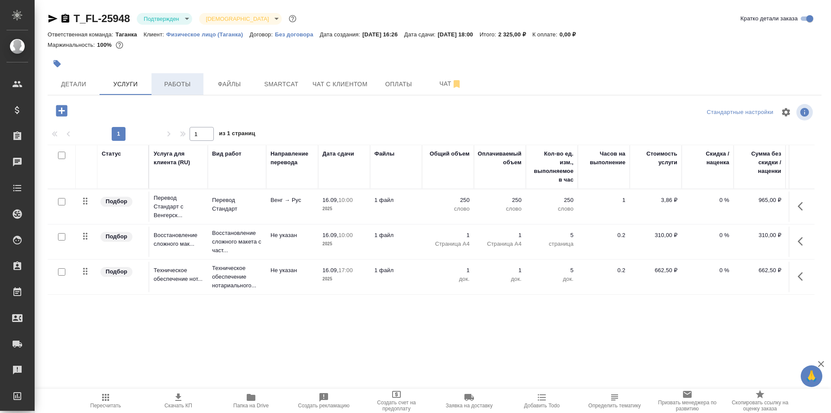
click at [178, 86] on span "Работы" at bounding box center [178, 84] width 42 height 11
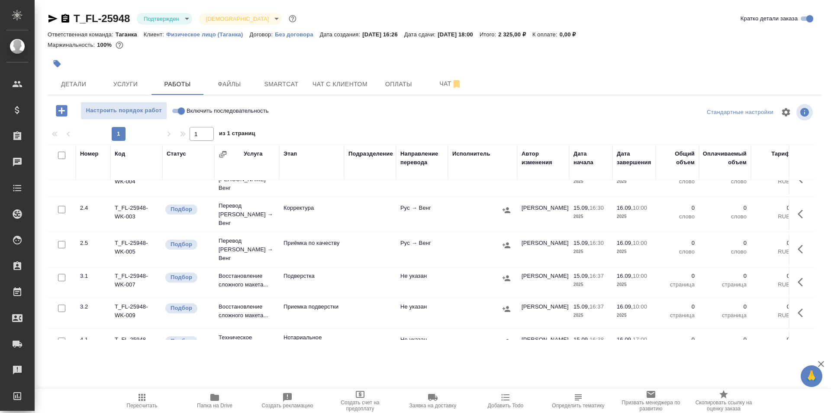
scroll to position [168, 0]
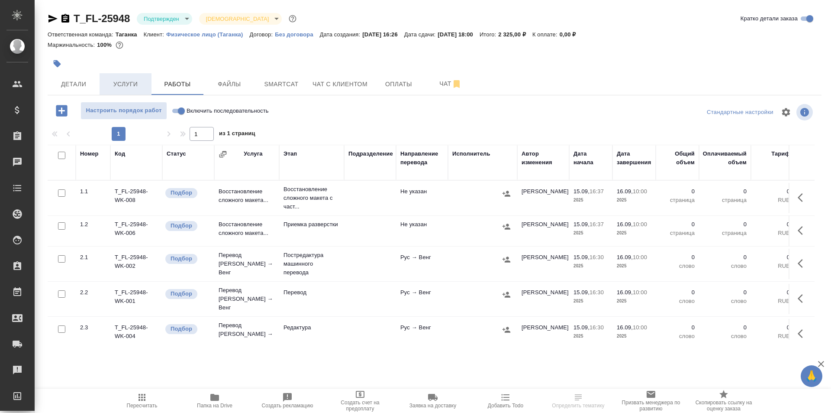
click at [116, 85] on span "Услуги" at bounding box center [126, 84] width 42 height 11
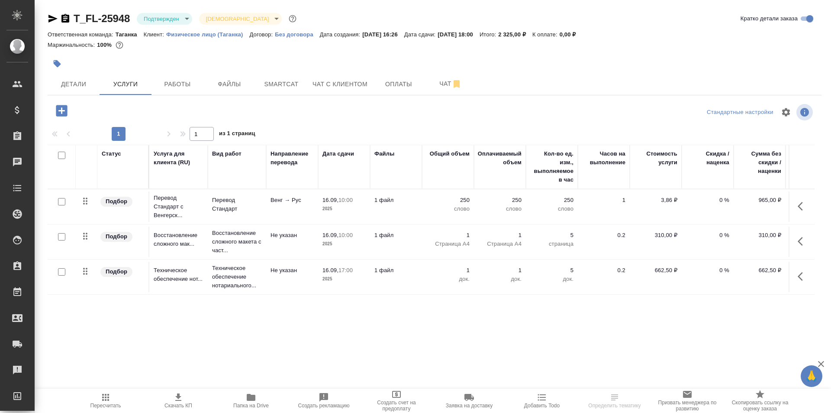
click at [63, 204] on input "checkbox" at bounding box center [61, 201] width 7 height 7
checkbox input "true"
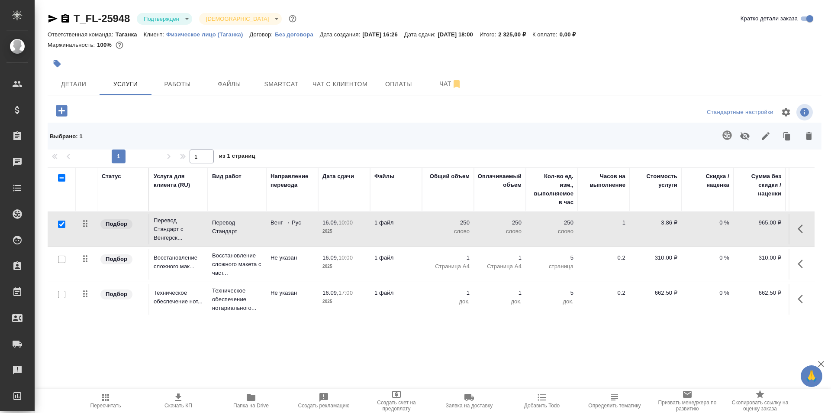
click at [813, 136] on icon "button" at bounding box center [809, 136] width 10 height 10
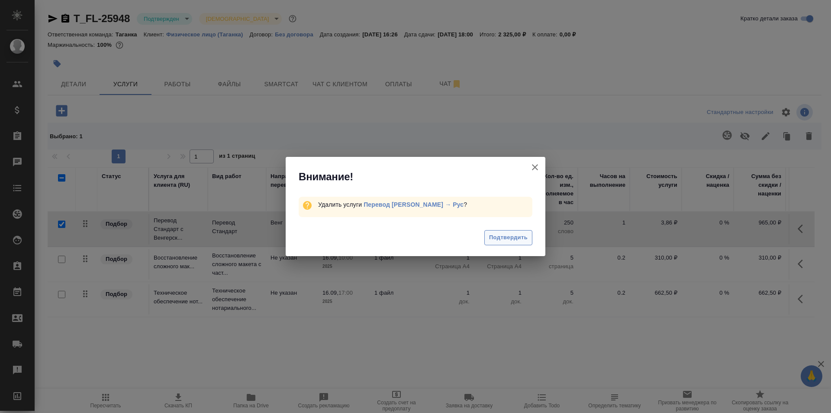
click at [524, 236] on span "Подтвердить" at bounding box center [508, 237] width 39 height 10
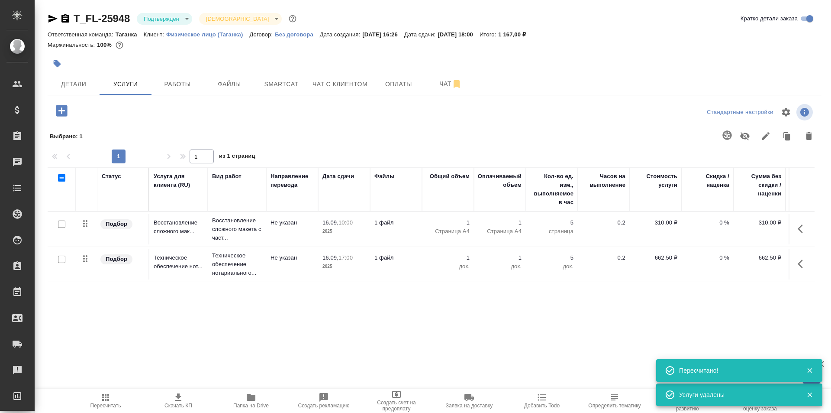
click at [65, 111] on icon "button" at bounding box center [61, 110] width 11 height 11
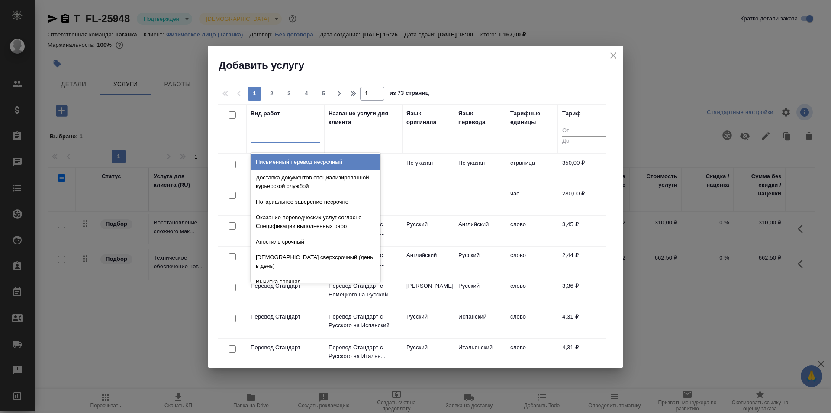
click at [293, 139] on div at bounding box center [285, 134] width 69 height 13
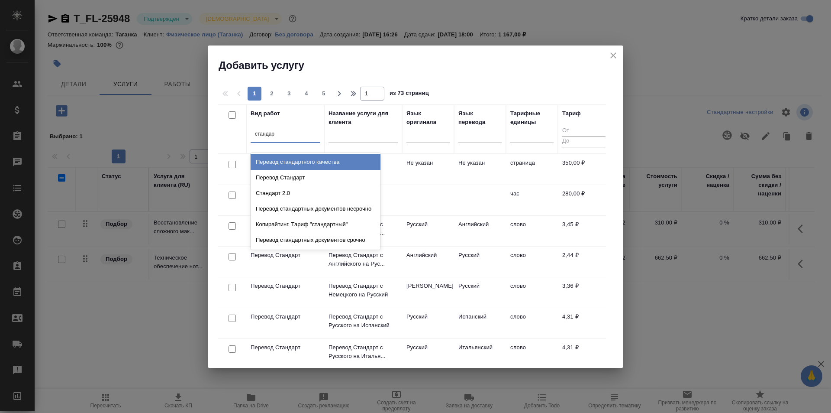
type input "стандарт"
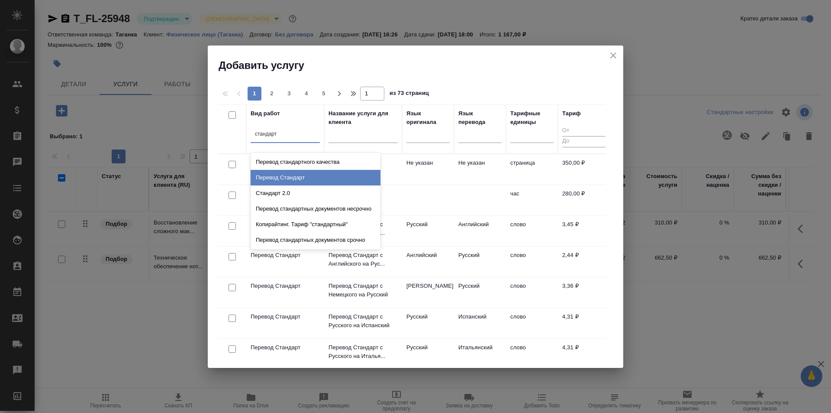
click at [311, 171] on div "Перевод Стандарт" at bounding box center [316, 178] width 130 height 16
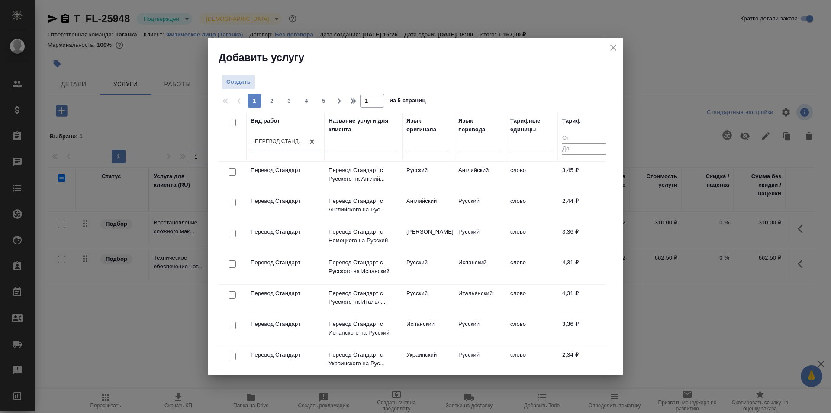
click at [361, 145] on input "text" at bounding box center [363, 144] width 69 height 11
type input "п"
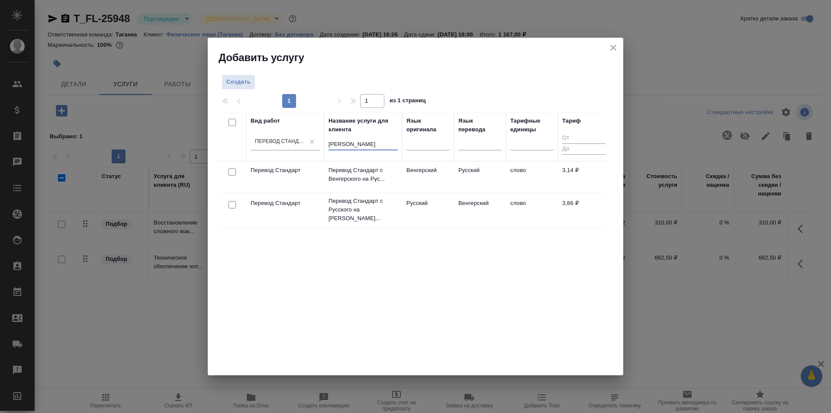
type input "венгер"
click at [433, 183] on td "Венгерский" at bounding box center [428, 176] width 52 height 30
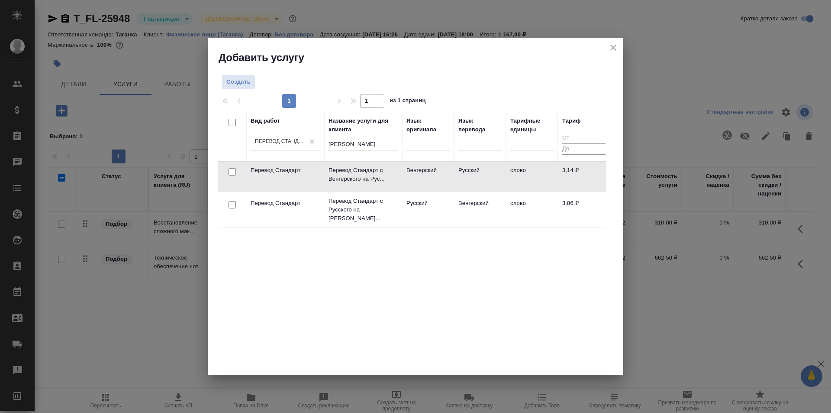
click at [236, 171] on input "checkbox" at bounding box center [232, 171] width 7 height 7
checkbox input "true"
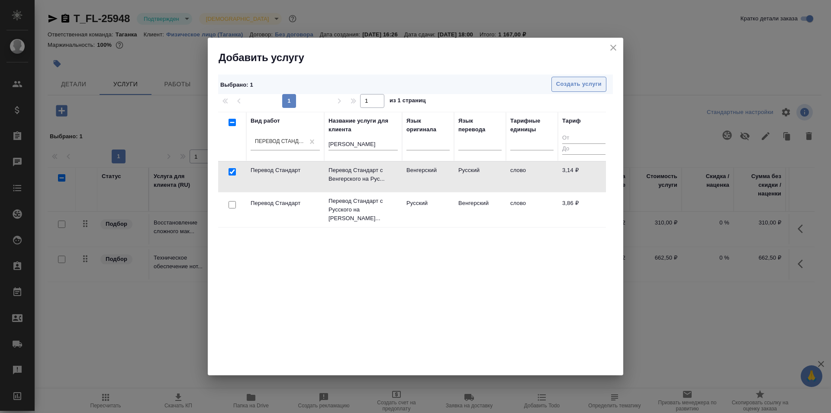
click at [588, 90] on button "Создать услуги" at bounding box center [579, 84] width 55 height 15
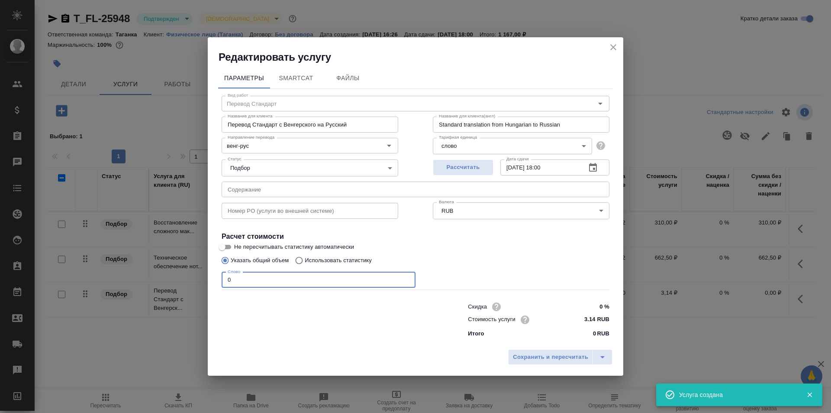
click at [266, 279] on input "0" at bounding box center [319, 280] width 194 height 16
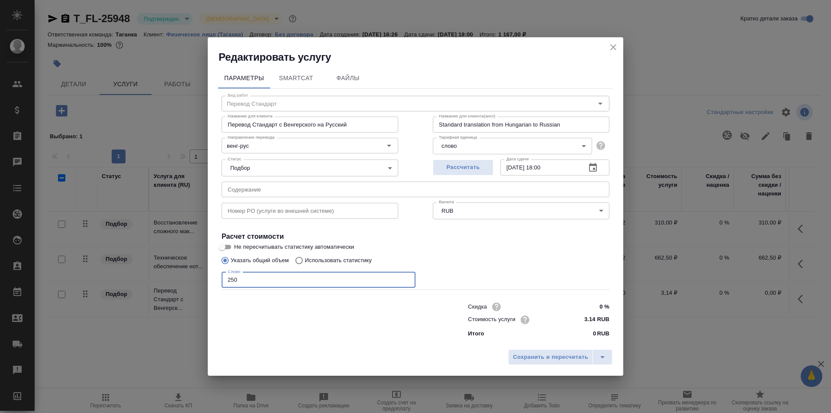
type input "250"
click at [595, 162] on icon "button" at bounding box center [593, 167] width 10 height 10
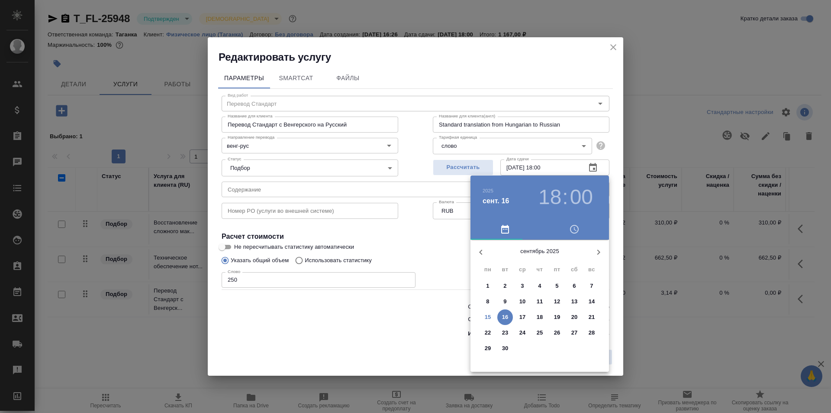
click at [558, 205] on h3 "18" at bounding box center [550, 197] width 23 height 24
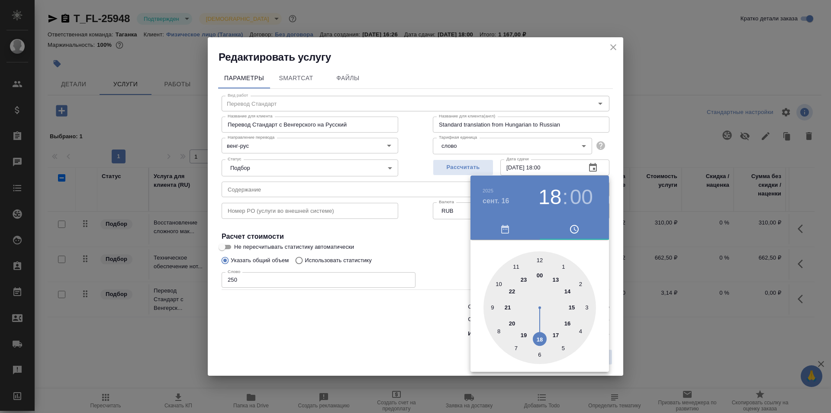
click at [501, 281] on div at bounding box center [540, 307] width 113 height 113
type input "16.09.2025 10:00"
click at [447, 236] on div at bounding box center [415, 206] width 831 height 413
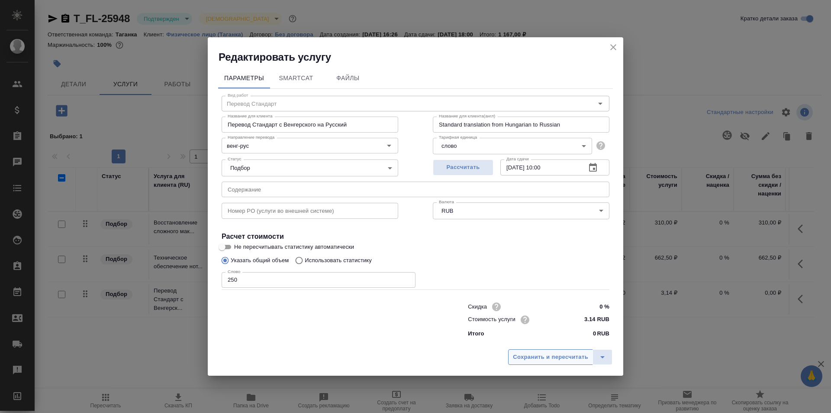
click at [555, 353] on span "Сохранить и пересчитать" at bounding box center [550, 357] width 75 height 10
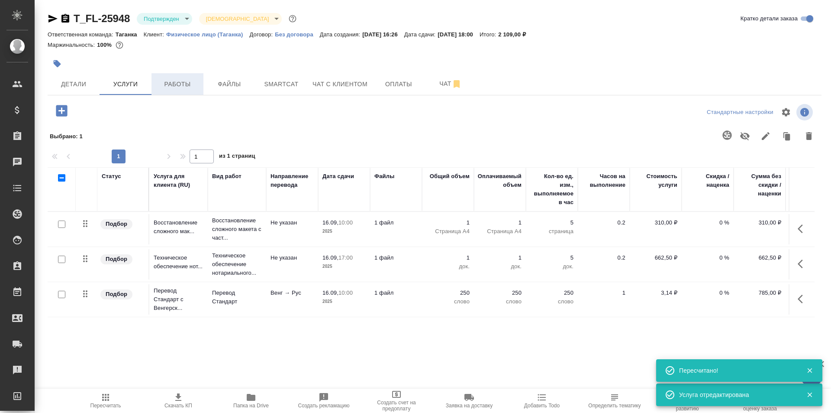
click at [164, 84] on span "Работы" at bounding box center [178, 84] width 42 height 11
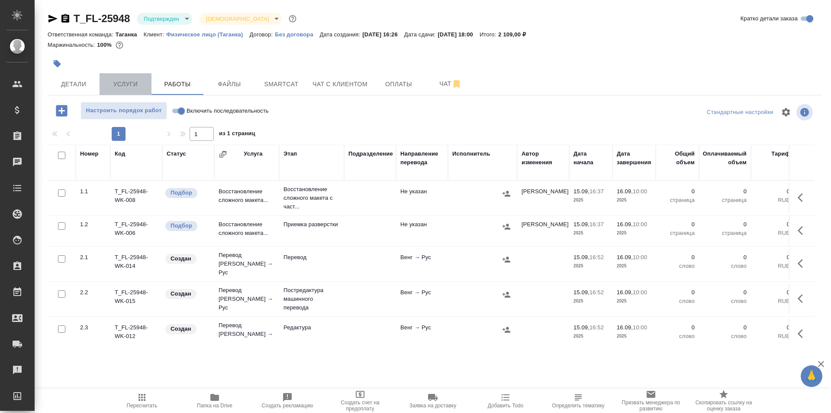
click at [136, 89] on span "Услуги" at bounding box center [126, 84] width 42 height 11
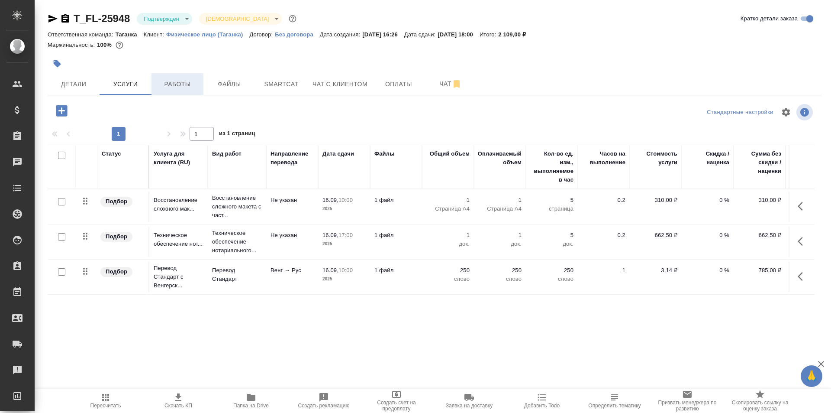
click at [190, 81] on span "Работы" at bounding box center [178, 84] width 42 height 11
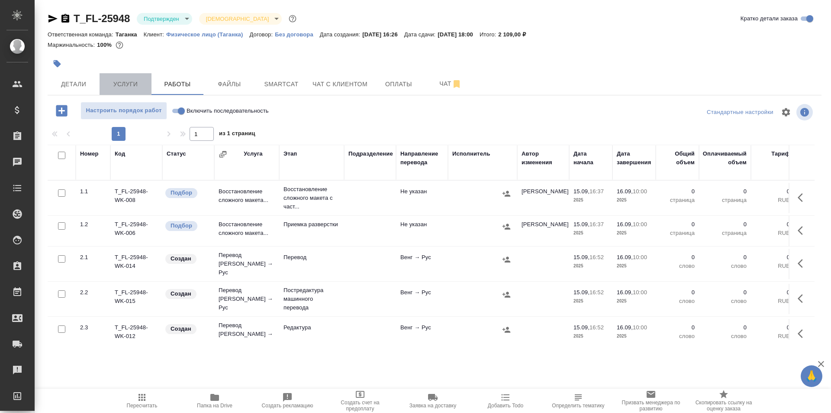
click at [140, 82] on span "Услуги" at bounding box center [126, 84] width 42 height 11
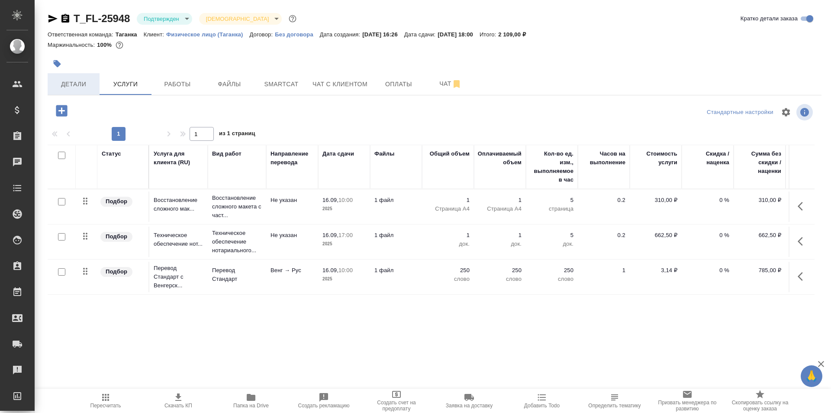
click at [97, 77] on button "Детали" at bounding box center [74, 84] width 52 height 22
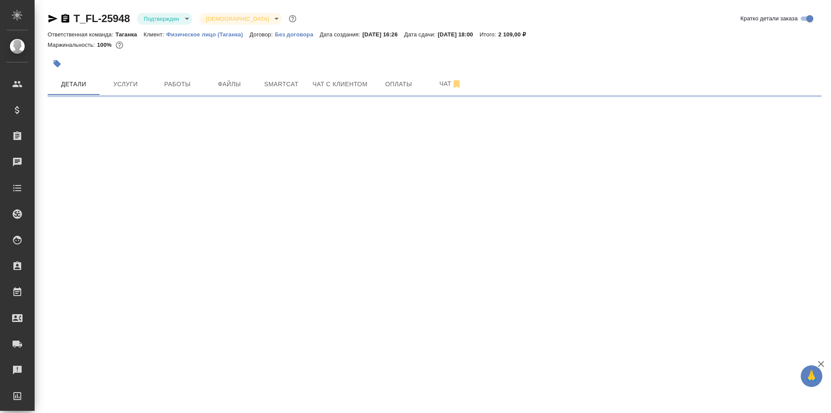
select select "RU"
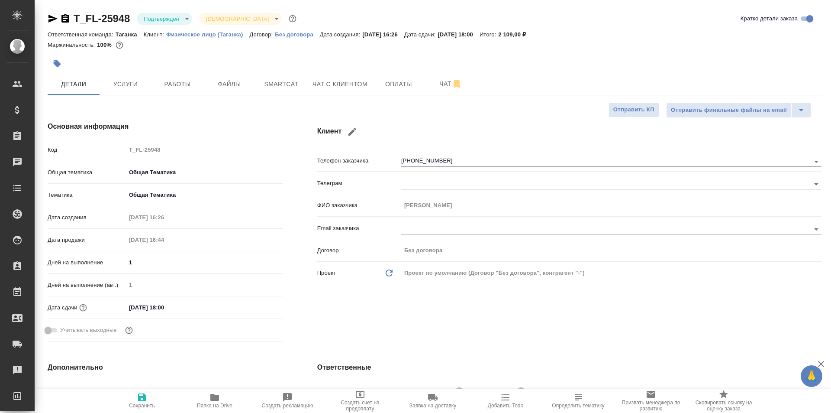
type textarea "x"
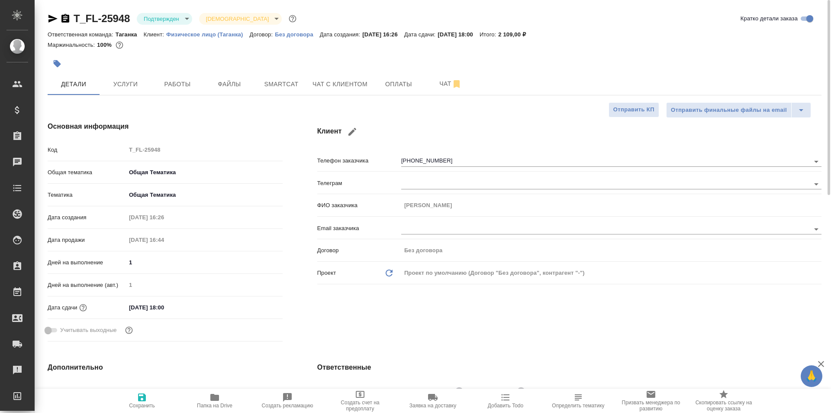
type textarea "x"
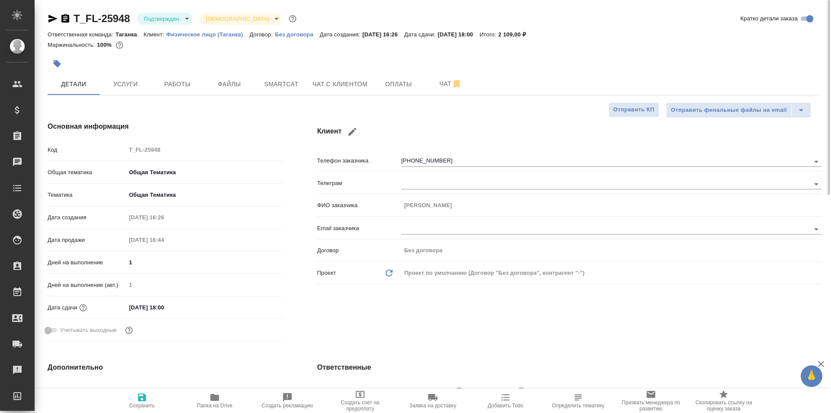
type textarea "x"
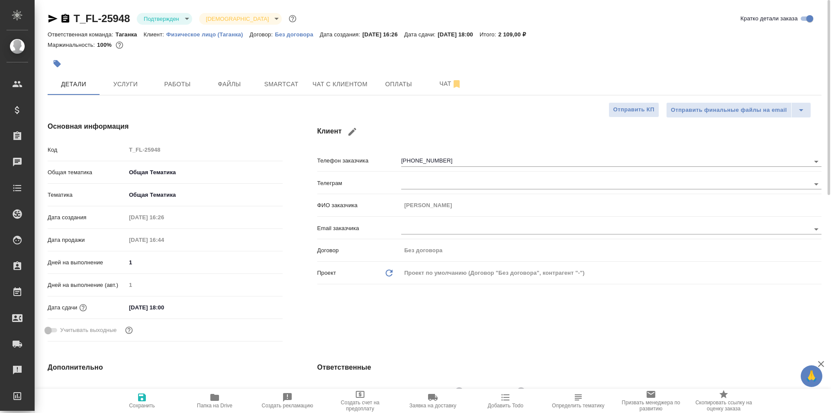
type textarea "x"
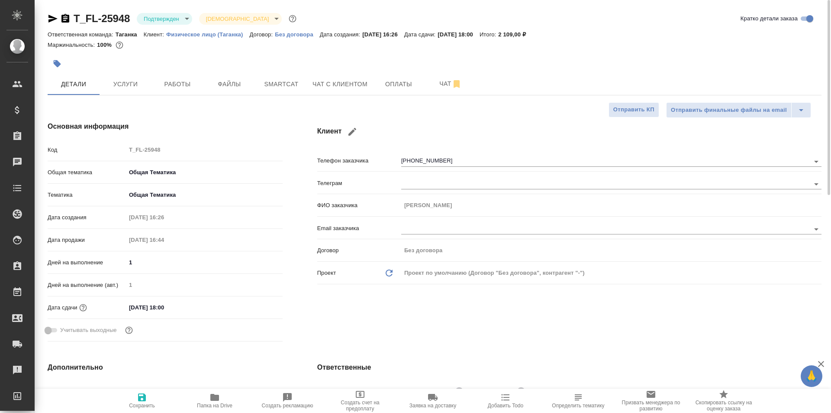
type textarea "x"
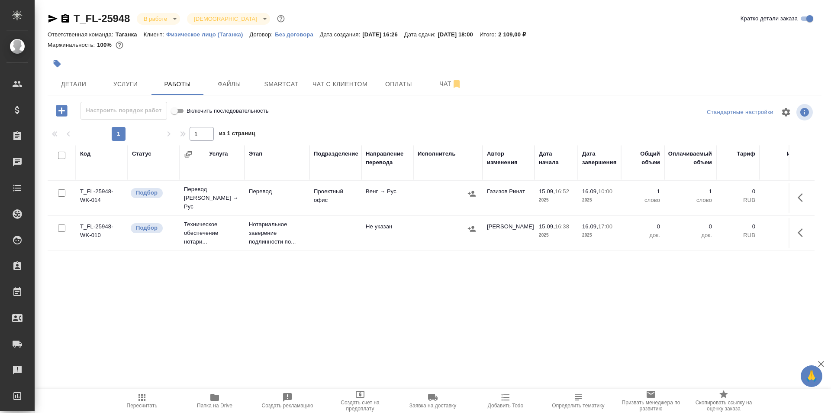
click at [439, 196] on div at bounding box center [448, 193] width 61 height 13
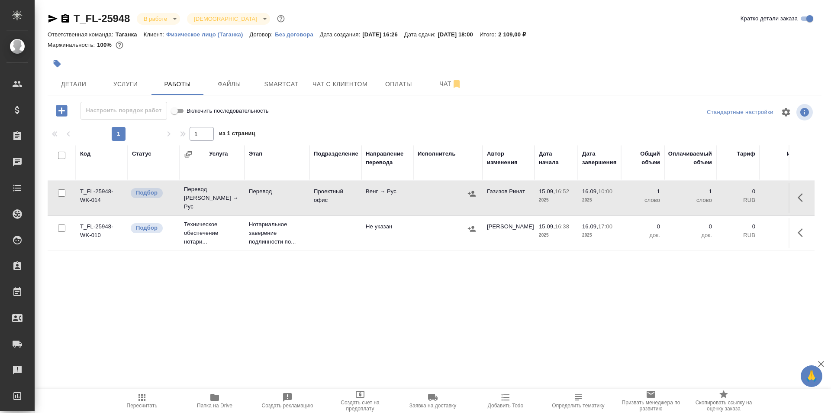
click at [432, 194] on div at bounding box center [448, 193] width 61 height 13
click at [144, 79] on span "Услуги" at bounding box center [126, 84] width 42 height 11
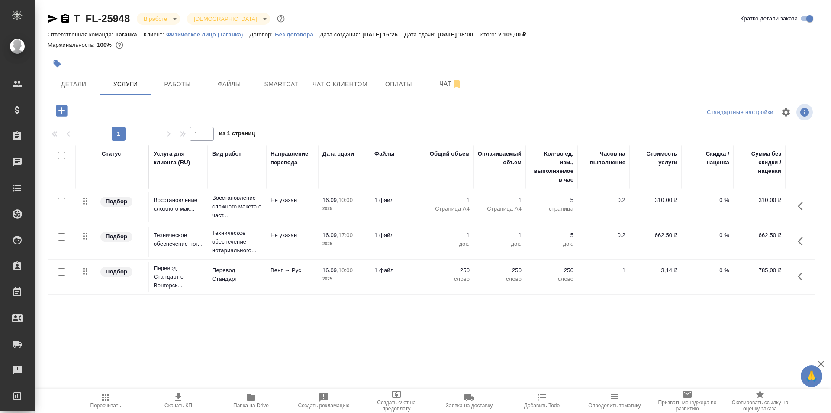
click at [403, 210] on td "1 файл" at bounding box center [396, 206] width 52 height 30
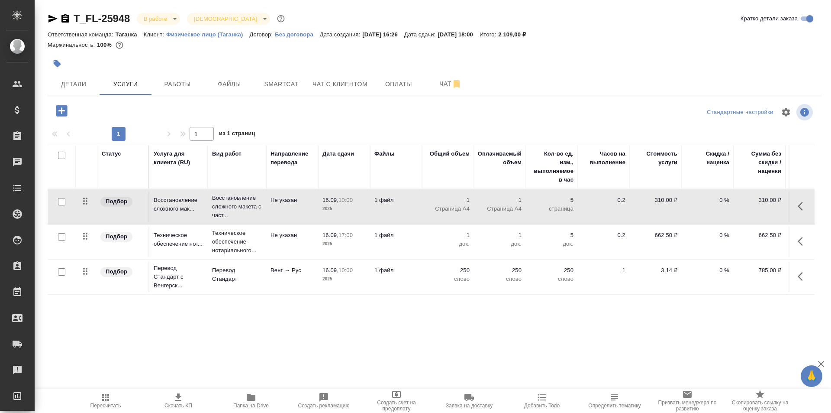
click at [403, 210] on td "1 файл" at bounding box center [396, 206] width 52 height 30
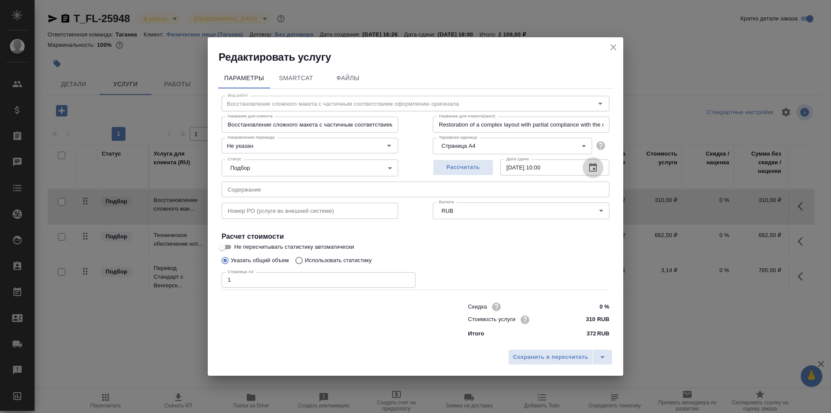
click at [594, 165] on icon "button" at bounding box center [593, 167] width 8 height 9
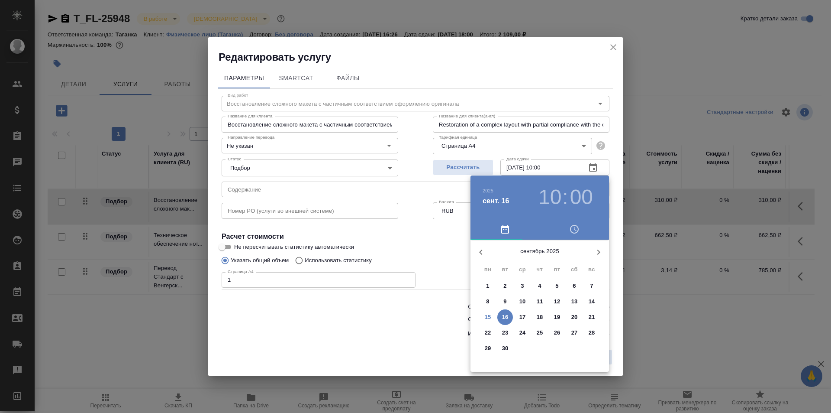
click at [549, 198] on h3 "10" at bounding box center [550, 197] width 23 height 24
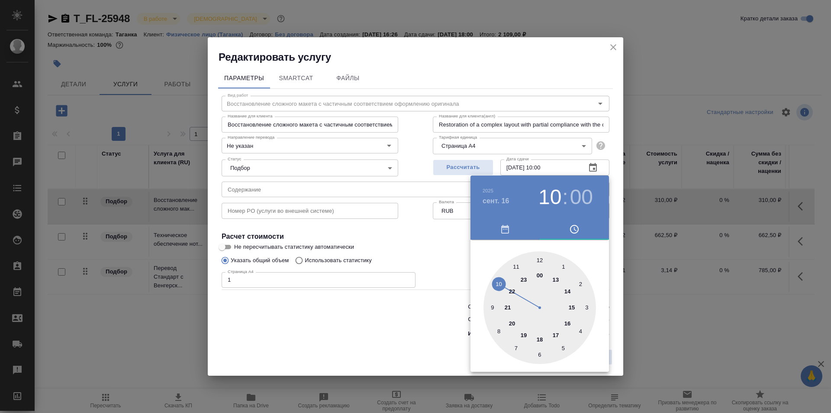
click at [516, 261] on div at bounding box center [540, 307] width 113 height 113
type input "[DATE] 11:00"
click at [452, 237] on div at bounding box center [415, 206] width 831 height 413
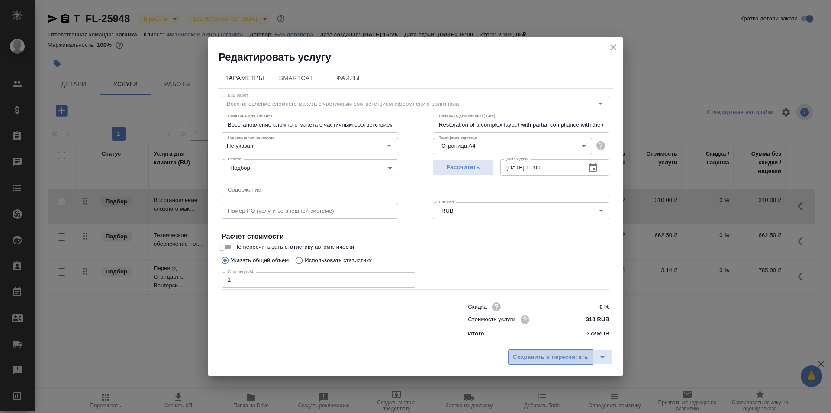
click at [552, 349] on button "Сохранить и пересчитать" at bounding box center [550, 357] width 85 height 16
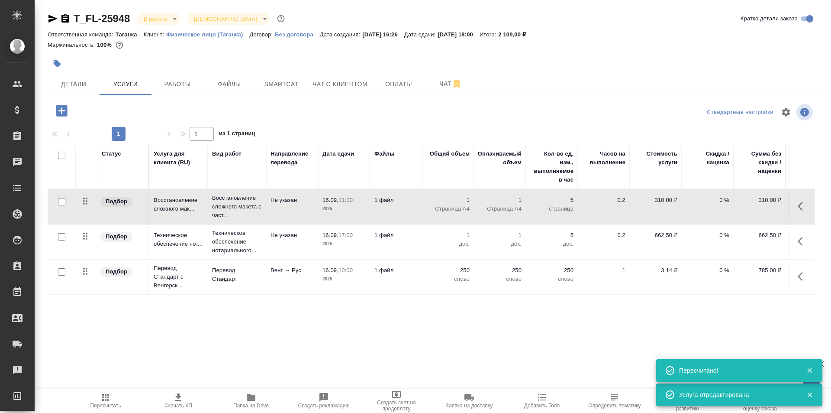
click at [356, 274] on span "16.09, 10:00" at bounding box center [344, 270] width 43 height 9
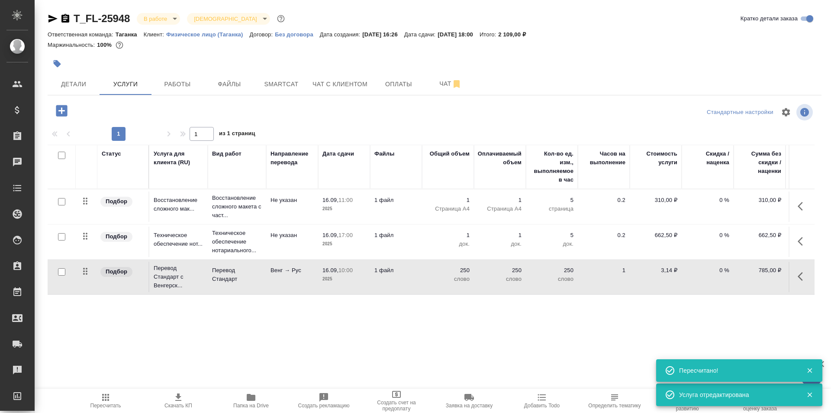
click at [356, 274] on span "16.09, 10:00" at bounding box center [344, 270] width 43 height 9
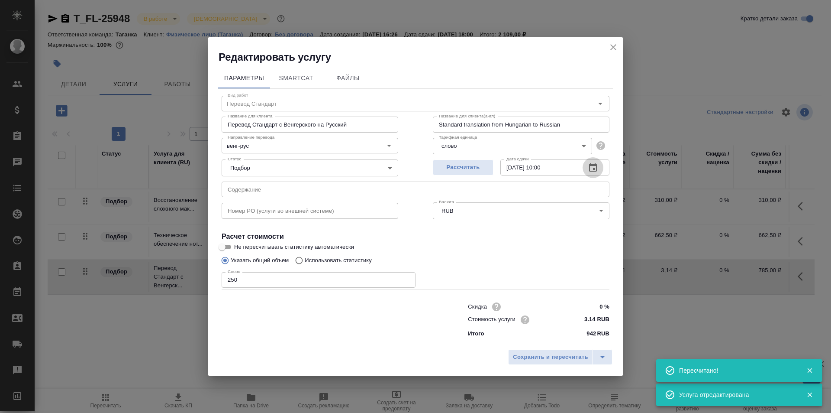
click at [593, 166] on icon "button" at bounding box center [593, 167] width 10 height 10
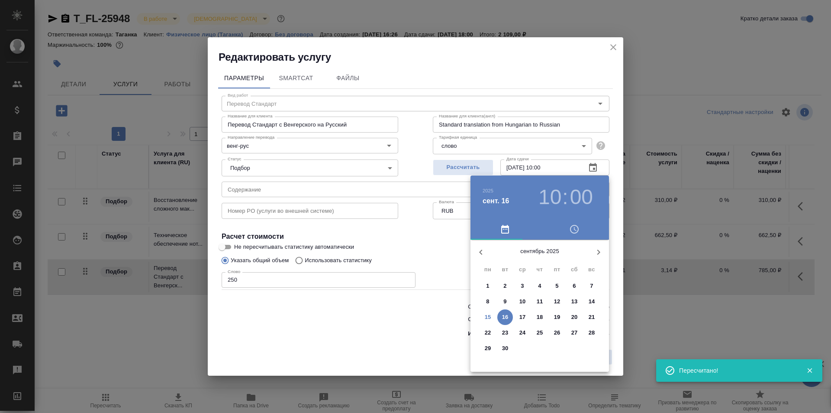
click at [558, 203] on h3 "10" at bounding box center [550, 197] width 23 height 24
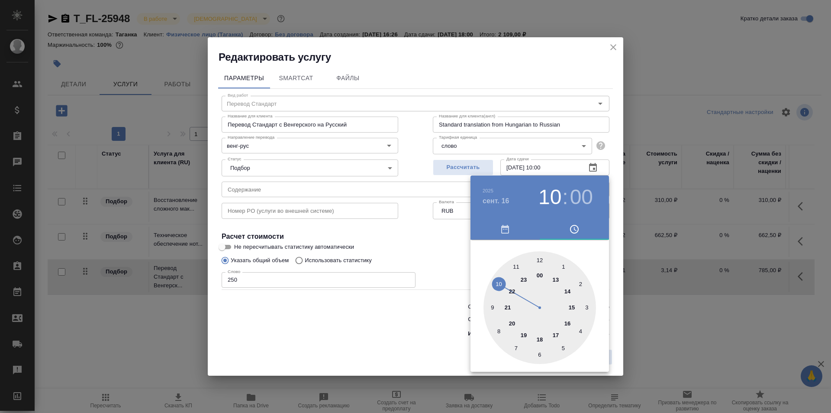
click at [520, 264] on div at bounding box center [540, 307] width 113 height 113
type input "[DATE] 11:00"
click at [460, 233] on div at bounding box center [415, 206] width 831 height 413
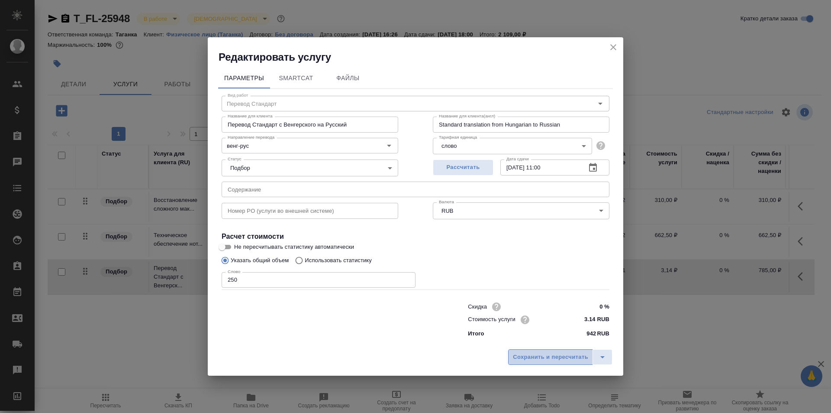
click at [553, 353] on span "Сохранить и пересчитать" at bounding box center [550, 357] width 75 height 10
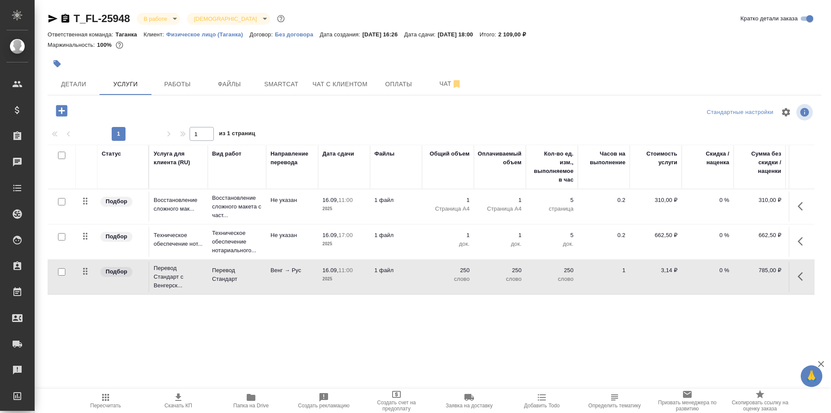
click at [637, 51] on div at bounding box center [435, 52] width 774 height 2
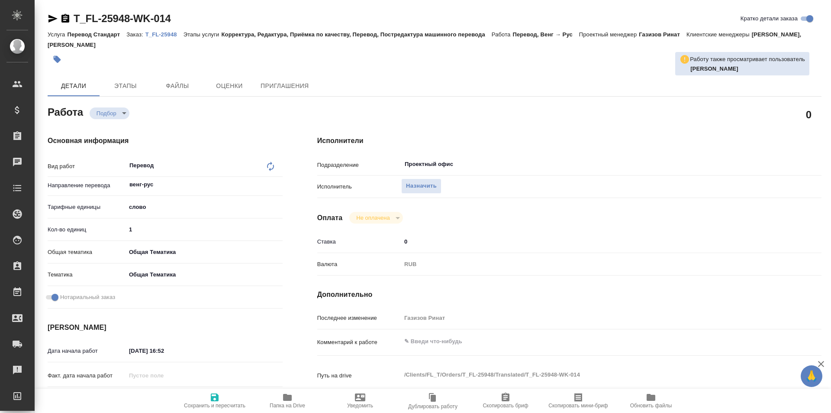
type textarea "x"
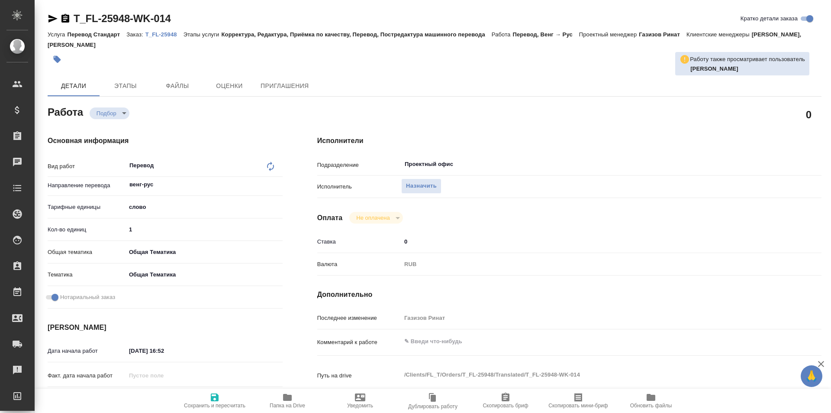
type textarea "x"
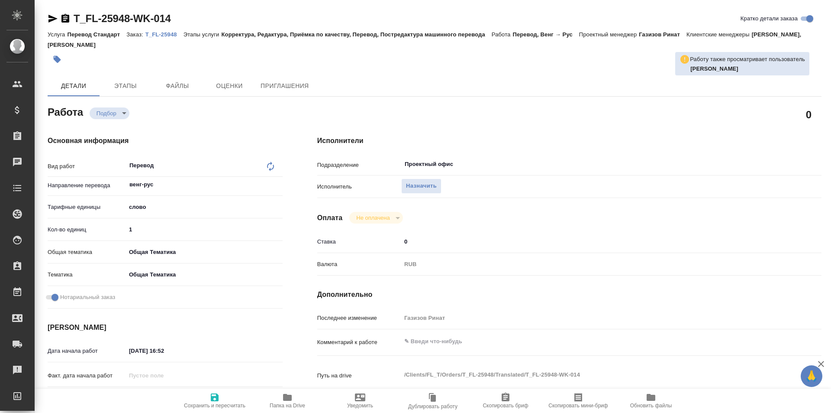
type textarea "x"
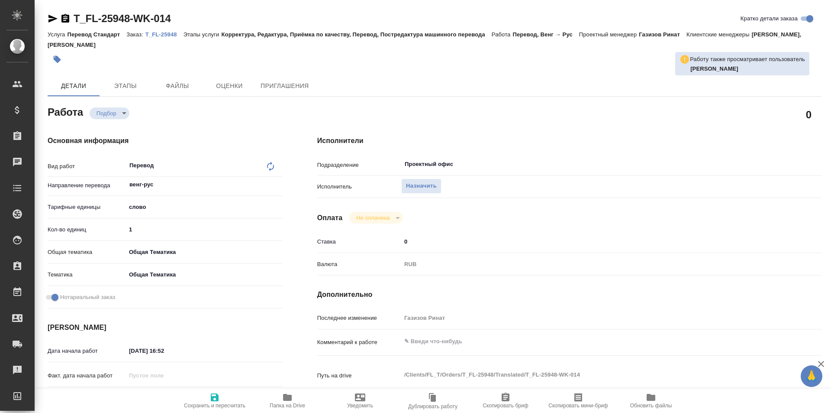
type textarea "x"
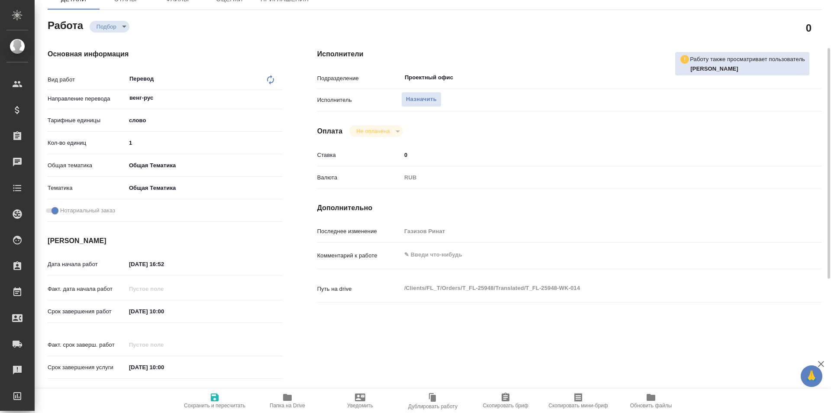
type textarea "x"
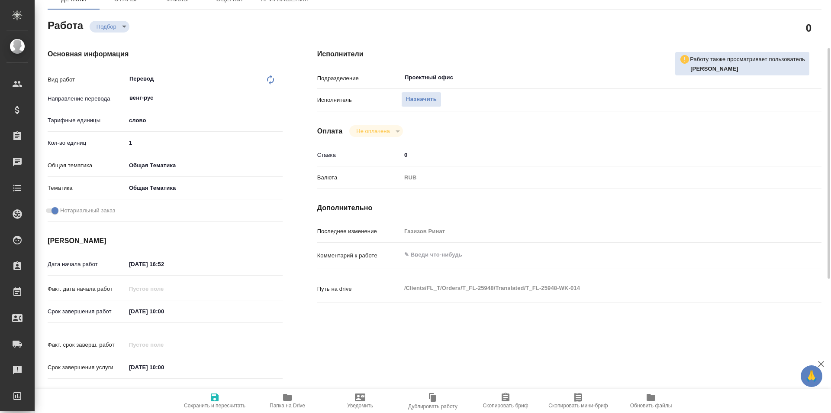
scroll to position [216, 0]
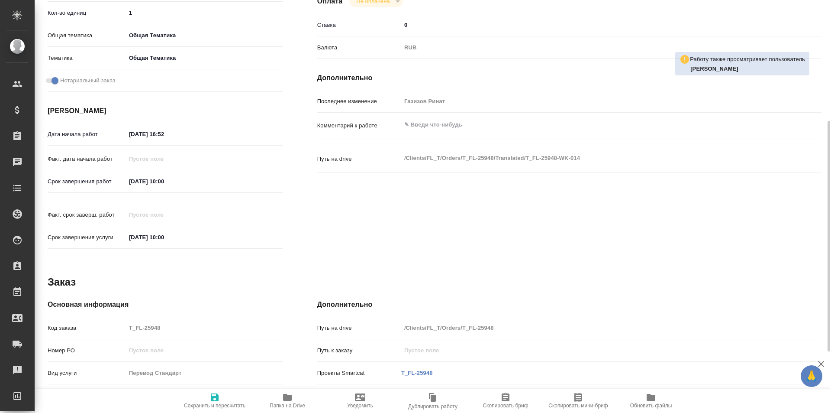
type textarea "x"
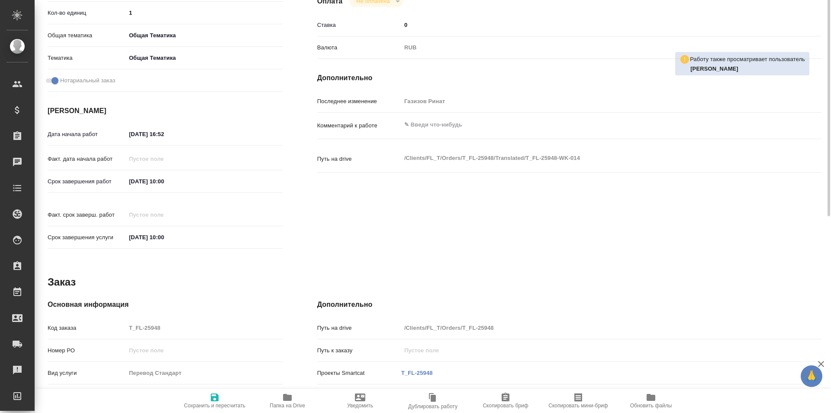
scroll to position [0, 0]
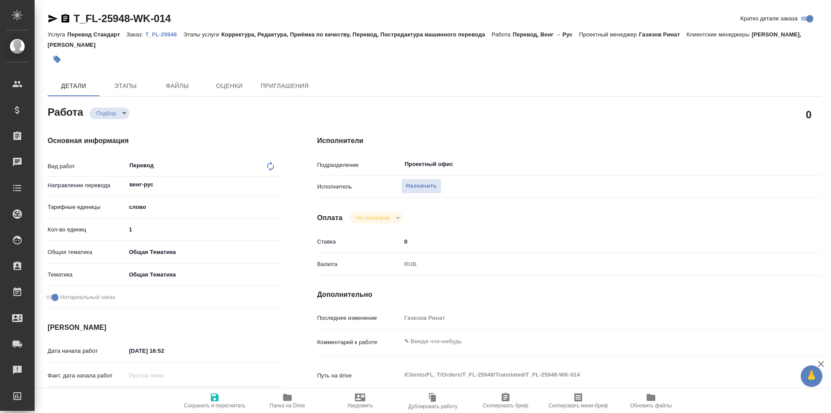
type textarea "x"
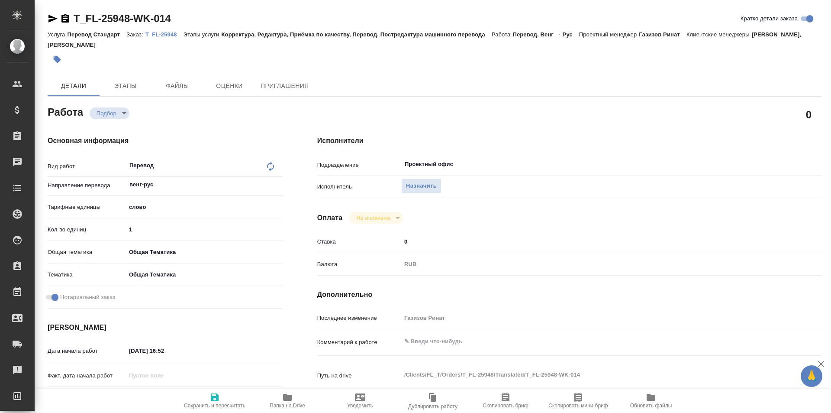
type textarea "x"
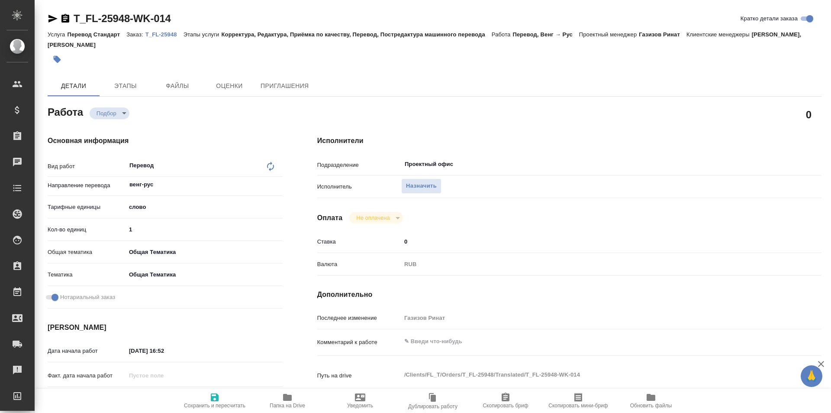
type textarea "x"
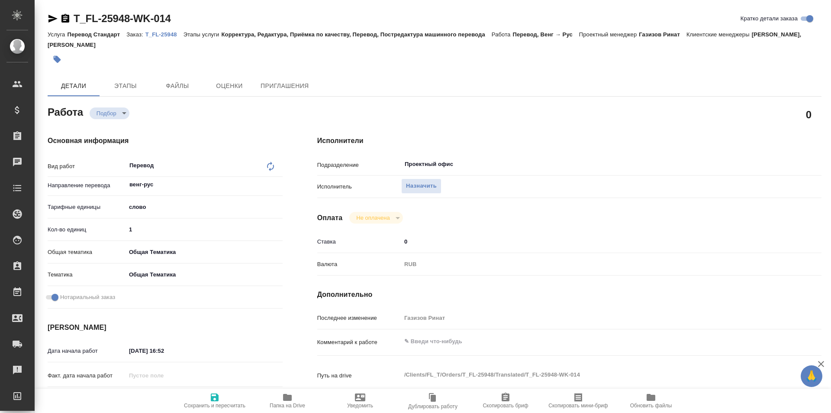
scroll to position [216, 0]
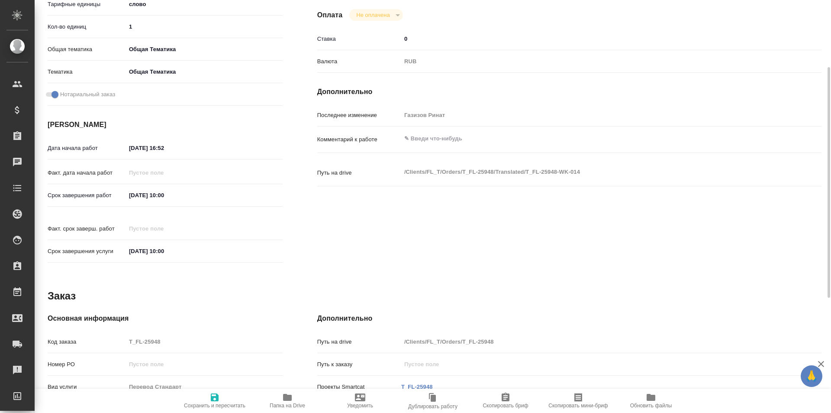
type textarea "x"
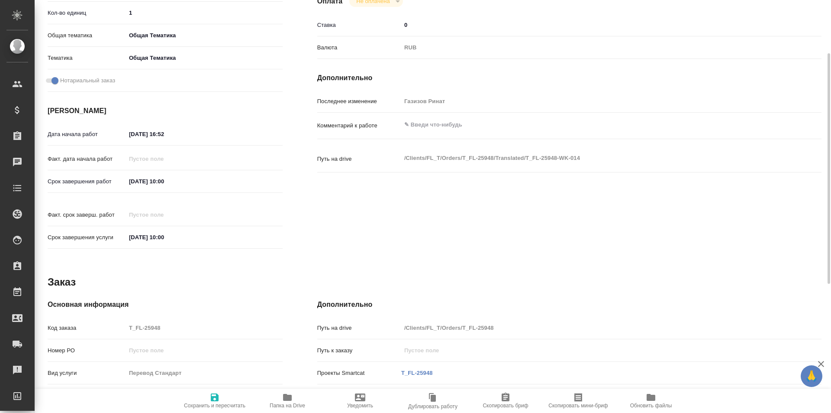
type textarea "x"
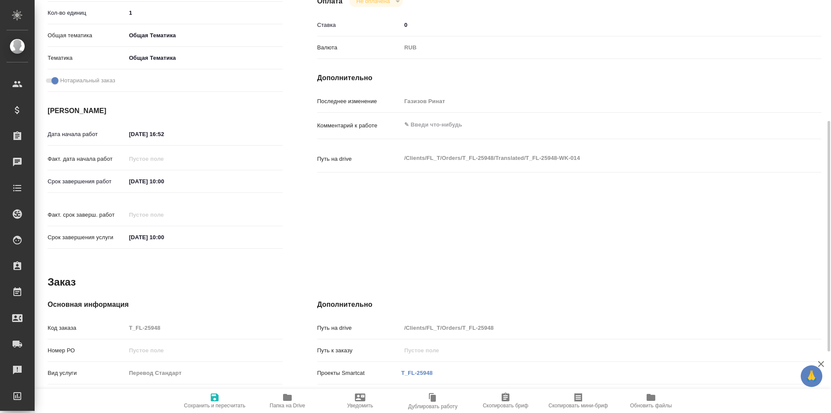
click at [199, 180] on input "16.09.2025 10:00" at bounding box center [164, 181] width 76 height 13
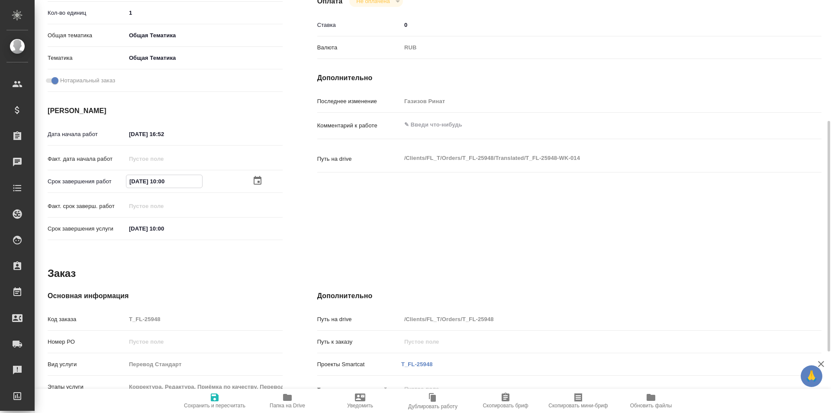
type textarea "x"
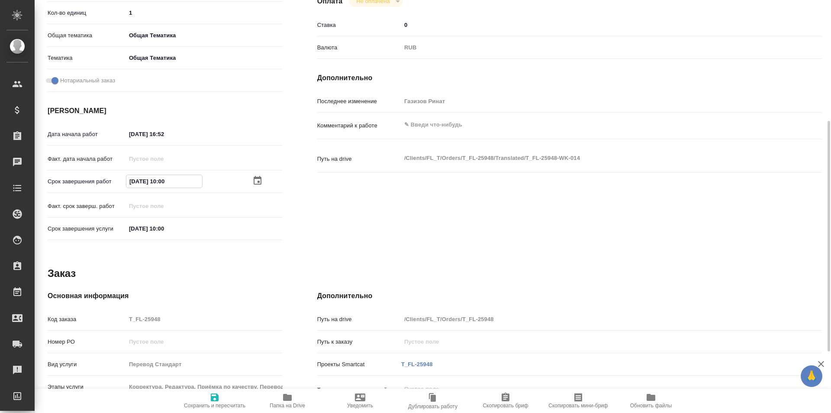
type textarea "x"
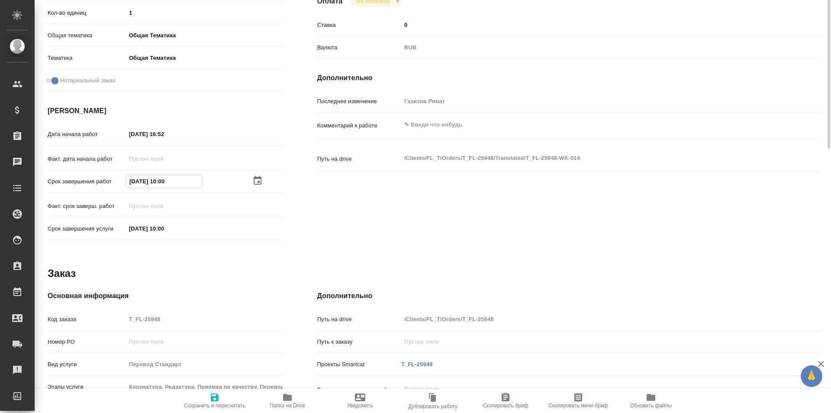
scroll to position [0, 0]
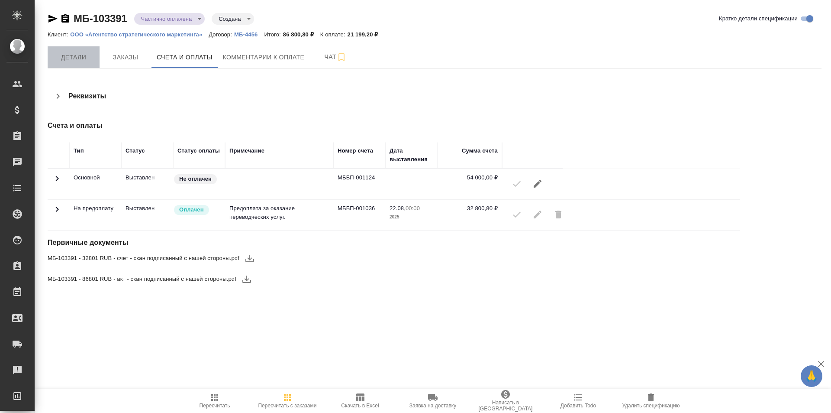
click at [83, 54] on span "Детали" at bounding box center [74, 57] width 42 height 11
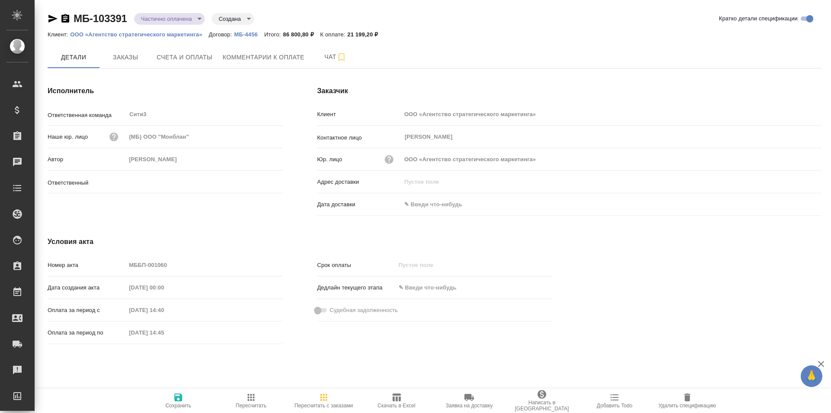
type input "[PERSON_NAME]"
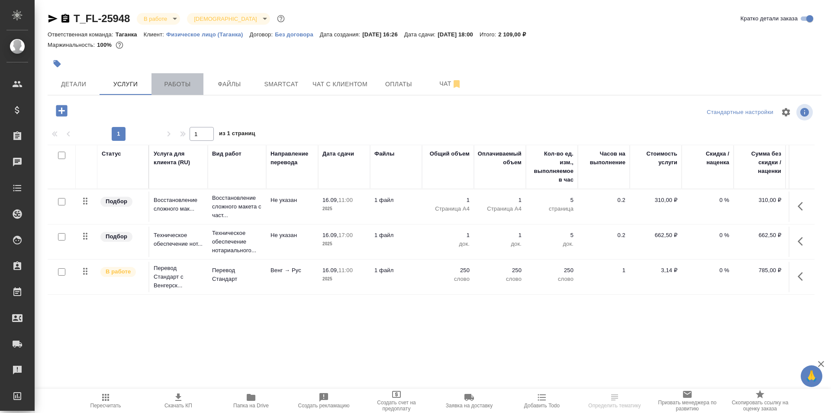
click at [187, 85] on span "Работы" at bounding box center [178, 84] width 42 height 11
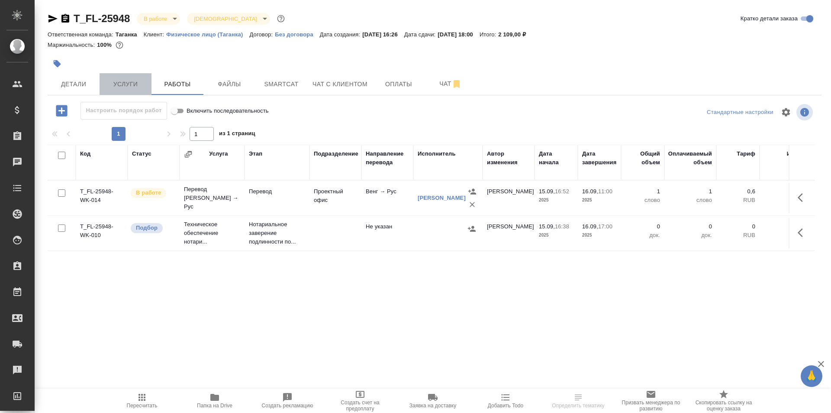
click at [138, 79] on span "Услуги" at bounding box center [126, 84] width 42 height 11
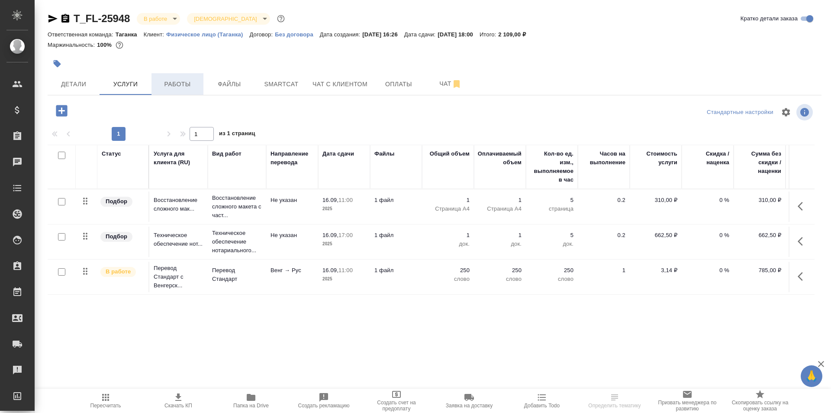
click at [177, 79] on span "Работы" at bounding box center [178, 84] width 42 height 11
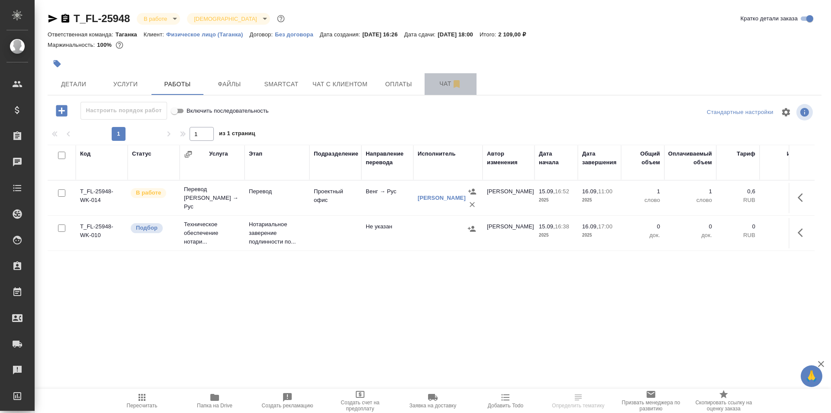
click at [433, 83] on span "Чат" at bounding box center [451, 83] width 42 height 11
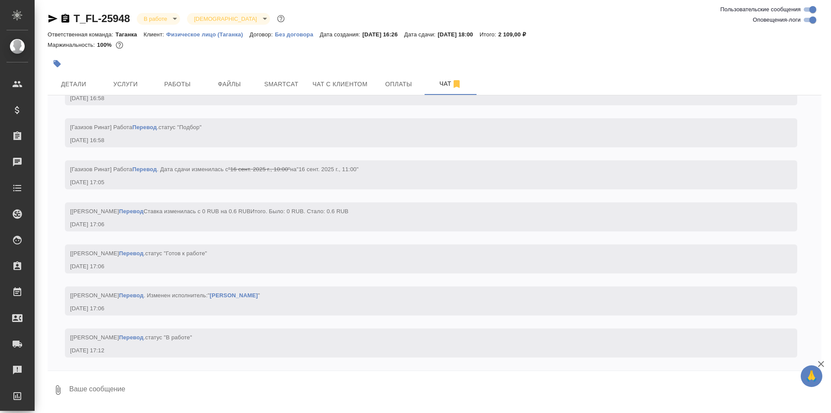
scroll to position [1669, 0]
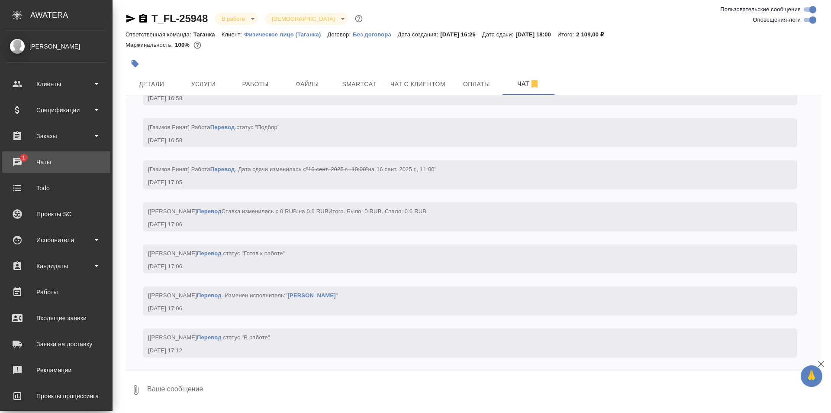
click at [25, 168] on div "Чаты" at bounding box center [56, 161] width 100 height 13
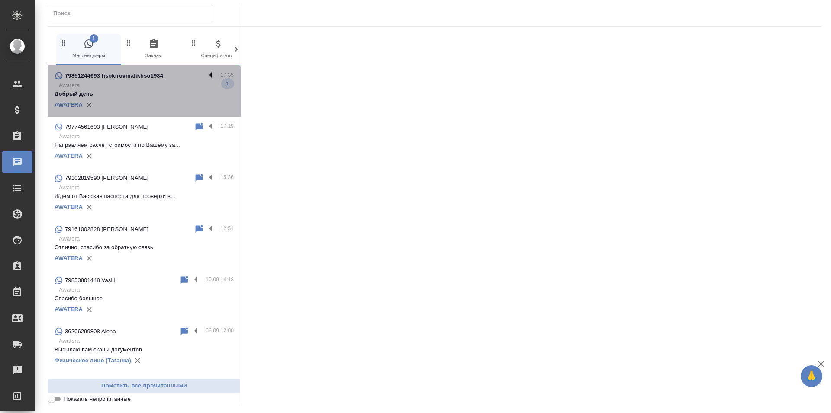
click at [210, 74] on label at bounding box center [213, 76] width 15 height 10
click at [0, 0] on input "checkbox" at bounding box center [0, 0] width 0 height 0
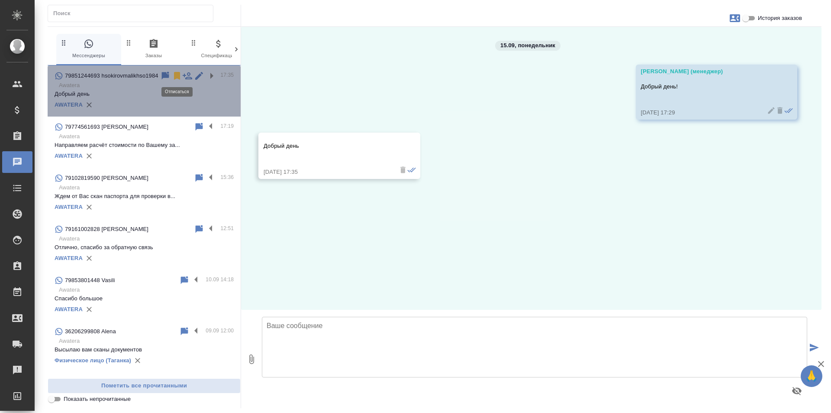
click at [176, 74] on icon at bounding box center [177, 76] width 6 height 8
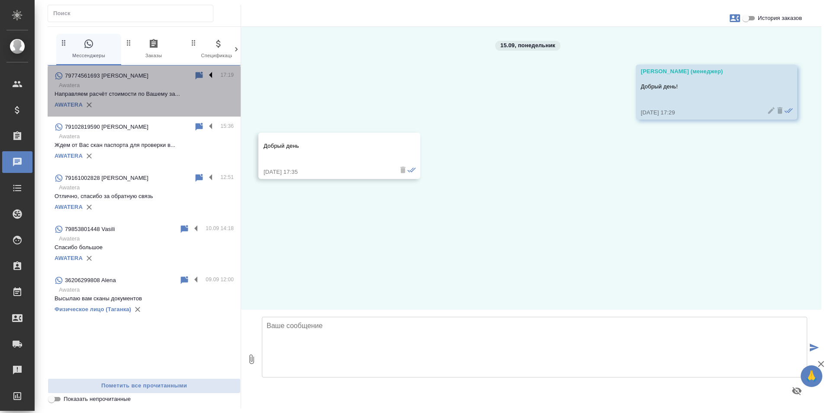
click at [211, 75] on label at bounding box center [213, 76] width 15 height 10
click at [0, 0] on input "checkbox" at bounding box center [0, 0] width 0 height 0
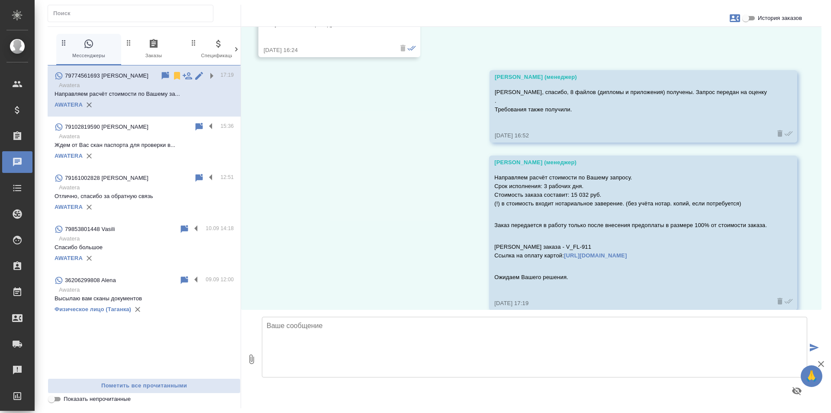
scroll to position [2052, 0]
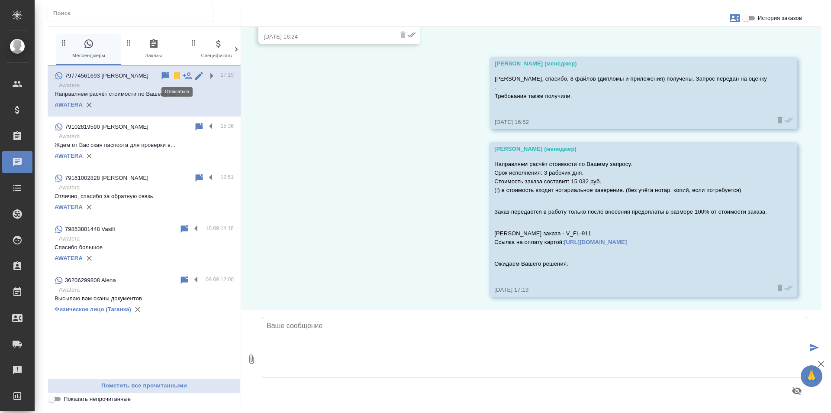
click at [179, 73] on icon at bounding box center [177, 76] width 6 height 8
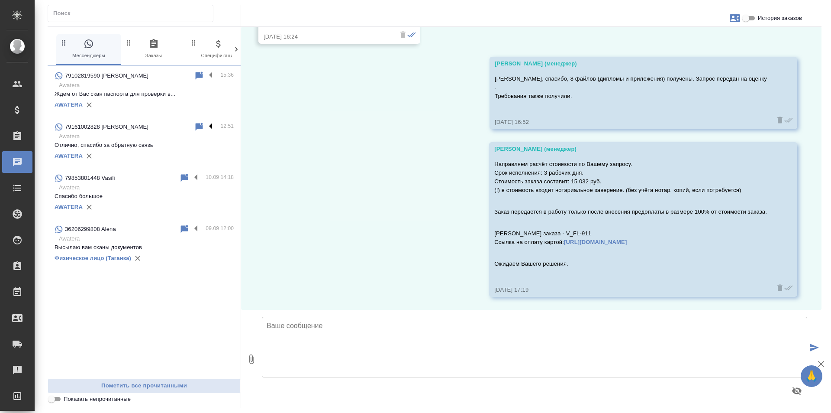
click at [209, 127] on label at bounding box center [213, 127] width 15 height 10
click at [0, 0] on input "checkbox" at bounding box center [0, 0] width 0 height 0
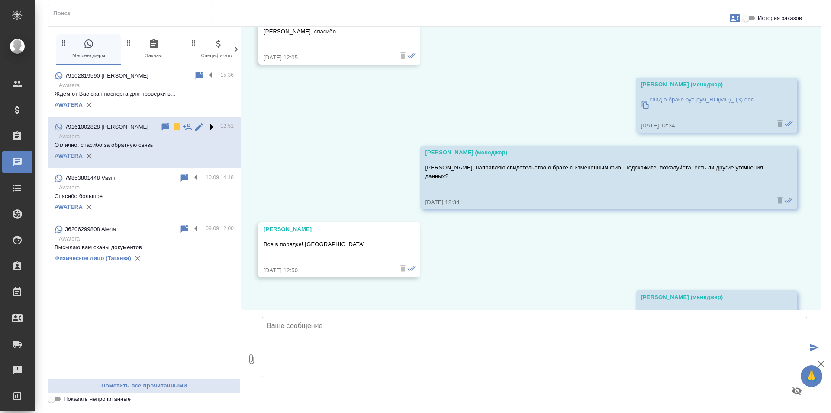
scroll to position [1881, 0]
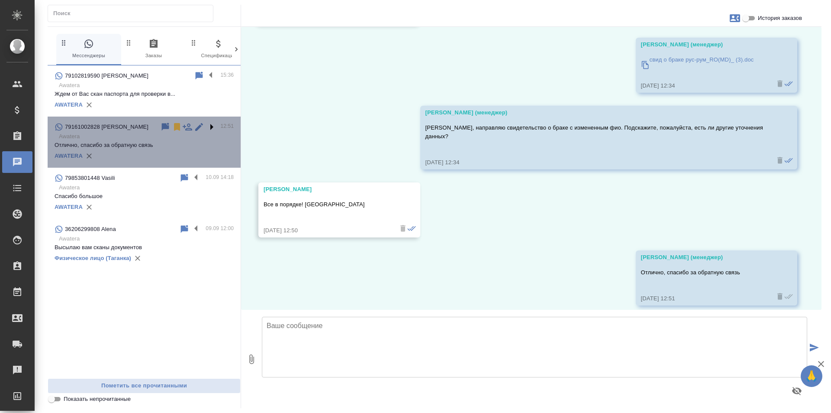
click at [209, 127] on label at bounding box center [213, 127] width 15 height 10
click at [0, 0] on input "checkbox" at bounding box center [0, 0] width 0 height 0
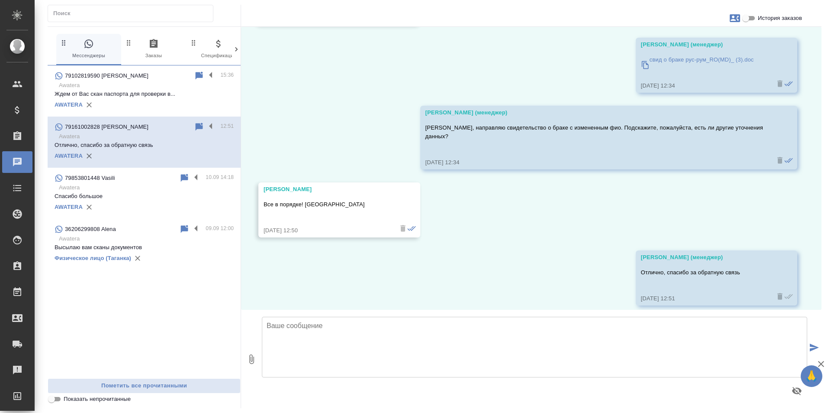
click at [196, 292] on div "79102819590 [PERSON_NAME] 15:36 Awatera Ждем от Вас скан паспорта для проверки …" at bounding box center [144, 221] width 193 height 313
